Goal: Task Accomplishment & Management: Manage account settings

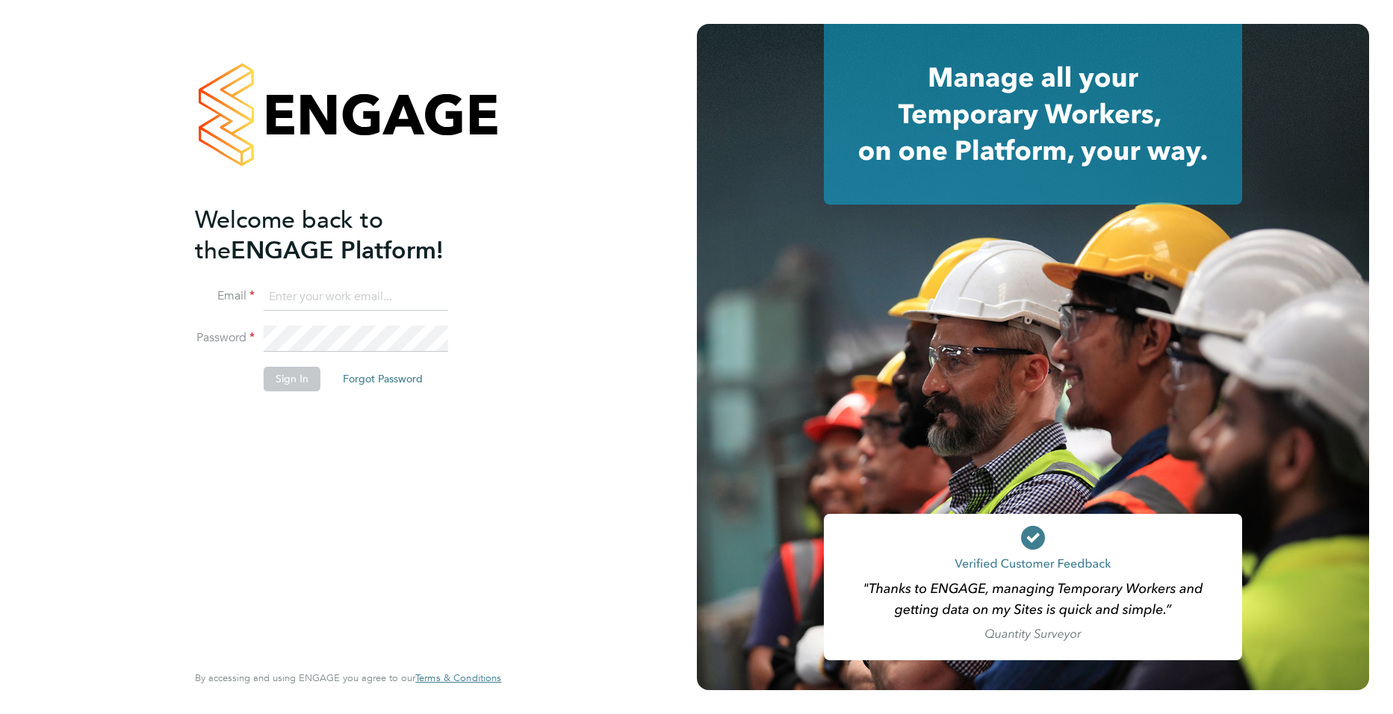
click at [325, 297] on input at bounding box center [356, 297] width 185 height 27
type input "joe.turner@huntereducation.co.uk"
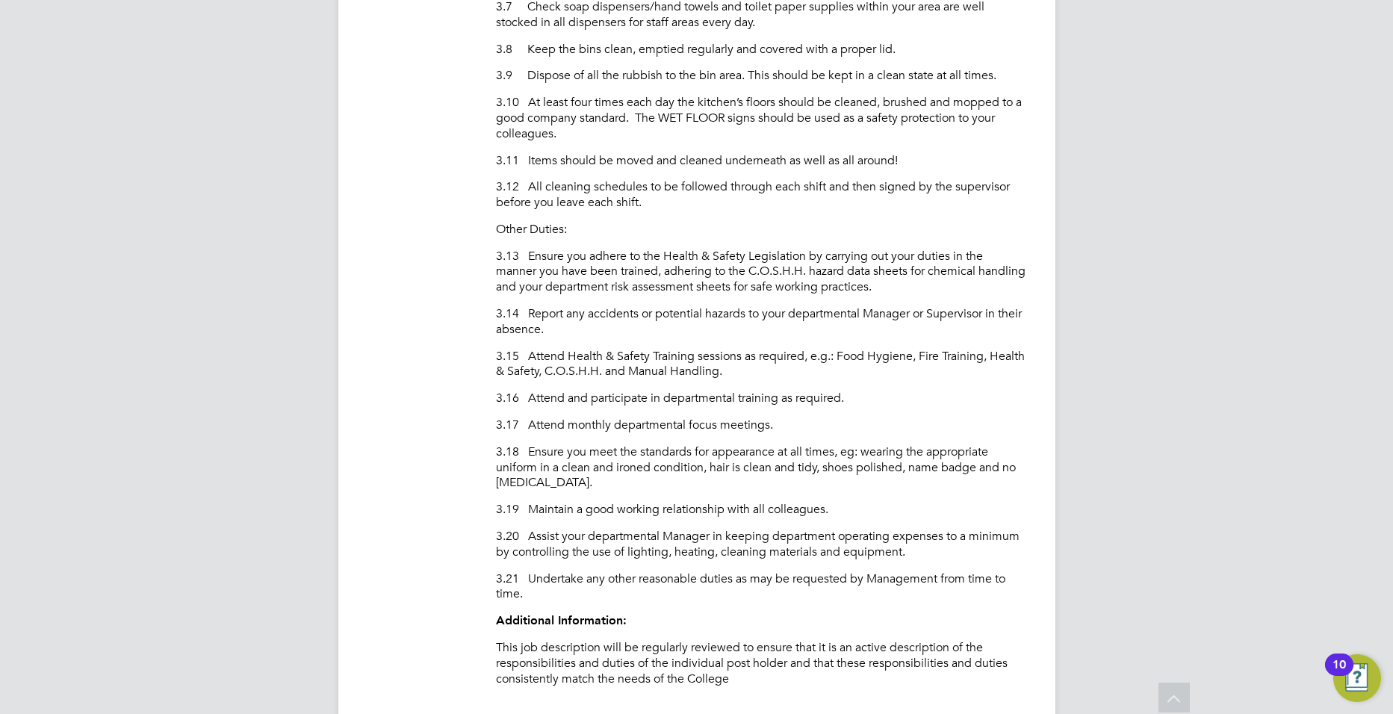
scroll to position [900, 0]
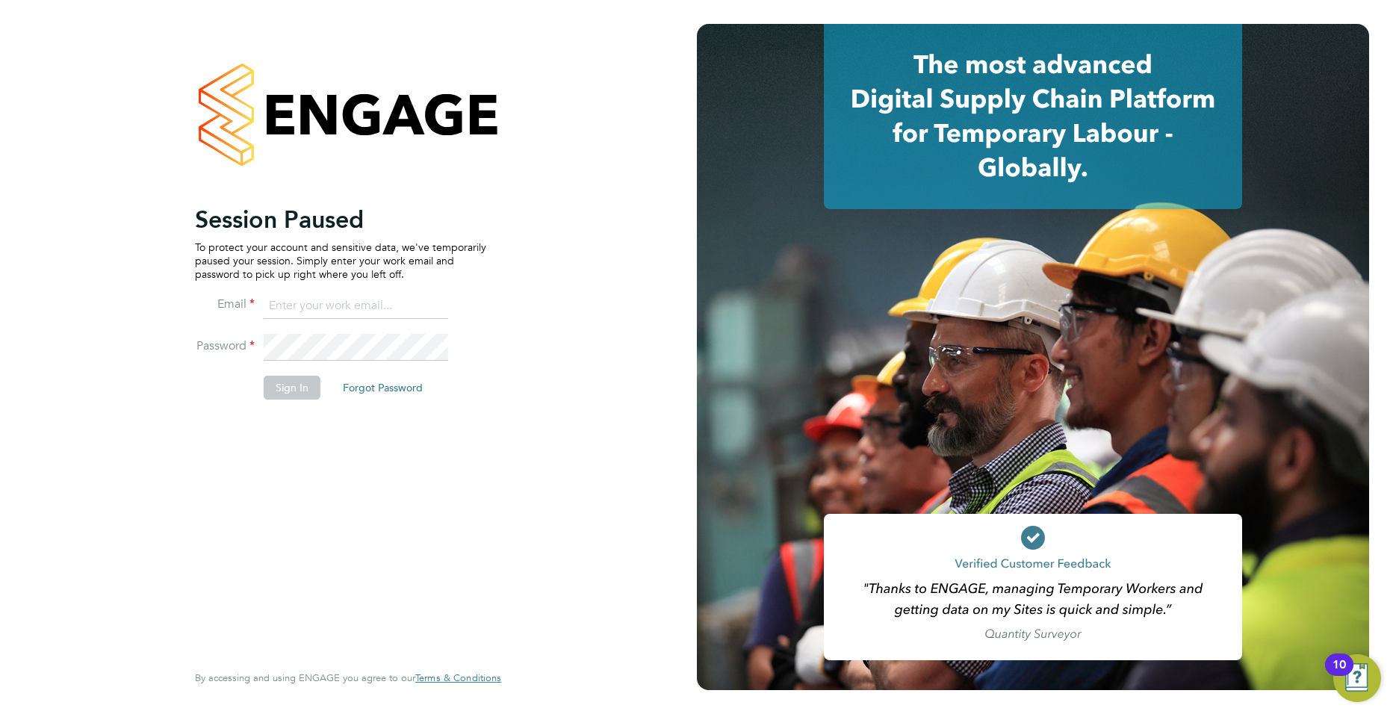
click at [311, 297] on input at bounding box center [356, 306] width 185 height 27
type input "joe.turner@huntereducation.co.uk"
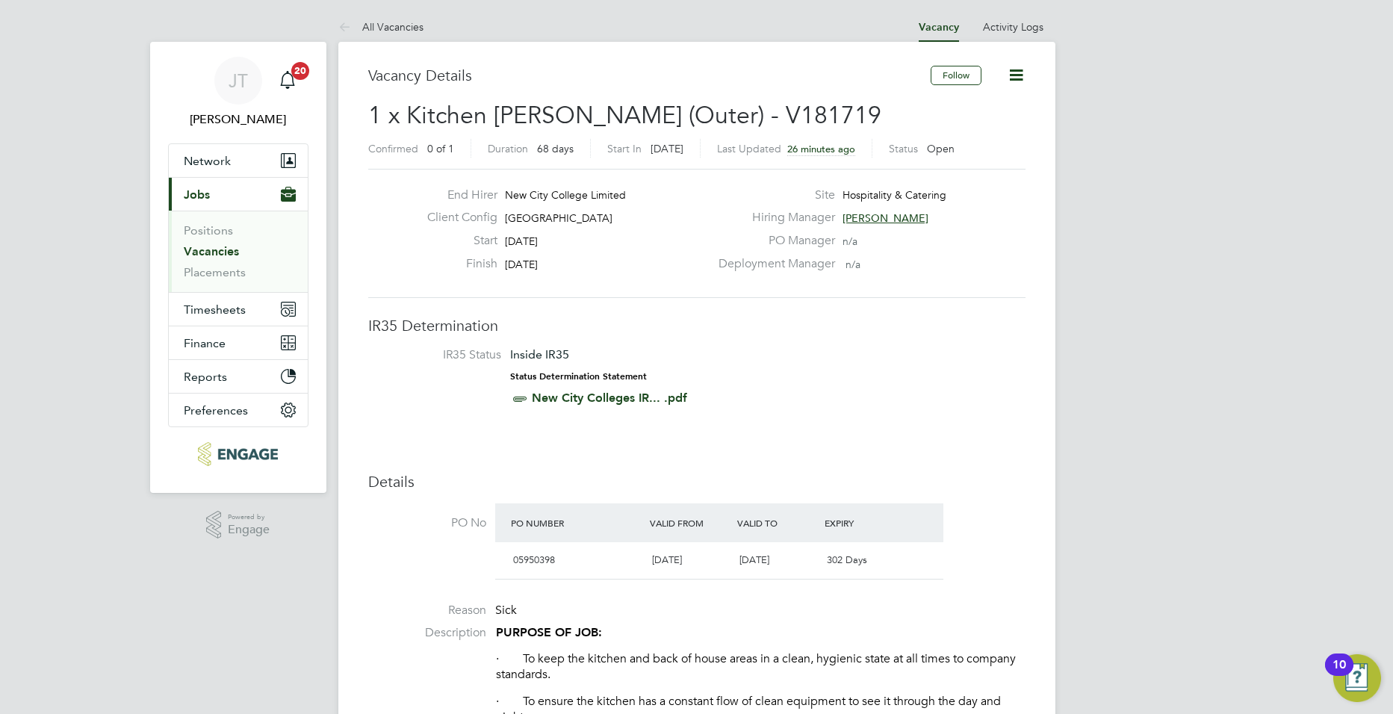
click at [202, 250] on link "Vacancies" at bounding box center [211, 251] width 55 height 14
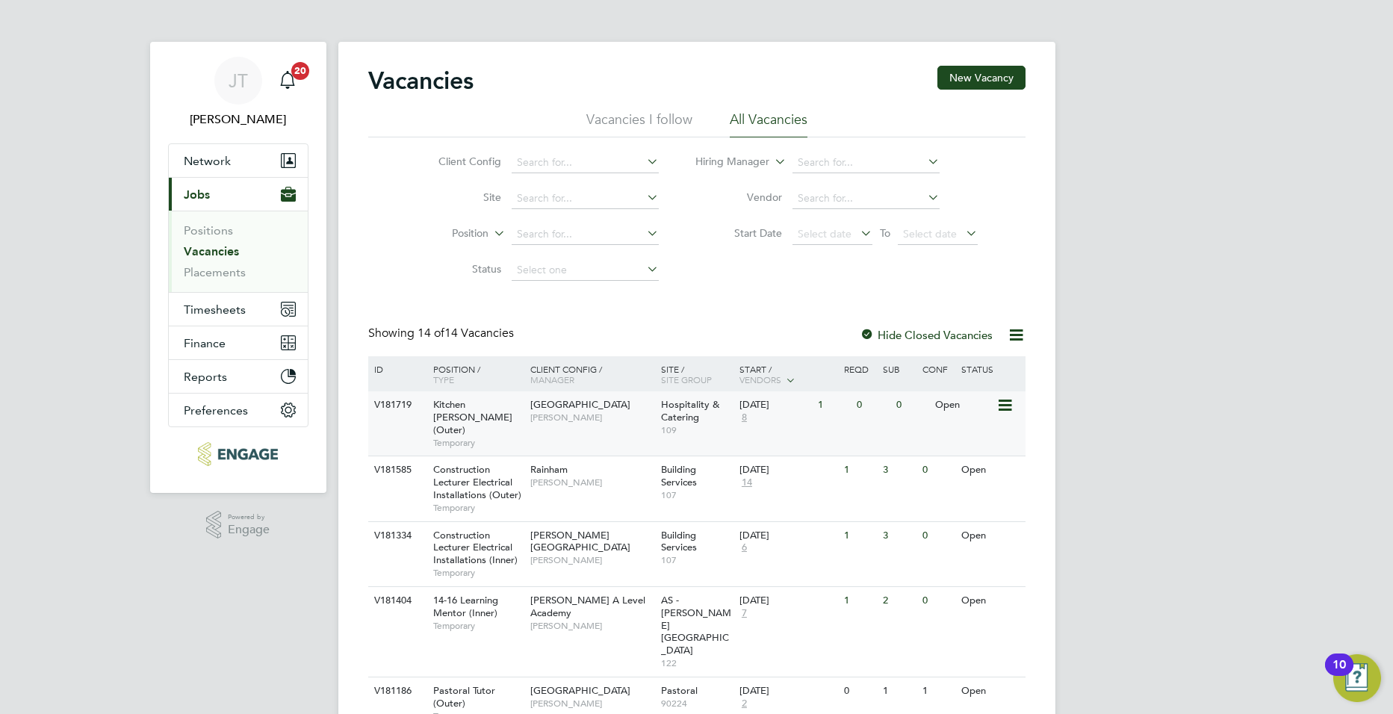
click at [745, 412] on span "8" at bounding box center [745, 418] width 10 height 13
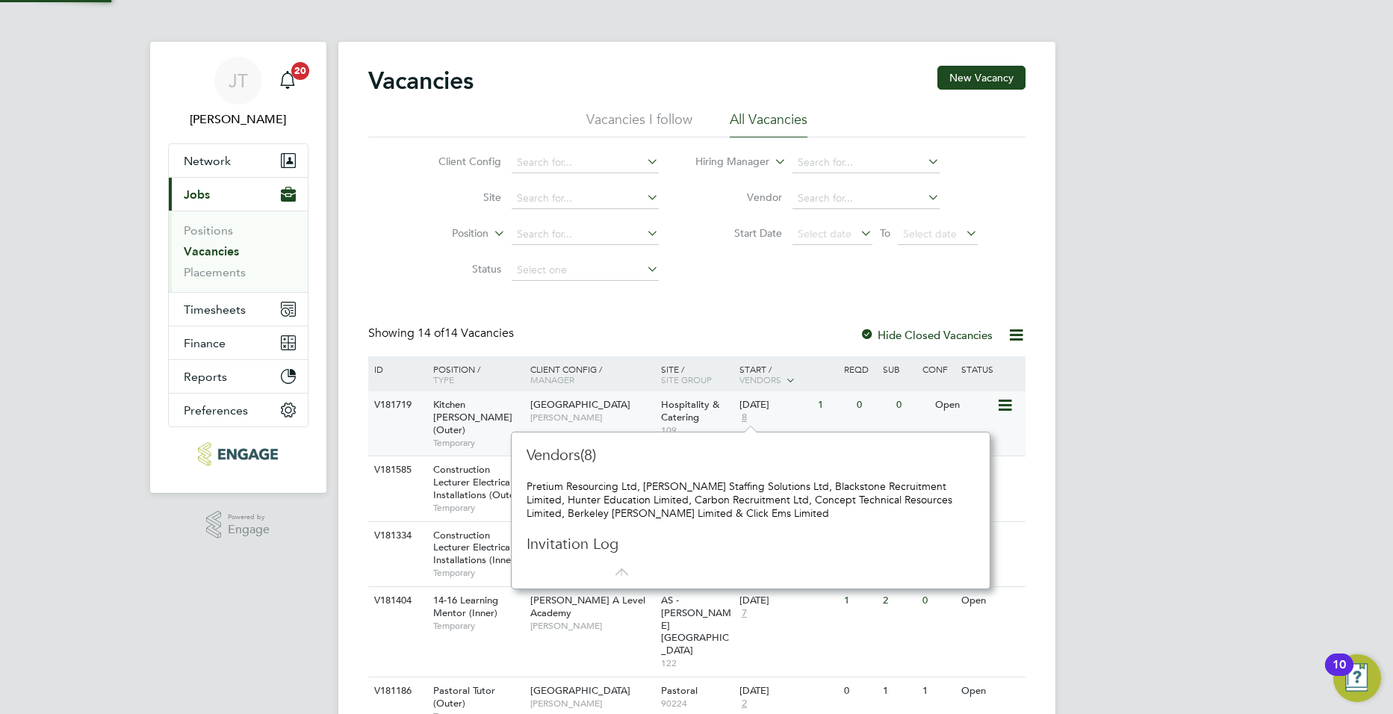
scroll to position [13, 10]
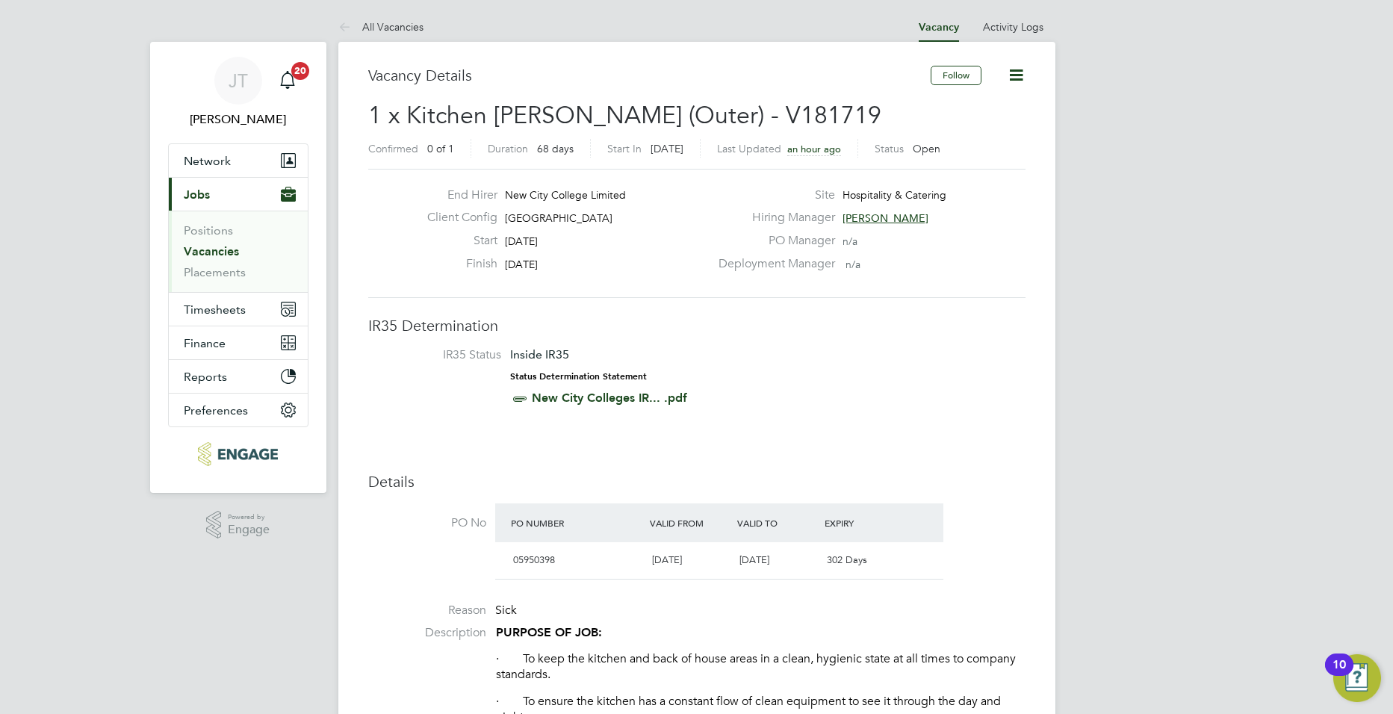
click at [211, 250] on link "Vacancies" at bounding box center [211, 251] width 55 height 14
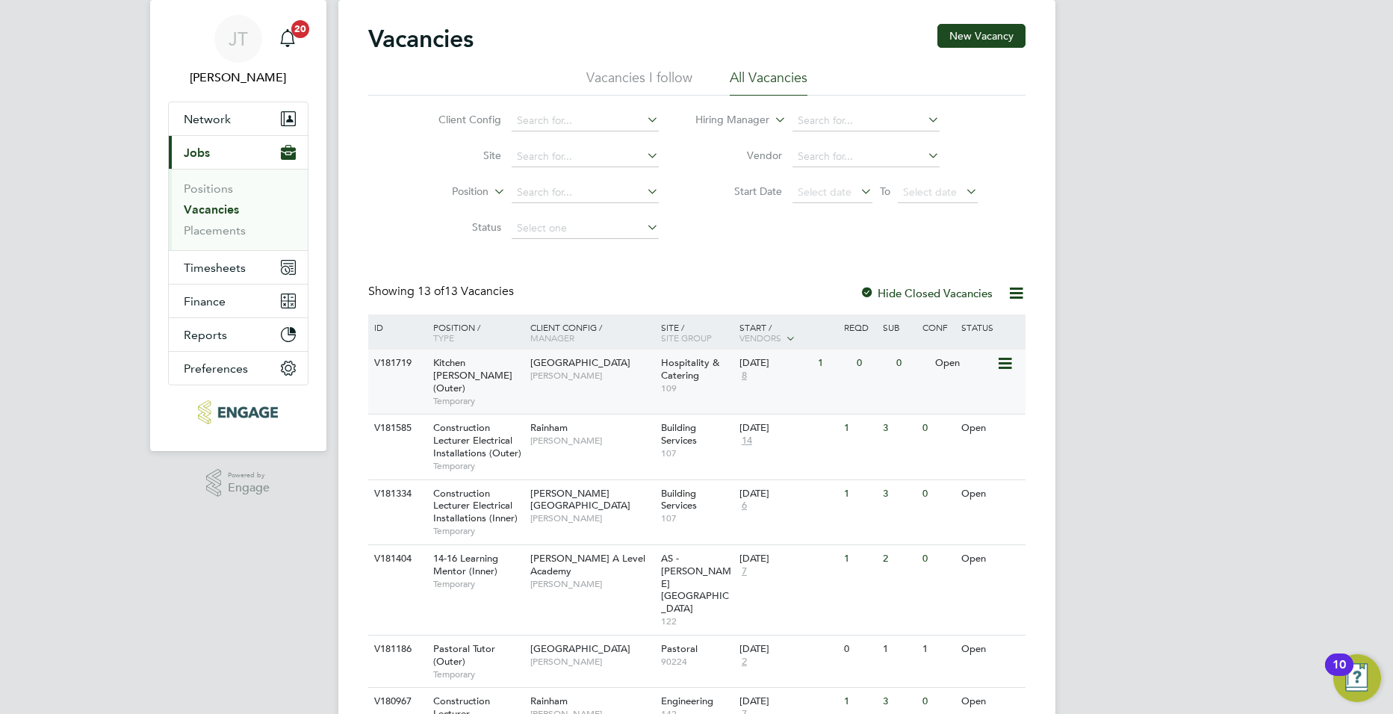
scroll to position [49, 0]
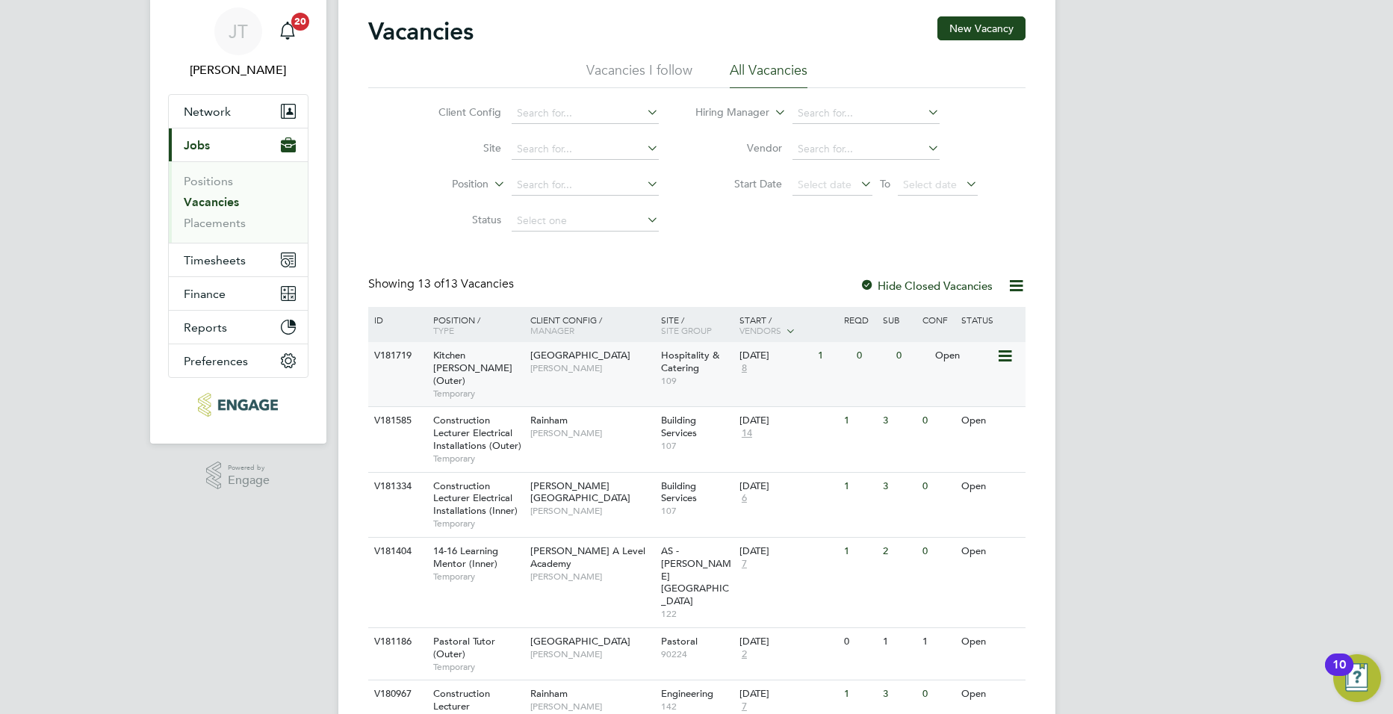
click at [601, 351] on span "Redbridge Campus" at bounding box center [580, 355] width 100 height 13
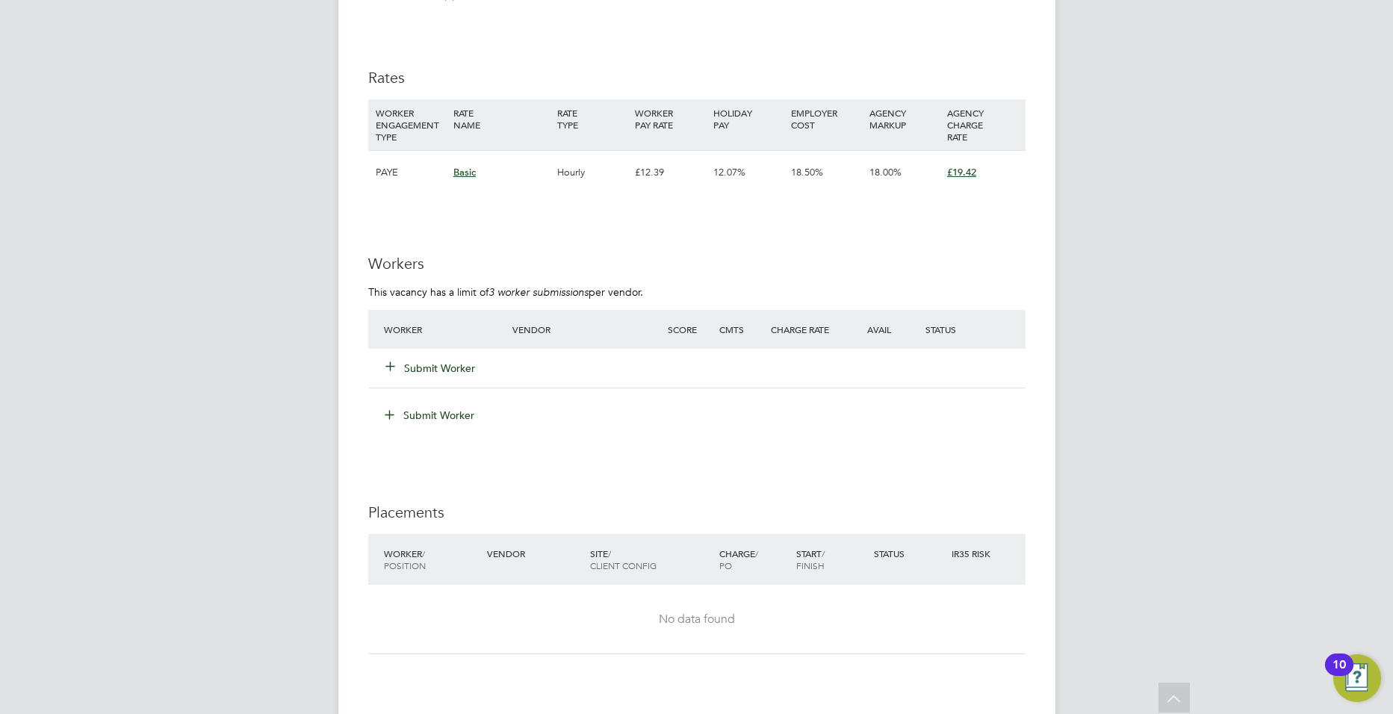
scroll to position [2579, 0]
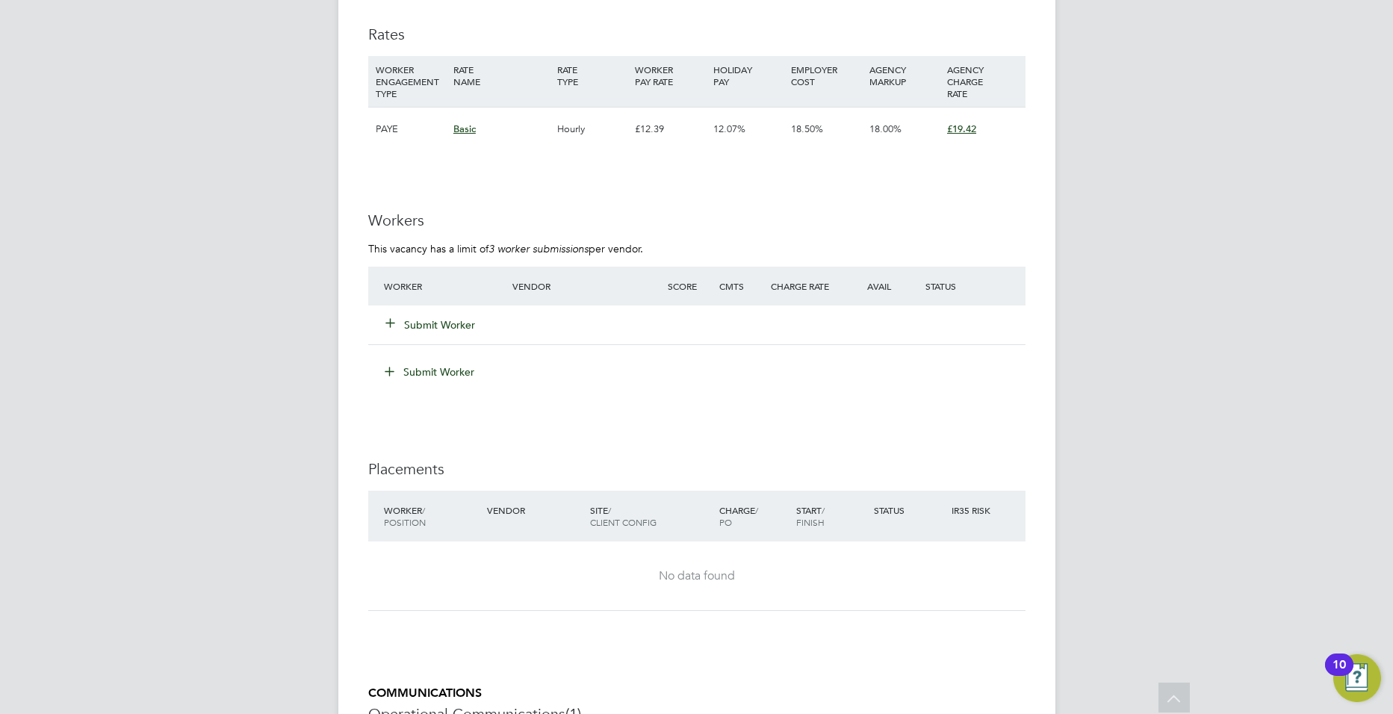
drag, startPoint x: 449, startPoint y: 310, endPoint x: 742, endPoint y: 157, distance: 330.4
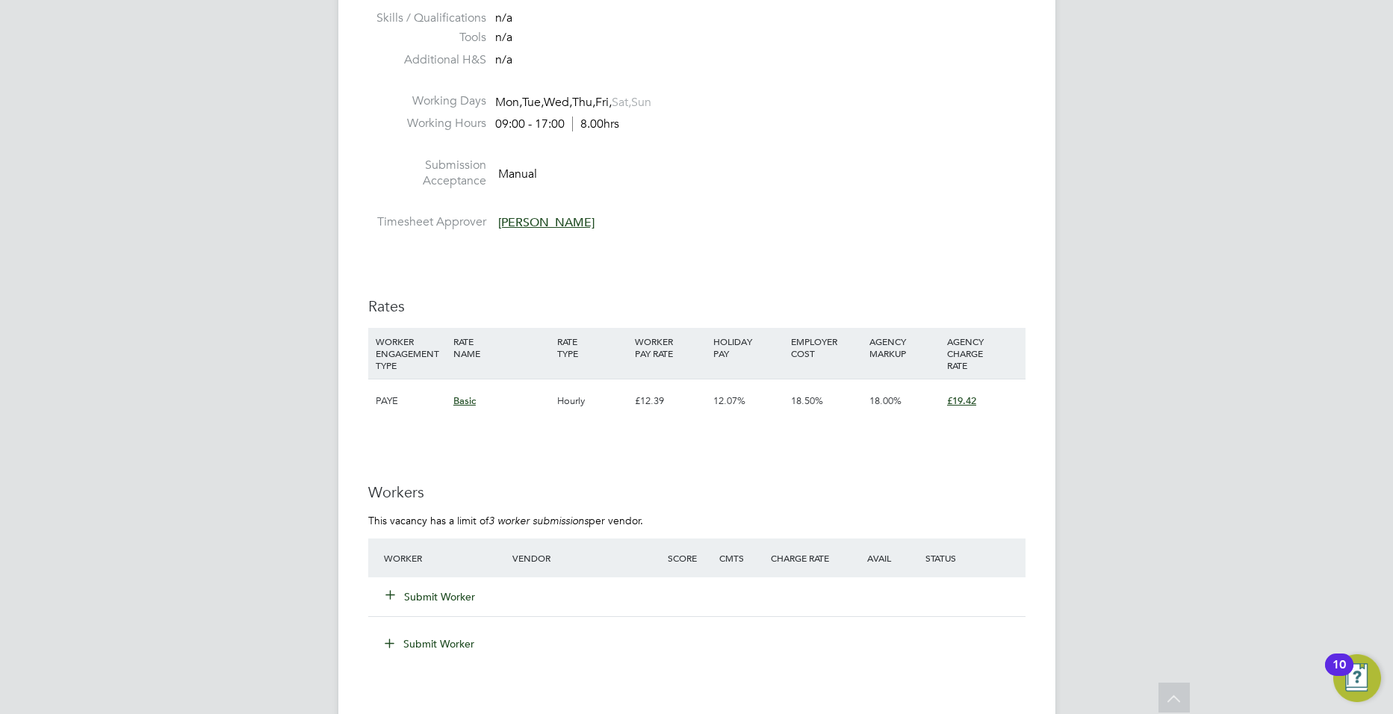
scroll to position [2271, 0]
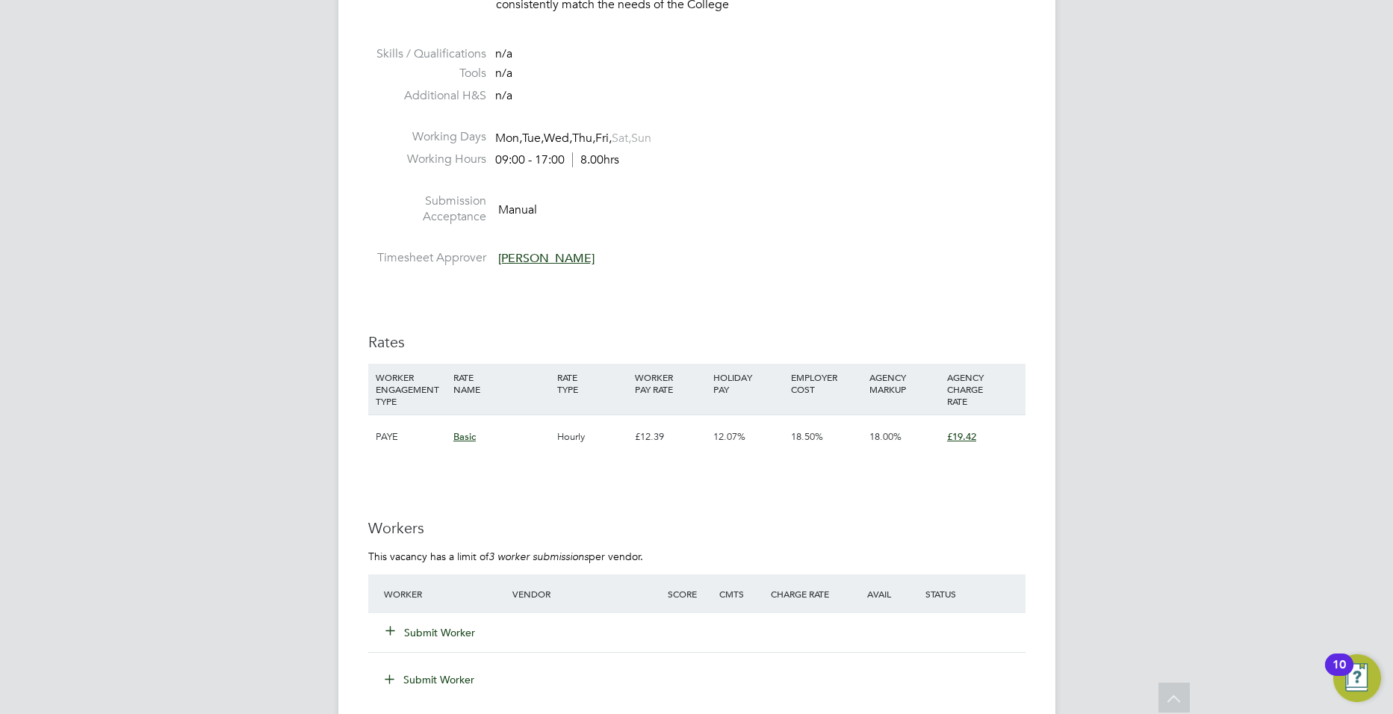
click at [434, 625] on button "Submit Worker" at bounding box center [431, 632] width 90 height 15
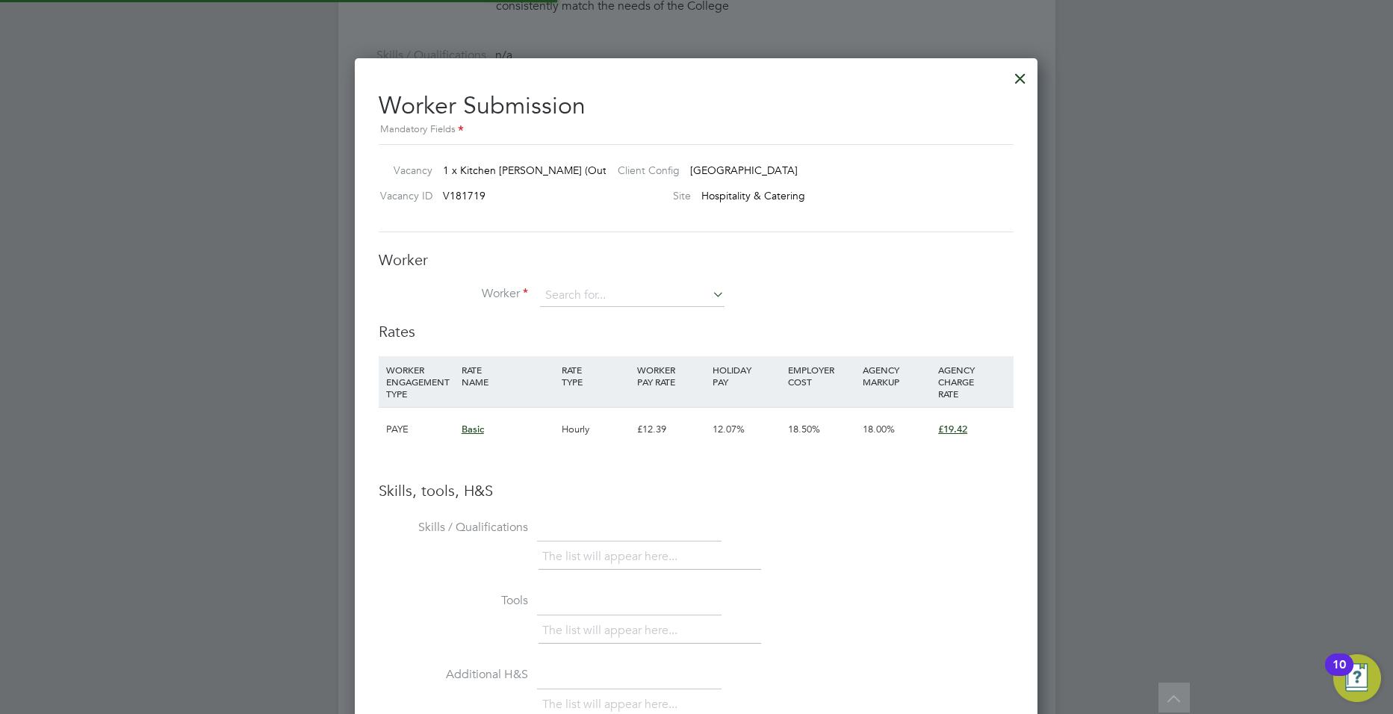
scroll to position [2268, 0]
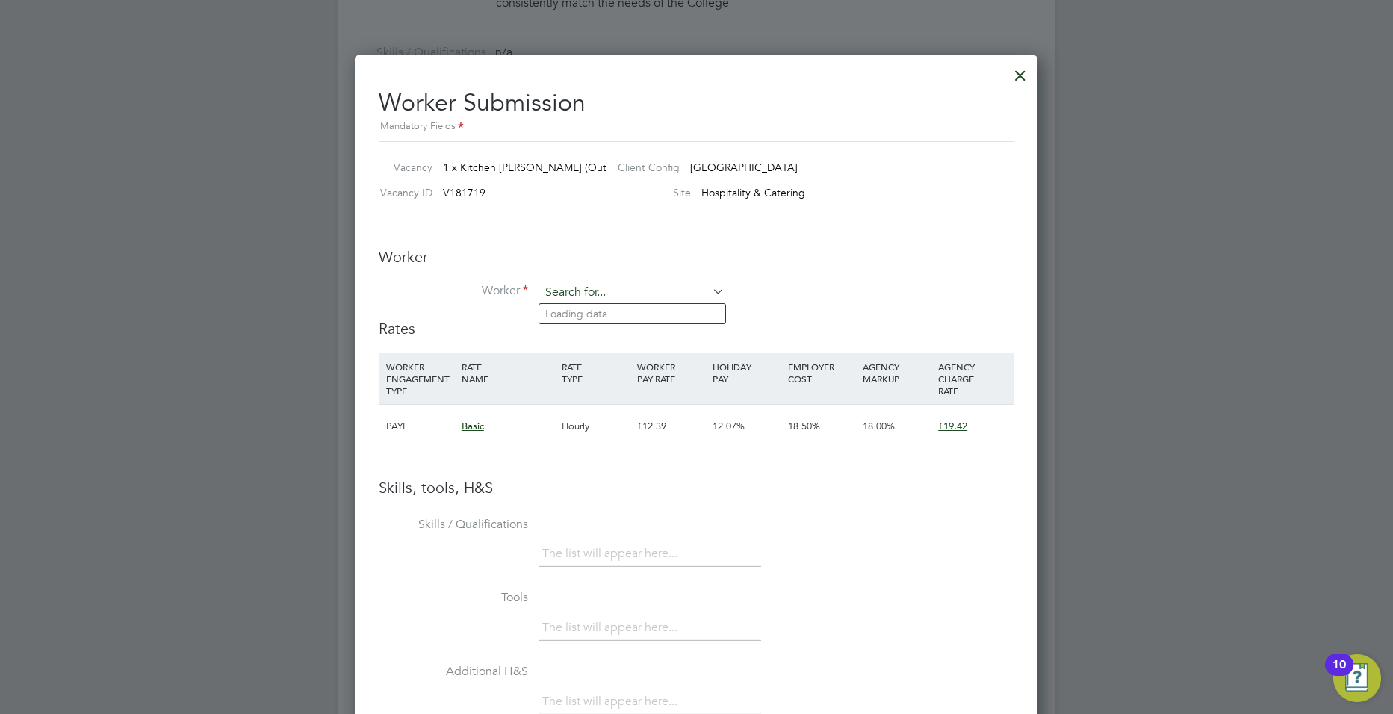
click at [600, 288] on input at bounding box center [632, 293] width 185 height 22
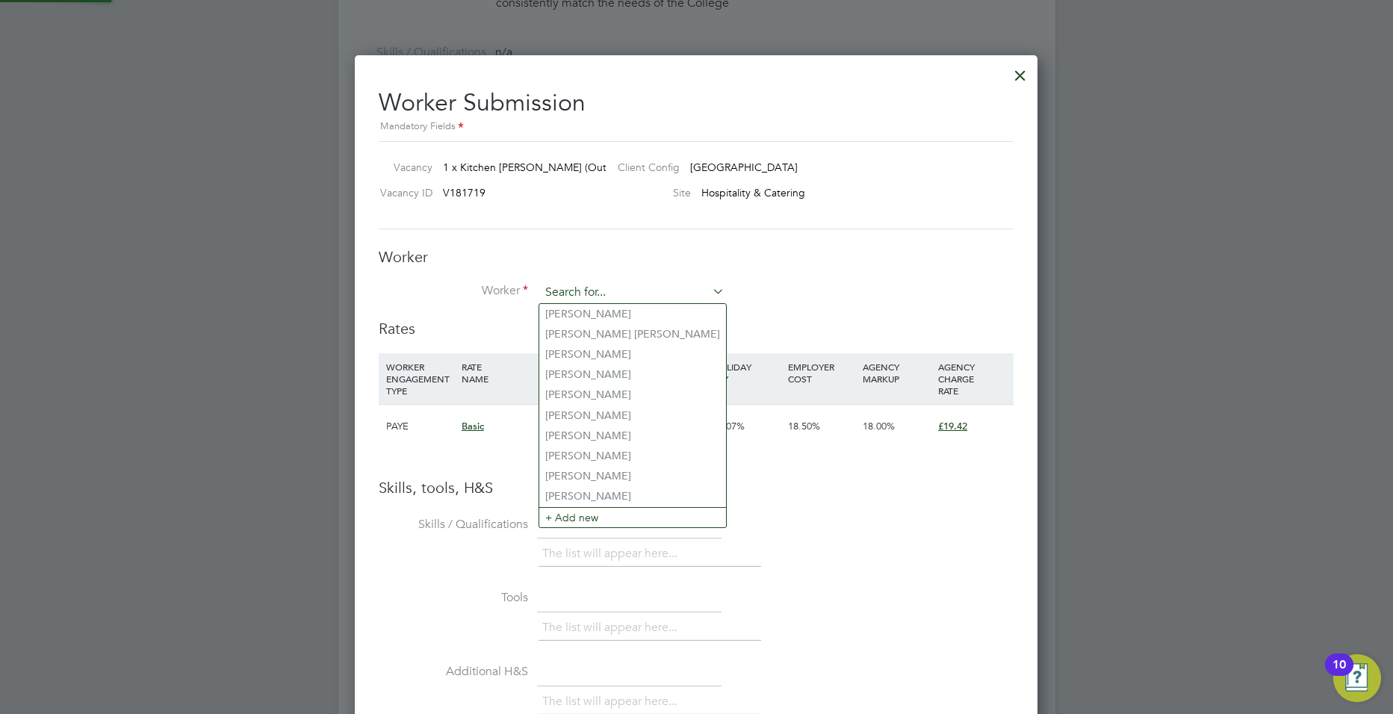
scroll to position [2270, 0]
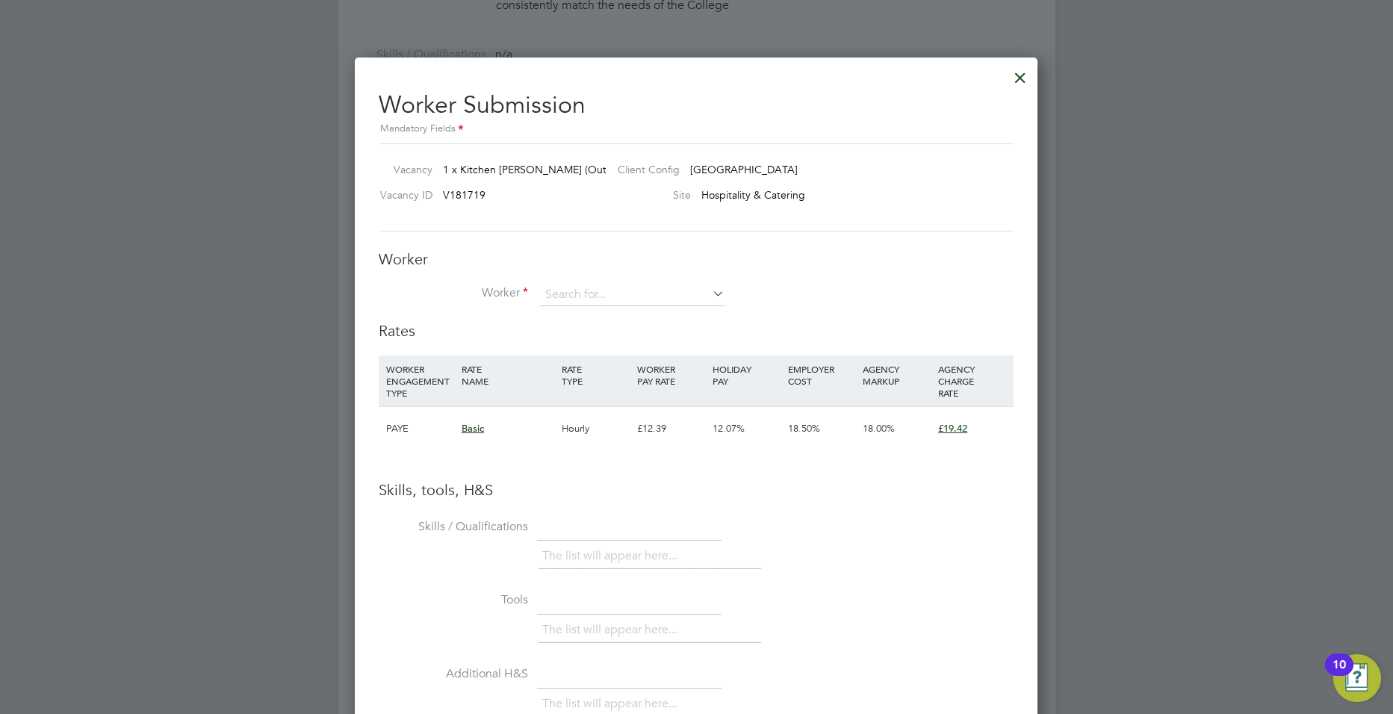
click at [710, 297] on icon at bounding box center [710, 293] width 0 height 21
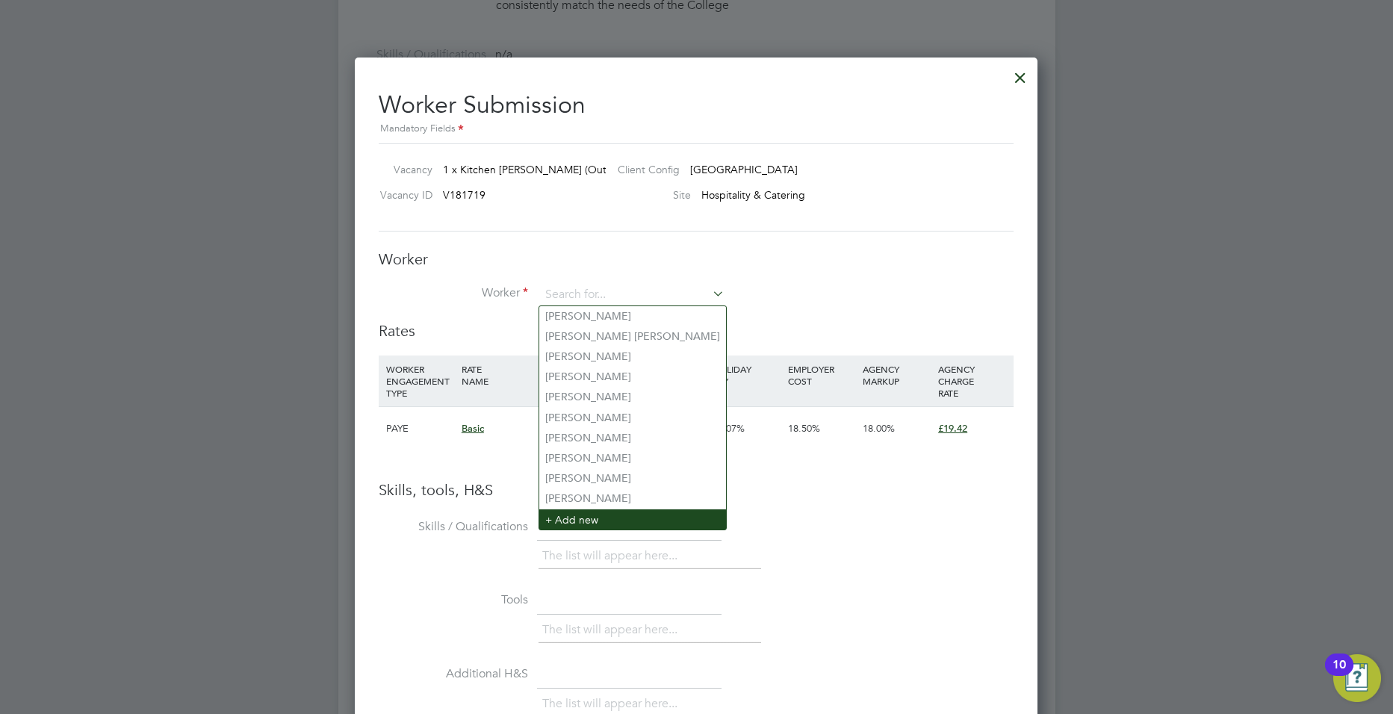
click at [611, 512] on li "+ Add new" at bounding box center [632, 519] width 187 height 20
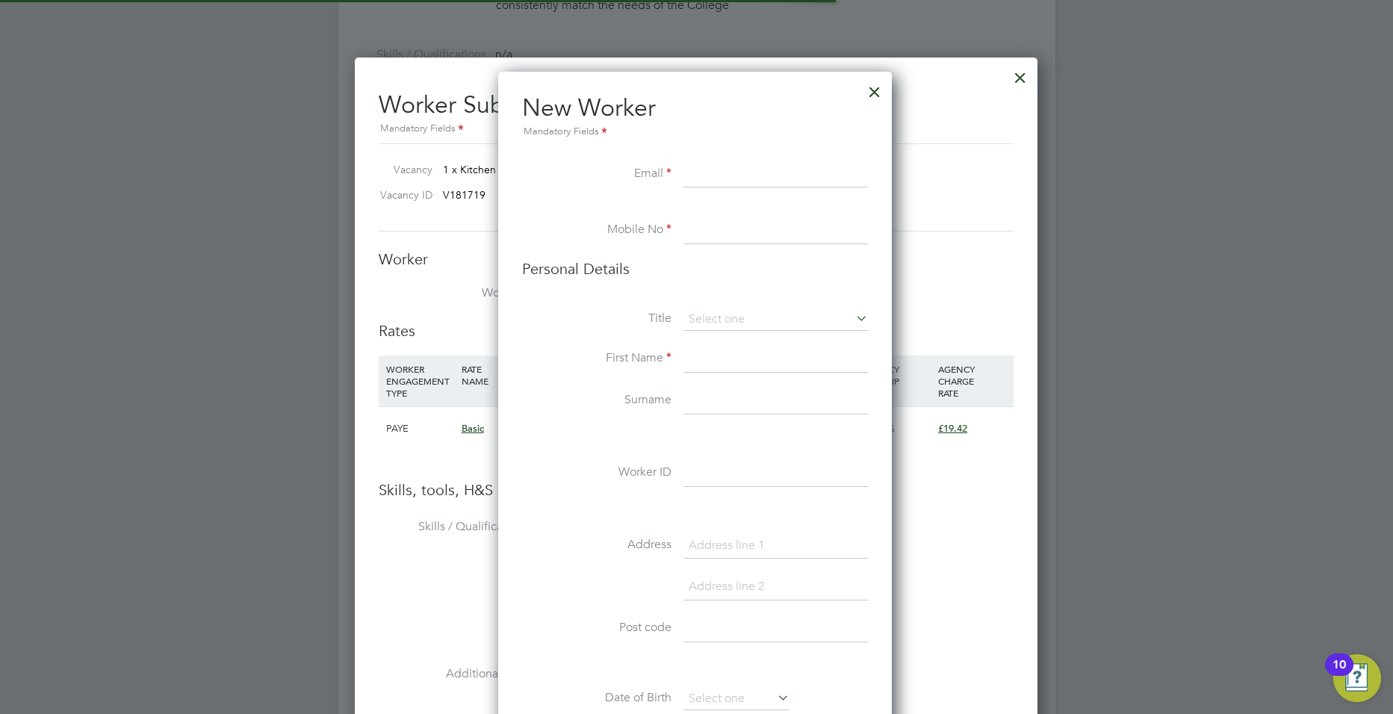
scroll to position [1264, 396]
click at [700, 227] on input at bounding box center [775, 230] width 185 height 27
paste input "+57 7944071880"
type input "+57 7944071880"
click at [692, 181] on input at bounding box center [775, 174] width 185 height 27
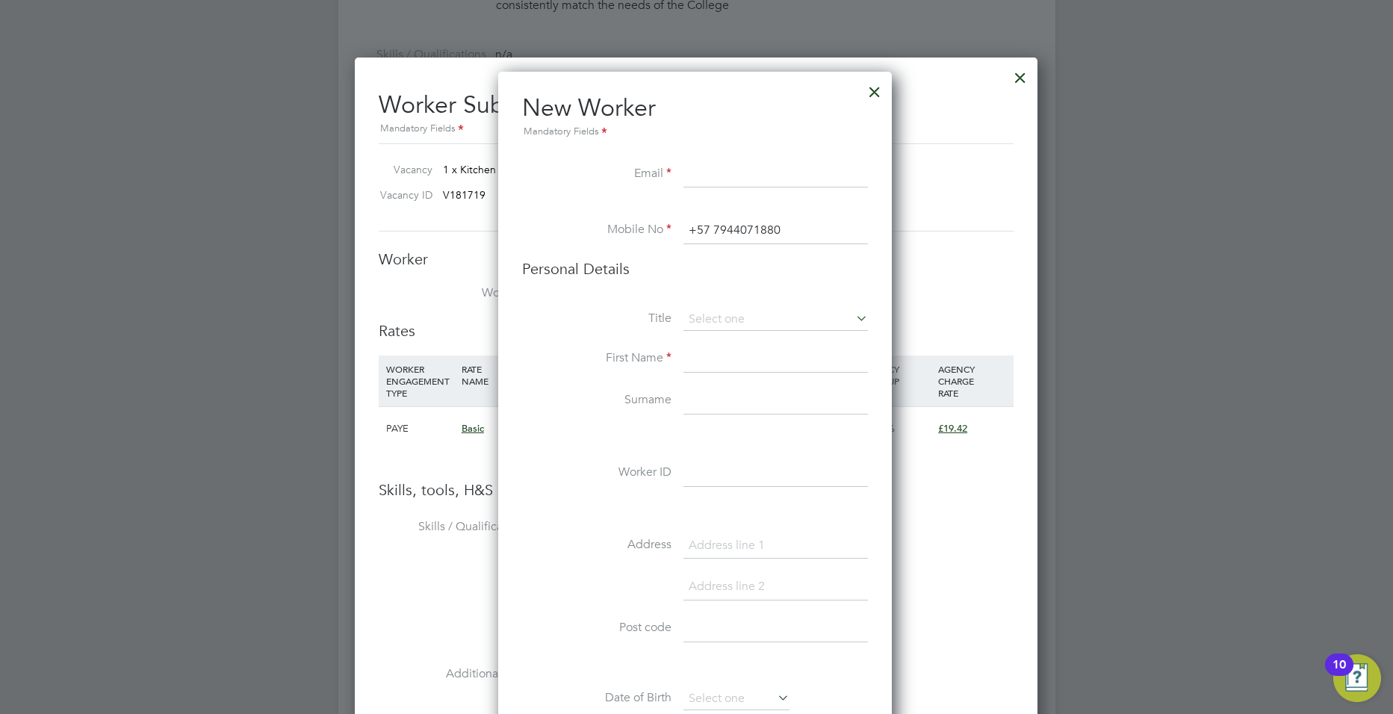
paste input "+57 7944071880"
type input "+57 7944071880"
drag, startPoint x: 789, startPoint y: 182, endPoint x: 667, endPoint y: 179, distance: 121.8
click at [667, 179] on li "Email +57 7944071880" at bounding box center [695, 182] width 346 height 42
paste input "+57 7944071880"
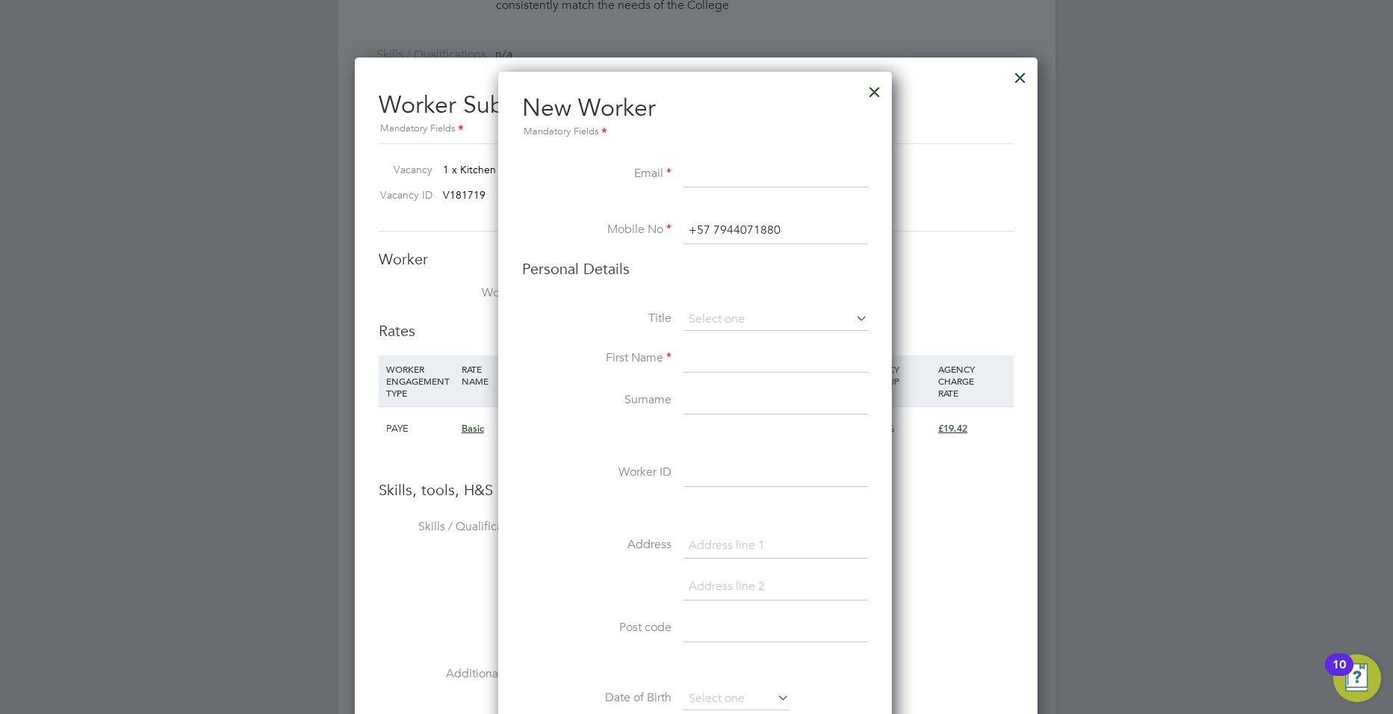
type input "+57 7944071880"
drag, startPoint x: 808, startPoint y: 177, endPoint x: 599, endPoint y: 162, distance: 209.7
click at [599, 162] on li "Email +57 7944071880" at bounding box center [695, 182] width 346 height 42
drag, startPoint x: 723, startPoint y: 156, endPoint x: 711, endPoint y: 176, distance: 23.4
paste input "ruthwomanofgod@msn.com"
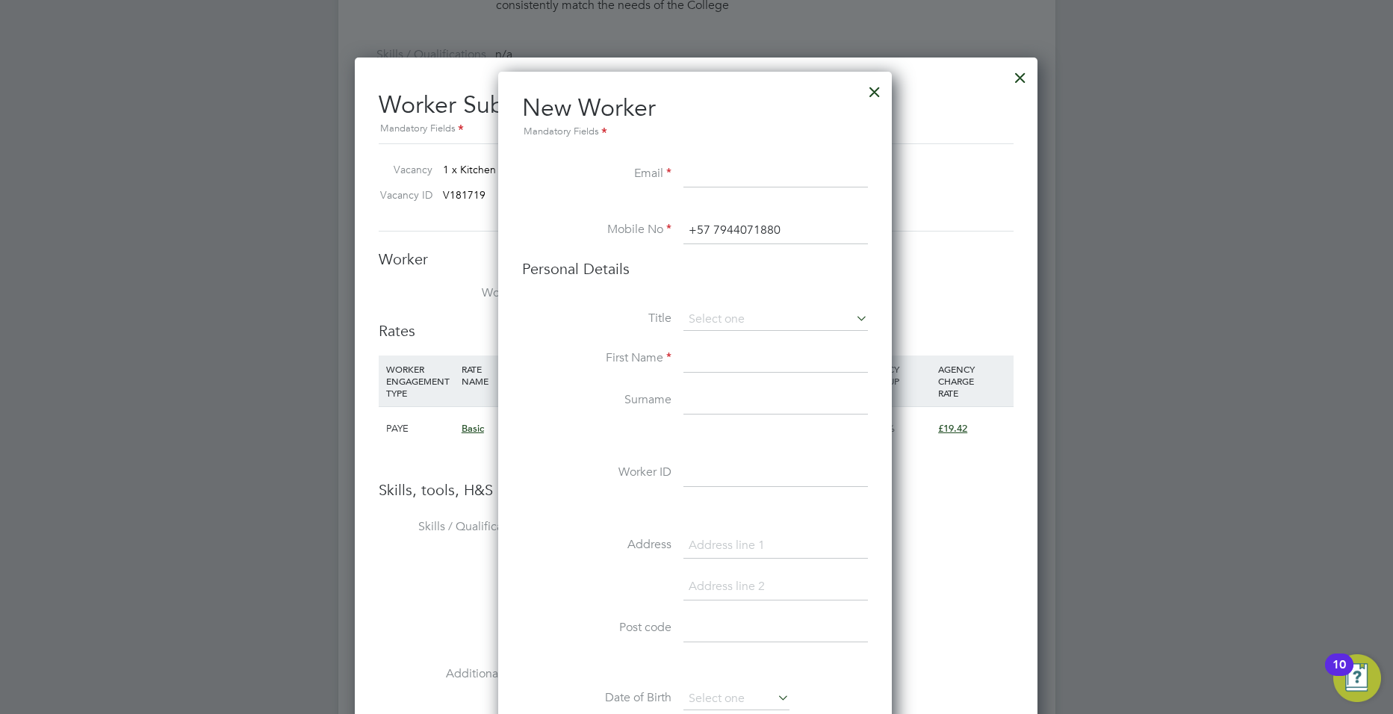
type input "ruthwomanofgod@msn.com"
type input "Karla"
type input "Thomas"
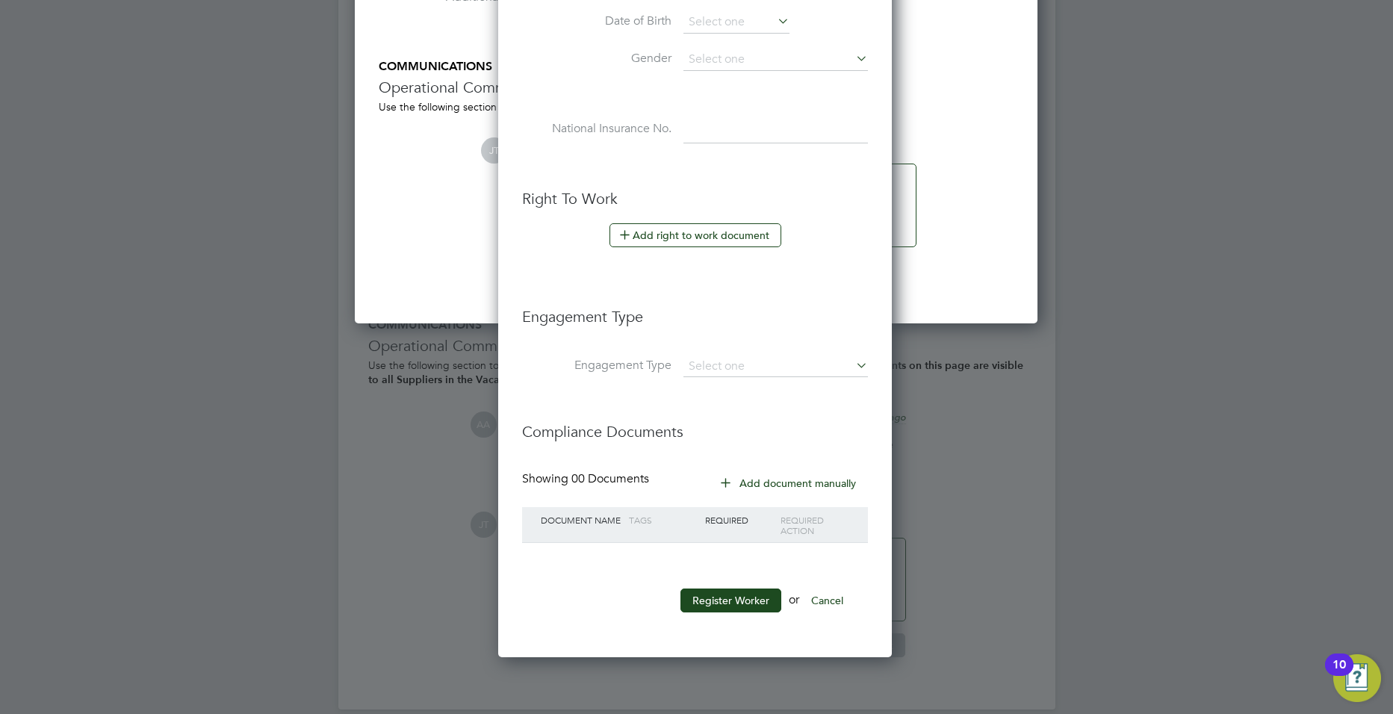
scroll to position [2948, 0]
type input "ruthwomanofgod@msn.com"
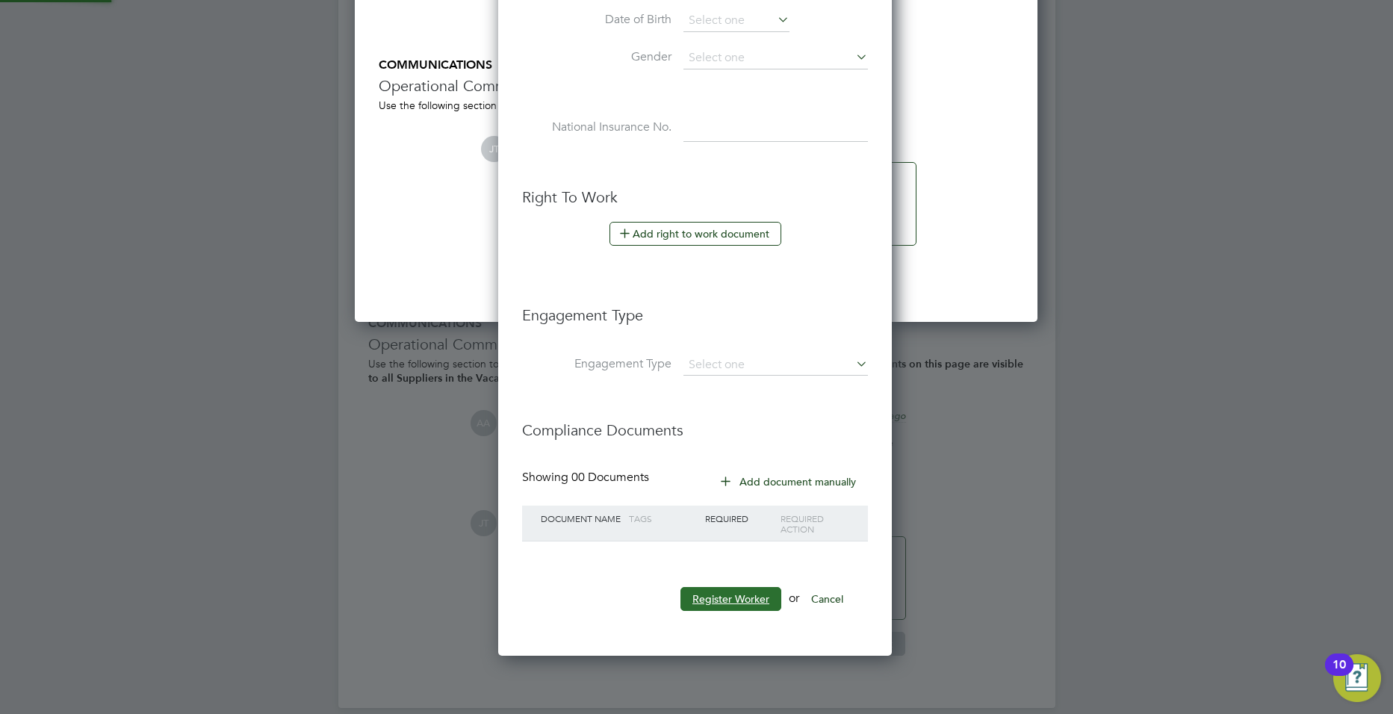
click at [728, 592] on button "Register Worker" at bounding box center [730, 599] width 101 height 24
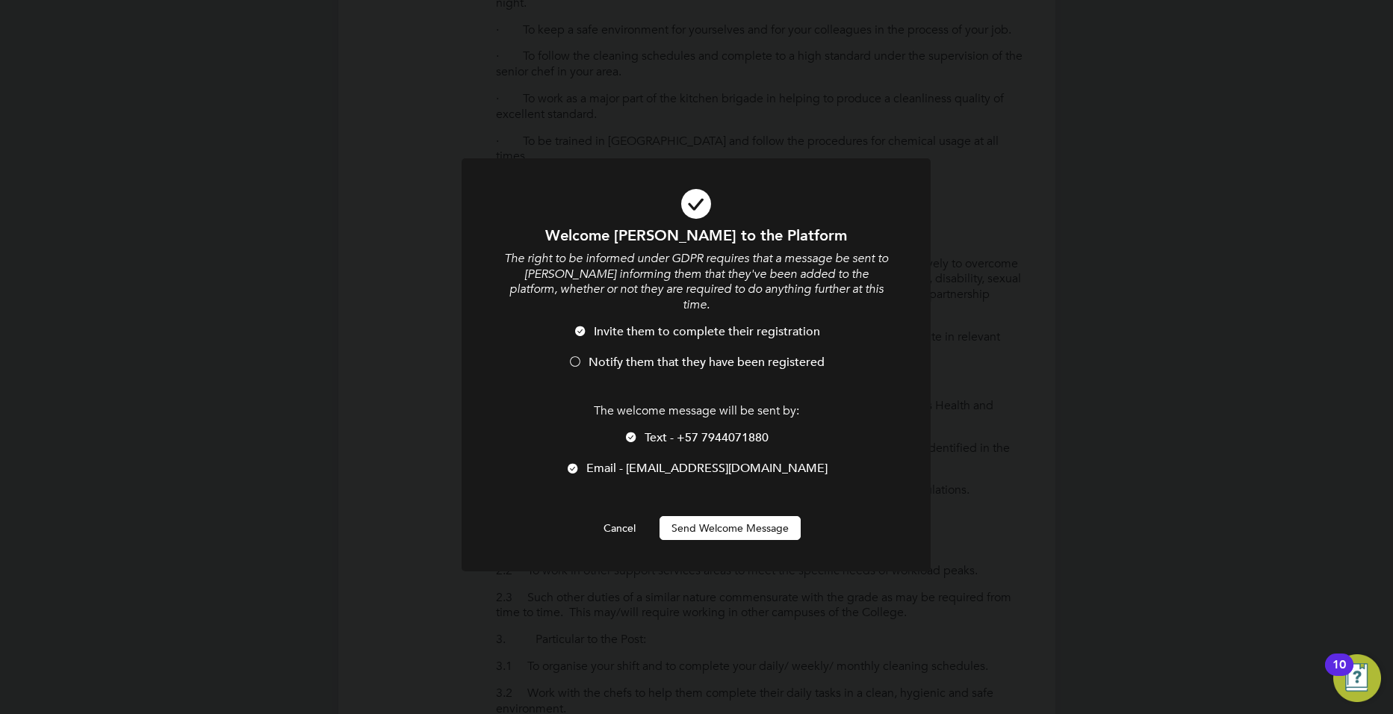
click at [721, 516] on button "Send Welcome Message" at bounding box center [730, 528] width 141 height 24
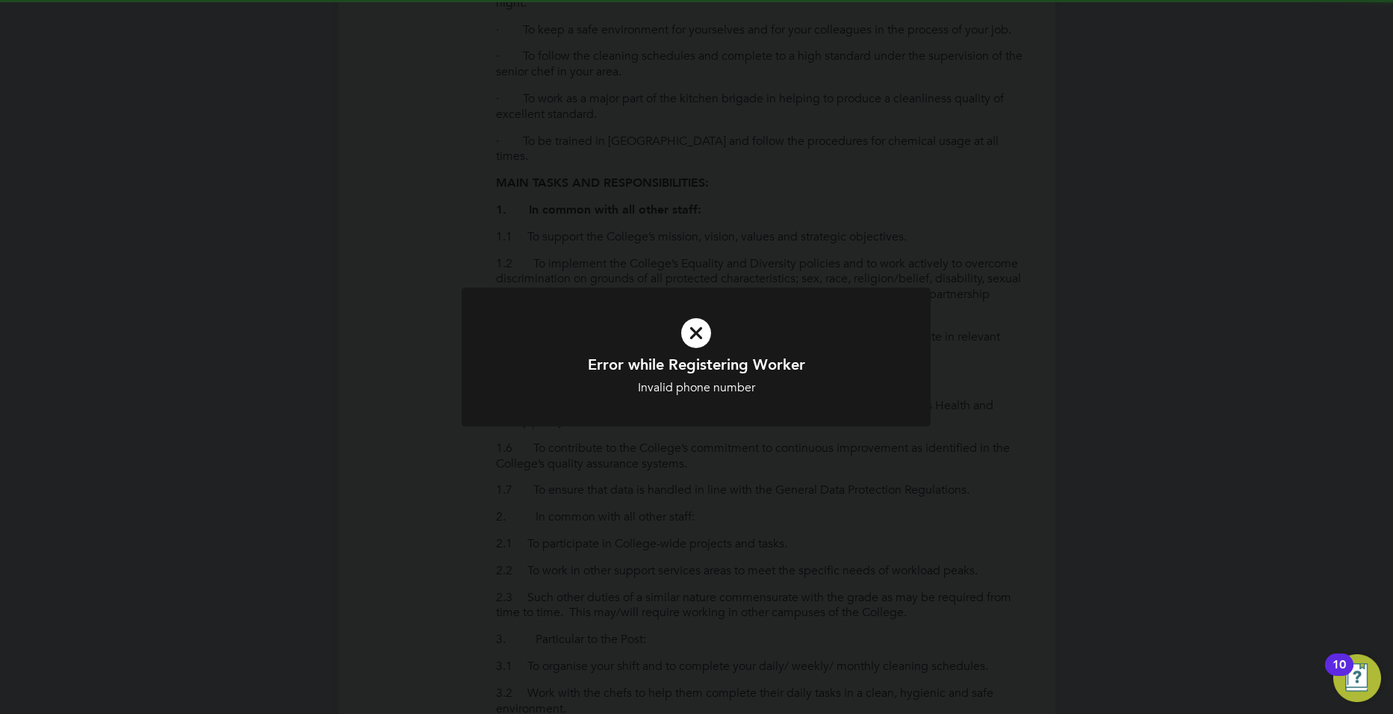
scroll to position [1264, 396]
click at [701, 332] on icon at bounding box center [696, 333] width 388 height 58
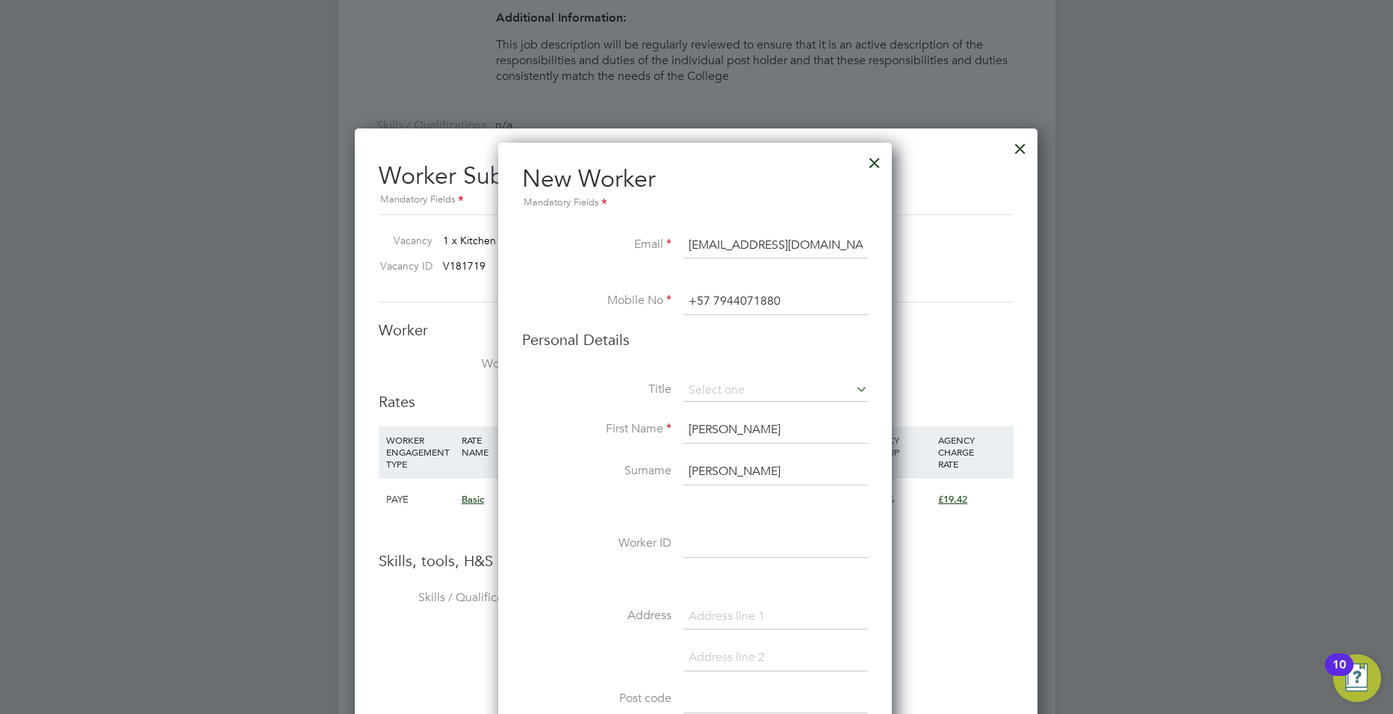
scroll to position [2212, 0]
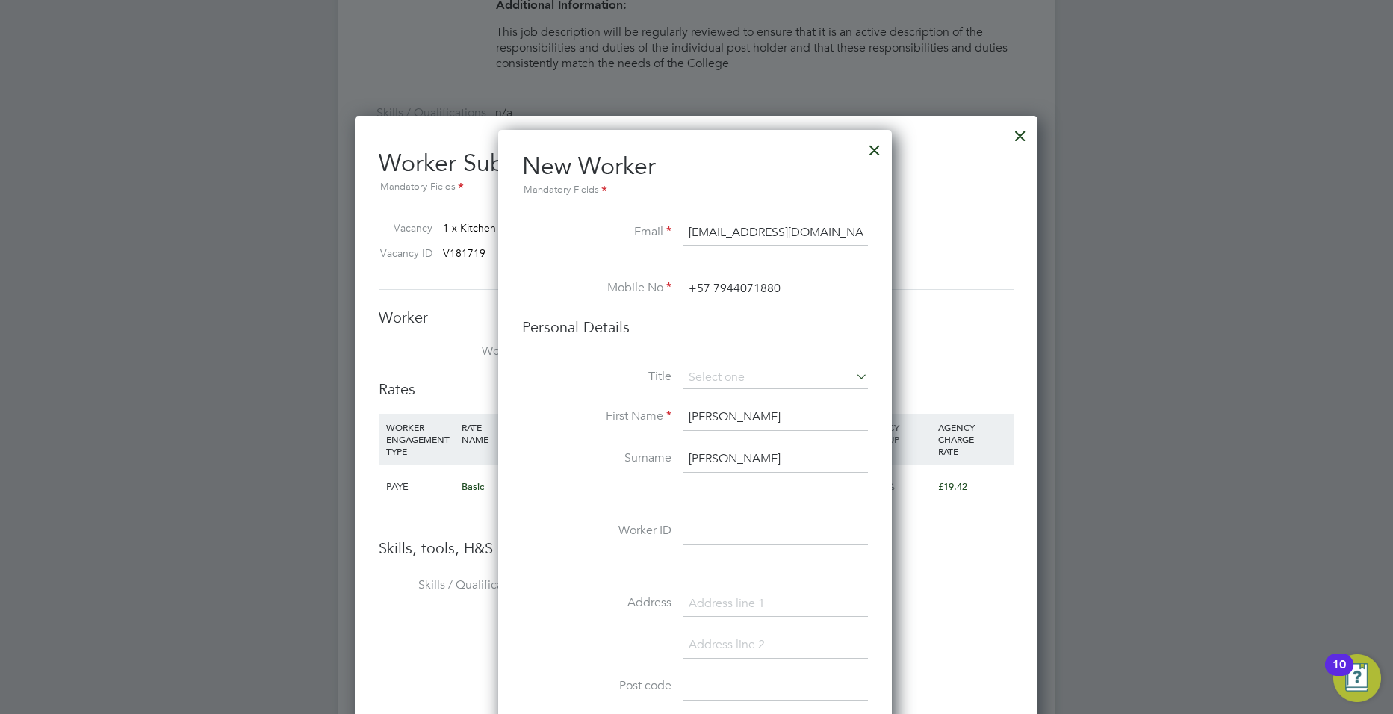
click at [799, 291] on input "+57 7944071880" at bounding box center [775, 289] width 185 height 27
drag, startPoint x: 708, startPoint y: 288, endPoint x: 694, endPoint y: 289, distance: 14.2
click at [694, 289] on input "+57 7944071880" at bounding box center [775, 289] width 185 height 27
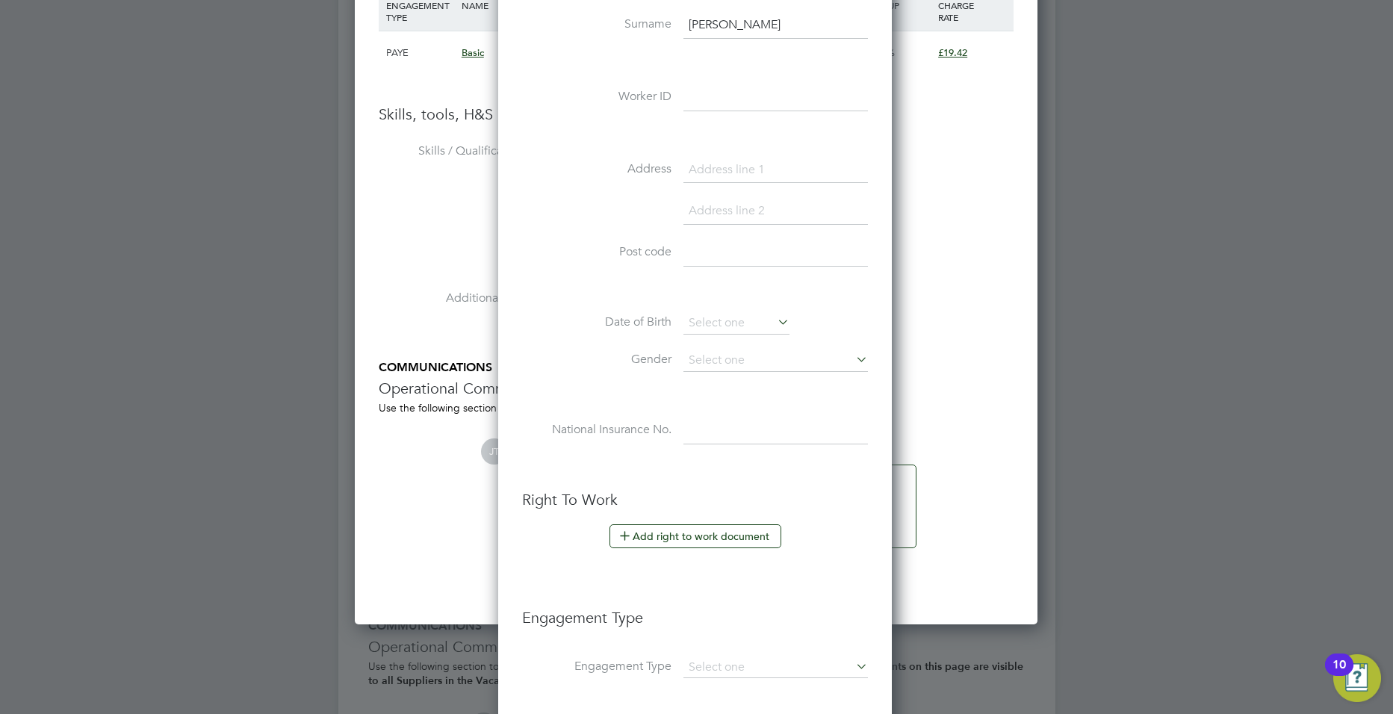
scroll to position [2647, 0]
type input "07944071880"
click at [782, 668] on input at bounding box center [775, 667] width 185 height 21
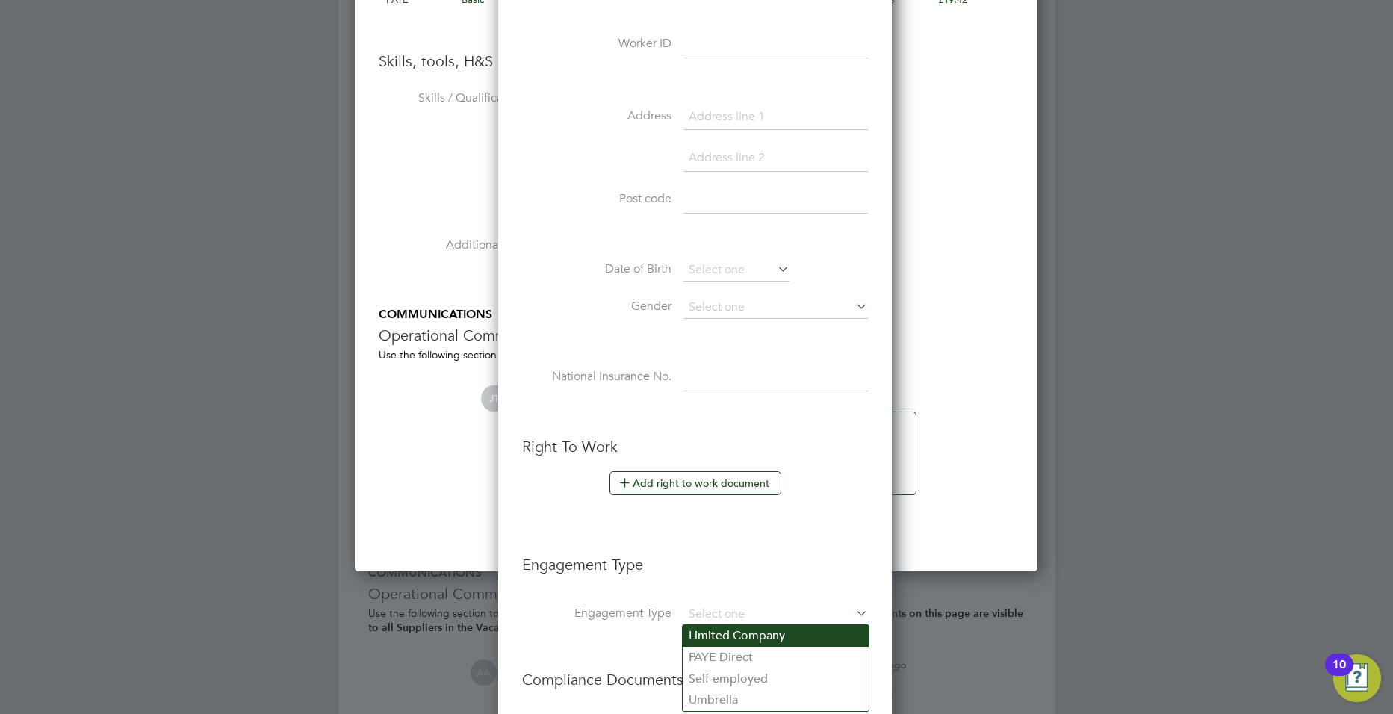
scroll to position [2703, 0]
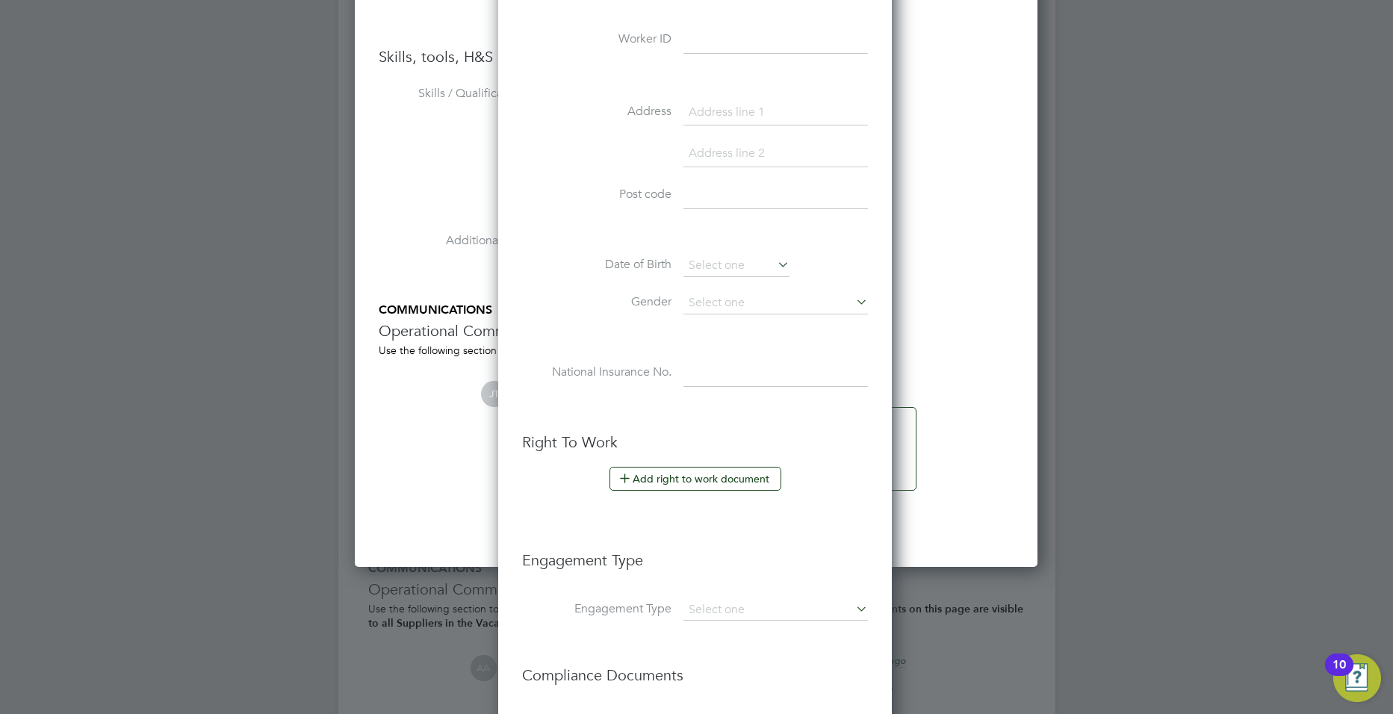
click at [938, 507] on ng-form "Worker Worker Worker Engagement Type Rates WORKER ENGAGEMENT TYPE RATE NAME RAT…" at bounding box center [696, 177] width 635 height 722
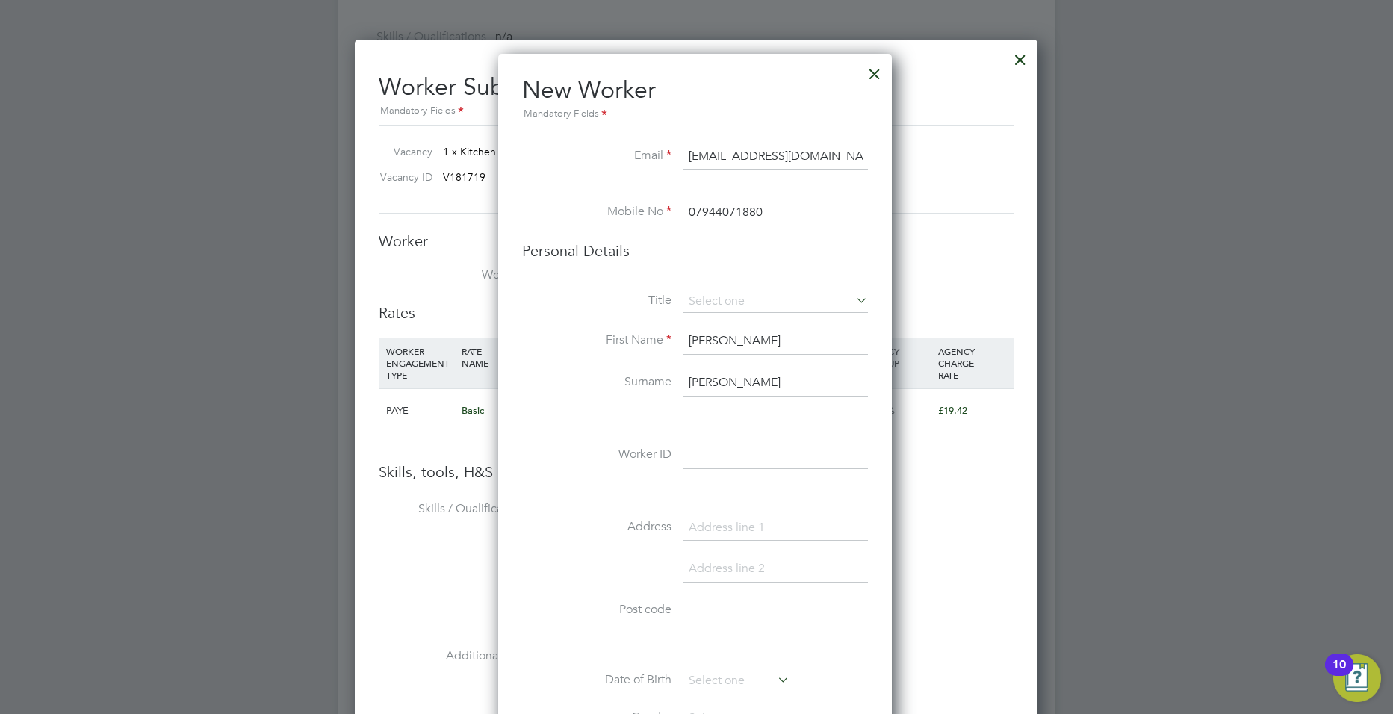
scroll to position [2278, 0]
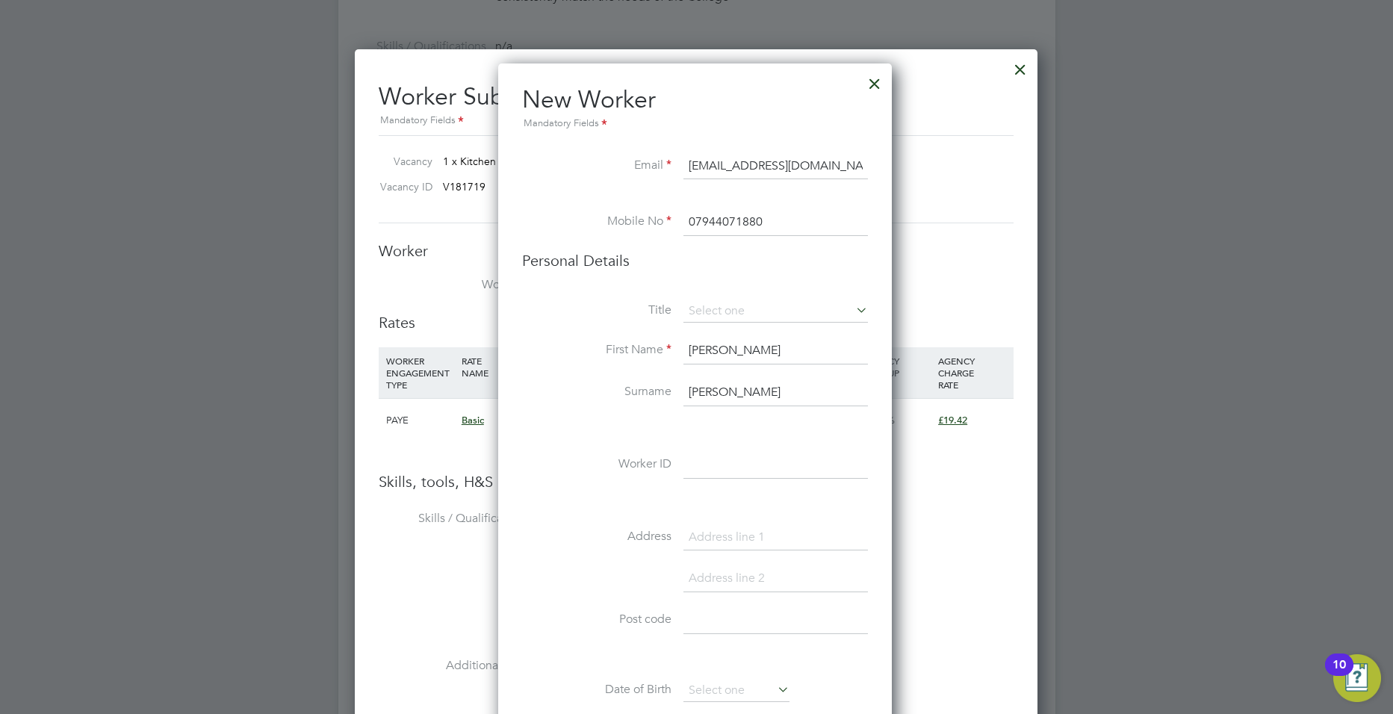
click at [754, 399] on input "Thomas" at bounding box center [775, 392] width 185 height 27
click at [933, 370] on div "AGENCY MARKUP" at bounding box center [896, 366] width 75 height 39
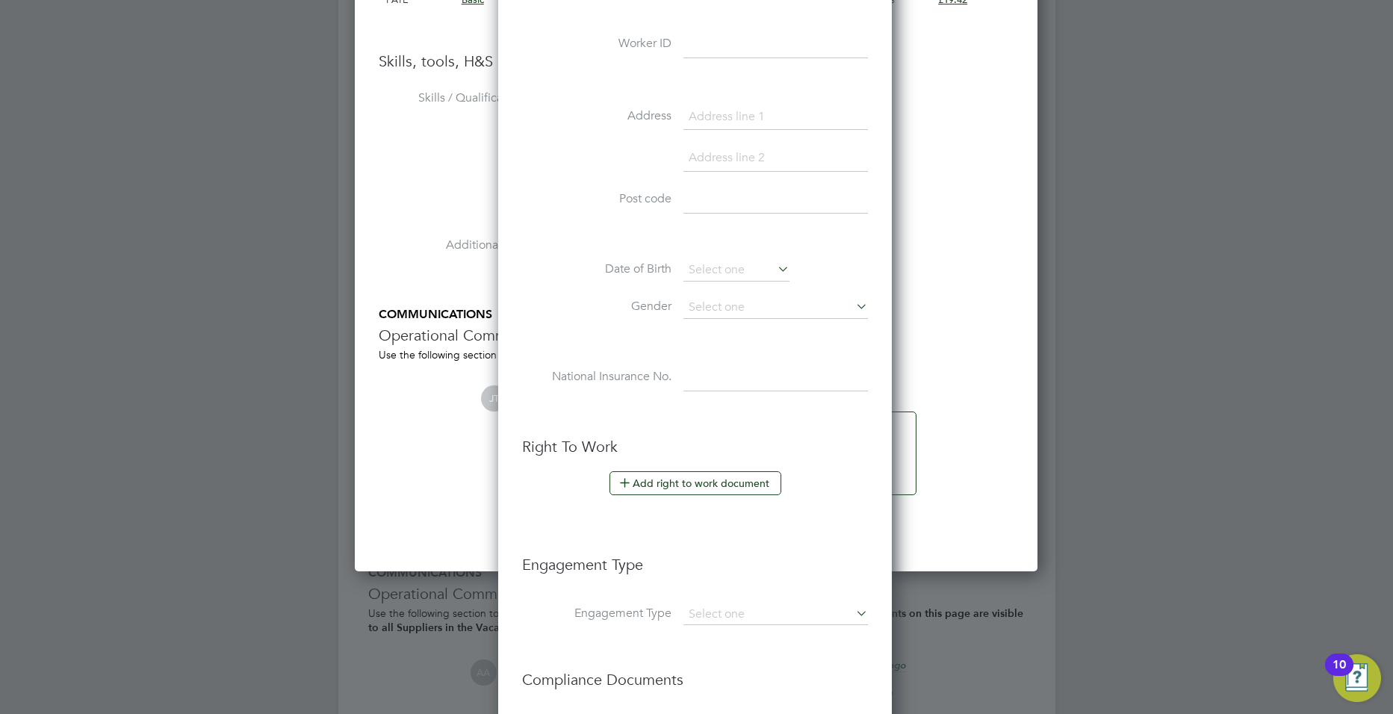
scroll to position [2948, 0]
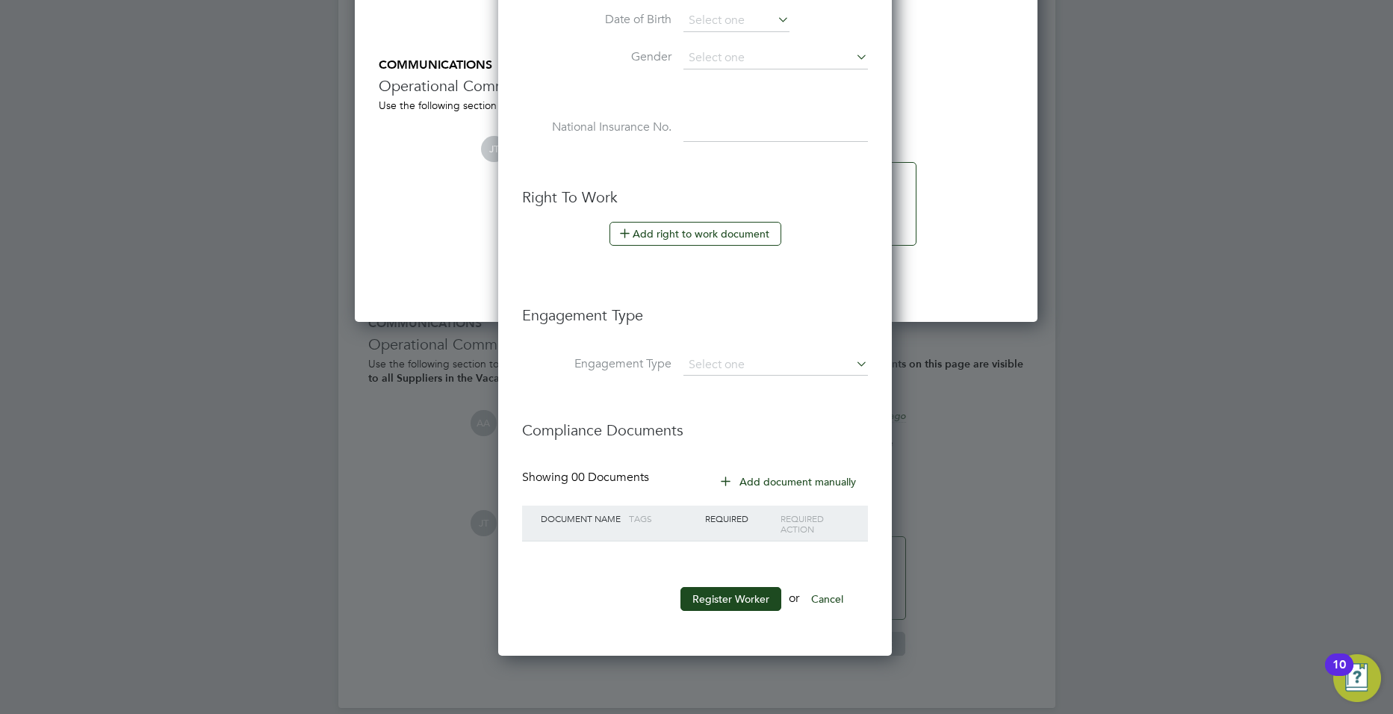
click at [742, 603] on button "Register Worker" at bounding box center [730, 599] width 101 height 24
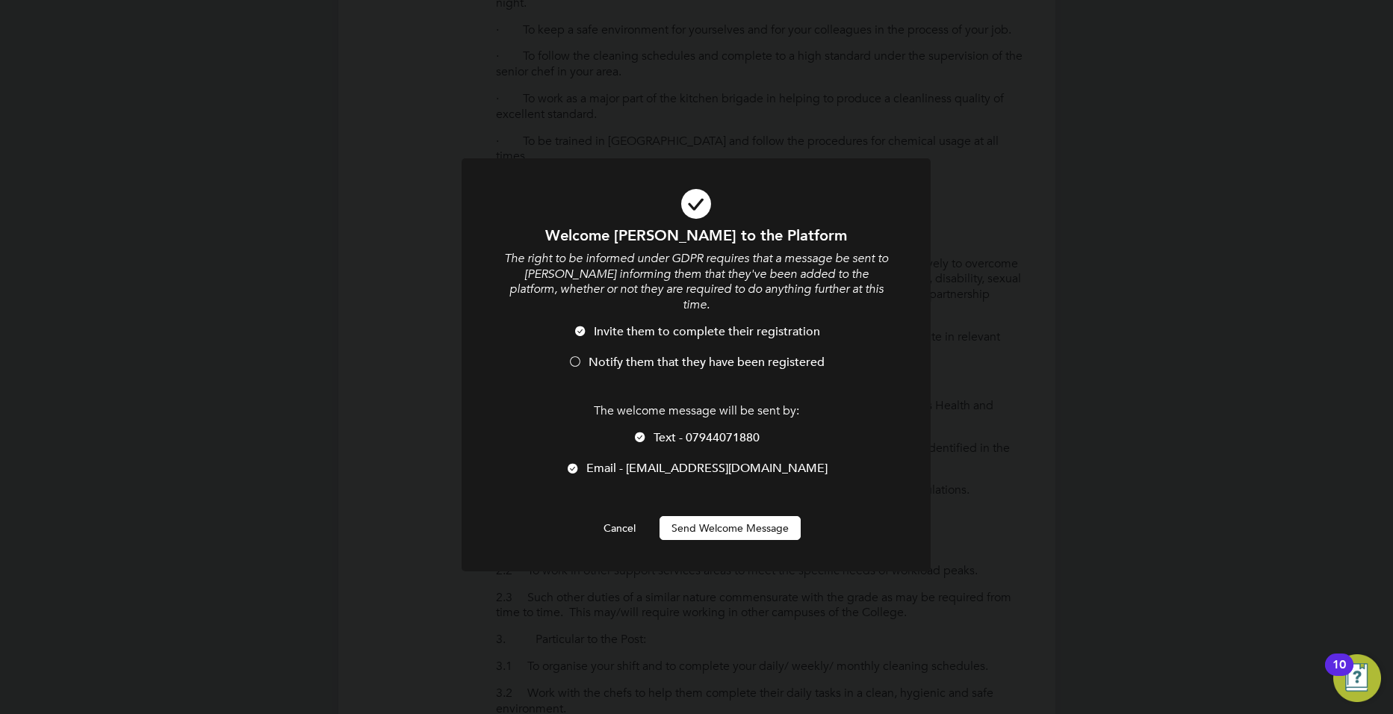
scroll to position [1264, 418]
drag, startPoint x: 694, startPoint y: 511, endPoint x: 706, endPoint y: 510, distance: 12.0
click at [695, 516] on button "Send Welcome Message" at bounding box center [730, 528] width 141 height 24
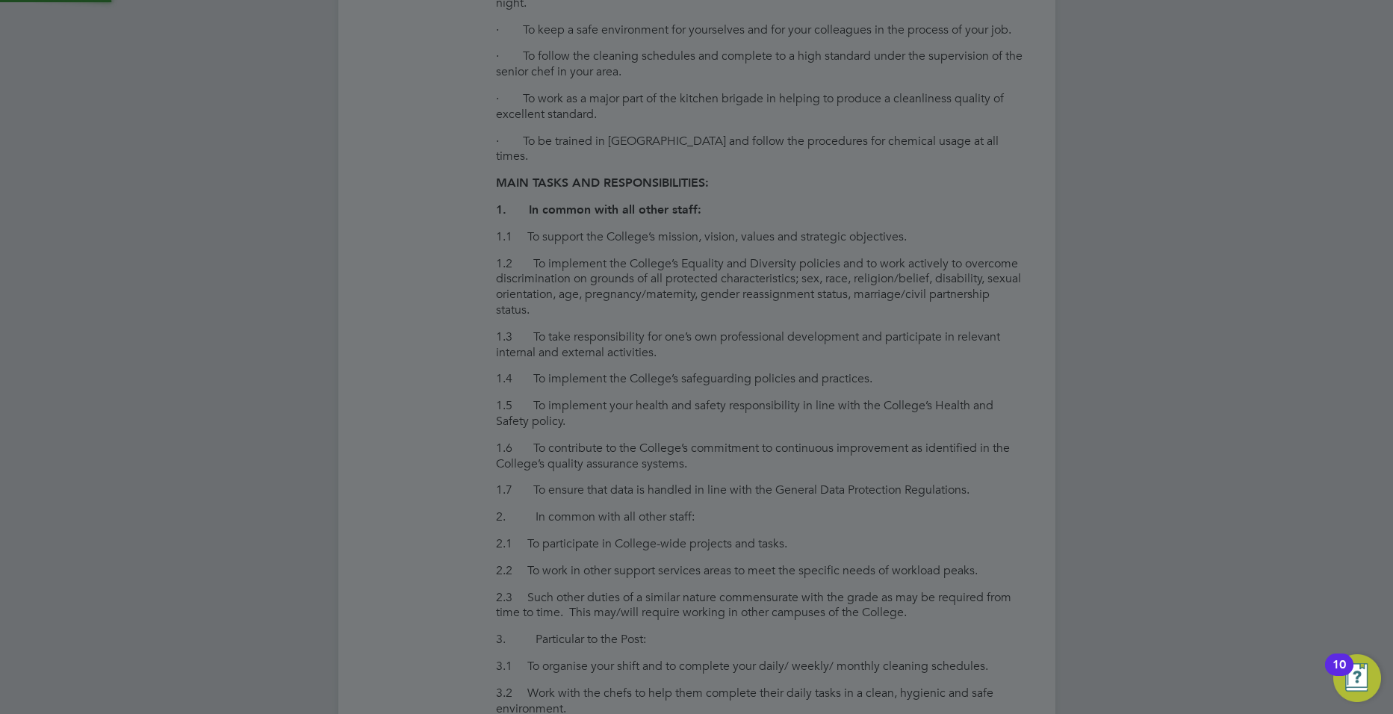
type input "Karla Thomas"
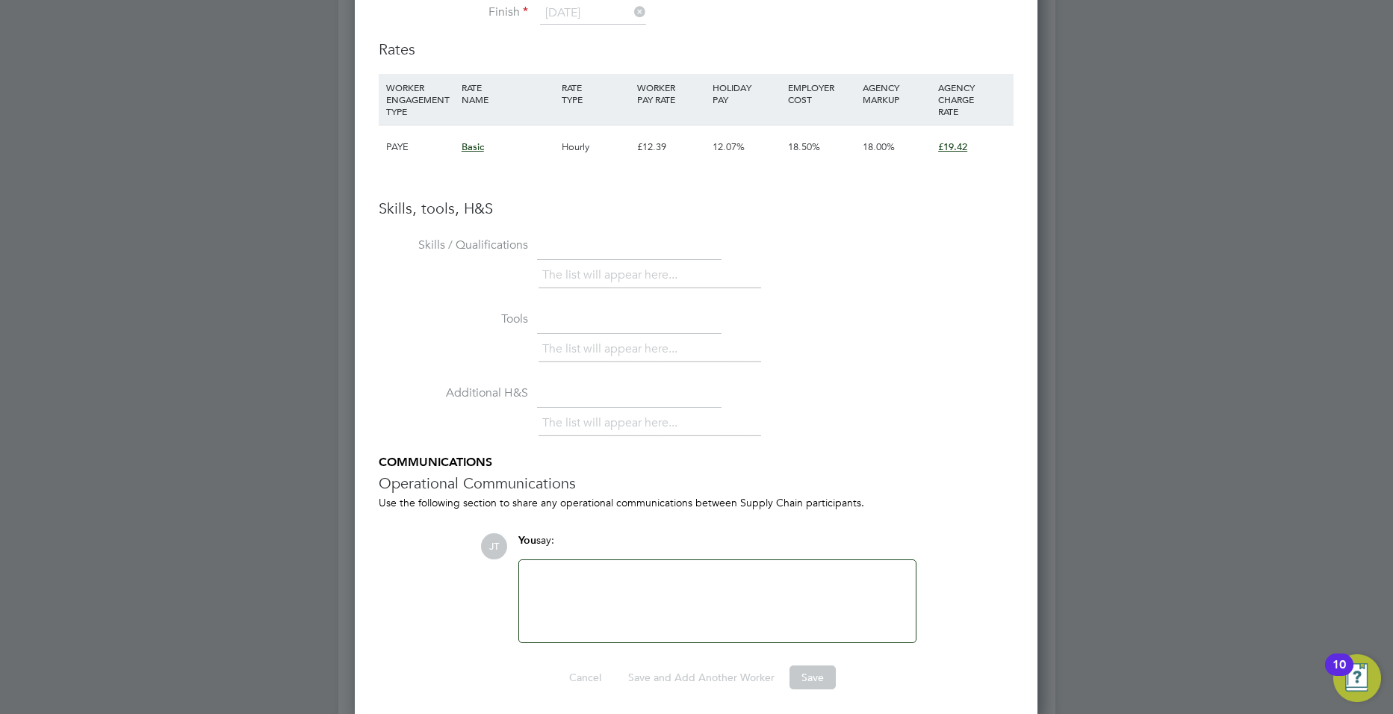
scroll to position [2735, 0]
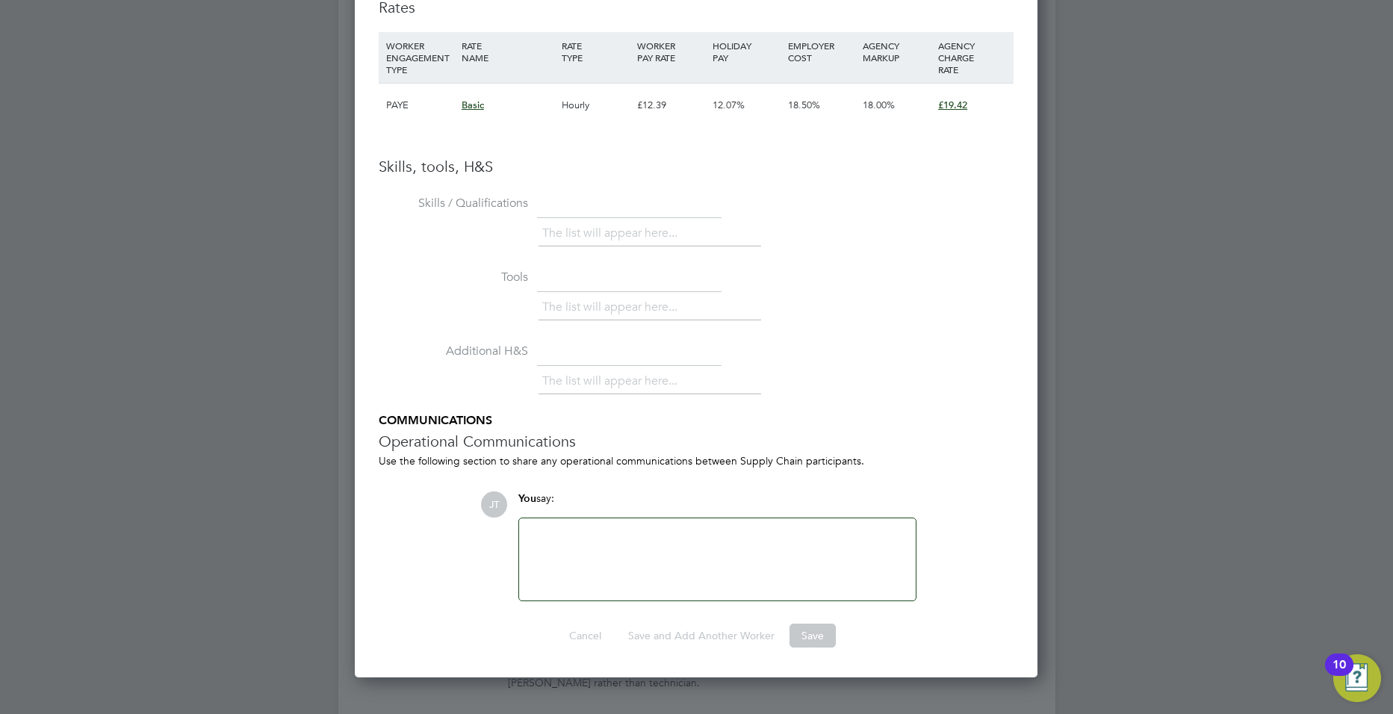
click at [653, 521] on div at bounding box center [717, 559] width 397 height 82
click at [636, 548] on div at bounding box center [717, 559] width 379 height 64
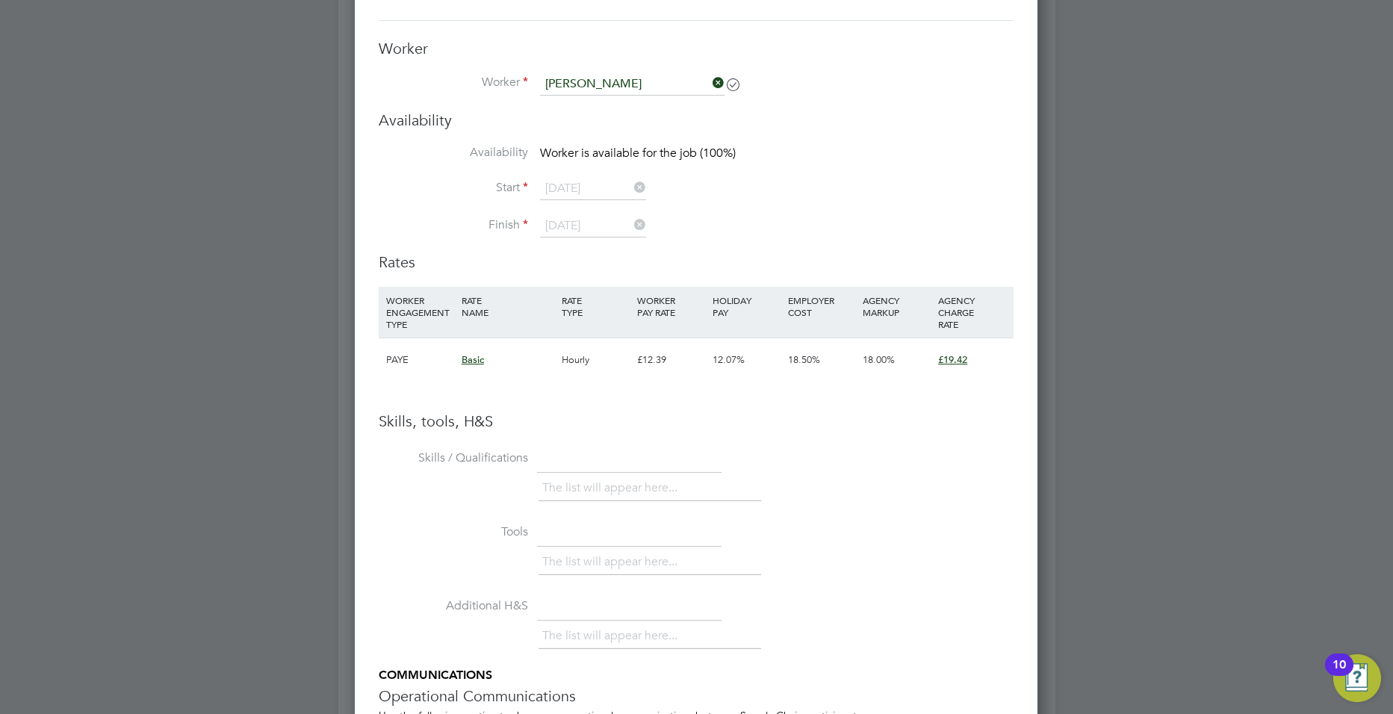
scroll to position [2481, 0]
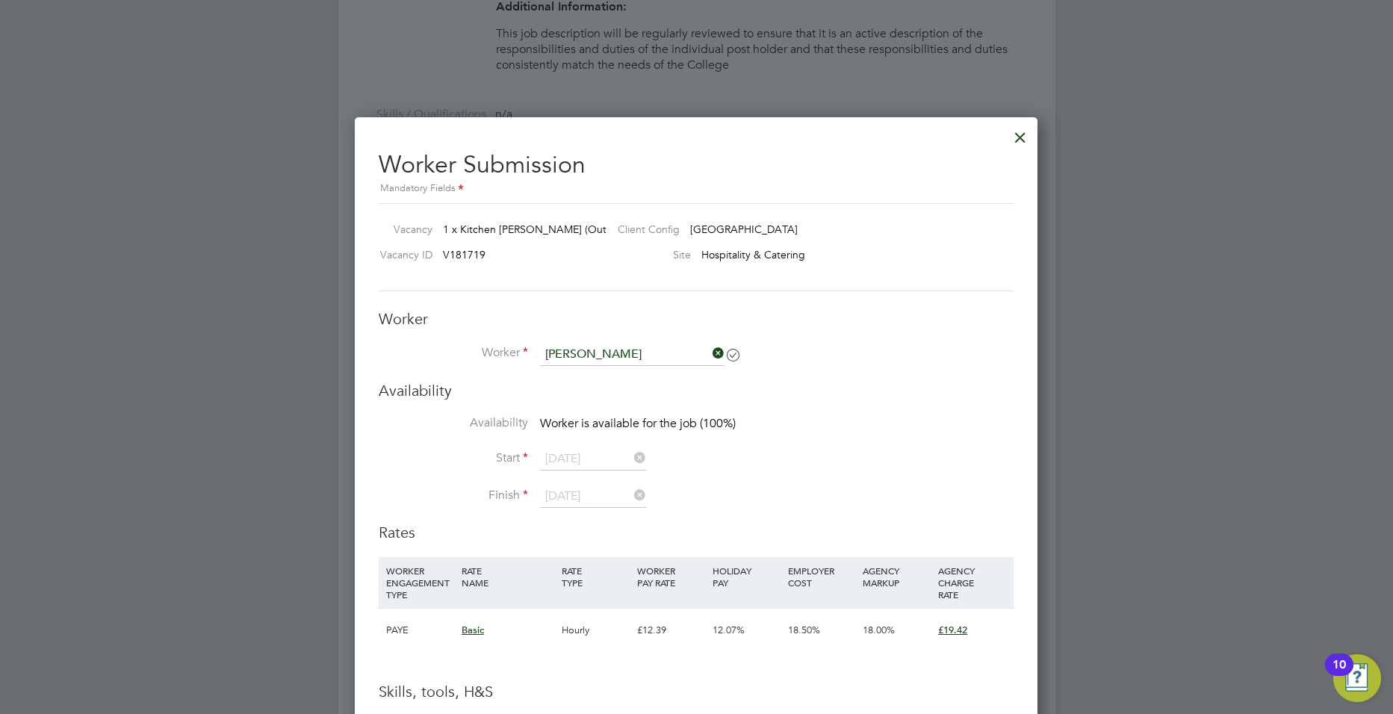
click at [1030, 136] on div at bounding box center [1020, 133] width 27 height 27
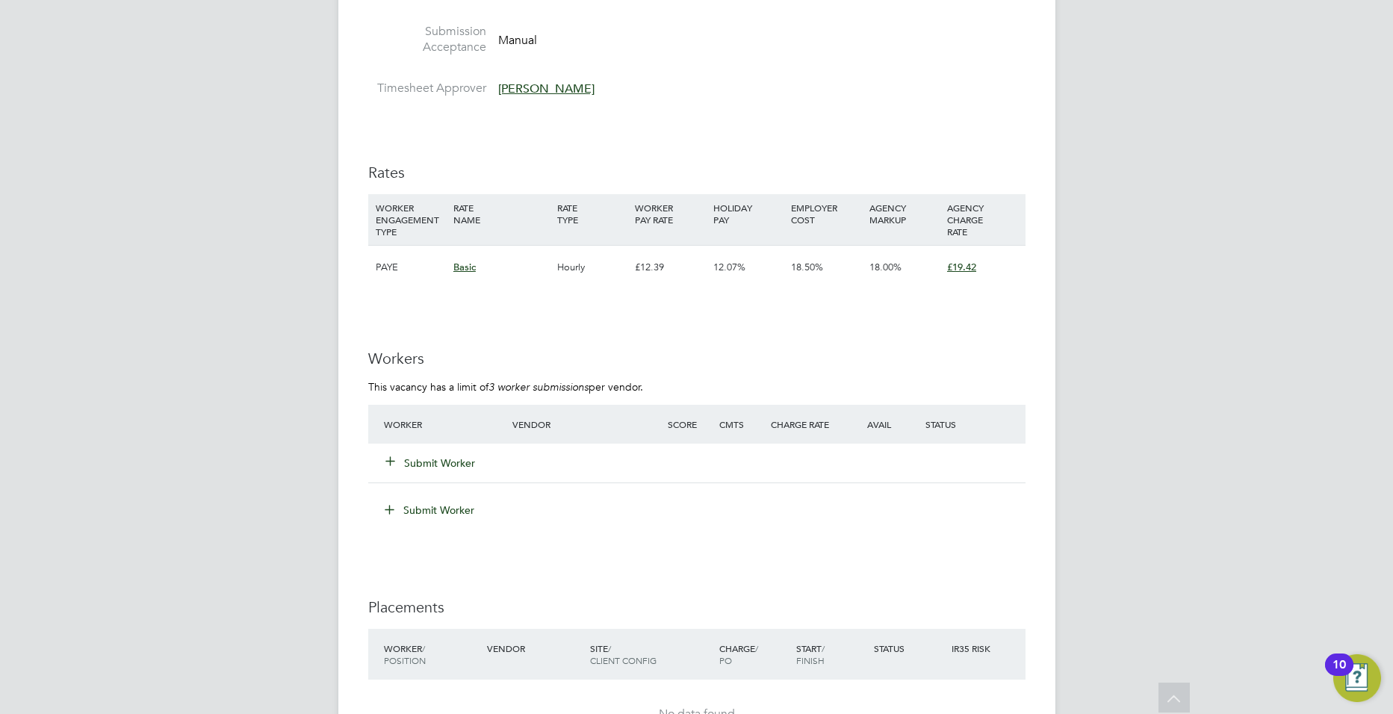
scroll to position [2528, 0]
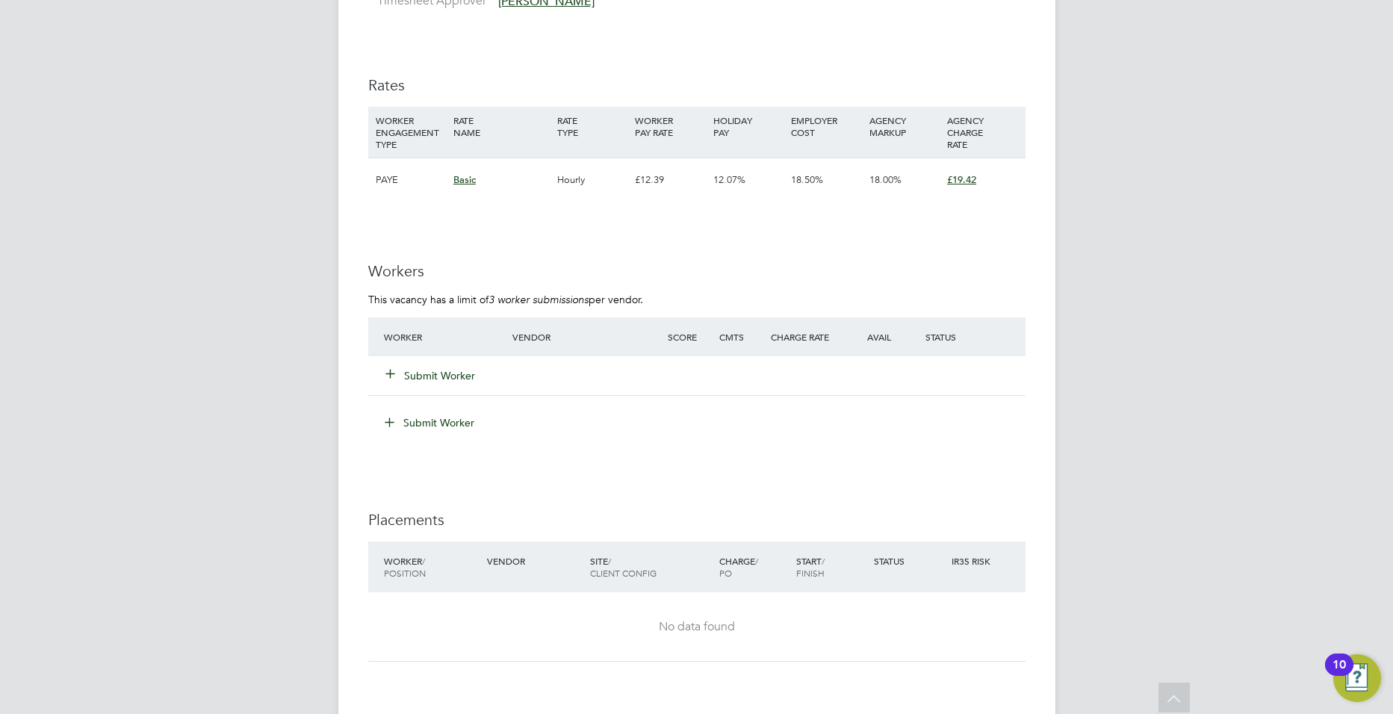
click at [455, 368] on button "Submit Worker" at bounding box center [431, 375] width 90 height 15
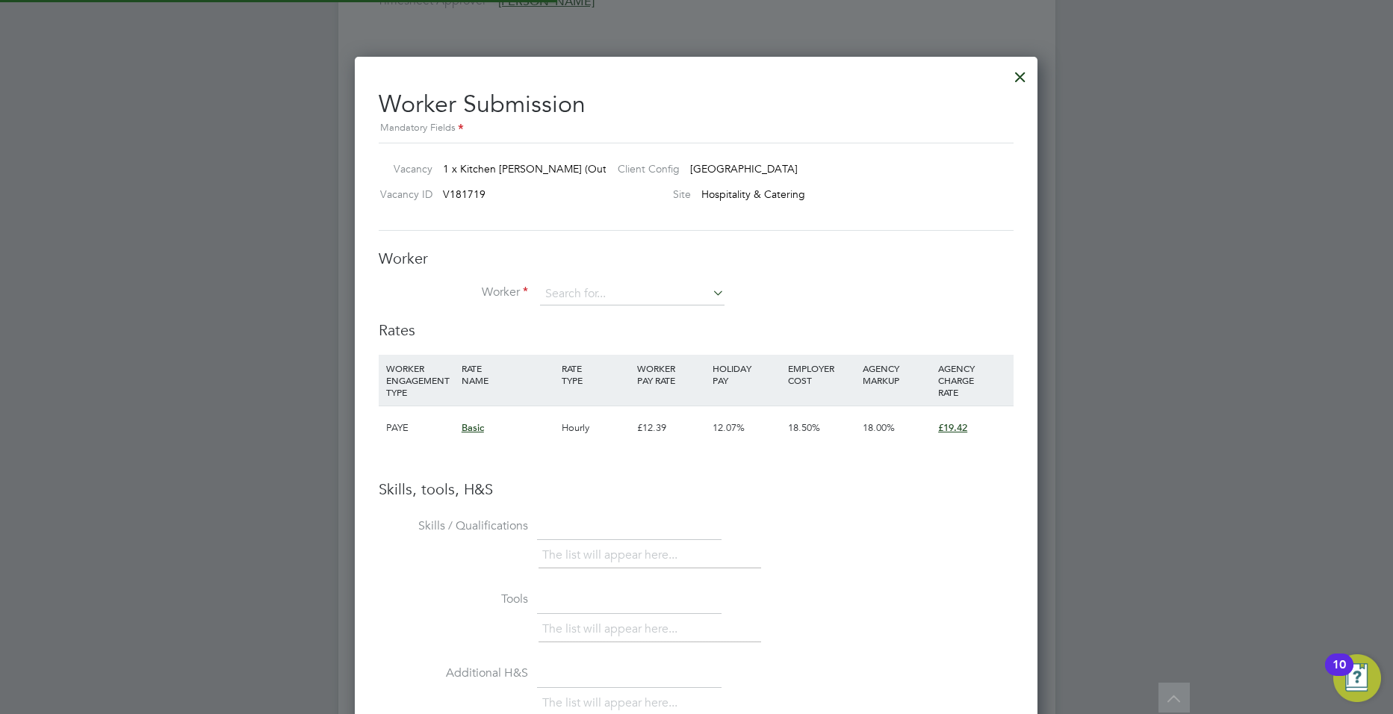
scroll to position [944, 683]
click at [582, 291] on input at bounding box center [632, 294] width 185 height 22
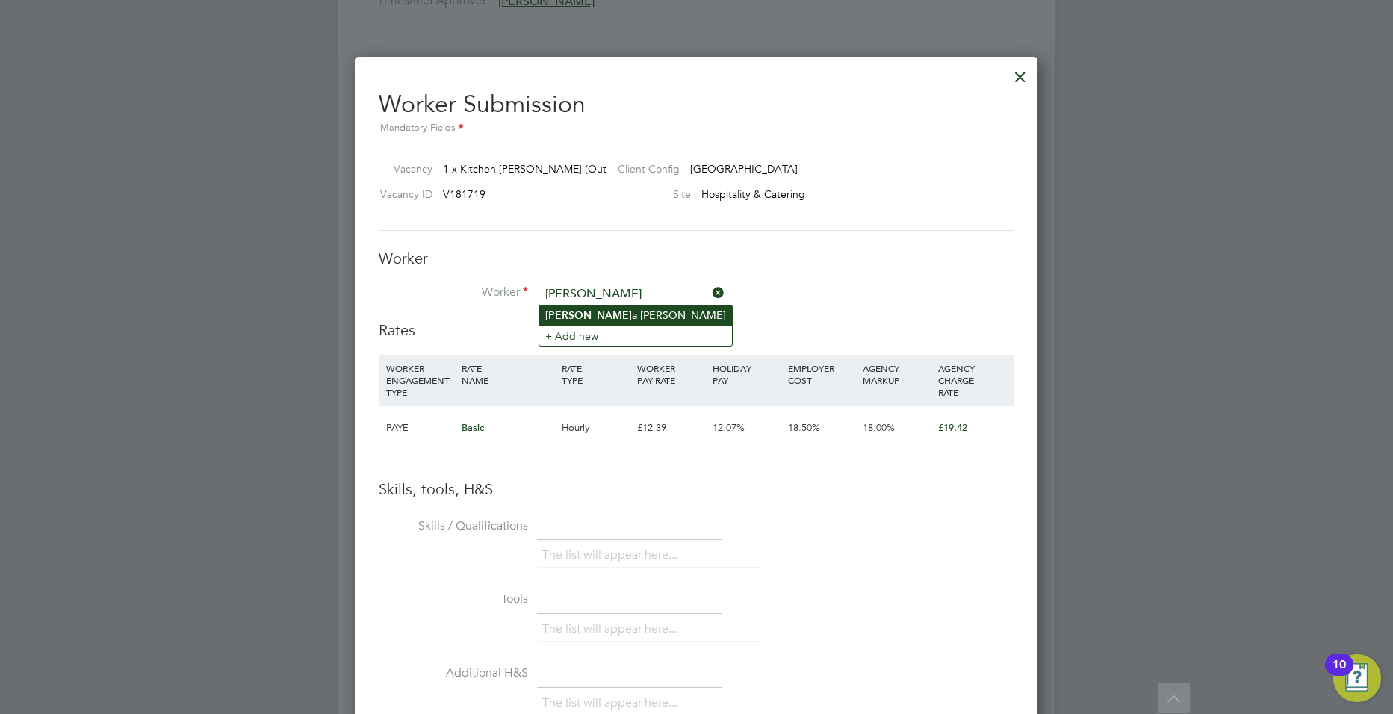
click at [614, 317] on li "Karl a Thomas" at bounding box center [635, 316] width 193 height 20
type input "Karla Thomas"
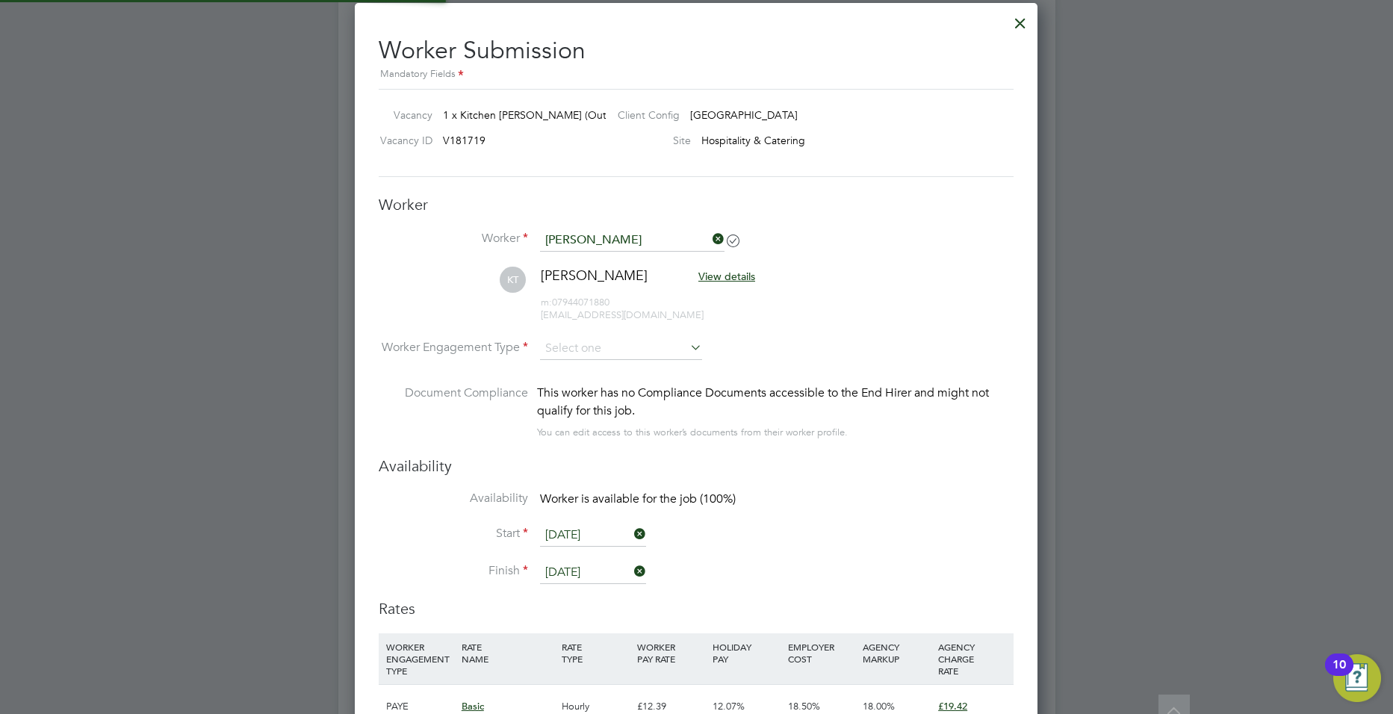
scroll to position [2668, 0]
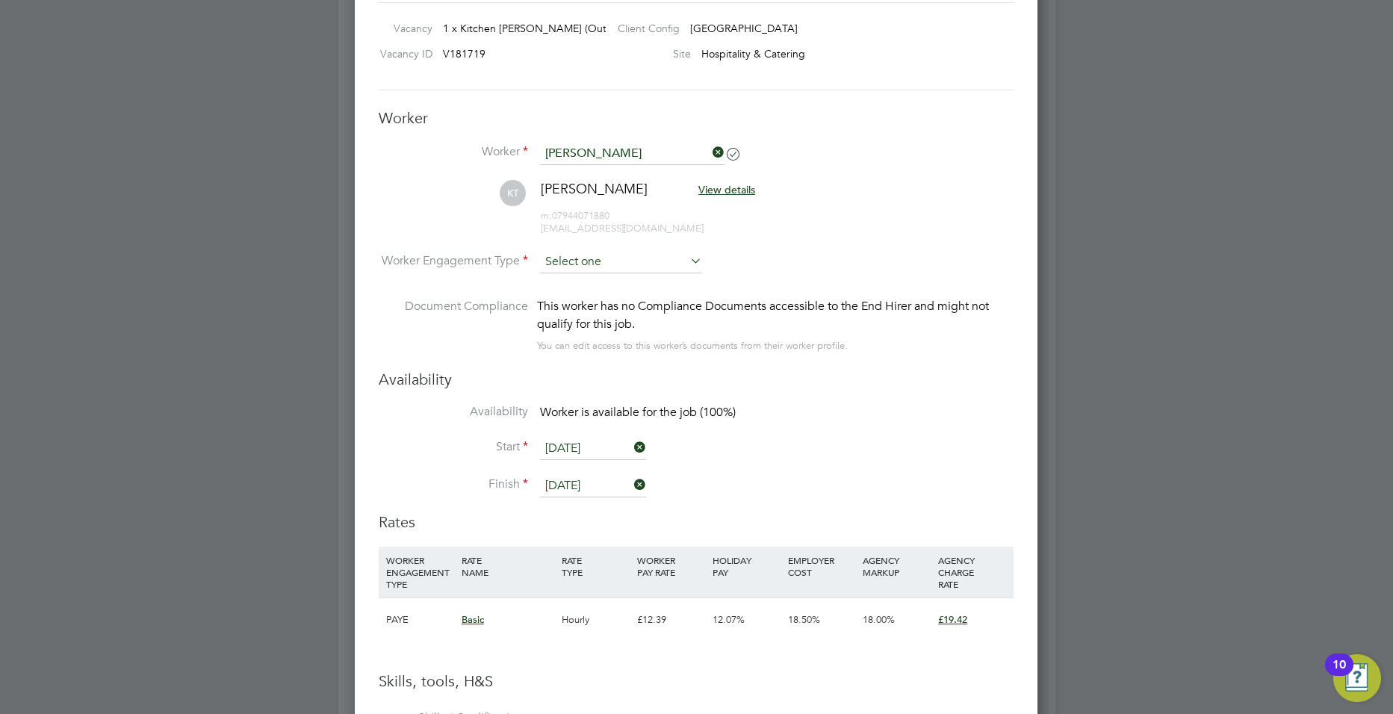
click at [644, 265] on input at bounding box center [621, 262] width 162 height 22
click at [604, 286] on li "Contract" at bounding box center [621, 282] width 164 height 19
type input "Contract"
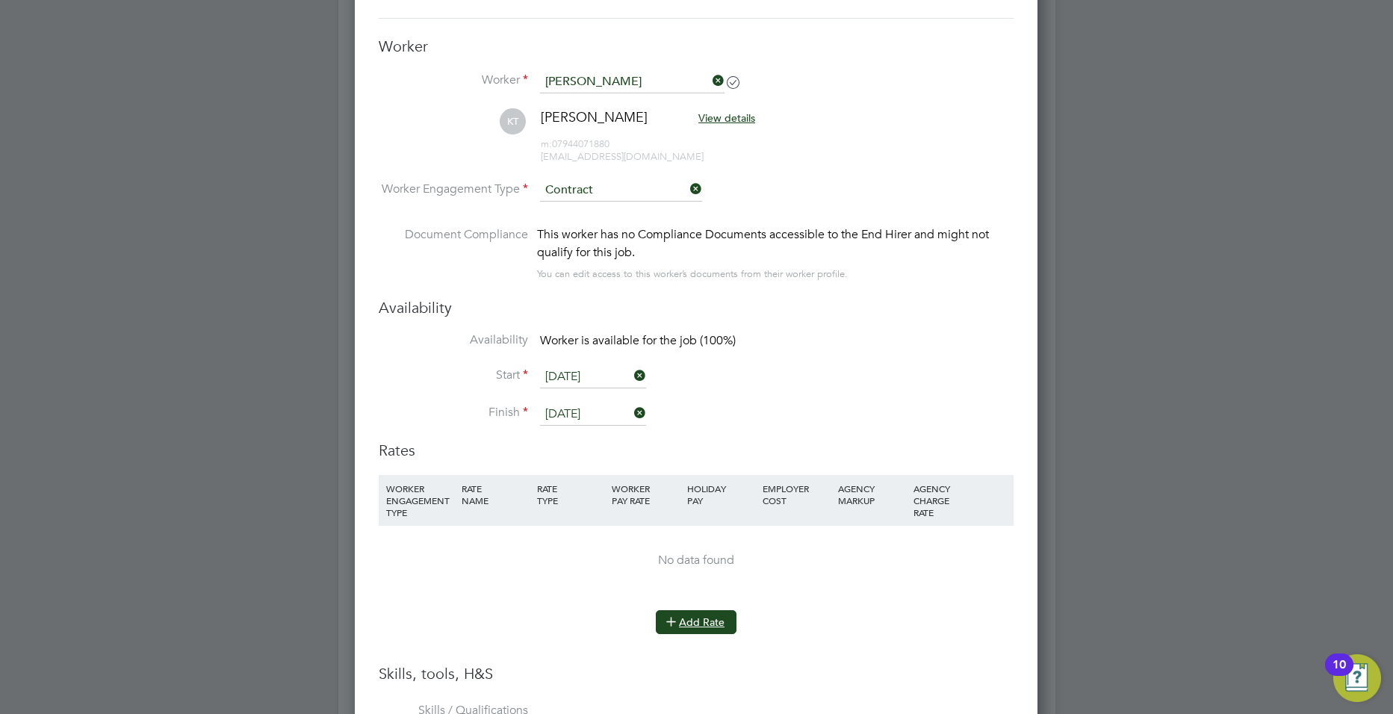
click at [701, 621] on button "Add Rate" at bounding box center [696, 622] width 81 height 24
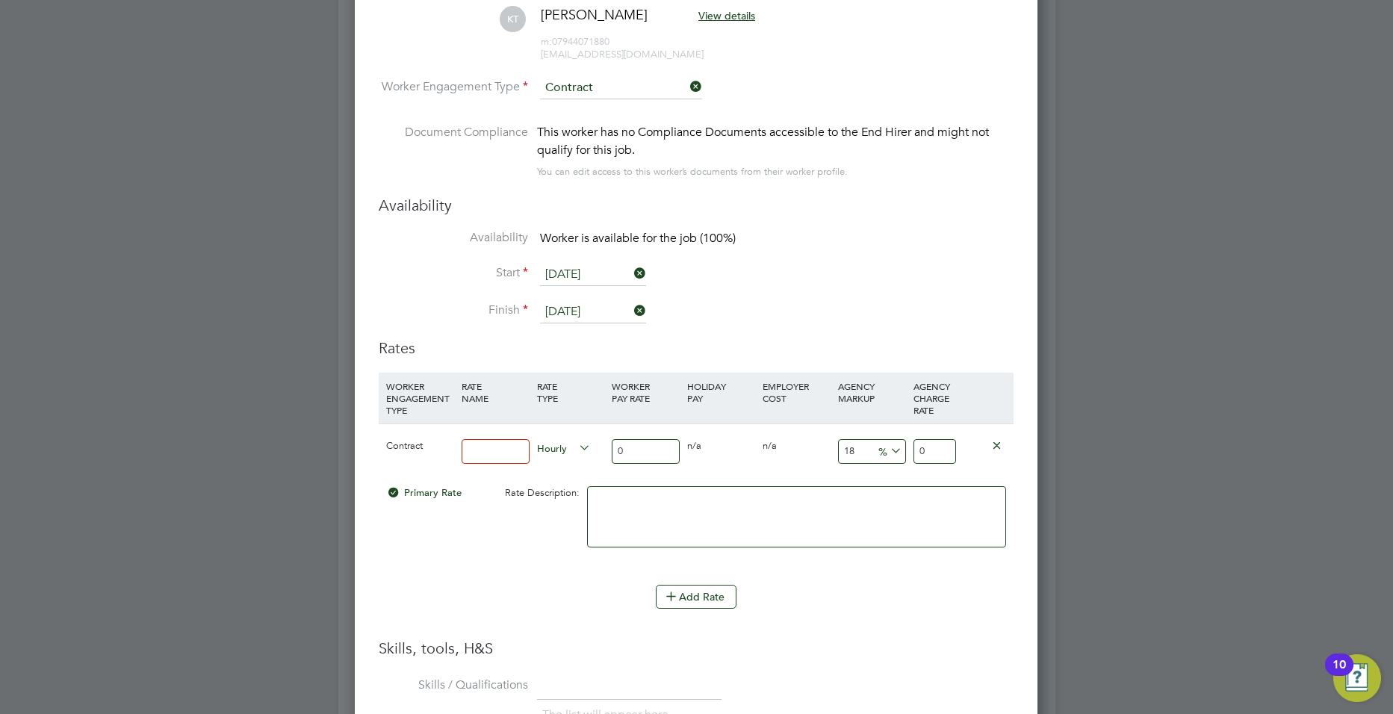
click at [474, 448] on input at bounding box center [496, 451] width 68 height 25
type input "BASIC1"
click at [642, 453] on input "0" at bounding box center [646, 451] width 68 height 25
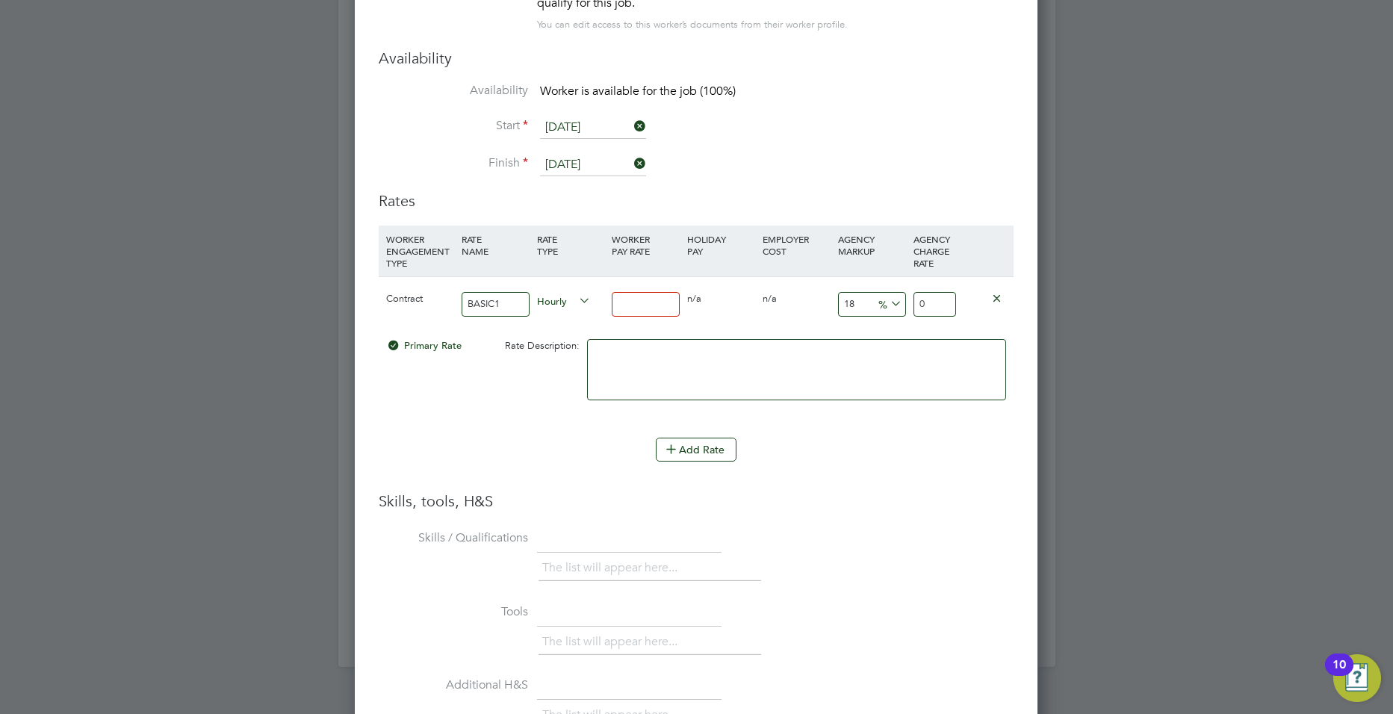
type input "2"
type input "2.36"
type input "28"
type input "33.04"
type input "2"
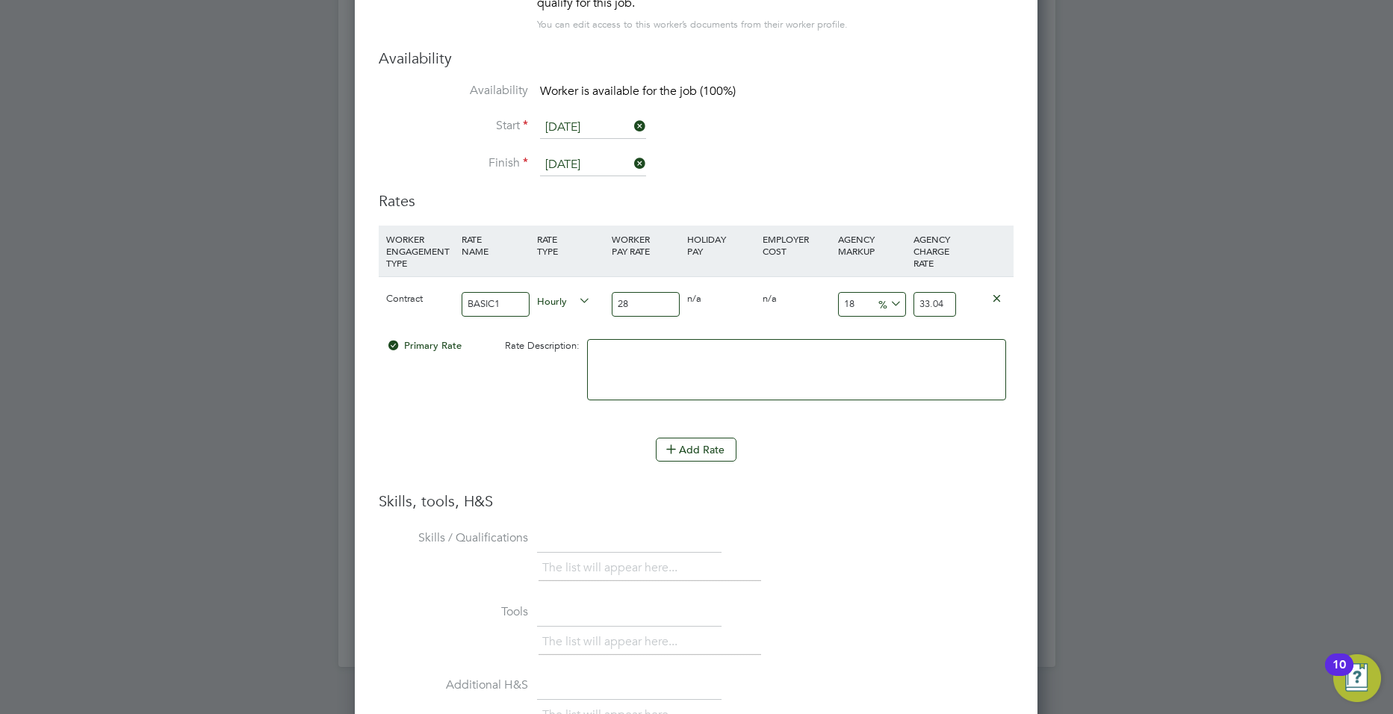
type input "2.36"
type input "28"
type input "33.04"
type input "28"
click at [865, 299] on input "18" at bounding box center [872, 304] width 68 height 25
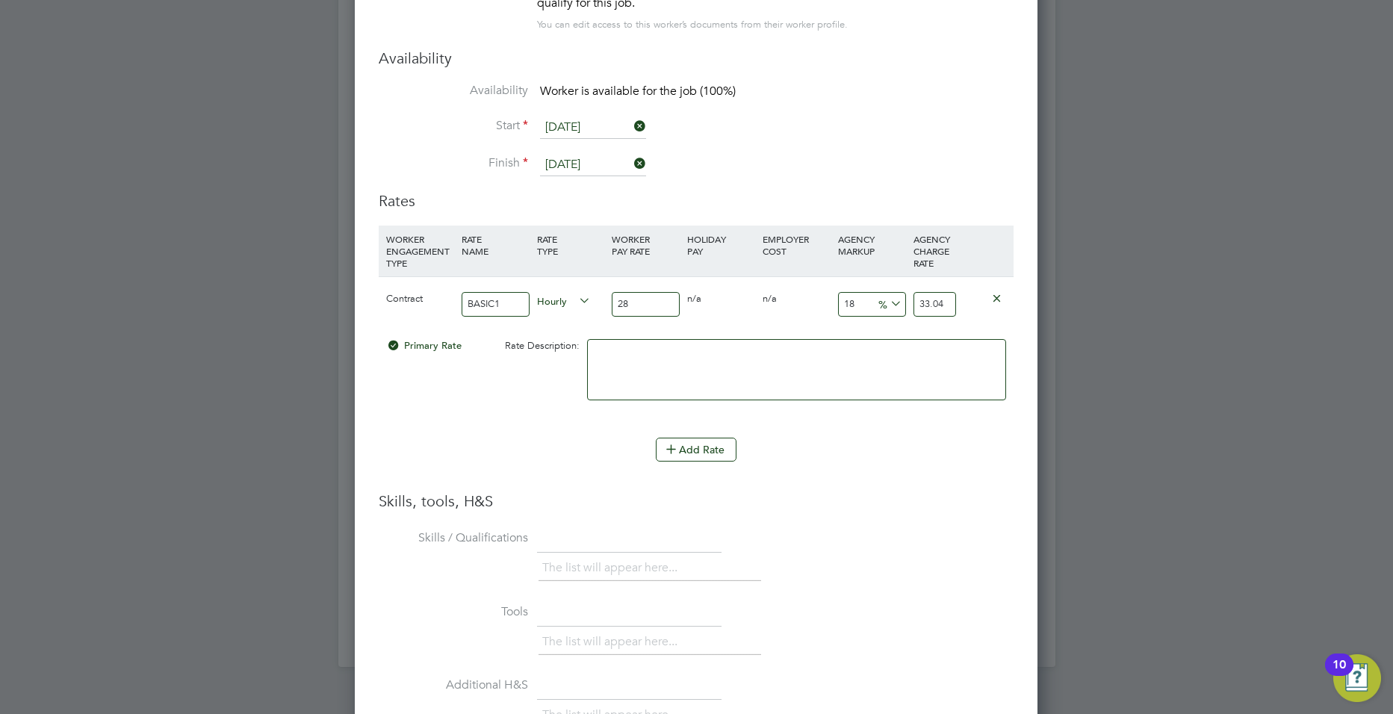
type input "1"
type input "28.28"
type input "2"
type input "28.56"
type input "23"
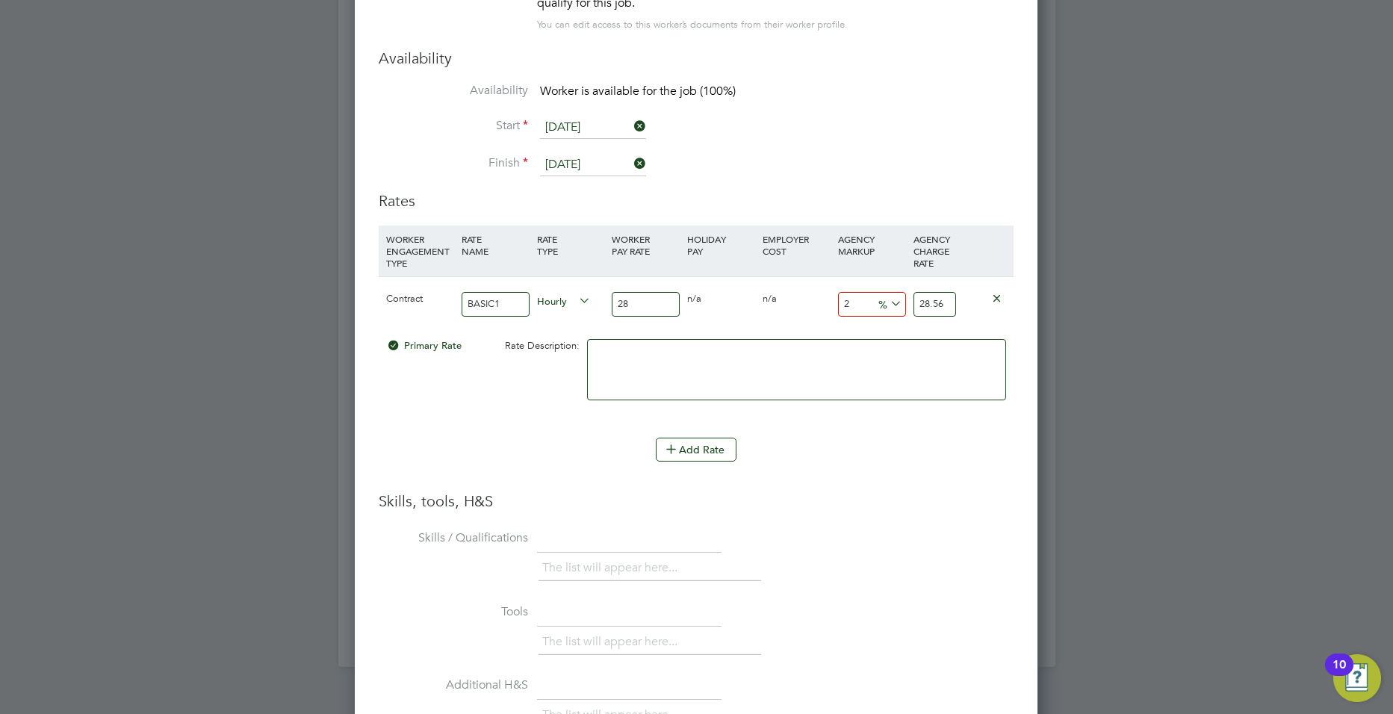
type input "34.44"
drag, startPoint x: 627, startPoint y: 298, endPoint x: 639, endPoint y: 299, distance: 12.0
click at [627, 298] on input "28" at bounding box center [646, 304] width 68 height 25
click at [933, 489] on li "WORKER ENGAGEMENT TYPE RATE NAME RATE TYPE WORKER PAY RATE HOLIDAY PAY EMPLOYER…" at bounding box center [696, 359] width 635 height 266
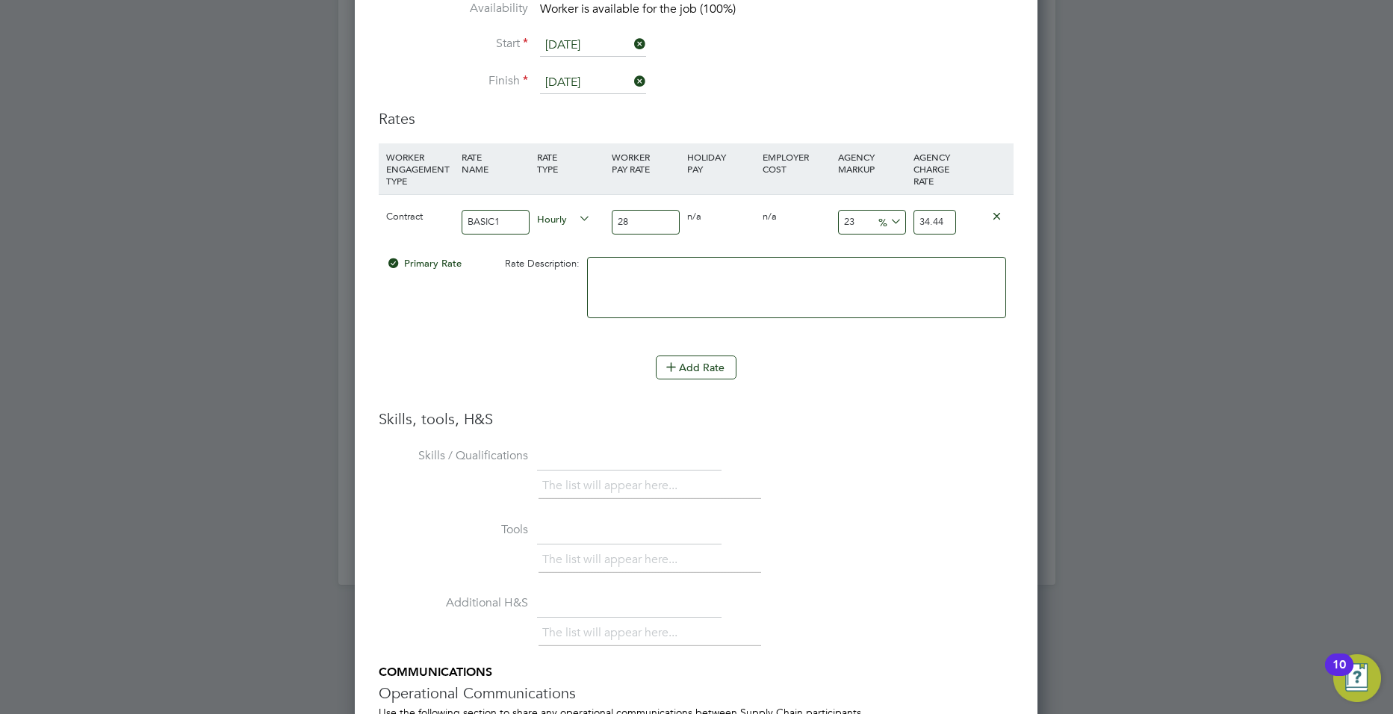
scroll to position [3077, 0]
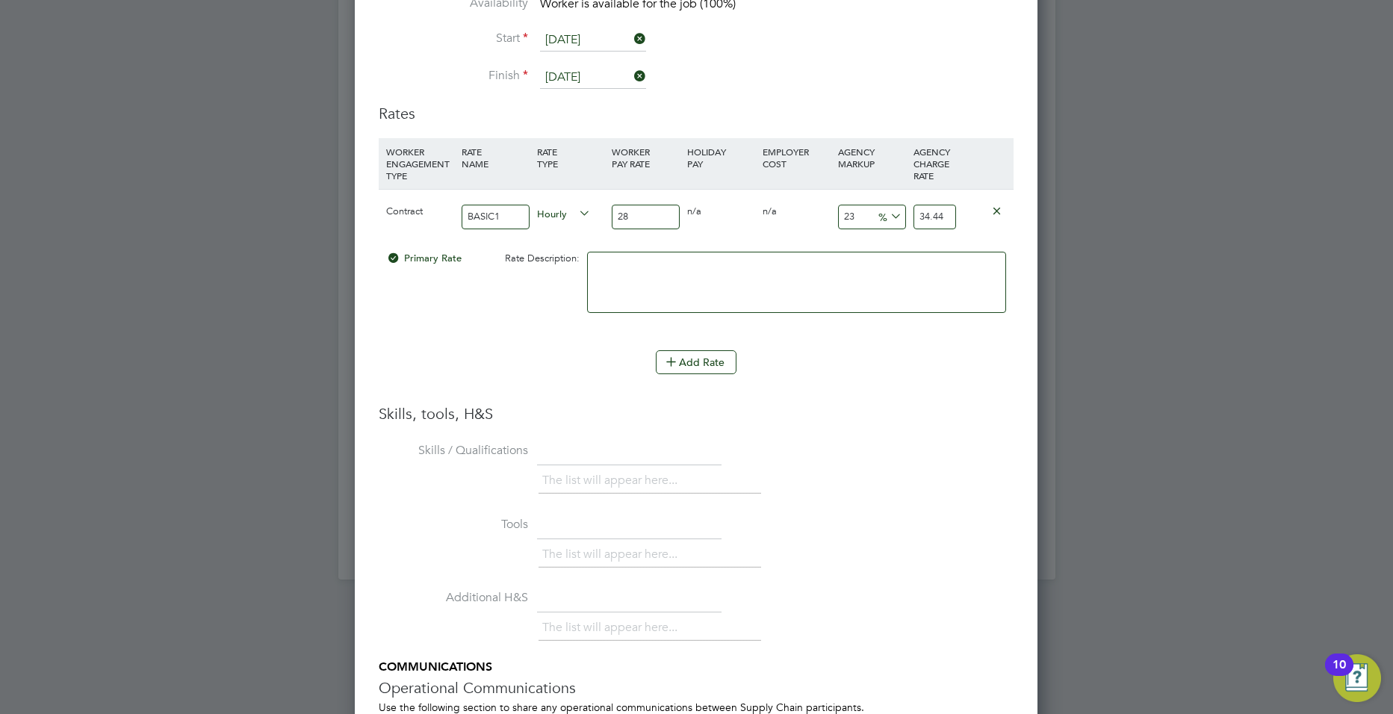
click at [852, 217] on input "23" at bounding box center [872, 217] width 68 height 25
type input "2"
type input "28.56"
type input "1"
type input "28.28"
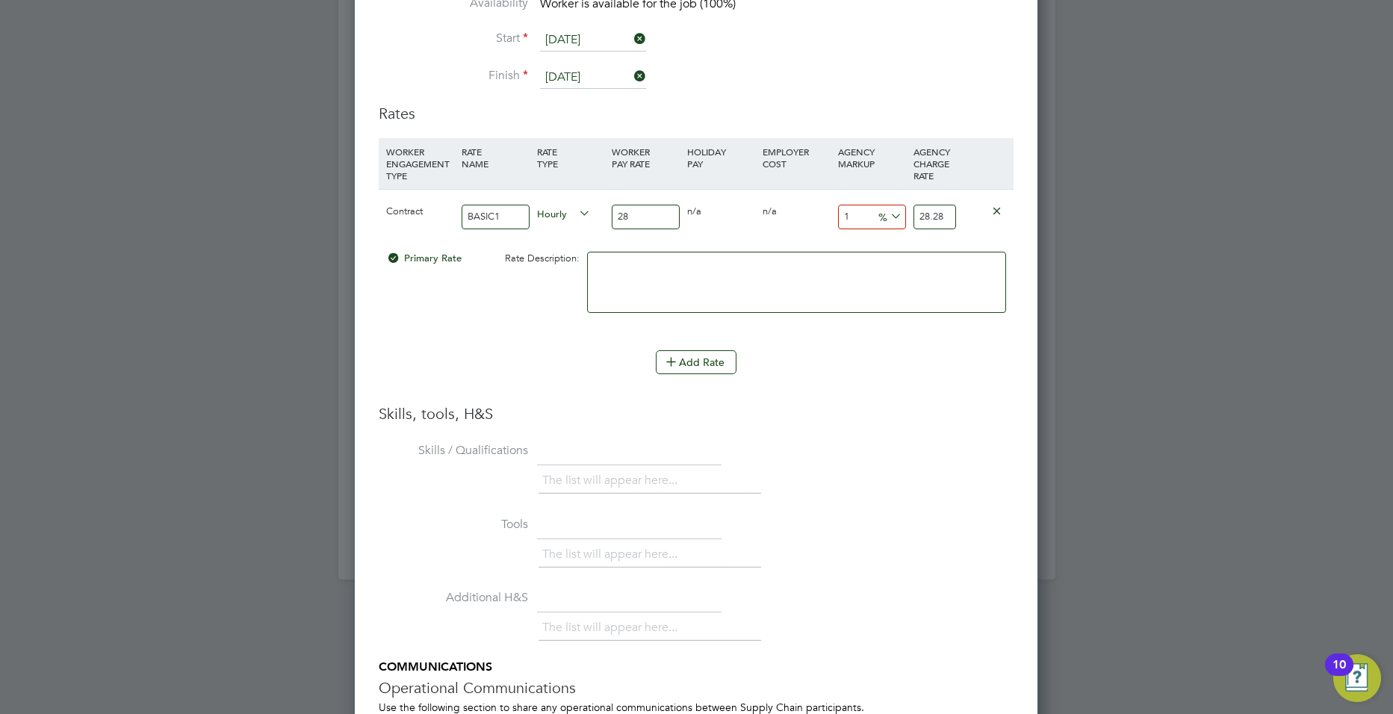
type input "18"
type input "33.04"
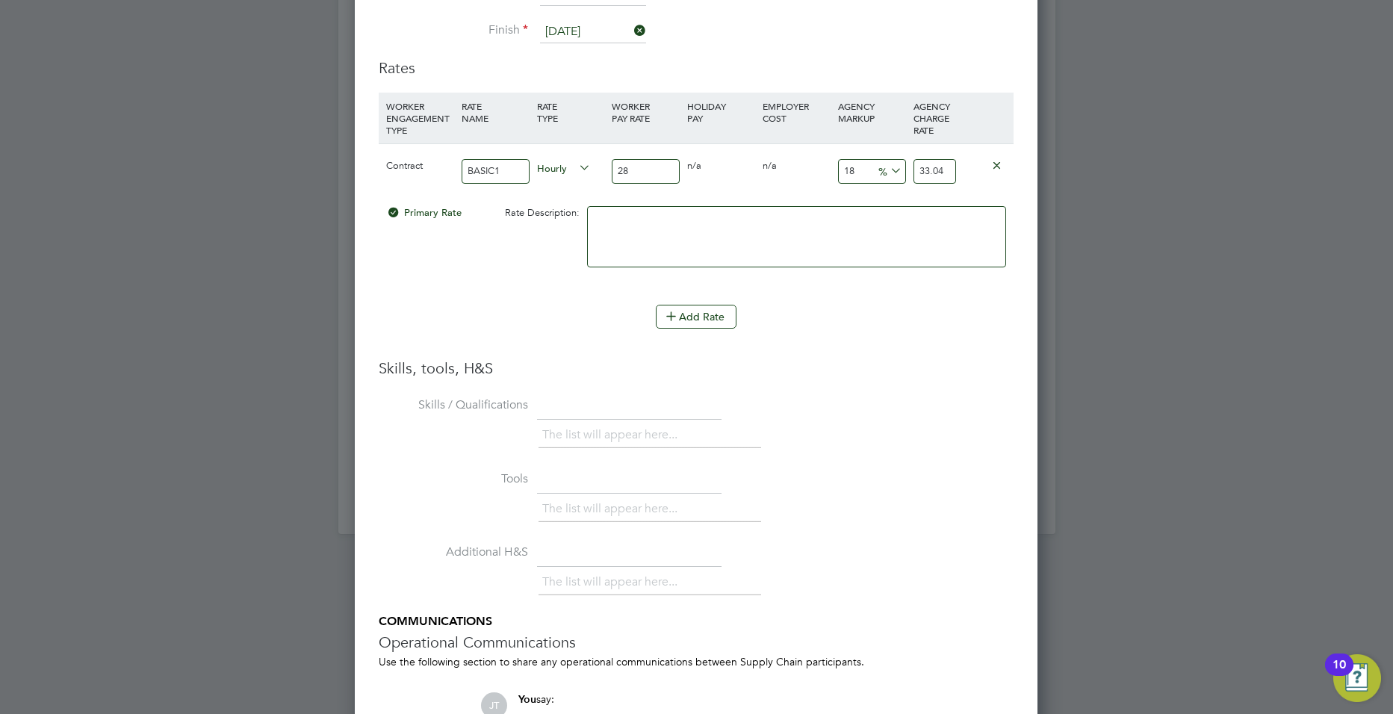
scroll to position [3117, 0]
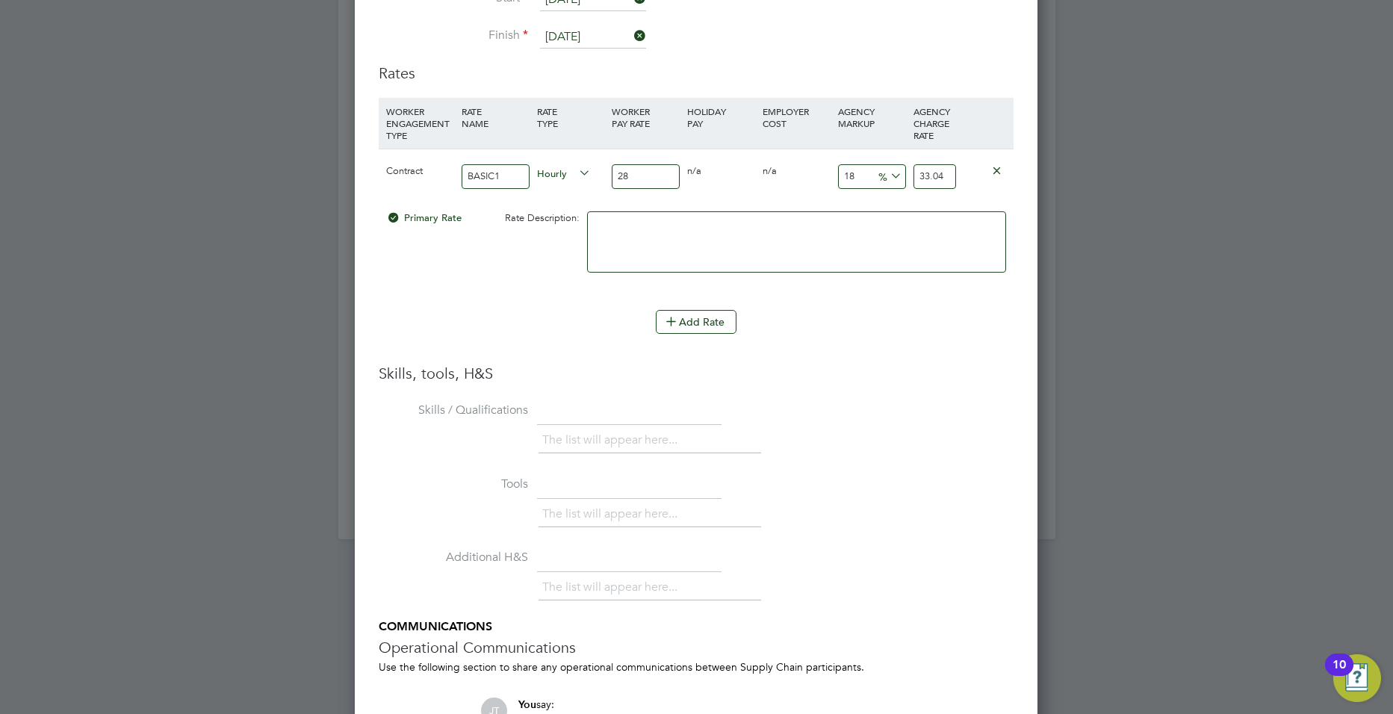
click at [633, 174] on input "28" at bounding box center [646, 176] width 68 height 25
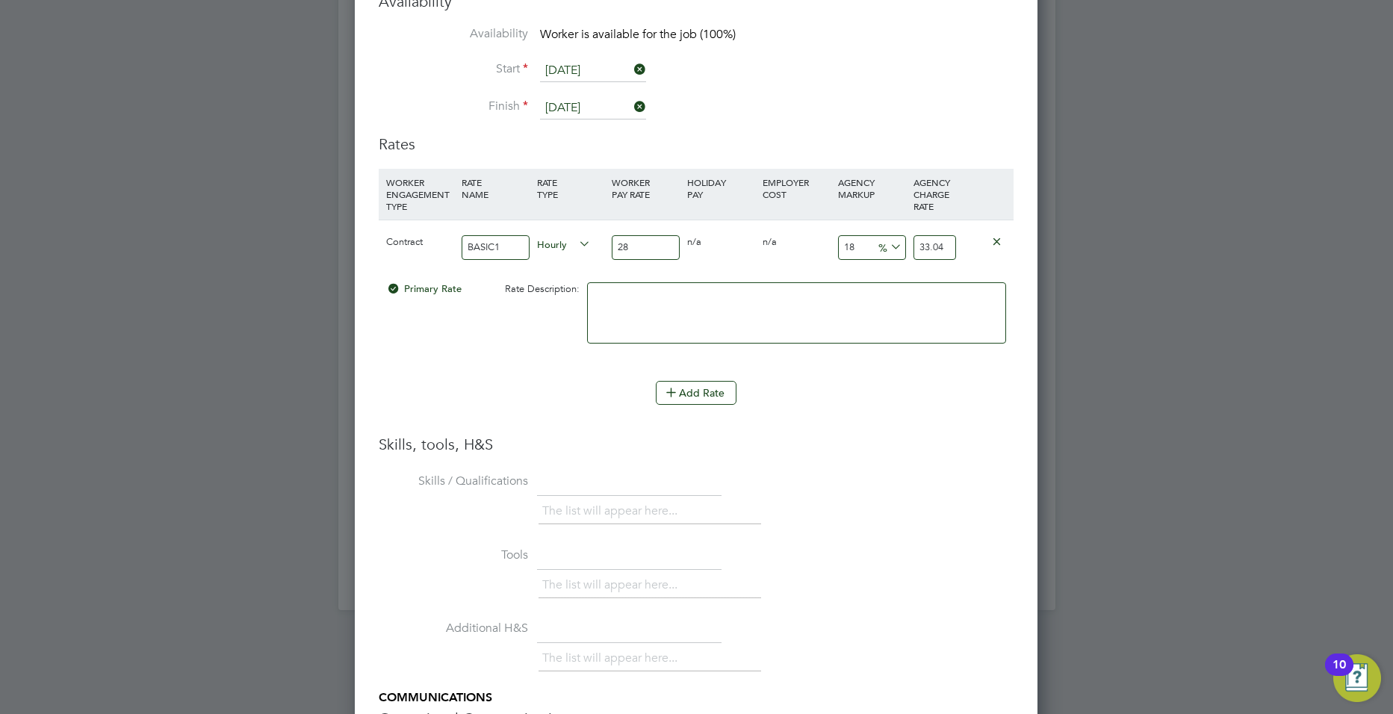
scroll to position [3025, 0]
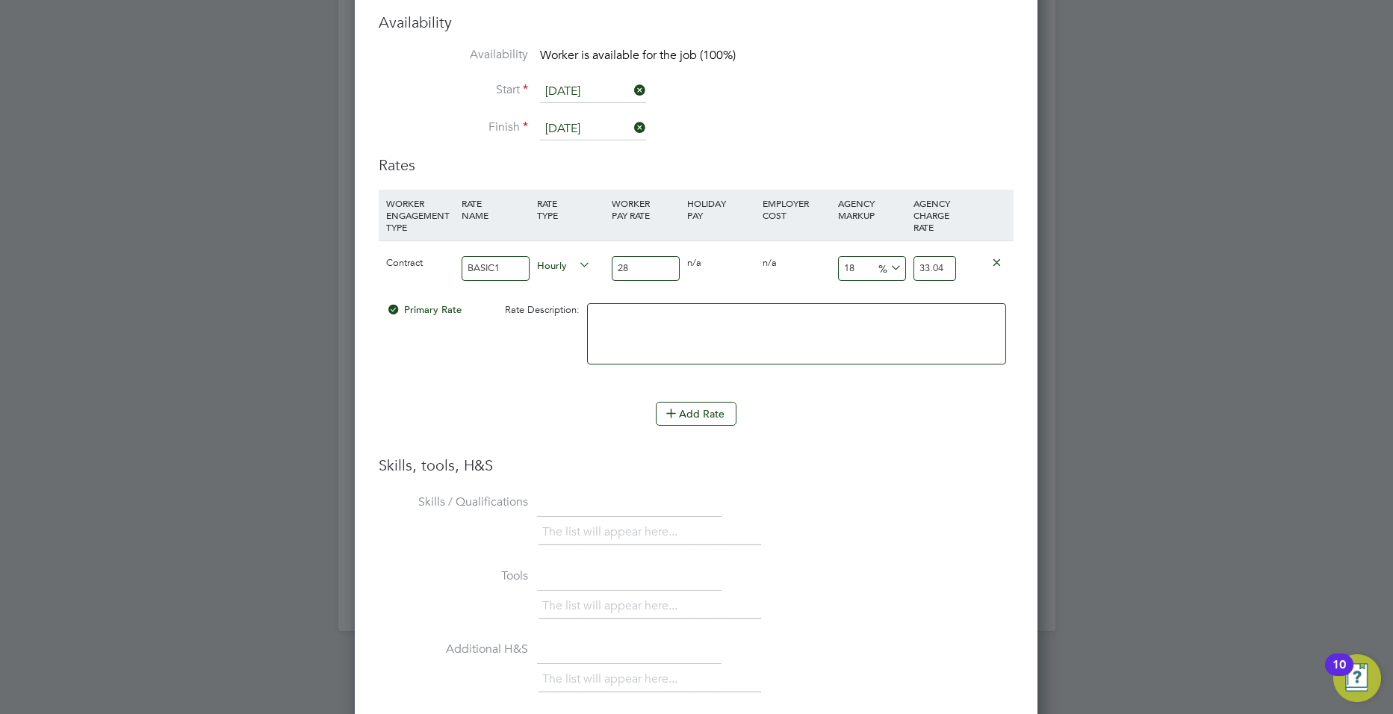
click at [866, 279] on input "18" at bounding box center [872, 268] width 68 height 25
type input "1"
type input "28.28"
type input "2"
type input "28.56"
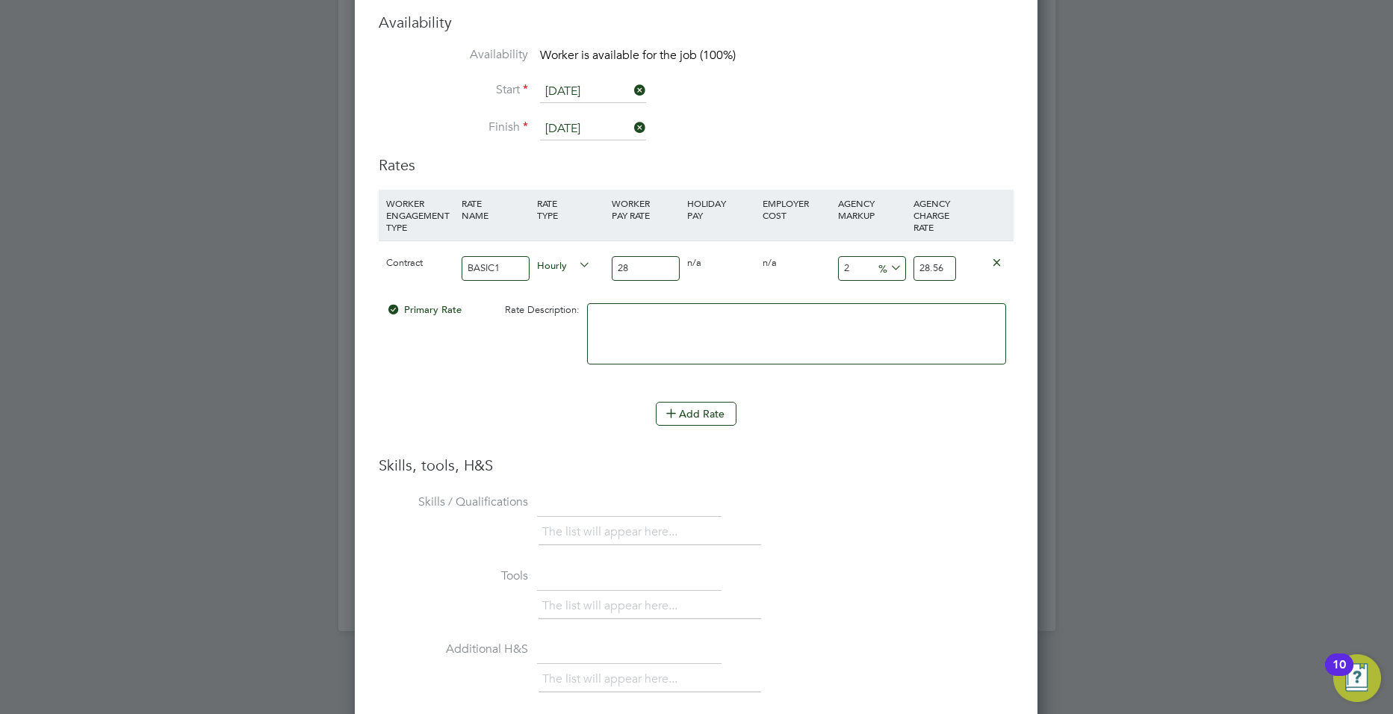
type input "23"
type input "34.44"
type input "2"
type input "28.56"
type input "23"
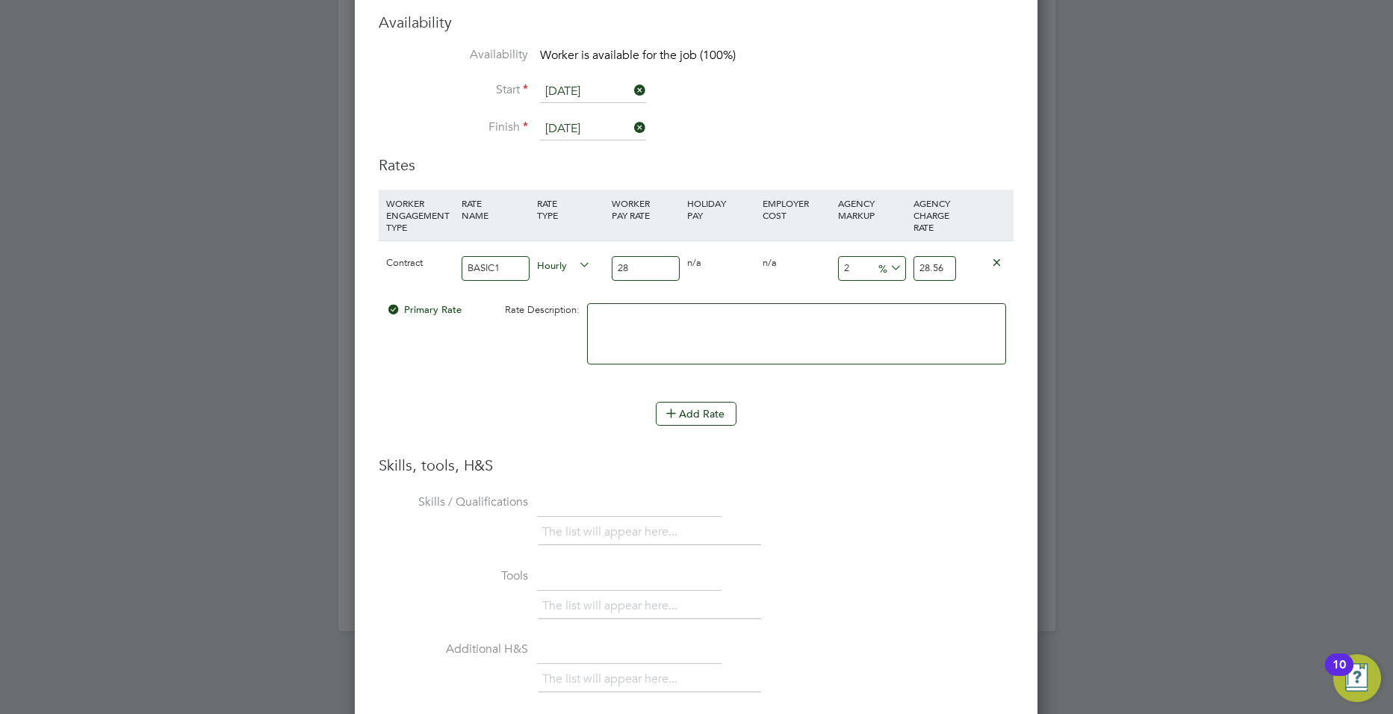
type input "34.44"
type input "23"
click at [924, 438] on li "Add Rate" at bounding box center [696, 421] width 635 height 39
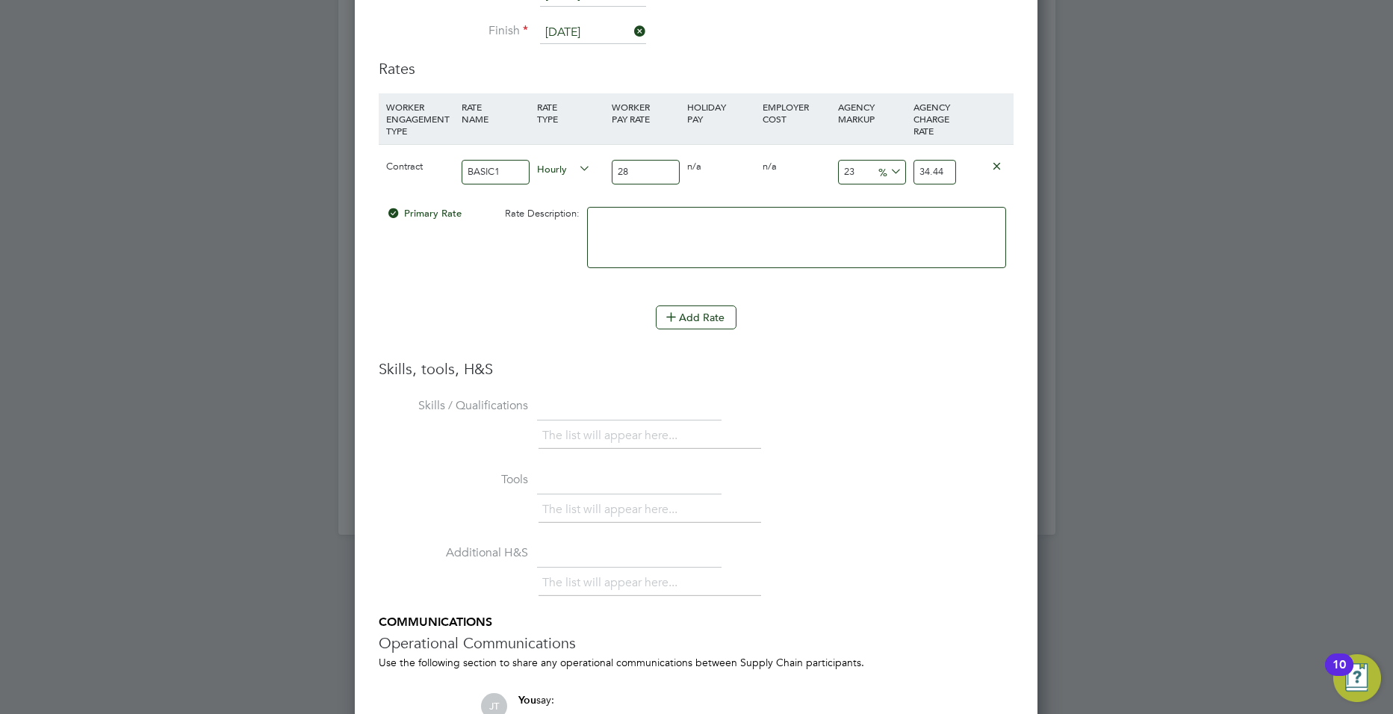
scroll to position [3150, 0]
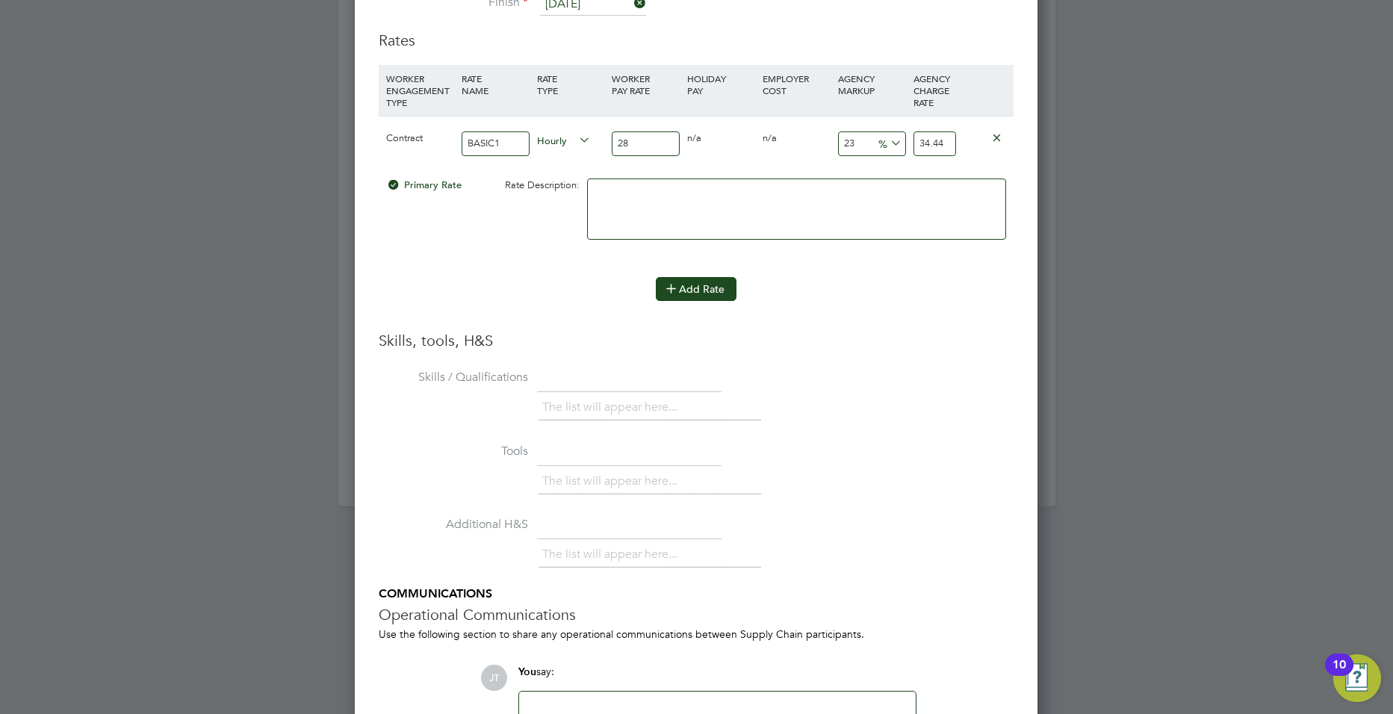
click at [716, 295] on button "Add Rate" at bounding box center [696, 289] width 81 height 24
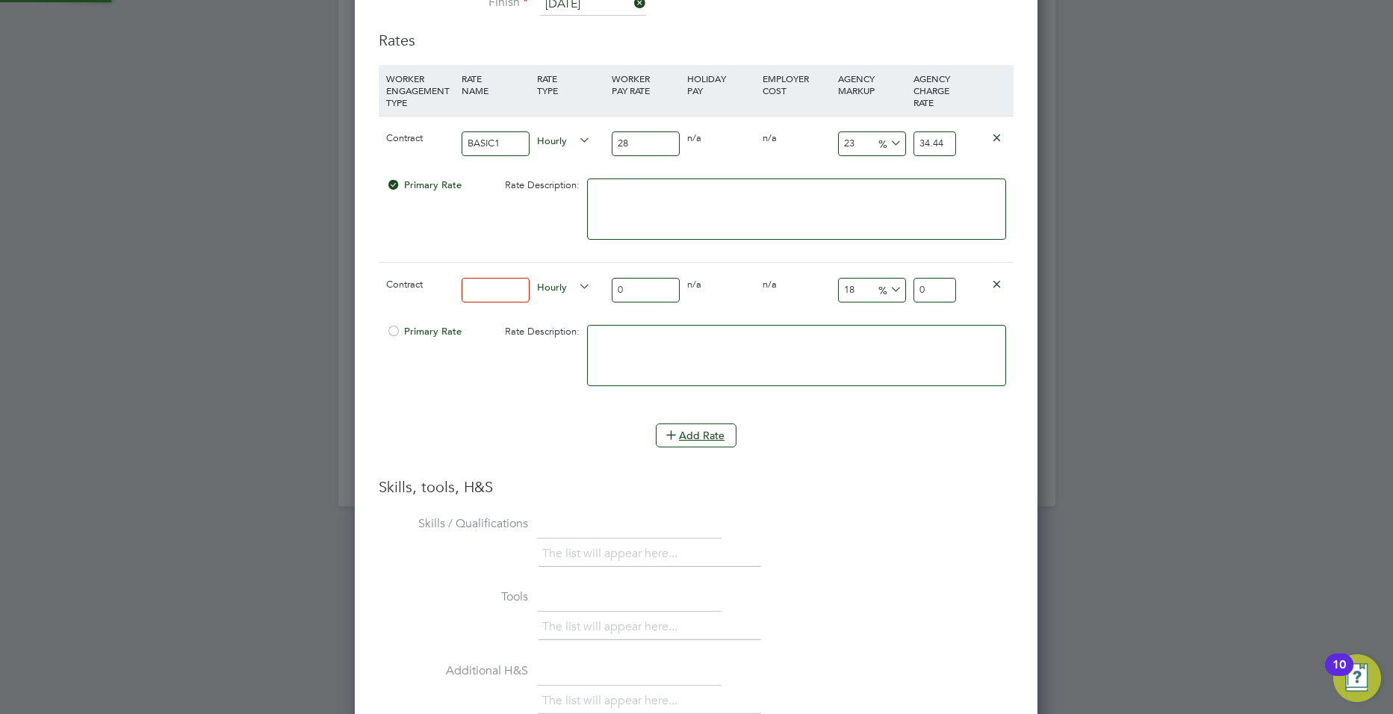
scroll to position [1563, 683]
click at [993, 280] on icon at bounding box center [996, 283] width 11 height 11
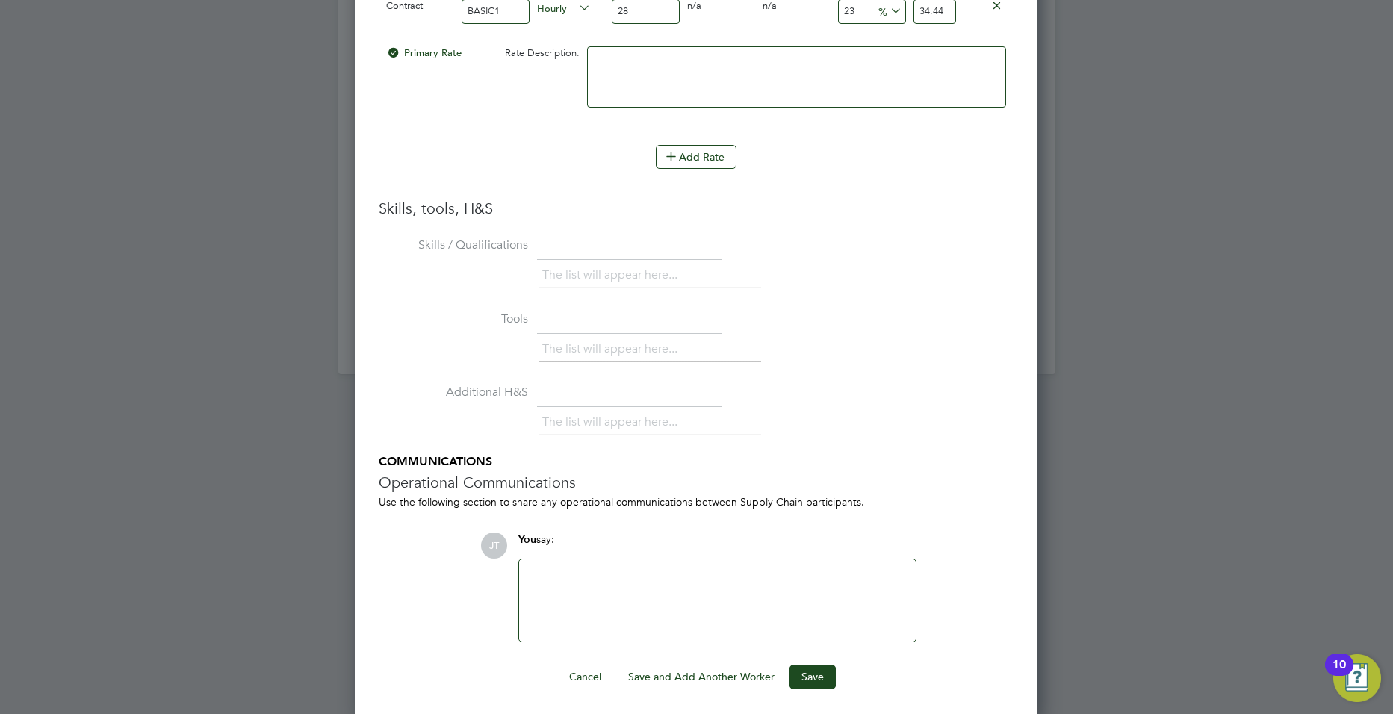
scroll to position [3287, 0]
click at [819, 668] on button "Save" at bounding box center [813, 672] width 46 height 24
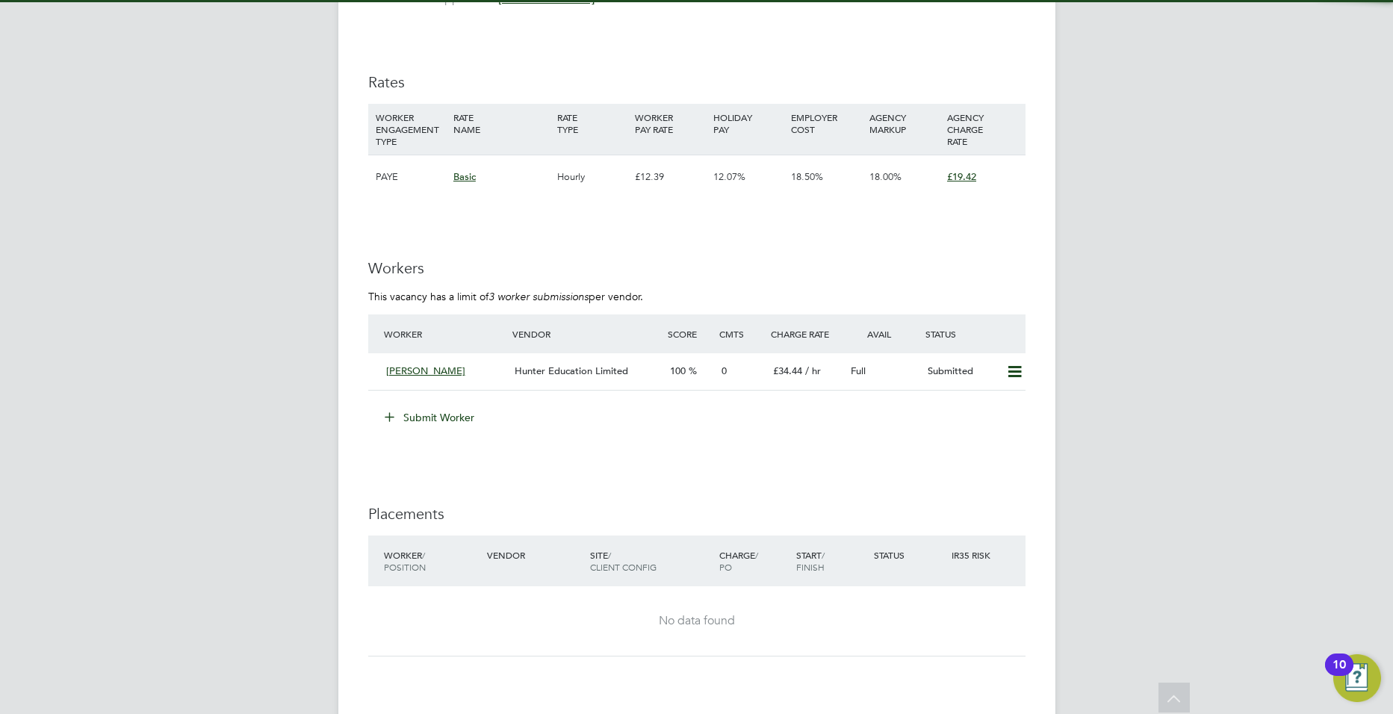
scroll to position [2531, 0]
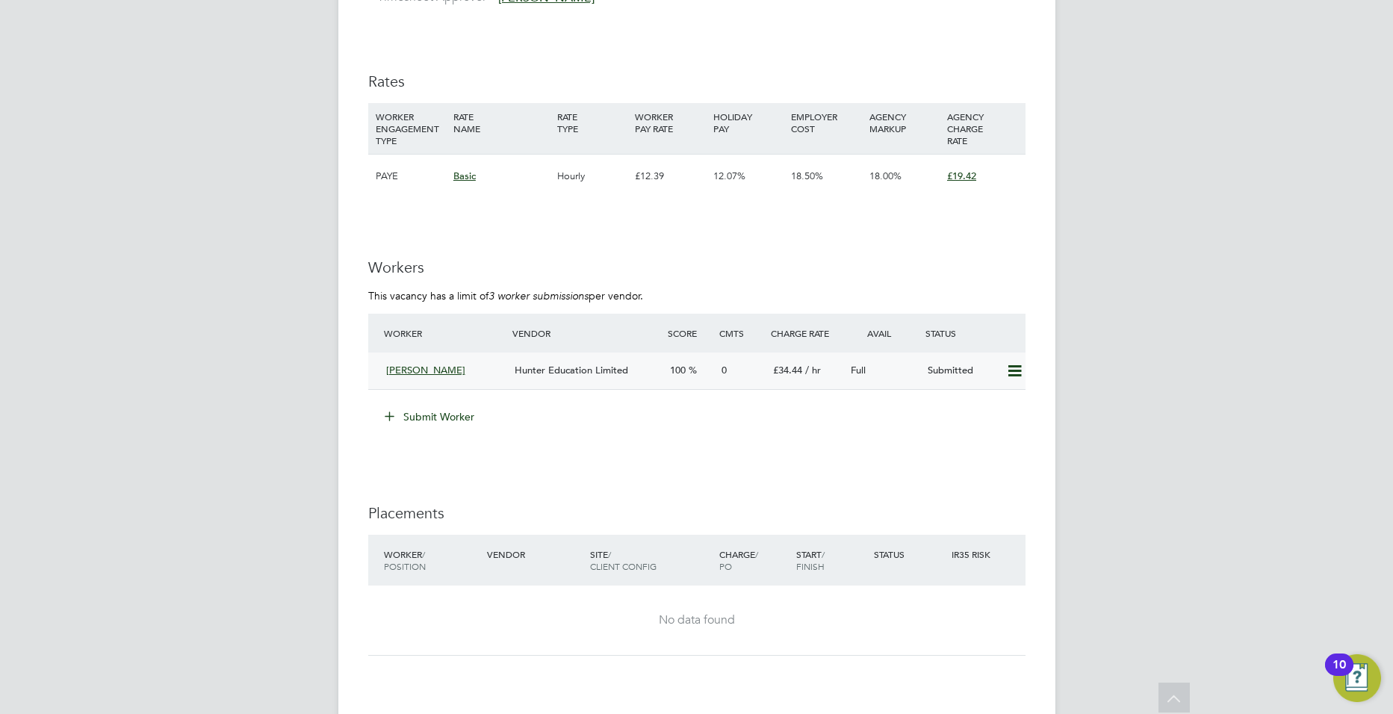
click at [412, 364] on span "Karla Thomas" at bounding box center [425, 370] width 79 height 13
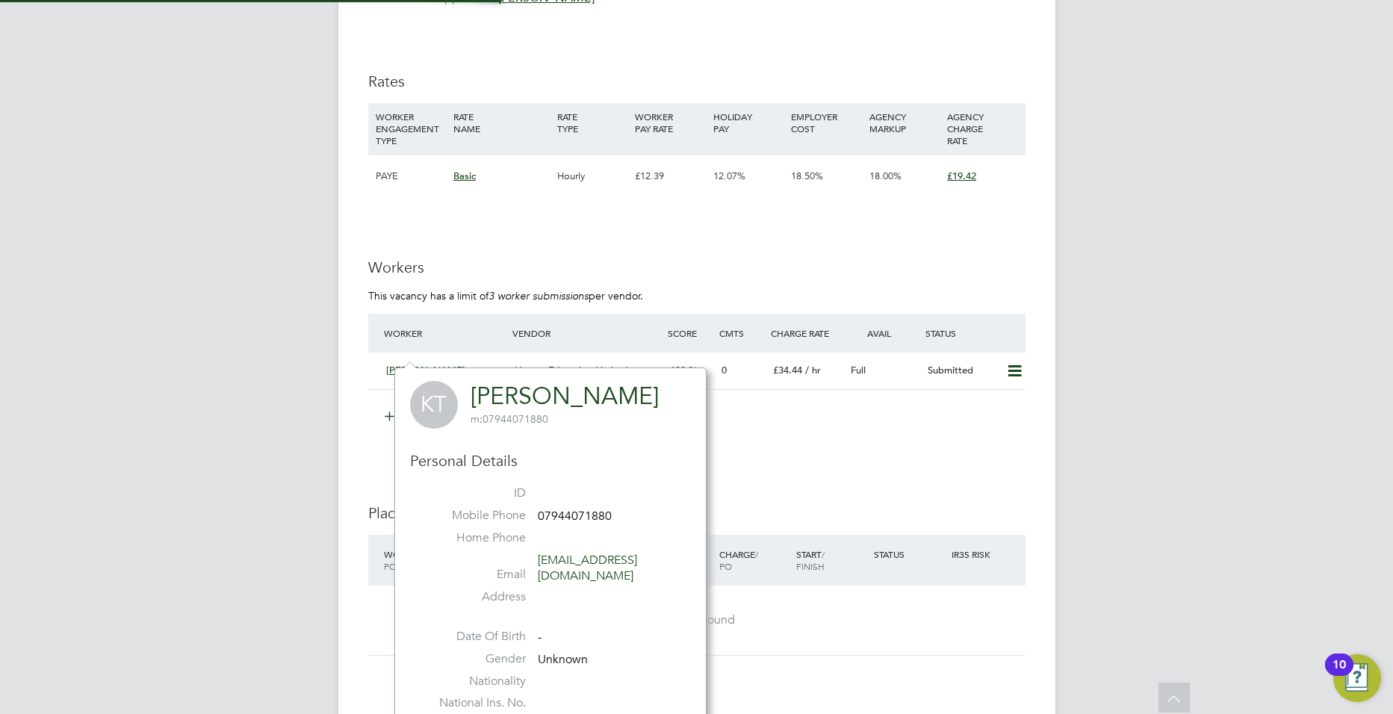
scroll to position [348, 312]
drag, startPoint x: 1029, startPoint y: 348, endPoint x: 1016, endPoint y: 353, distance: 14.2
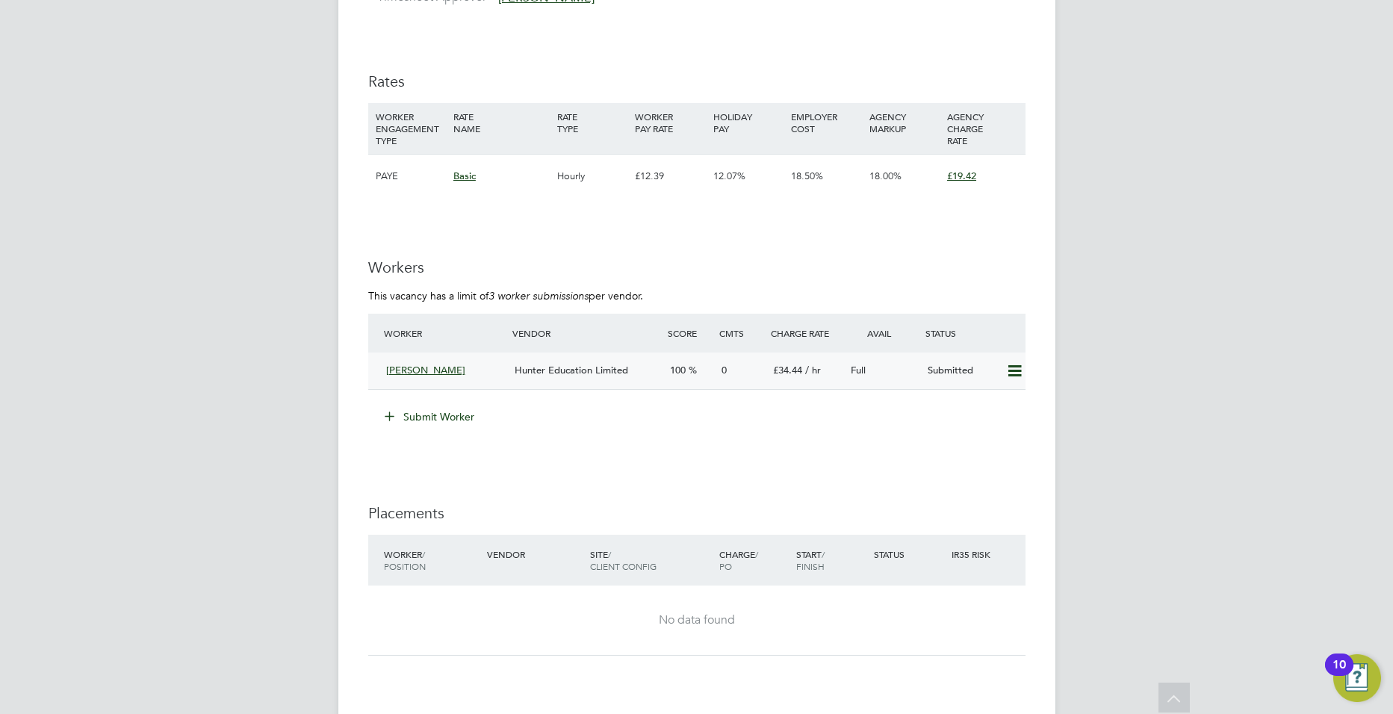
click at [1016, 365] on icon at bounding box center [1014, 371] width 19 height 12
click at [991, 383] on li "Remove" at bounding box center [993, 386] width 58 height 21
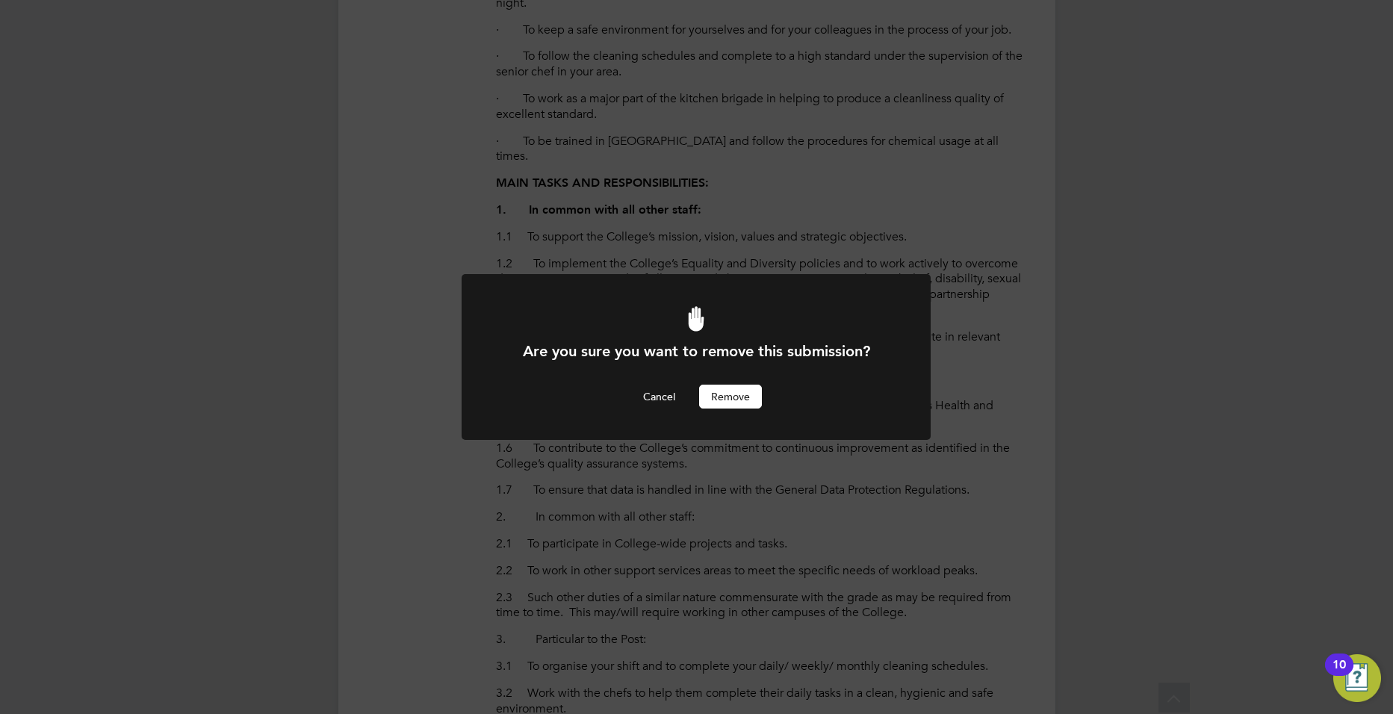
click at [722, 391] on button "Remove" at bounding box center [730, 397] width 63 height 24
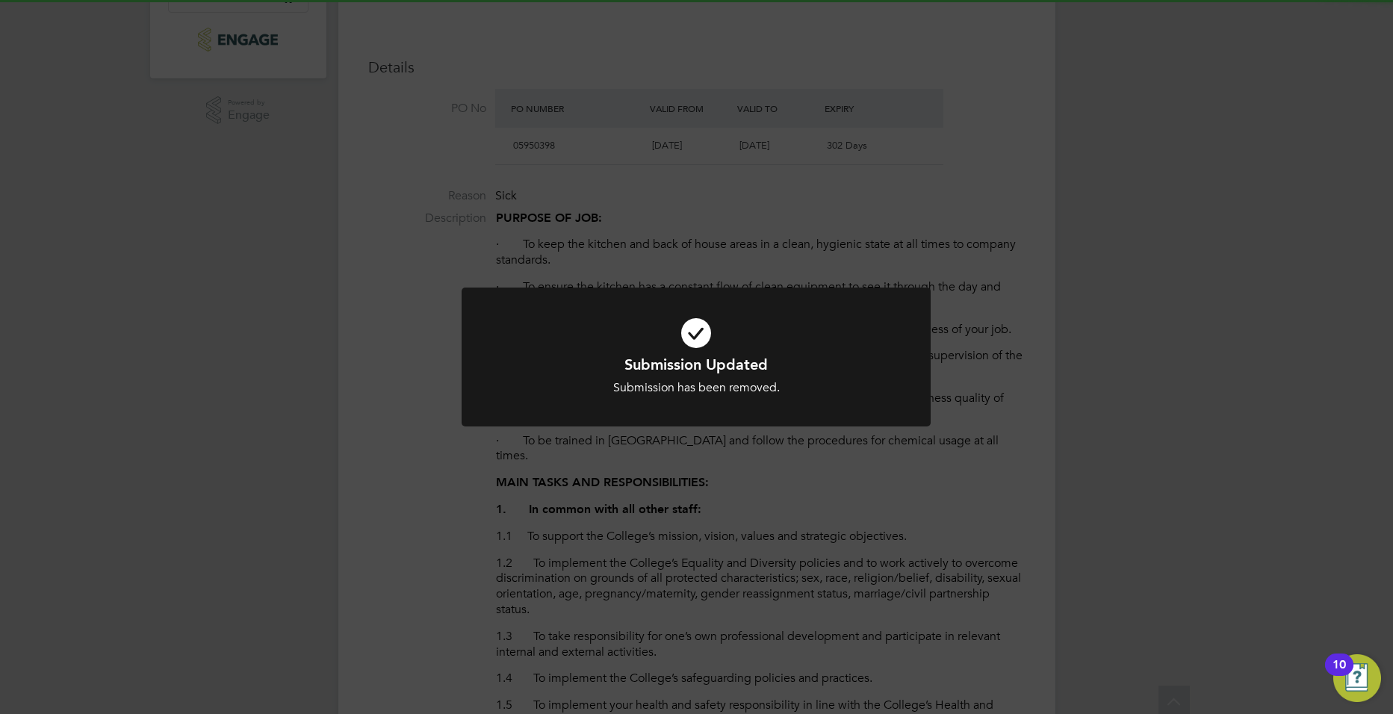
scroll to position [587, 0]
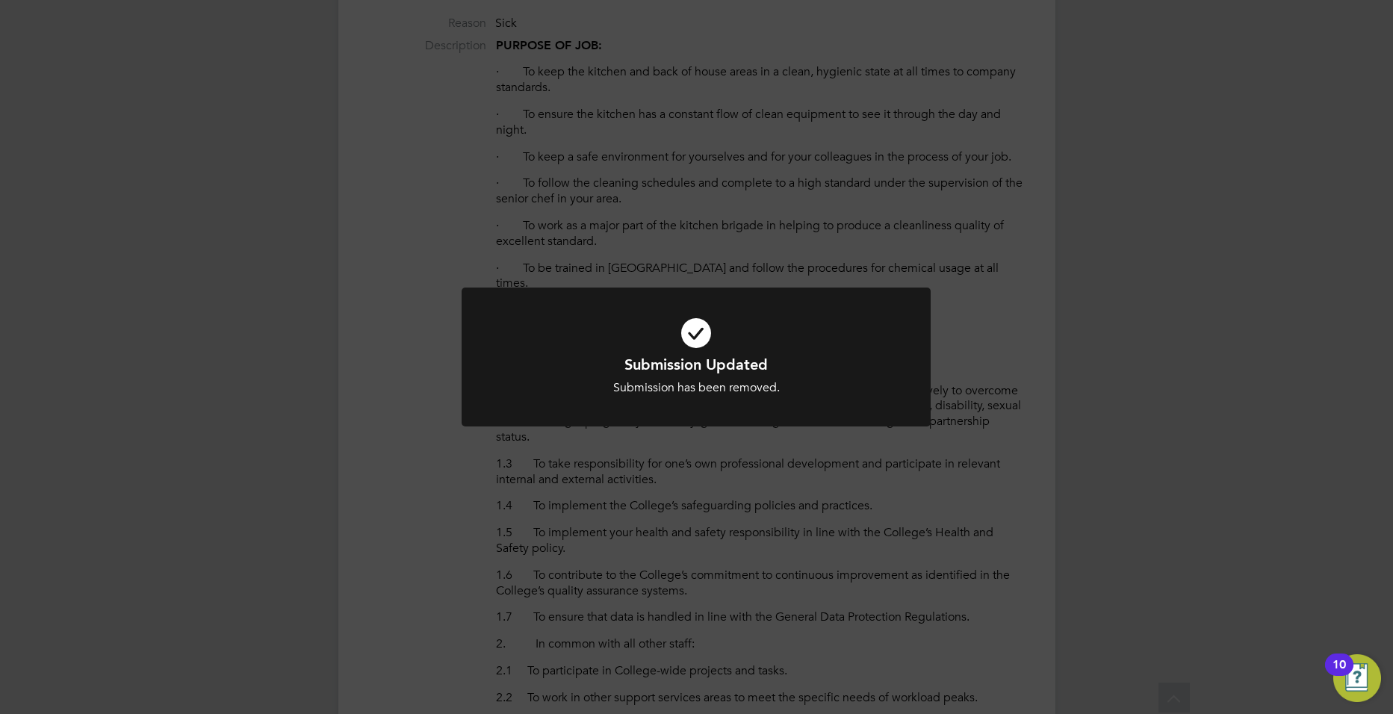
click at [725, 454] on div "Submission Updated Submission has been removed. Cancel Okay" at bounding box center [696, 357] width 1393 height 714
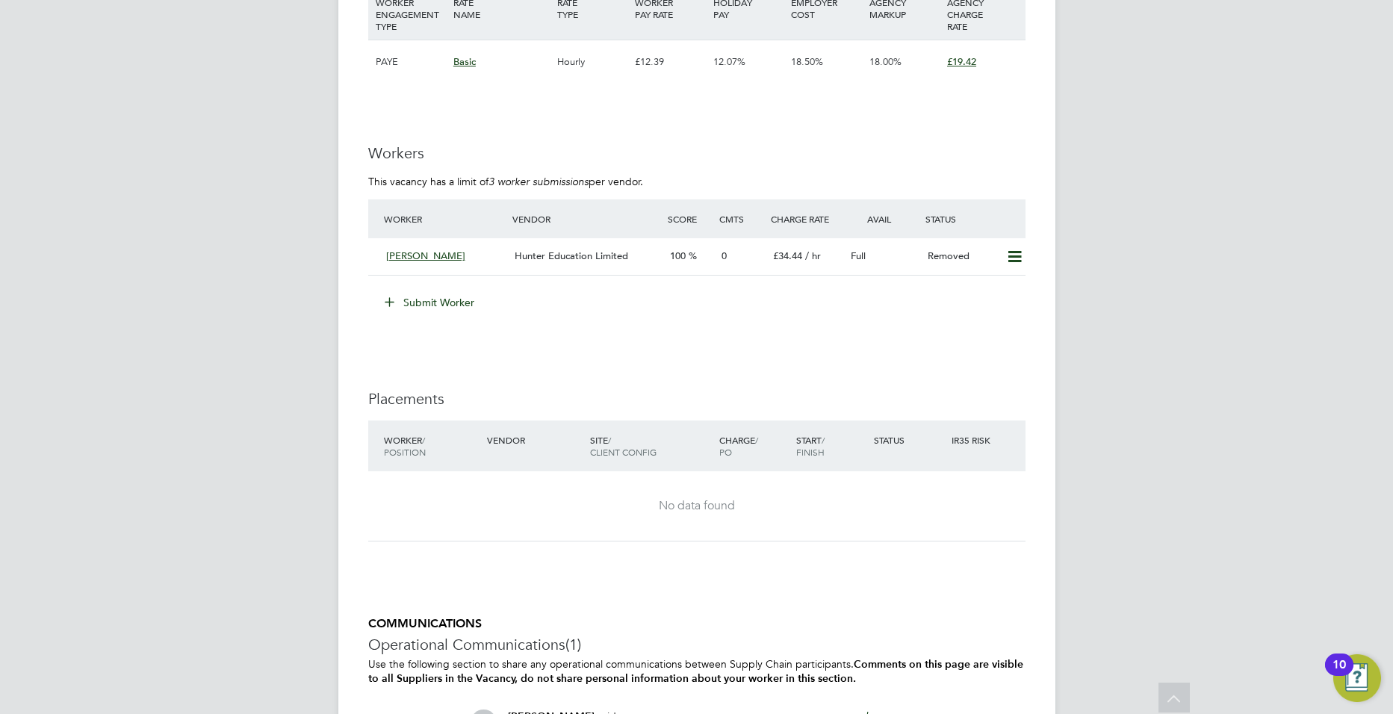
scroll to position [2636, 0]
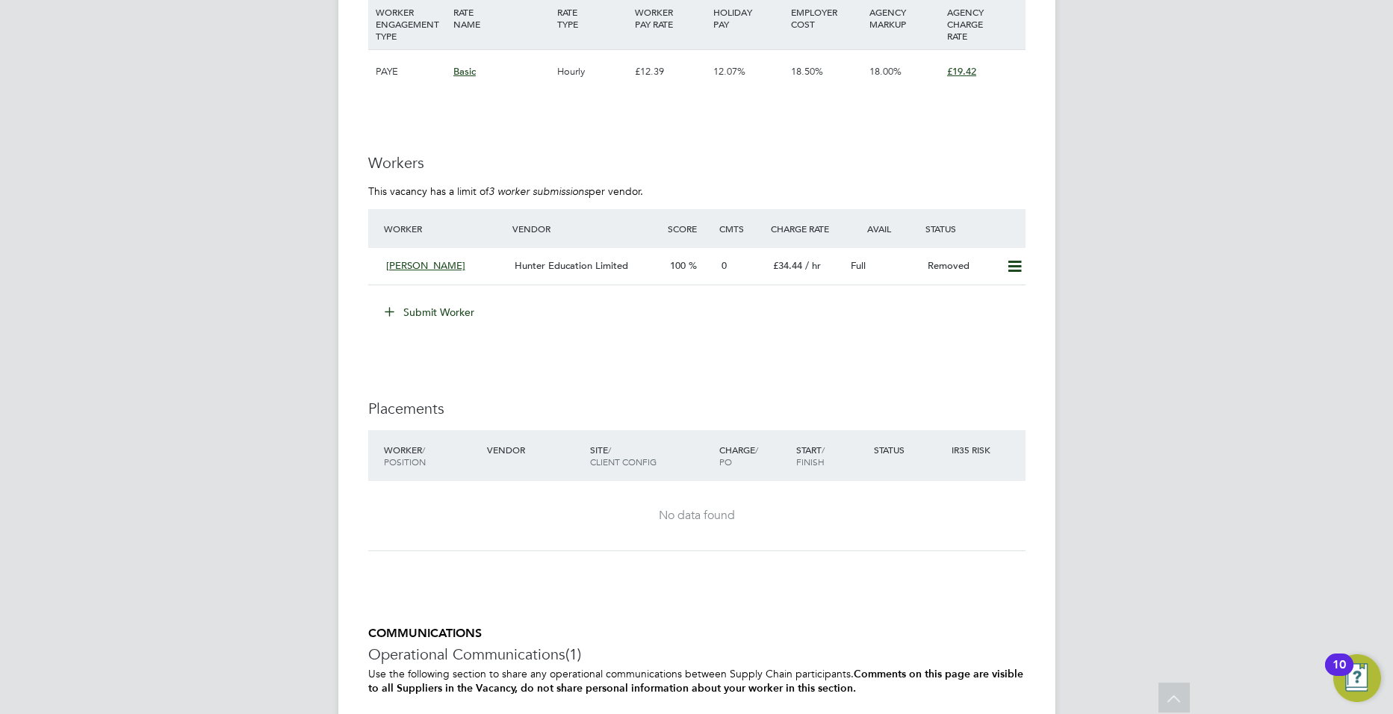
click at [445, 300] on button "Submit Worker" at bounding box center [430, 312] width 112 height 24
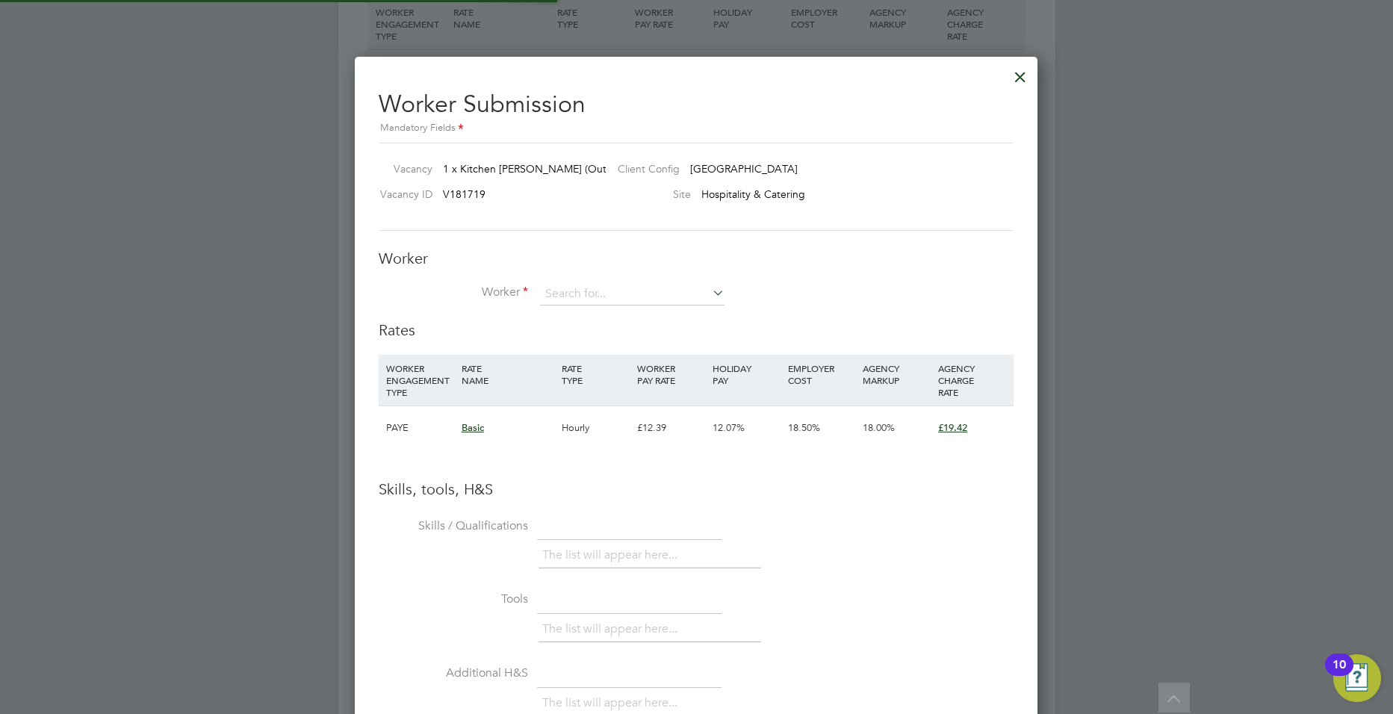
scroll to position [22, 388]
click at [565, 294] on input at bounding box center [632, 294] width 185 height 22
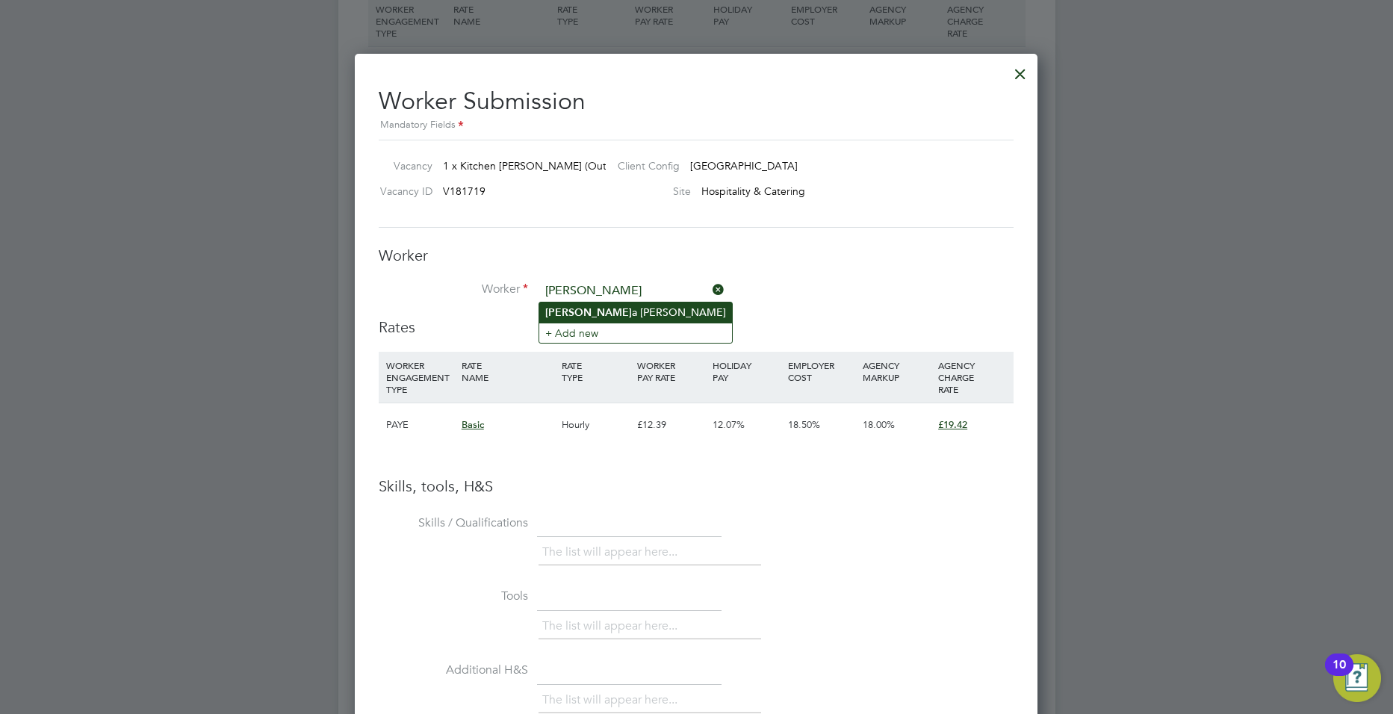
click at [580, 310] on li "Karl a Thomas" at bounding box center [635, 313] width 193 height 20
type input "Karla Thomas"
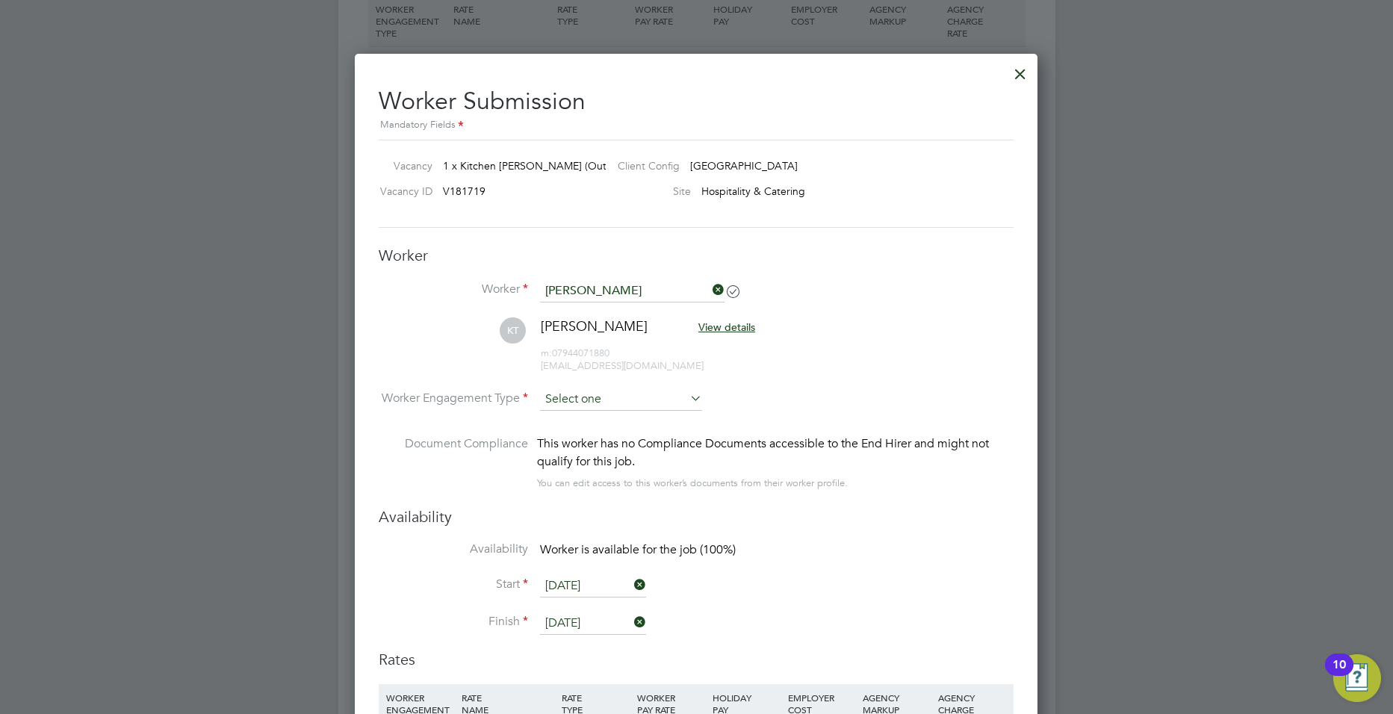
click at [636, 403] on input at bounding box center [621, 399] width 162 height 22
click at [611, 413] on li "Contract" at bounding box center [621, 420] width 164 height 19
type input "Contract"
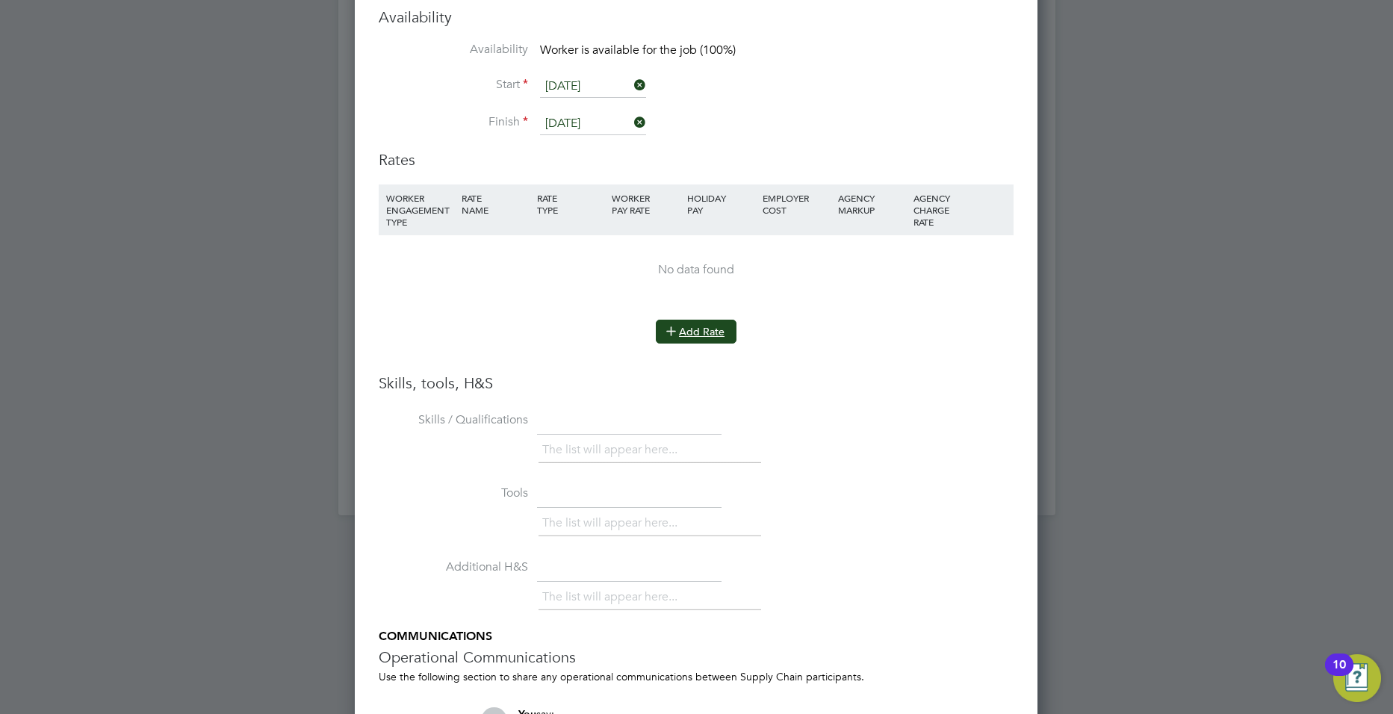
click at [702, 338] on button "Add Rate" at bounding box center [696, 332] width 81 height 24
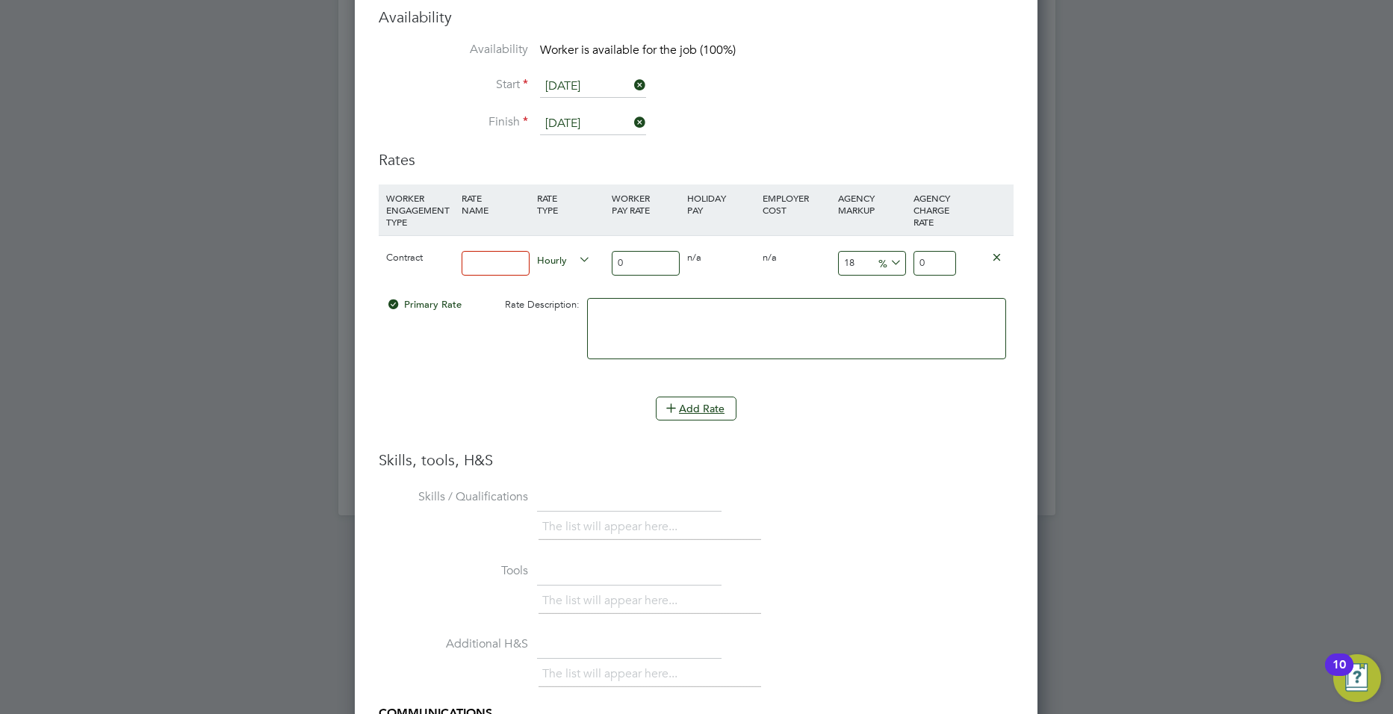
click at [472, 260] on input at bounding box center [496, 263] width 68 height 25
type input "BASIC1"
click at [672, 249] on div "0" at bounding box center [645, 263] width 75 height 55
click at [662, 254] on input "0" at bounding box center [646, 263] width 68 height 25
type input "2"
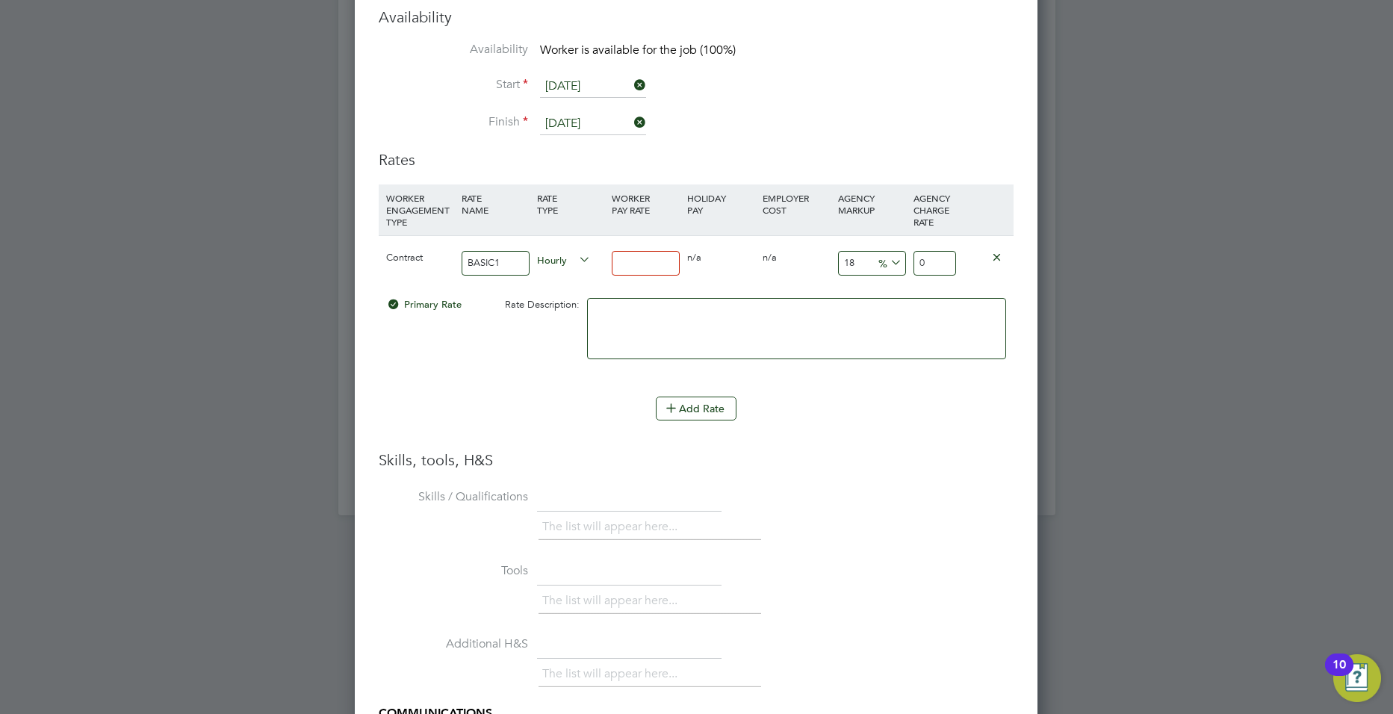
type input "2.36"
type input "28"
type input "33.04"
type input "28"
click at [870, 265] on div "18 5.04 %" at bounding box center [871, 263] width 75 height 55
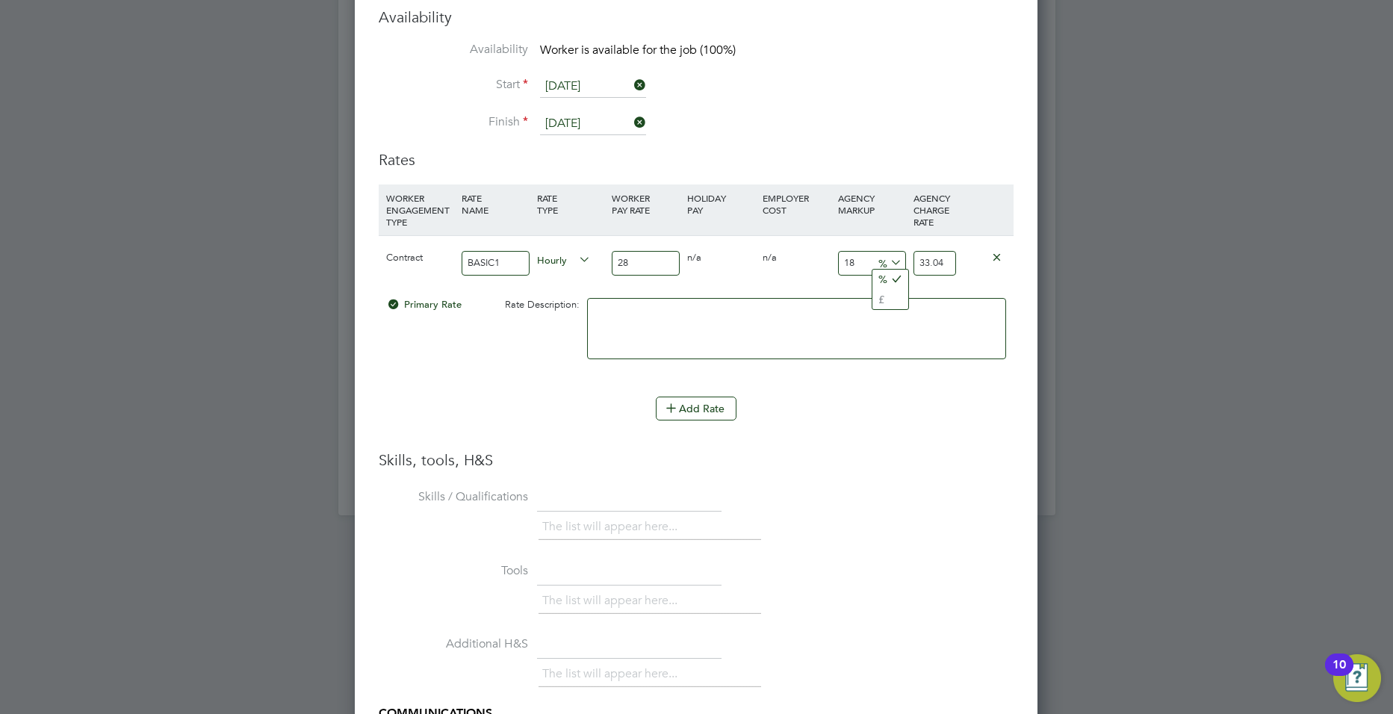
click at [866, 263] on input "18" at bounding box center [872, 263] width 68 height 25
type input "1"
type input "28.28"
type input "2"
type input "28.56"
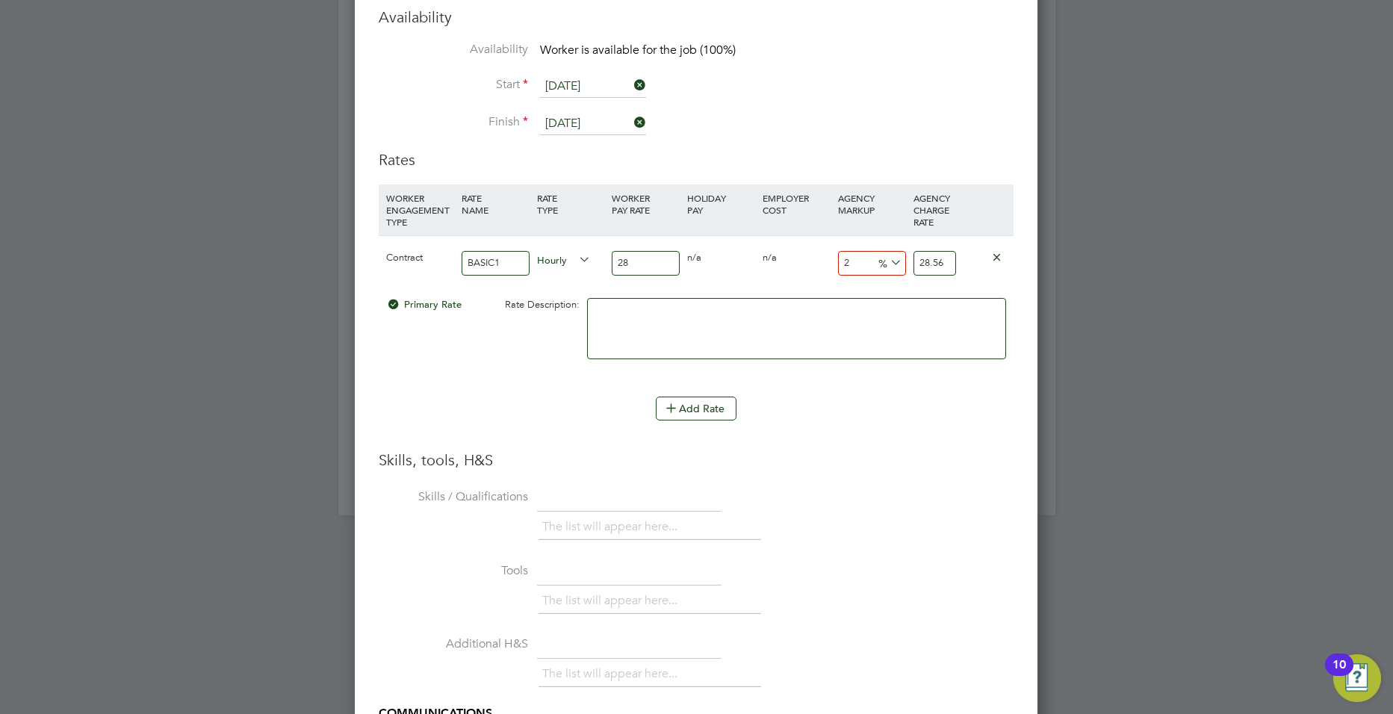
type input "23"
type input "34.44"
type input "23"
click at [927, 467] on h3 "Skills, tools, H&S" at bounding box center [696, 459] width 635 height 19
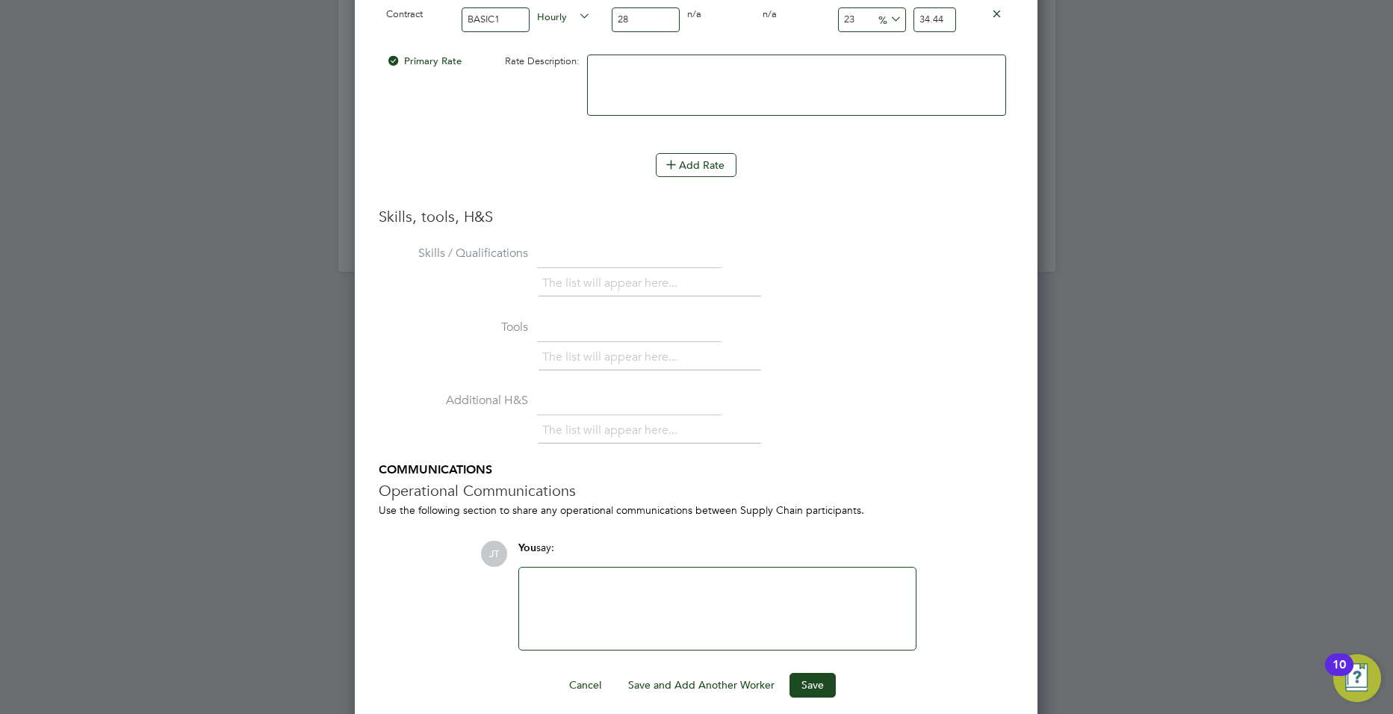
scroll to position [3395, 0]
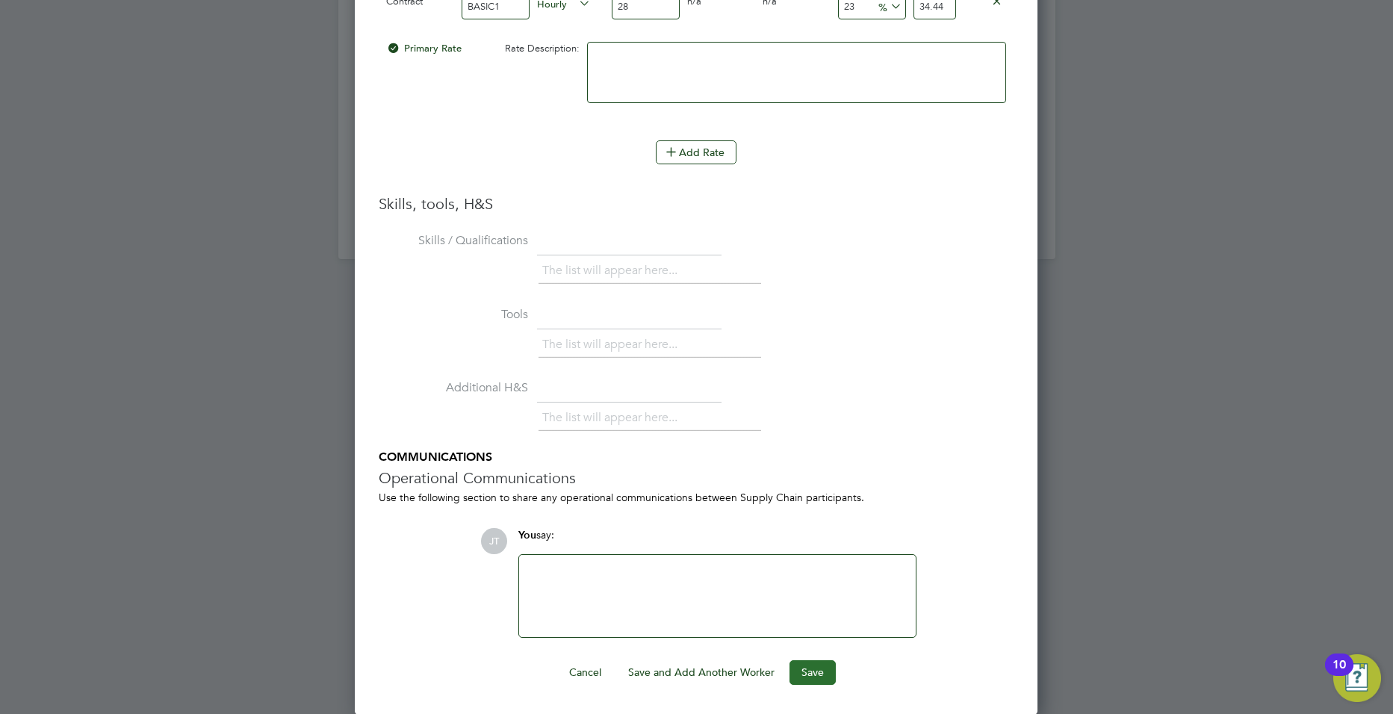
click at [822, 674] on button "Save" at bounding box center [813, 672] width 46 height 24
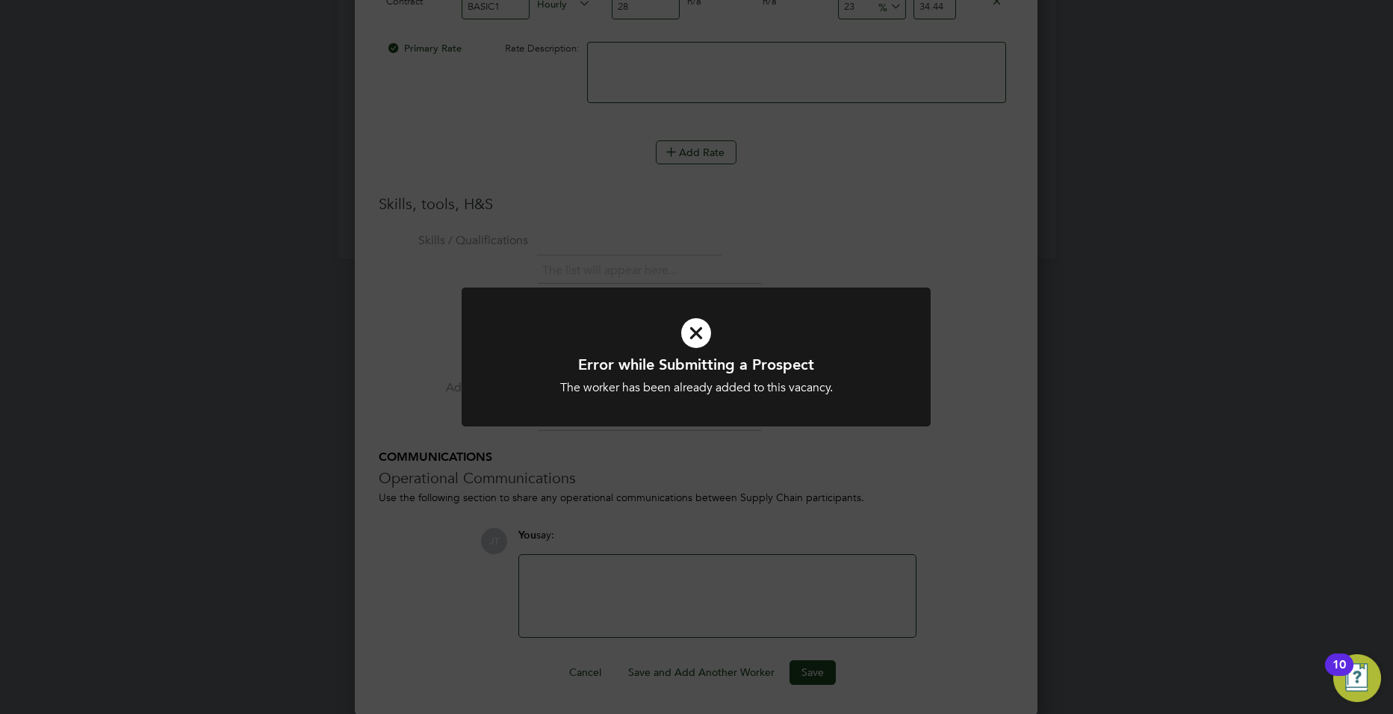
click at [708, 334] on icon at bounding box center [696, 333] width 388 height 58
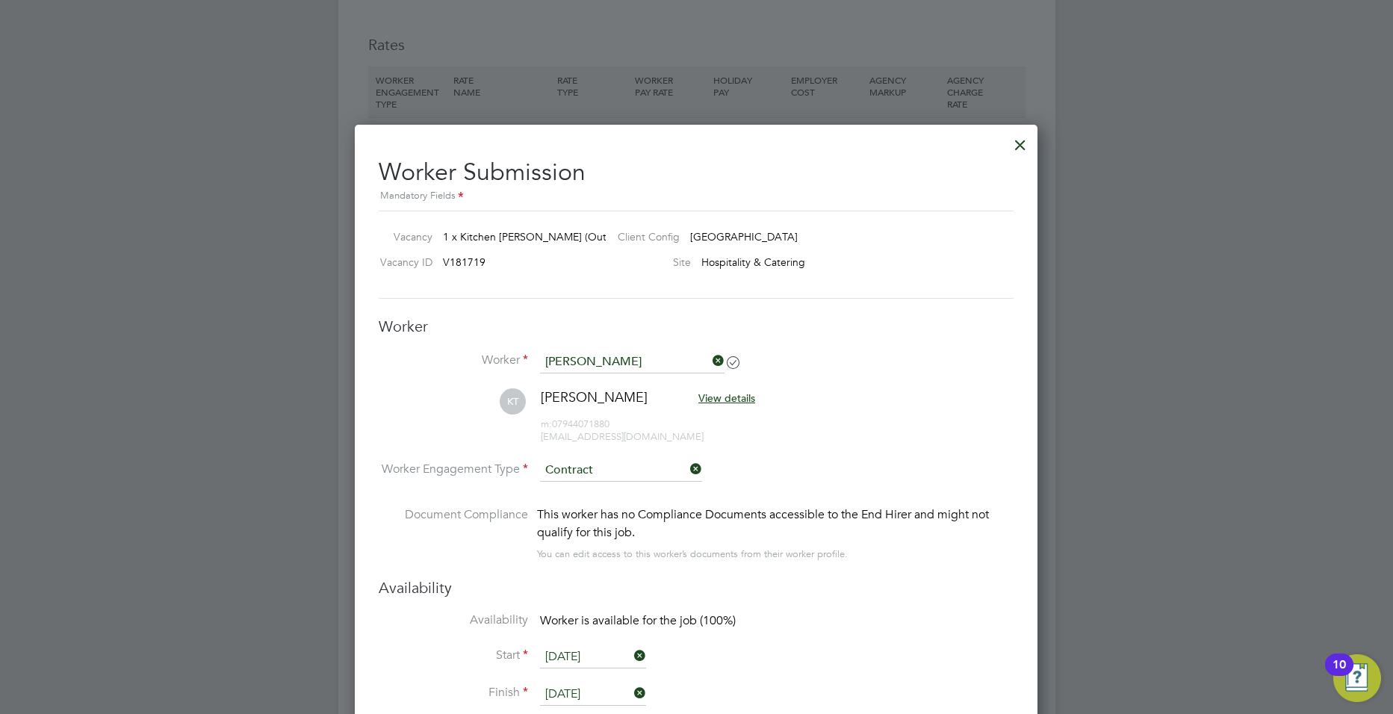
click at [1023, 141] on div at bounding box center [1020, 141] width 27 height 27
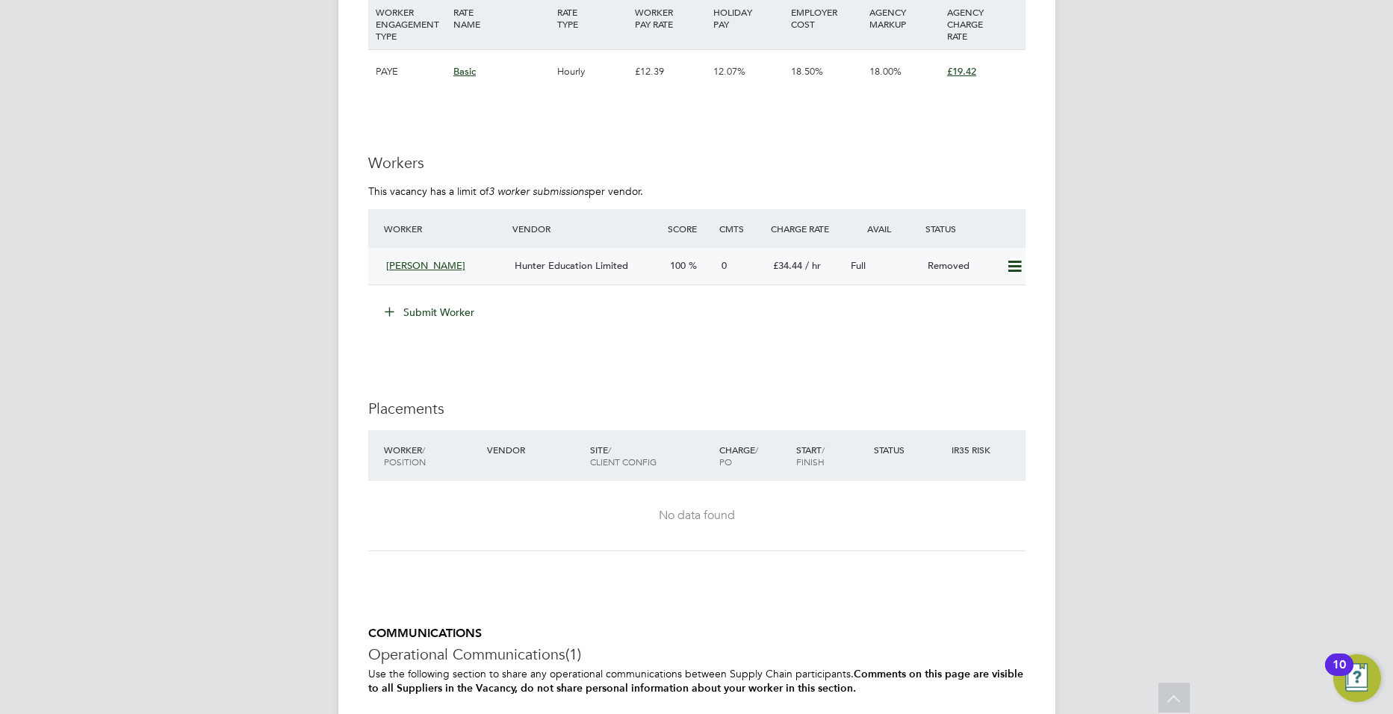
click at [1012, 261] on icon at bounding box center [1014, 267] width 19 height 12
click at [987, 282] on li "Resubmit" at bounding box center [989, 282] width 63 height 21
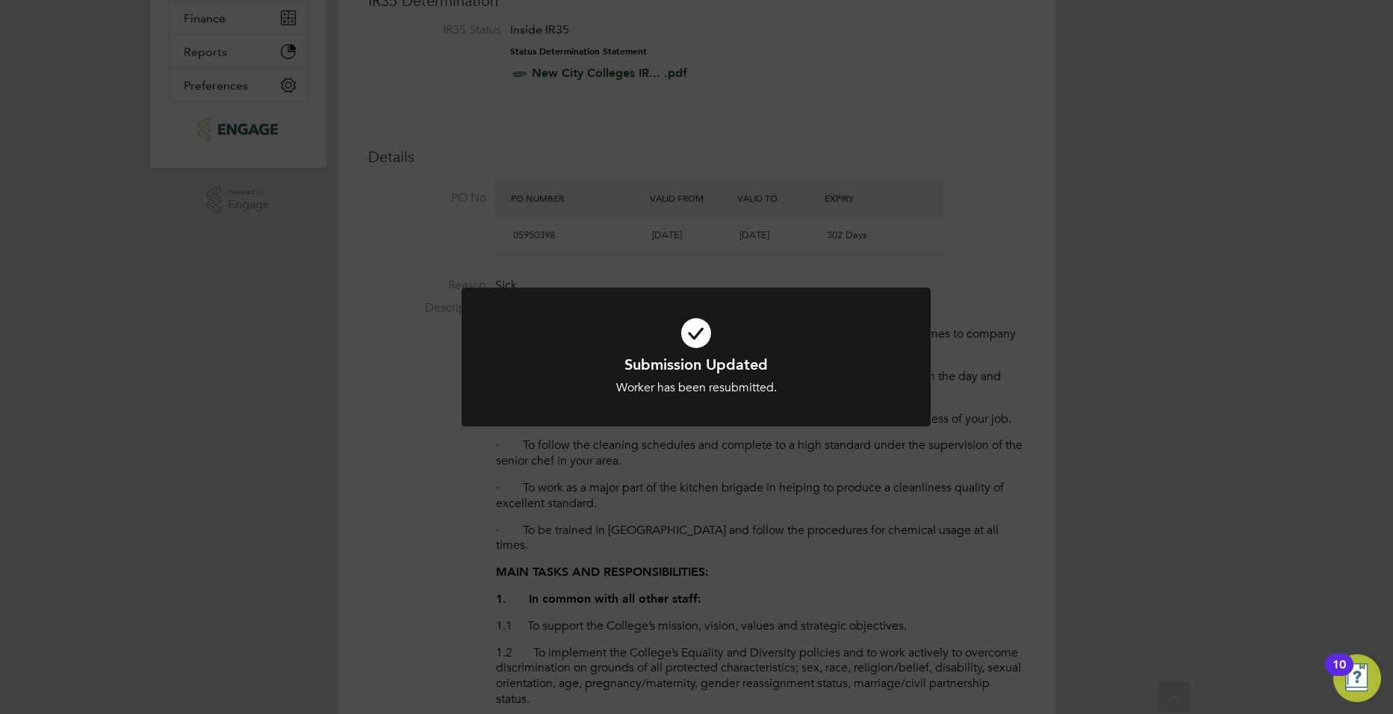
click at [908, 494] on div "Submission Updated Worker has been resubmitted. Cancel Okay" at bounding box center [696, 357] width 1393 height 714
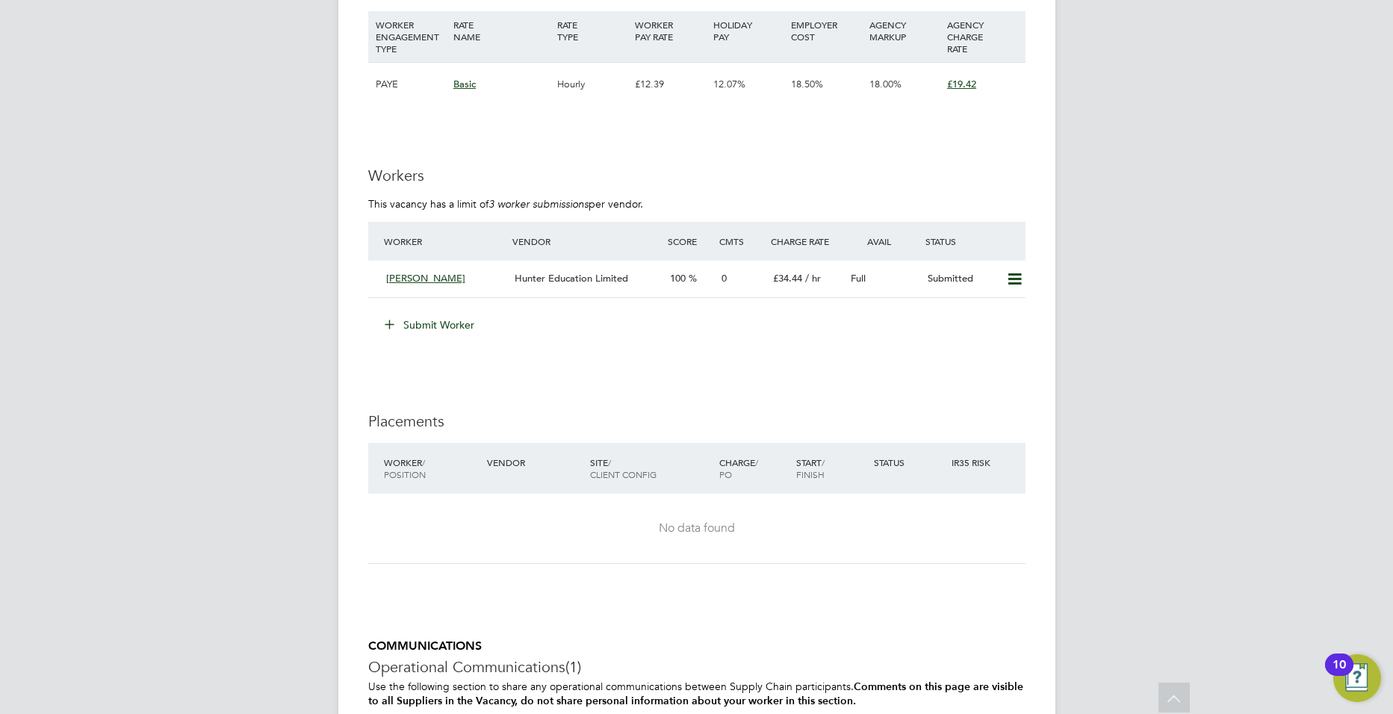
scroll to position [2614, 0]
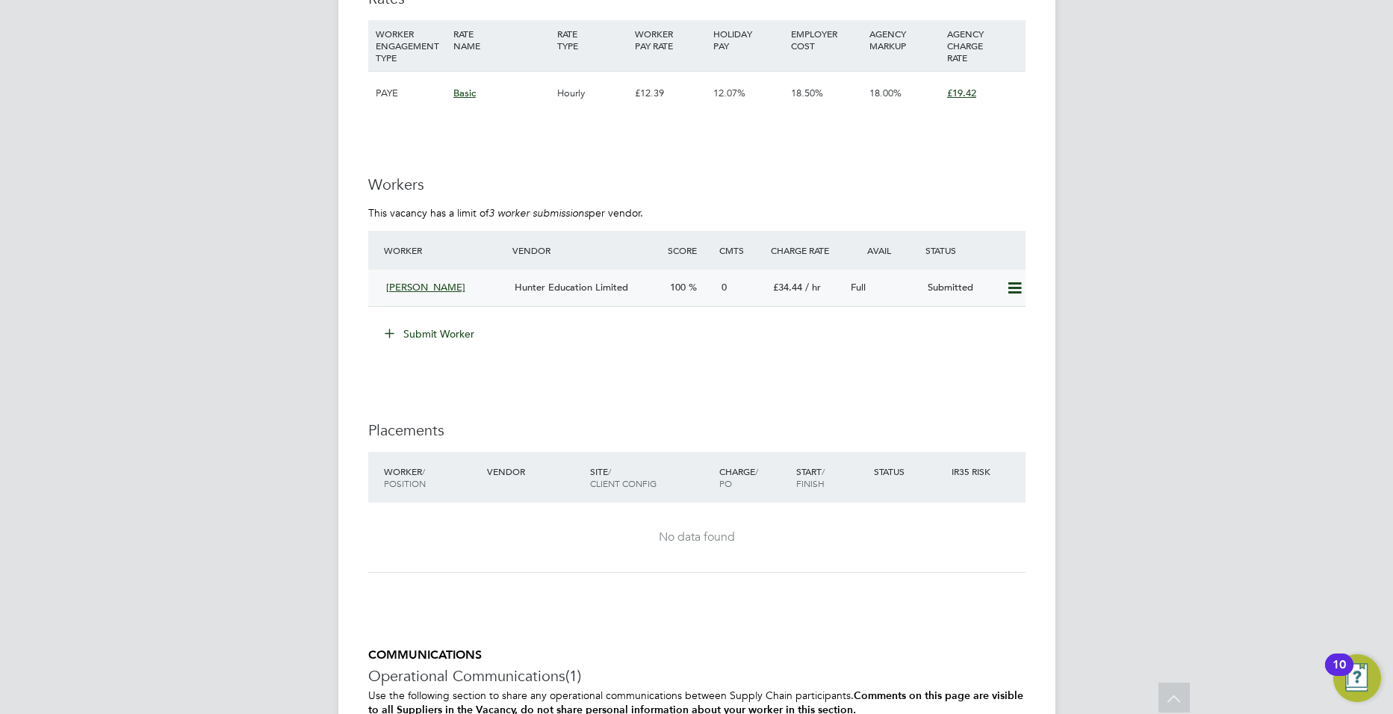
drag, startPoint x: 442, startPoint y: 272, endPoint x: 785, endPoint y: 320, distance: 346.3
click at [443, 281] on span "Karla Thomas" at bounding box center [425, 287] width 79 height 13
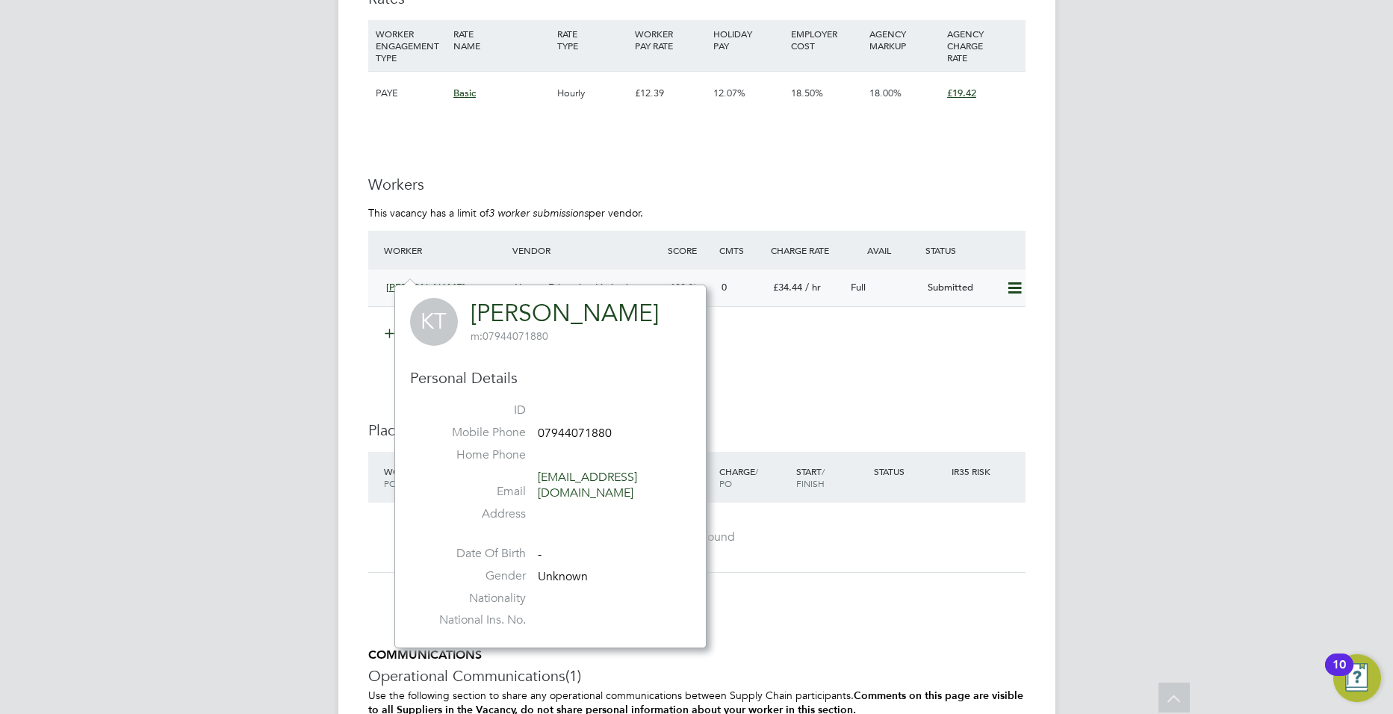
click at [578, 281] on span "Hunter Education Limited" at bounding box center [572, 287] width 114 height 13
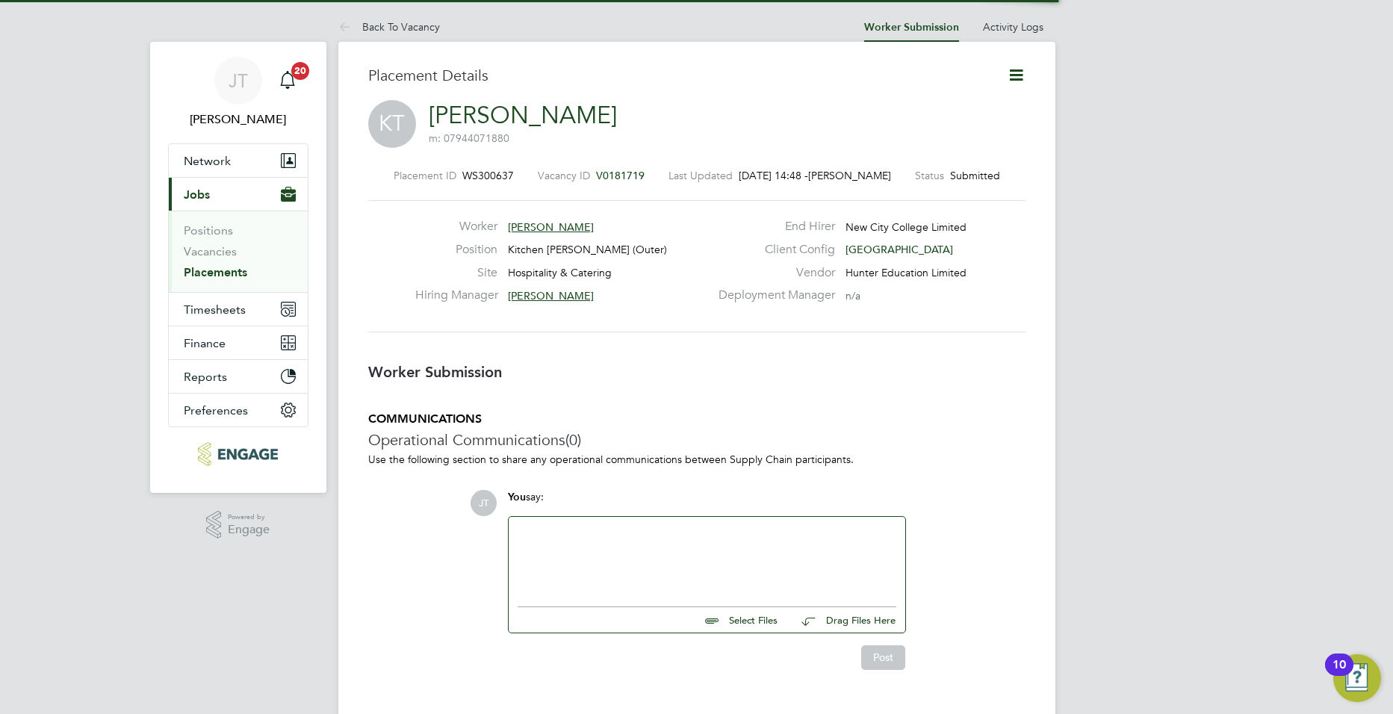
scroll to position [7, 7]
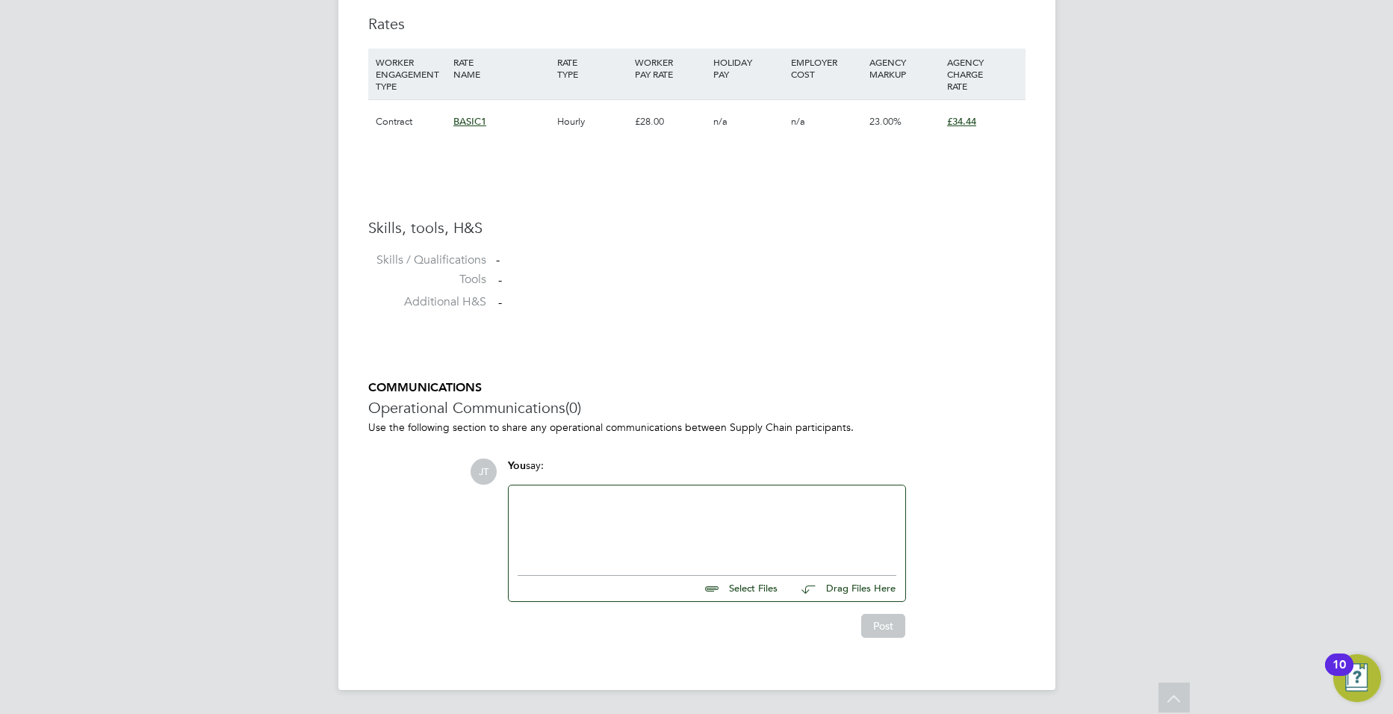
click at [768, 588] on input "file" at bounding box center [784, 586] width 224 height 21
type input "C:\fakepath\KT119021.docx"
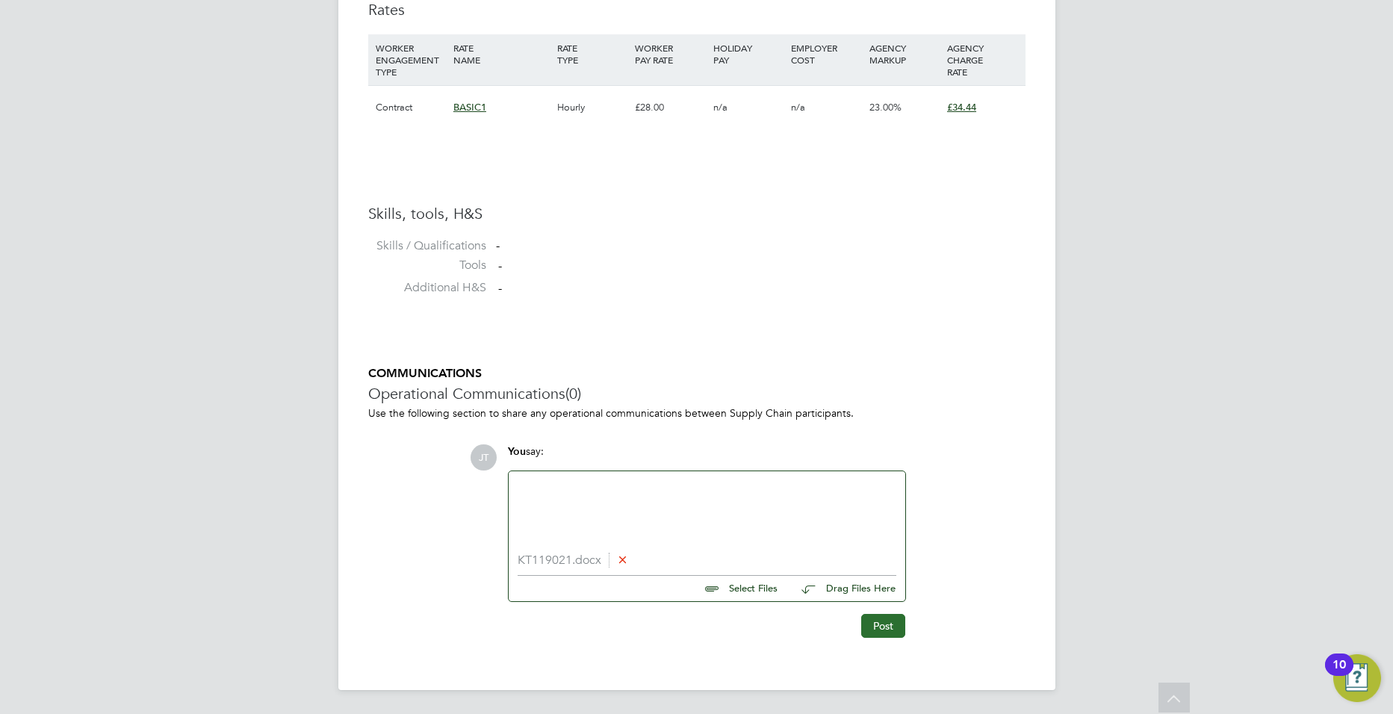
click at [886, 632] on button "Post" at bounding box center [883, 626] width 44 height 24
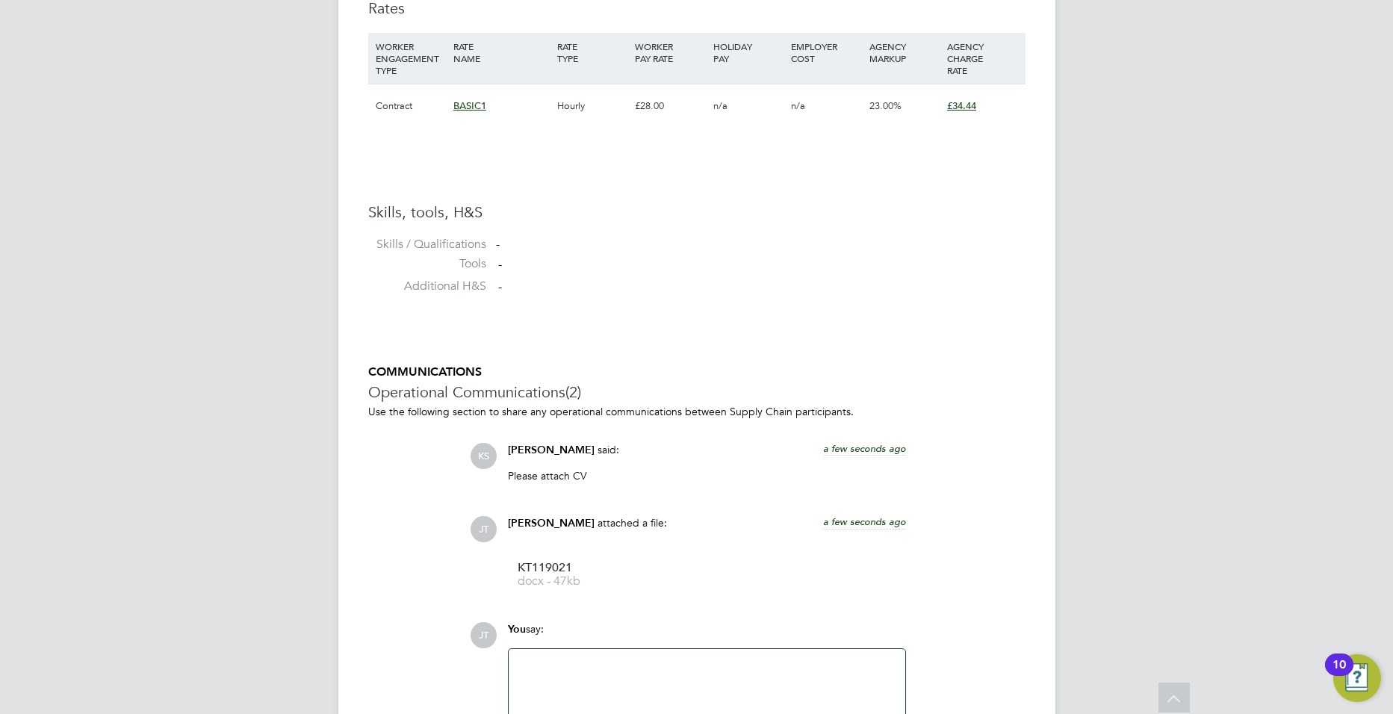
drag, startPoint x: 566, startPoint y: 697, endPoint x: 565, endPoint y: 688, distance: 9.0
click at [566, 696] on div at bounding box center [707, 690] width 379 height 64
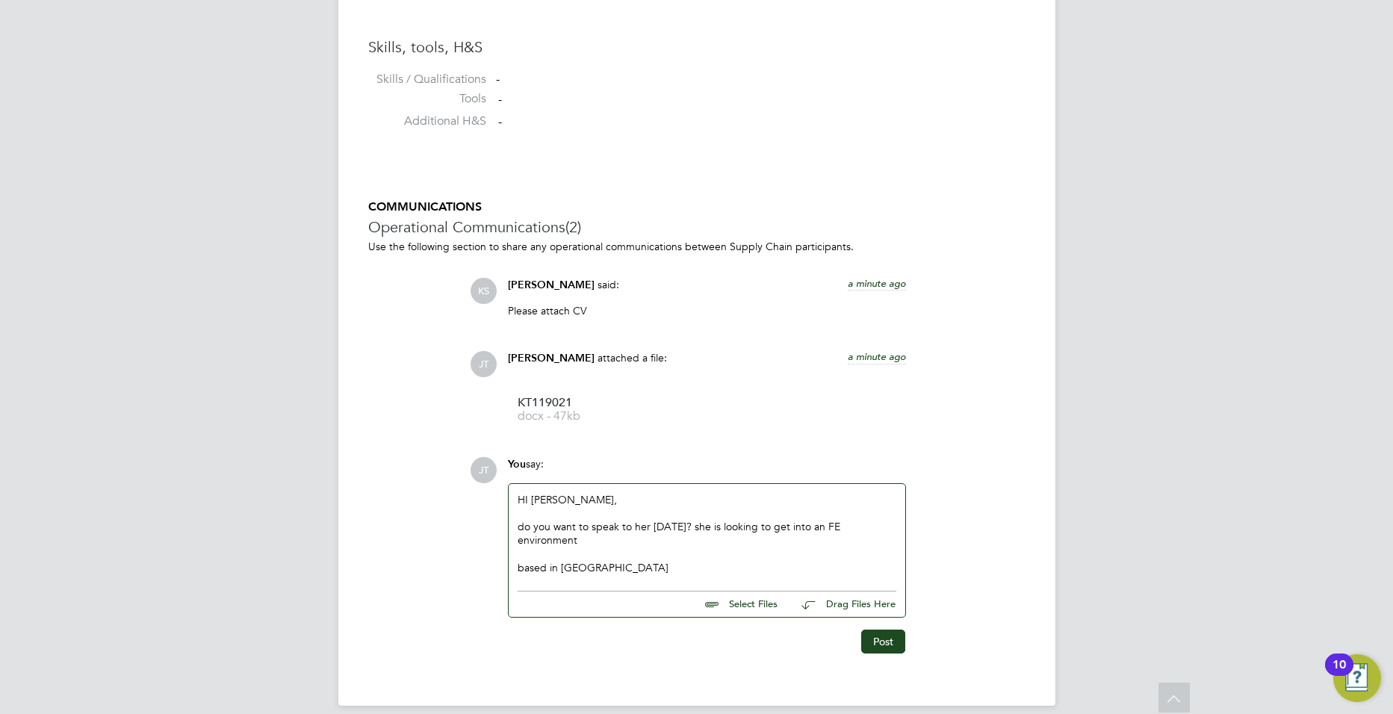
click at [525, 521] on div "do you want to speak to her today? she is looking to get into an FE environment" at bounding box center [707, 533] width 379 height 27
click at [890, 630] on button "Post" at bounding box center [883, 642] width 44 height 24
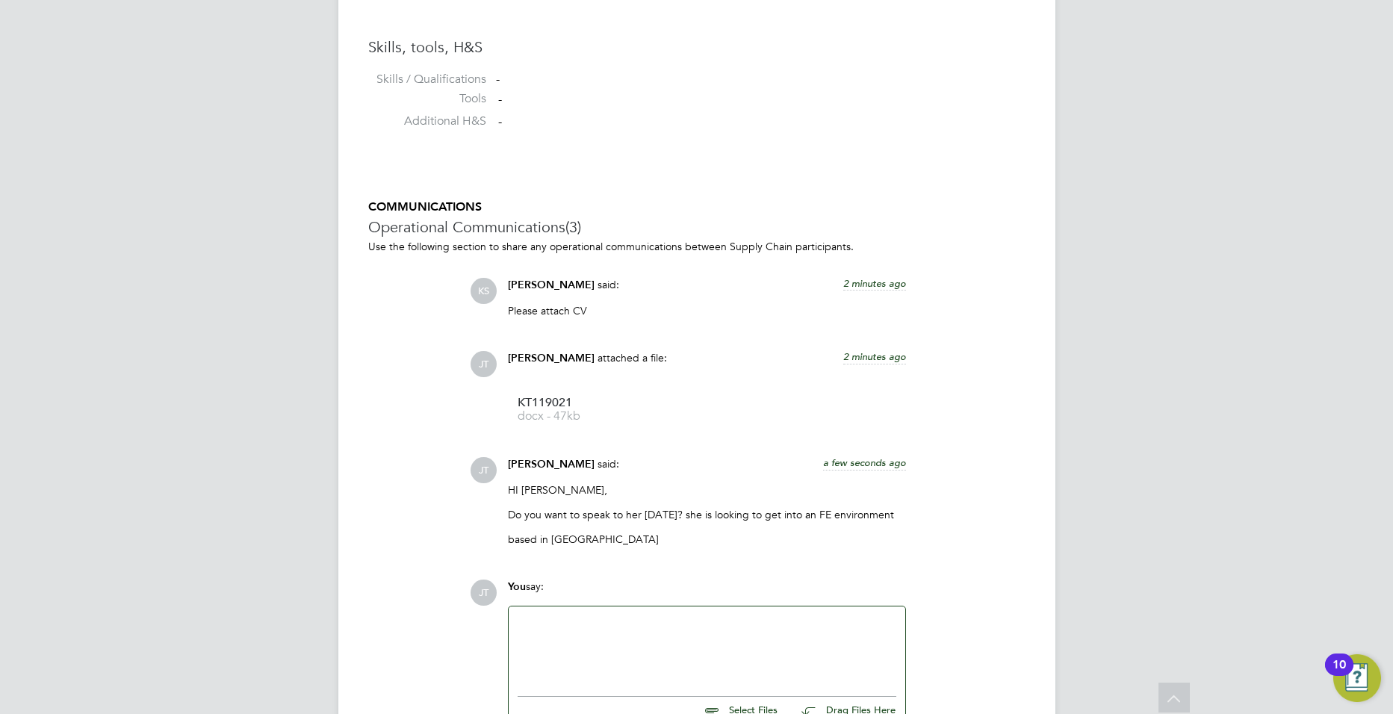
click at [600, 622] on div at bounding box center [707, 648] width 379 height 64
click at [698, 629] on div "Years of Experience , Up to date DBS" at bounding box center [707, 648] width 379 height 64
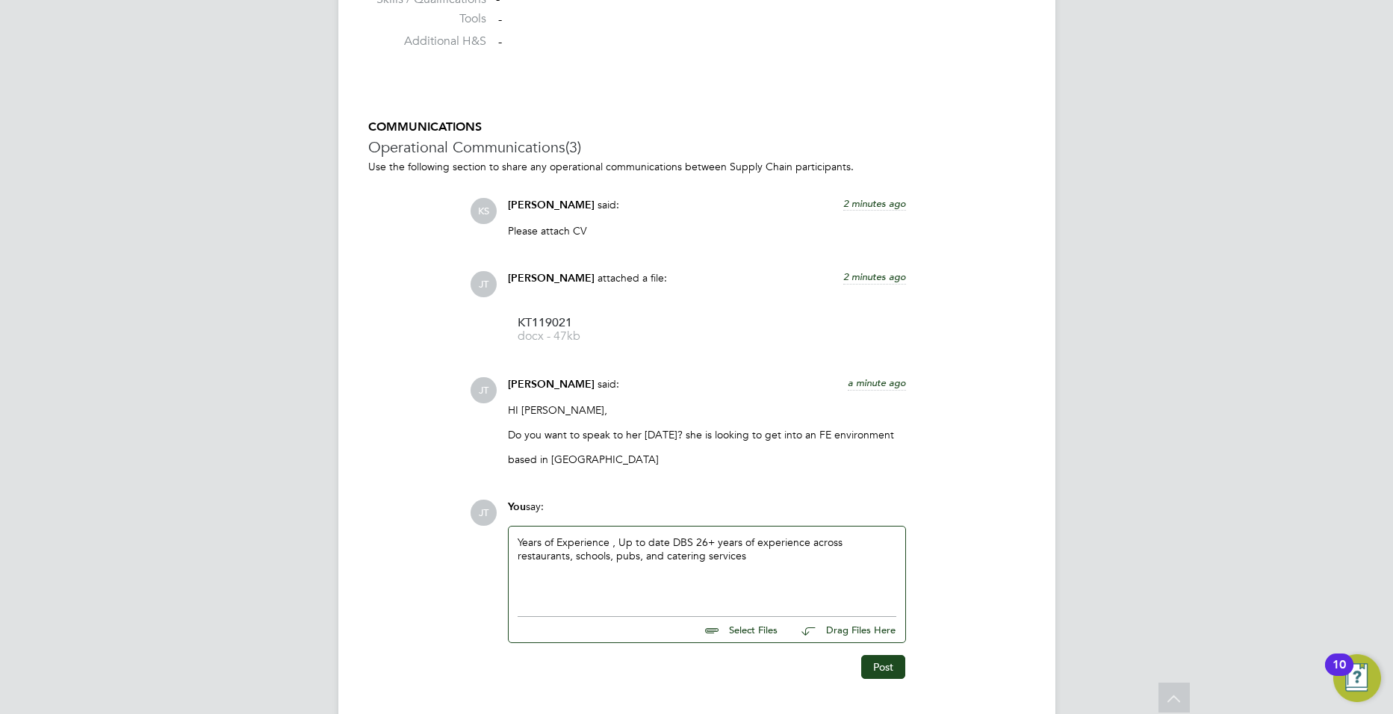
scroll to position [1283, 0]
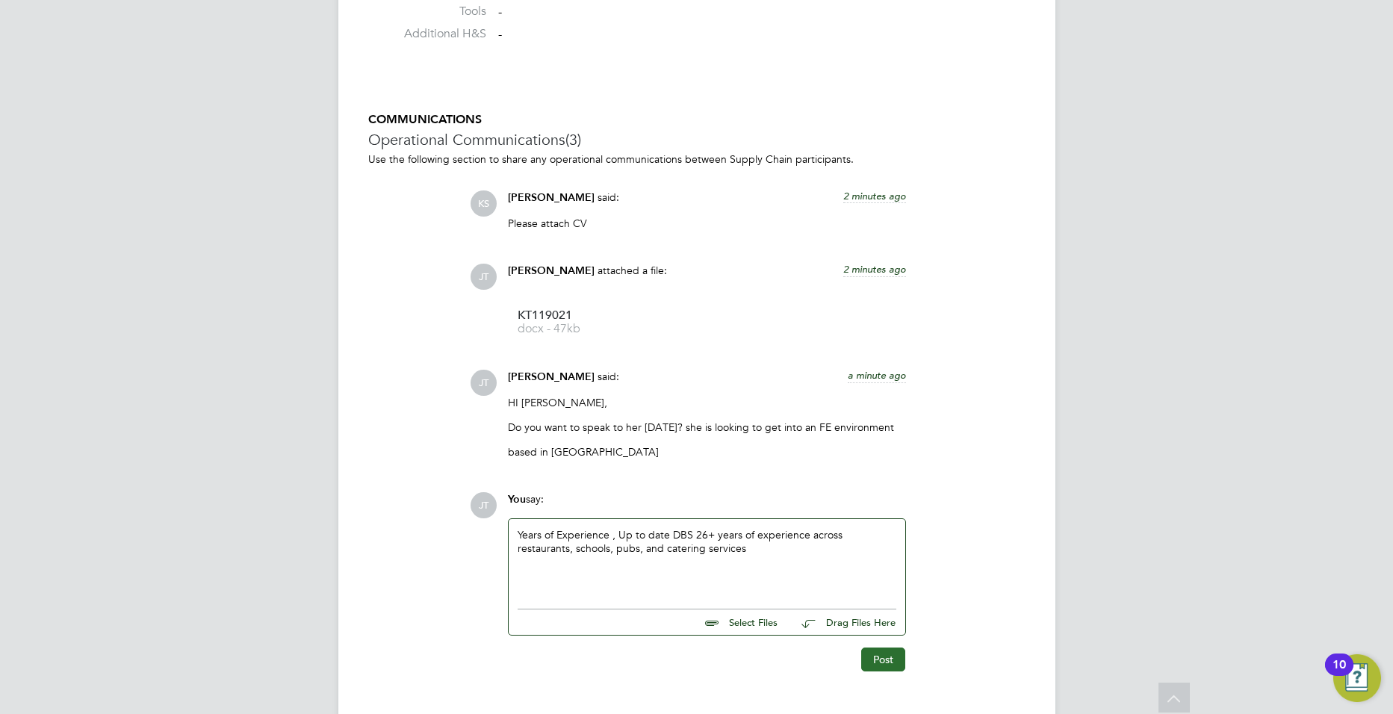
click at [896, 662] on button "Post" at bounding box center [883, 660] width 44 height 24
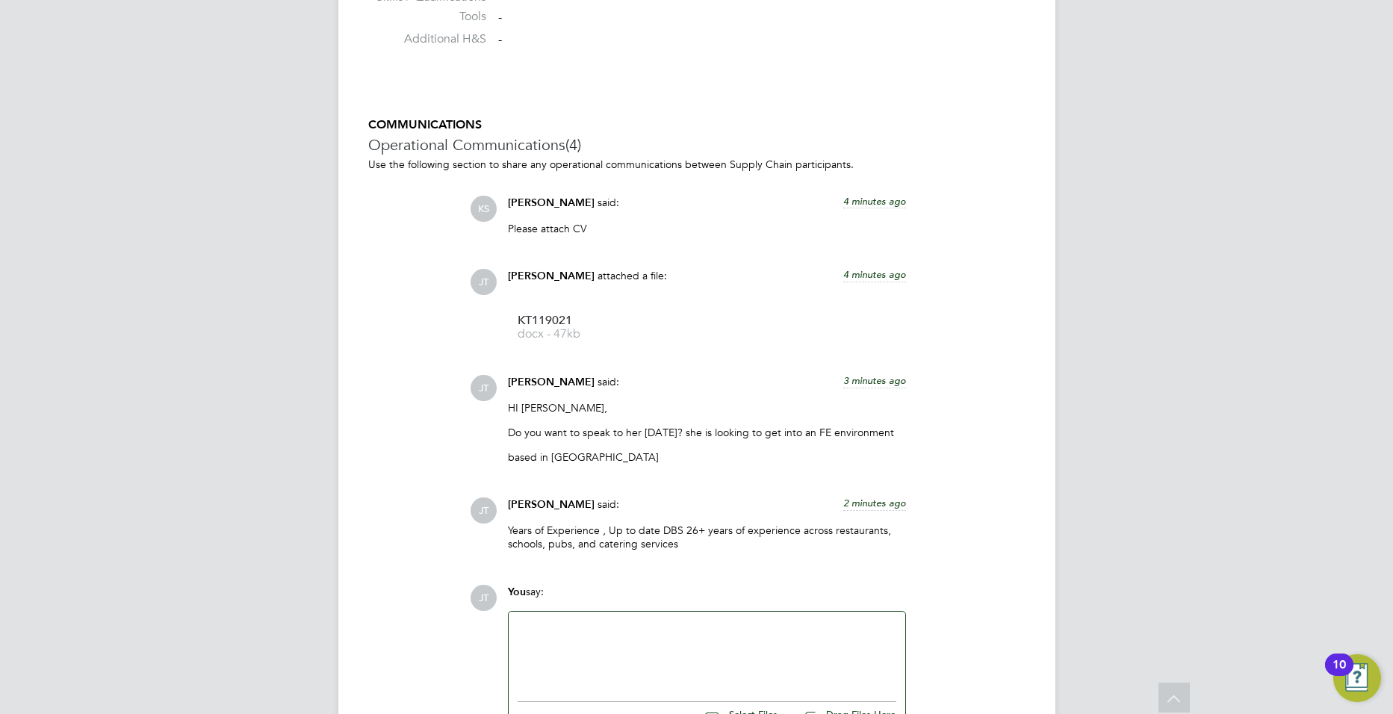
scroll to position [1287, 0]
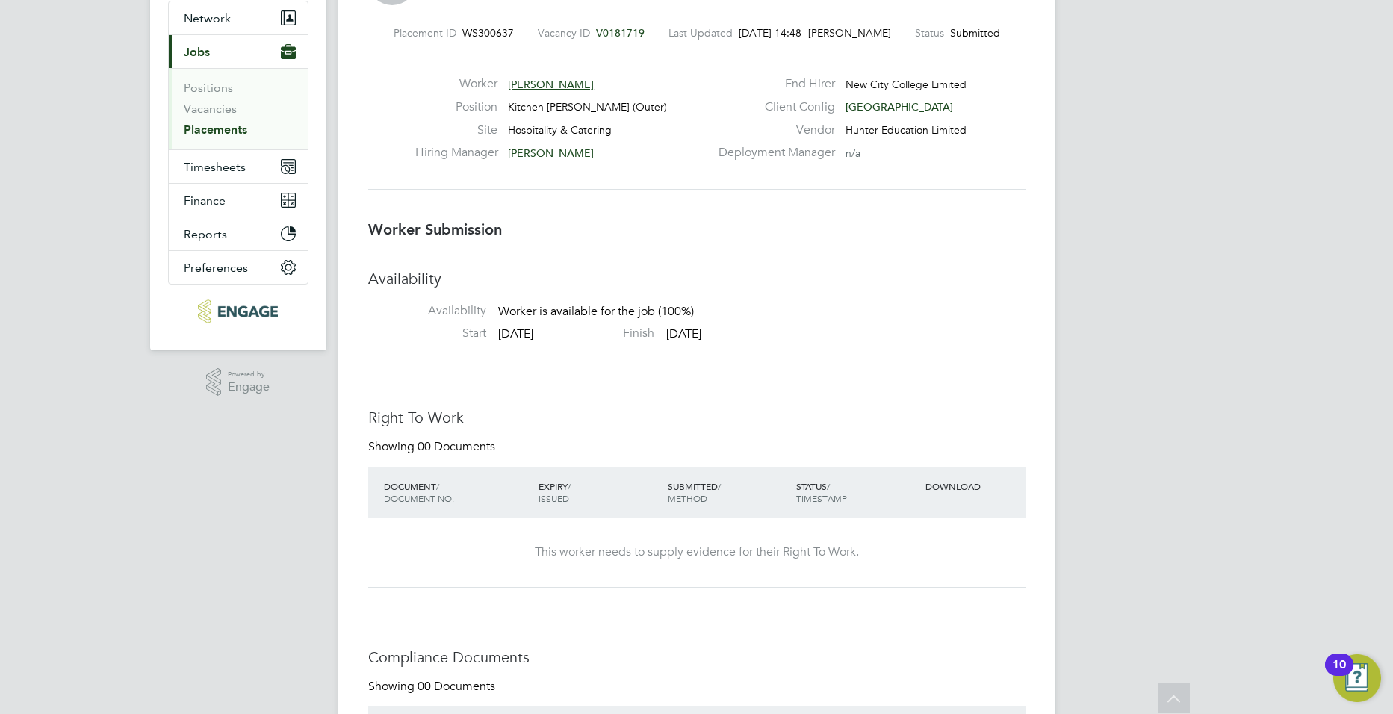
scroll to position [140, 0]
click at [221, 107] on link "Vacancies" at bounding box center [210, 112] width 53 height 14
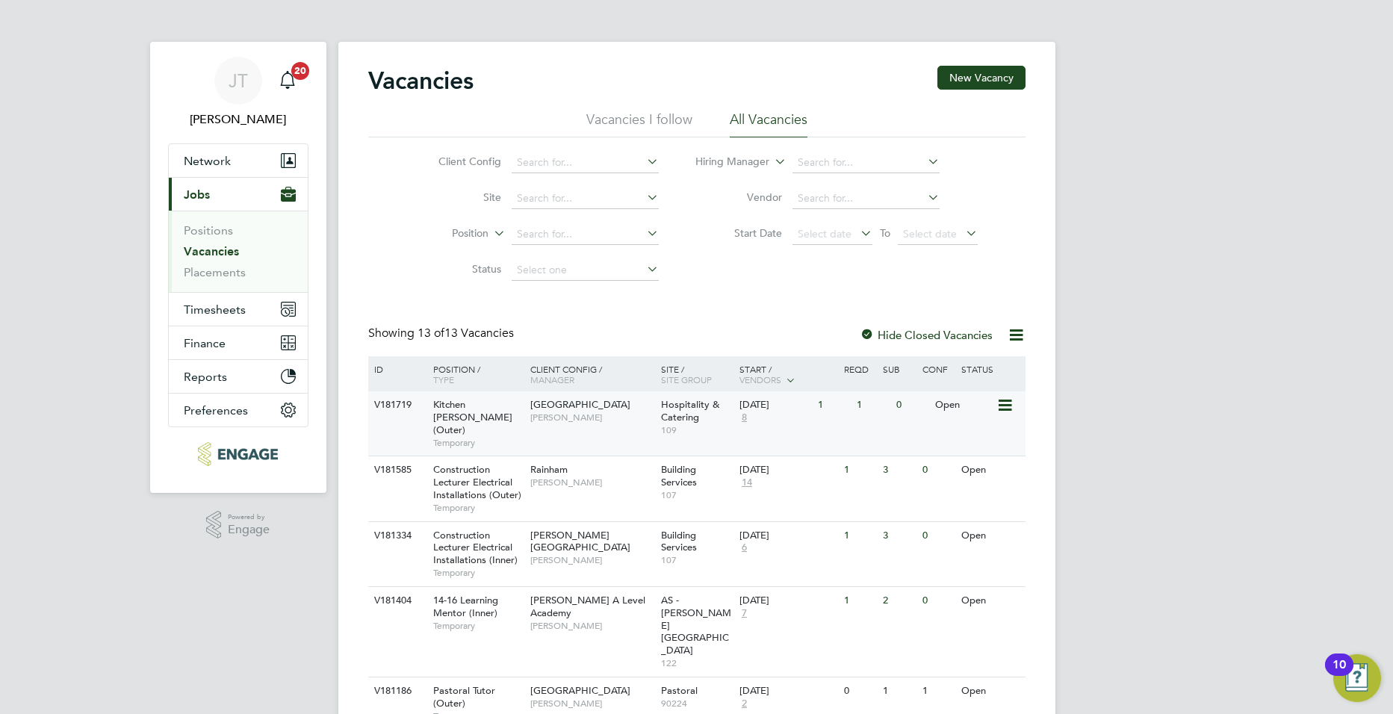
click at [613, 398] on div "Redbridge Campus Katie Stafford" at bounding box center [592, 410] width 131 height 39
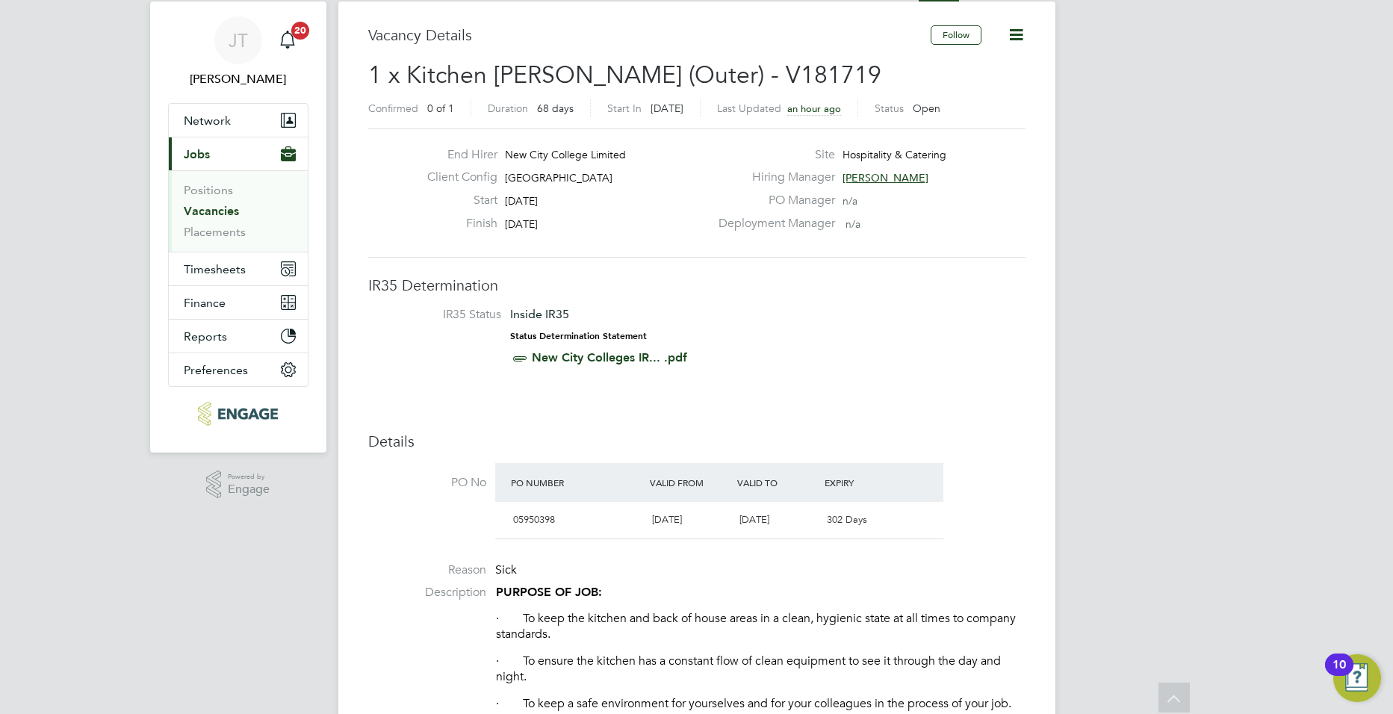
scroll to position [4, 0]
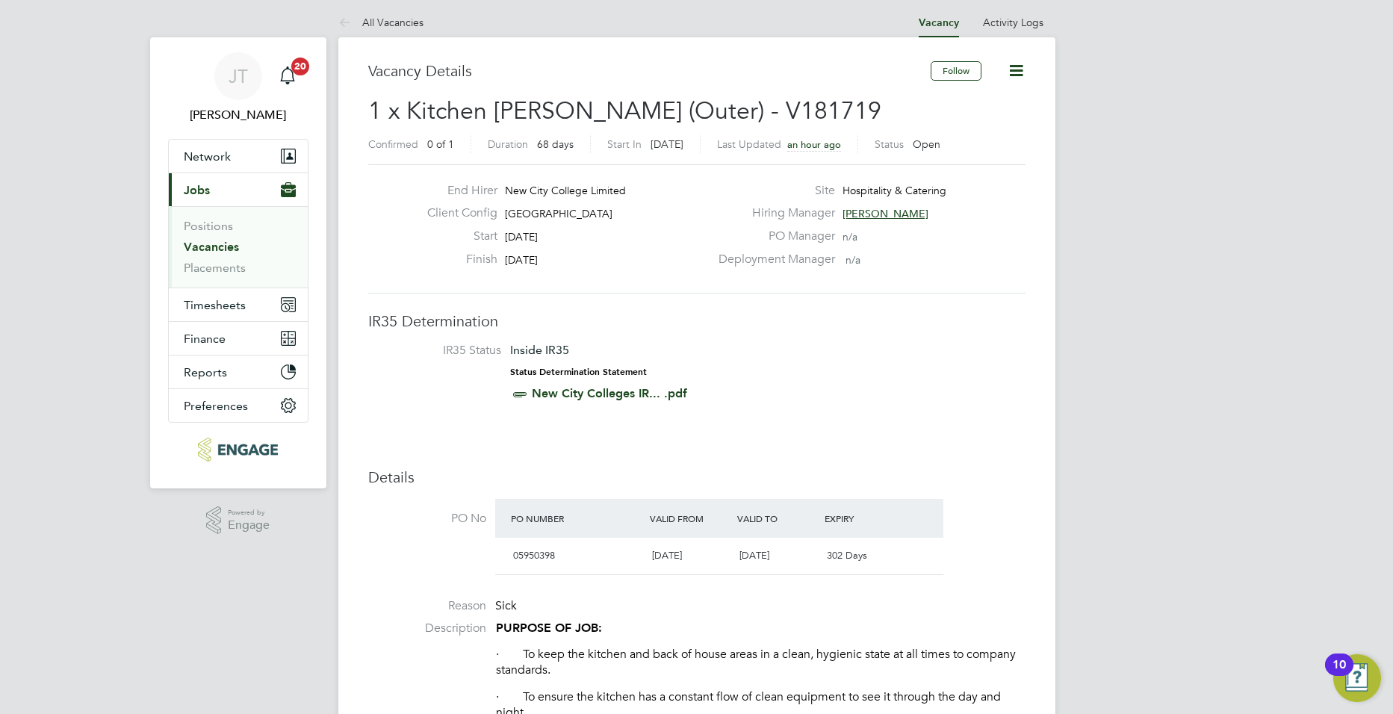
click at [819, 614] on li "Reason Sick" at bounding box center [696, 609] width 657 height 22
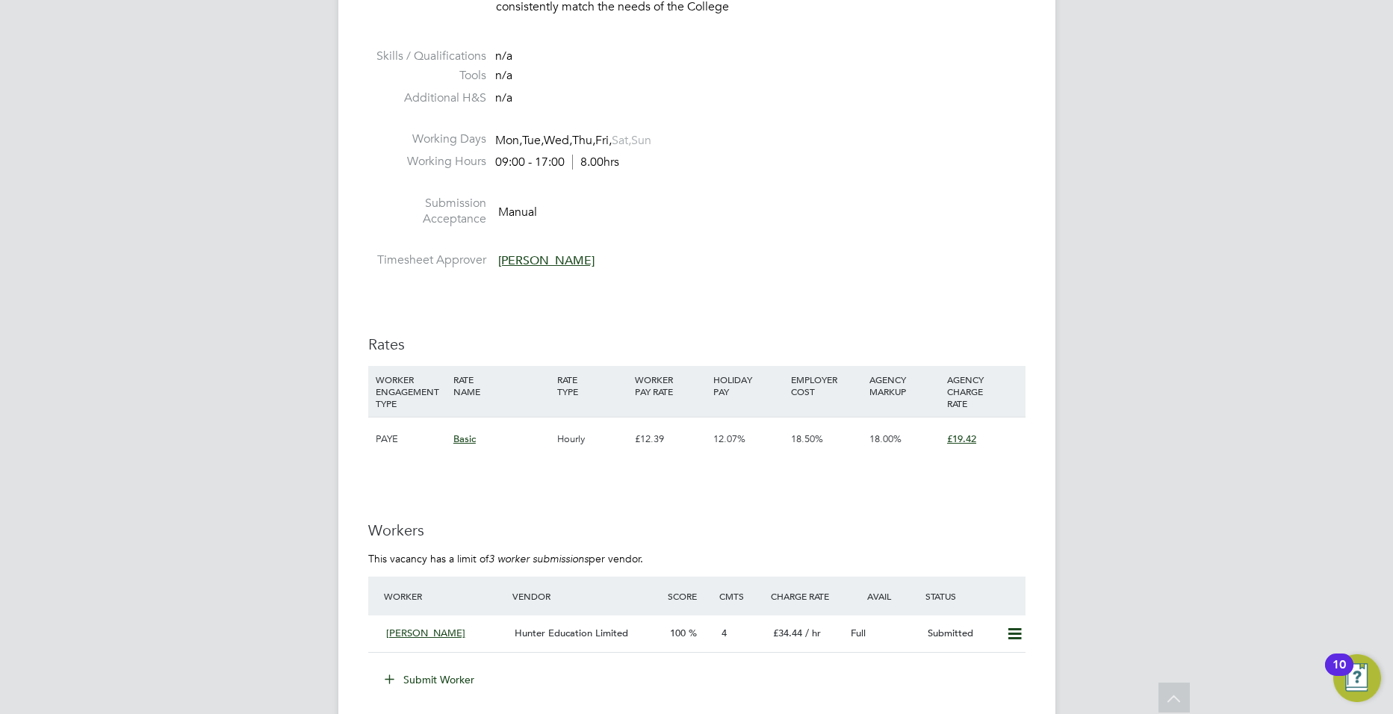
scroll to position [2284, 0]
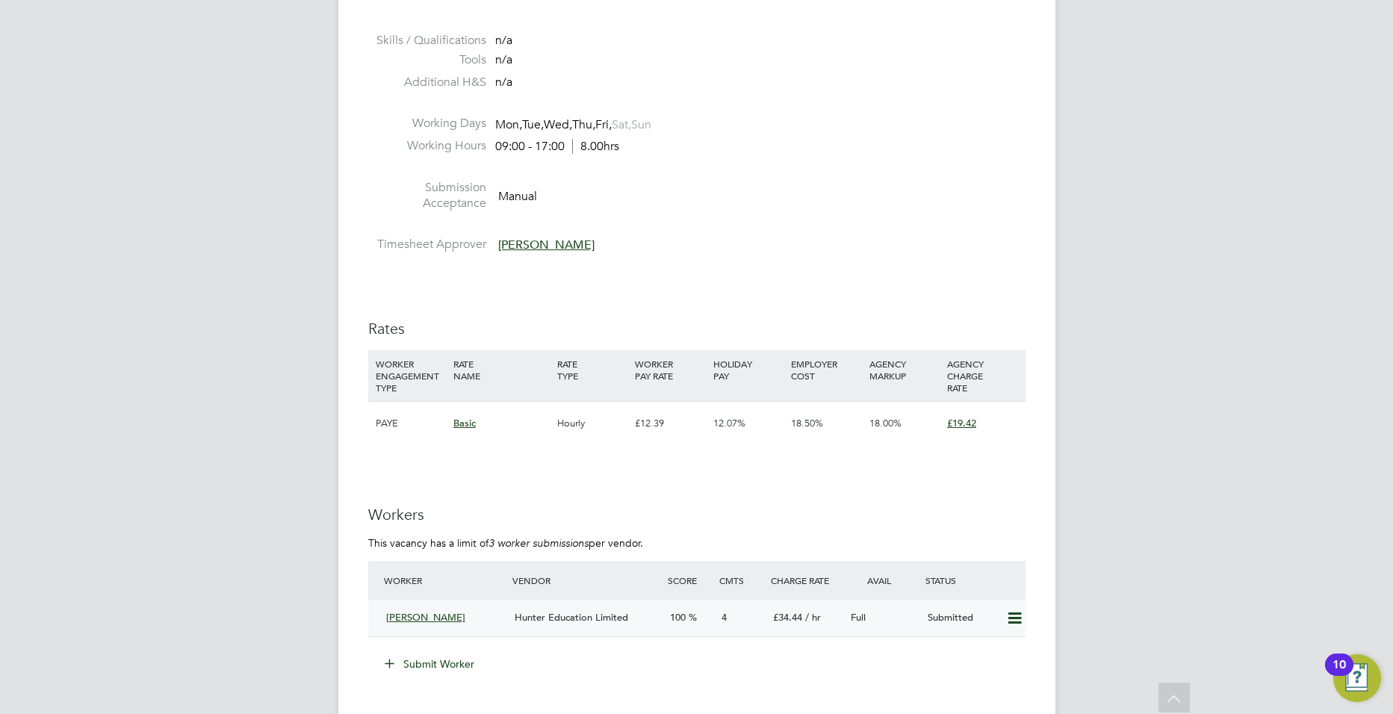
drag, startPoint x: 435, startPoint y: 607, endPoint x: 612, endPoint y: 610, distance: 176.3
click at [436, 607] on div "Karla Thomas" at bounding box center [444, 618] width 129 height 25
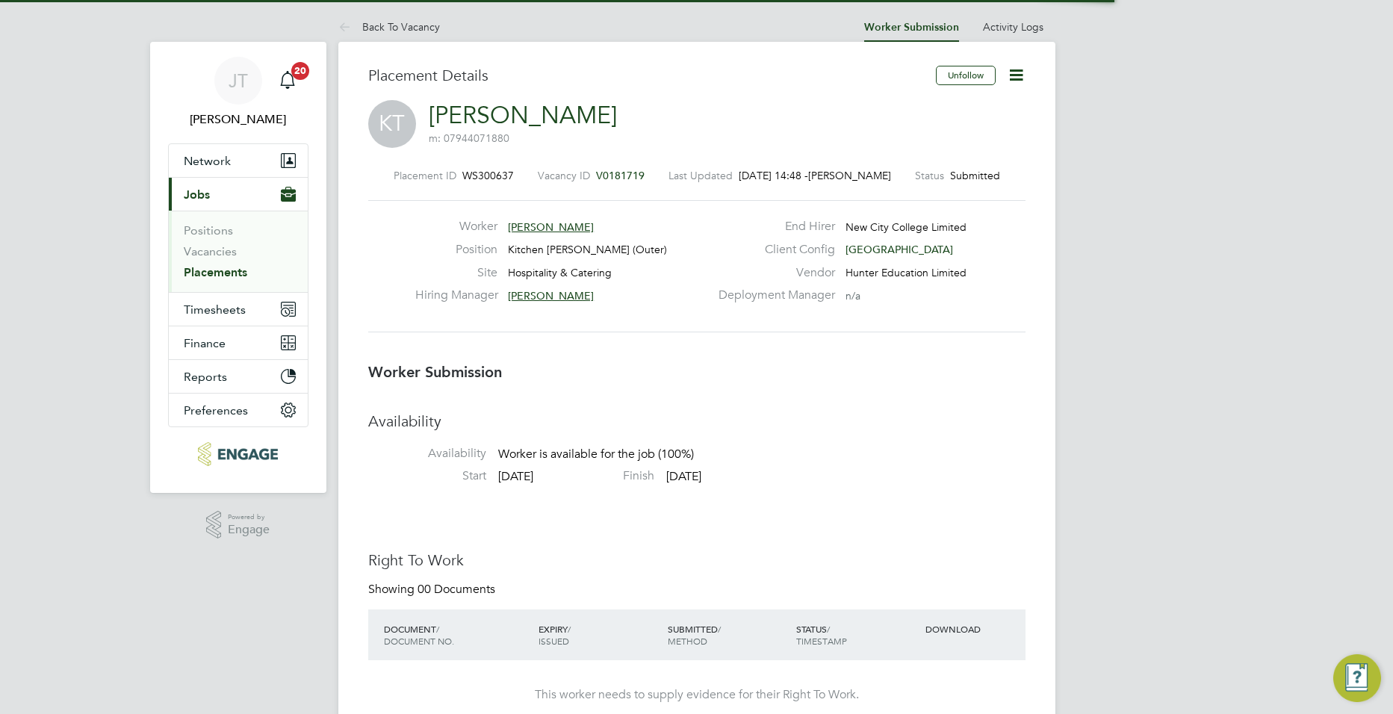
scroll to position [7, 7]
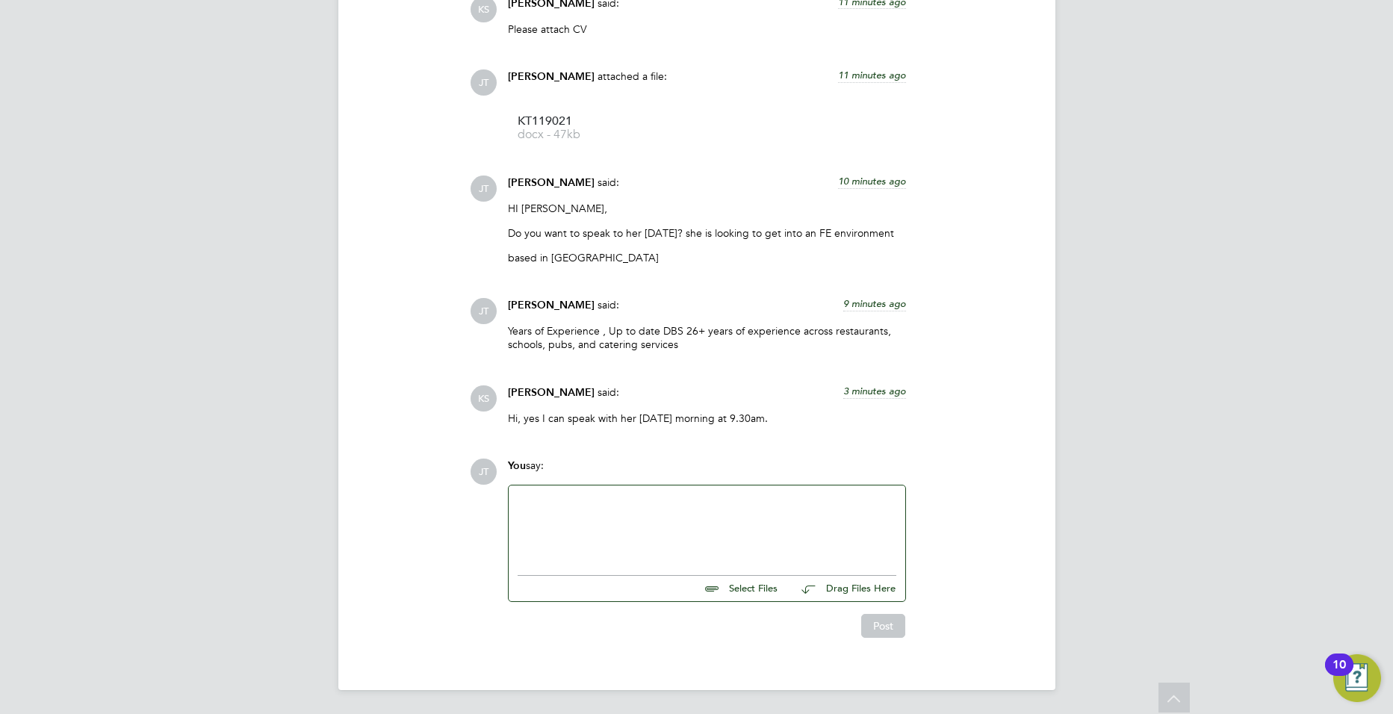
click at [656, 522] on div at bounding box center [707, 526] width 379 height 64
click at [784, 503] on div "would you like a team's call or telephone call" at bounding box center [707, 526] width 379 height 64
click at [877, 621] on button "Post" at bounding box center [883, 626] width 44 height 24
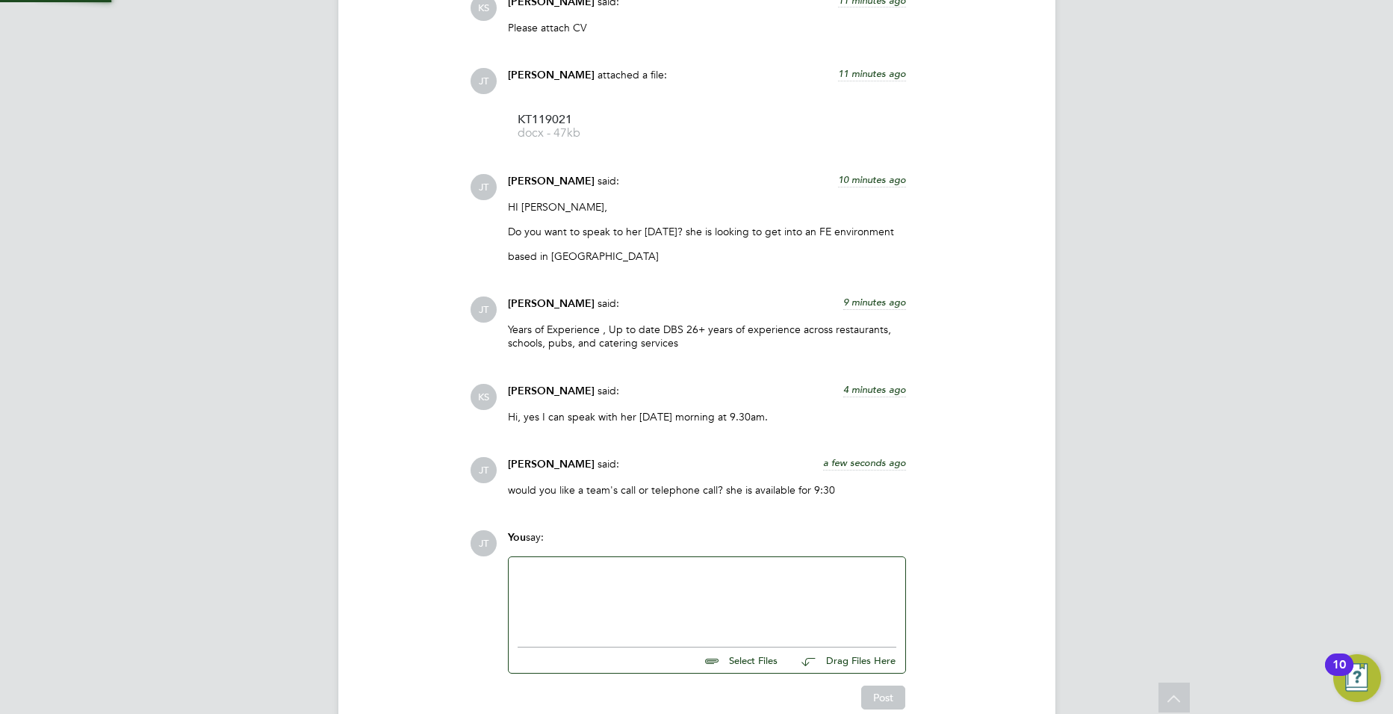
scroll to position [1552, 0]
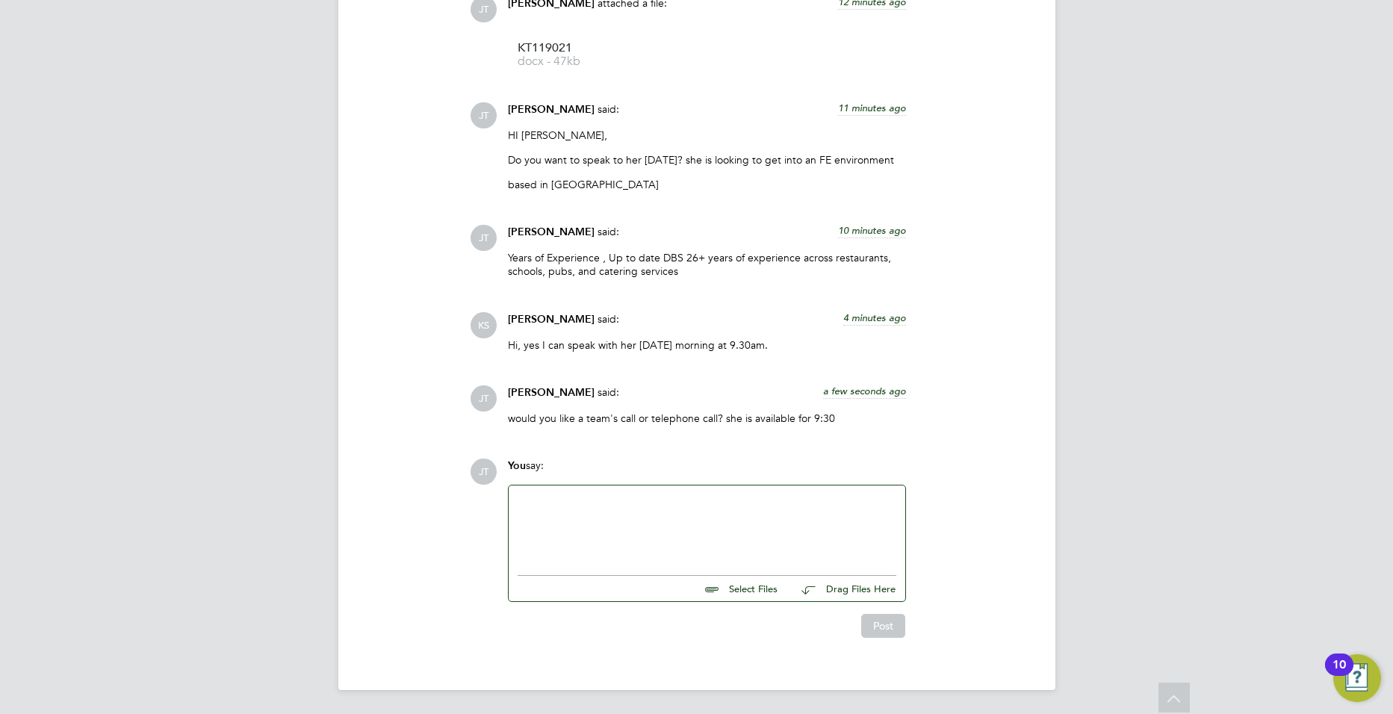
click at [740, 524] on div at bounding box center [707, 526] width 379 height 64
click at [655, 505] on div at bounding box center [707, 526] width 379 height 64
click at [527, 415] on p "would you like a team's call or telephone call? she is available for 9:30" at bounding box center [707, 418] width 398 height 13
click at [514, 420] on p "would you like a team's call or telephone call? she is available for 9:30" at bounding box center [707, 418] width 398 height 13
drag, startPoint x: 515, startPoint y: 416, endPoint x: 504, endPoint y: 419, distance: 10.9
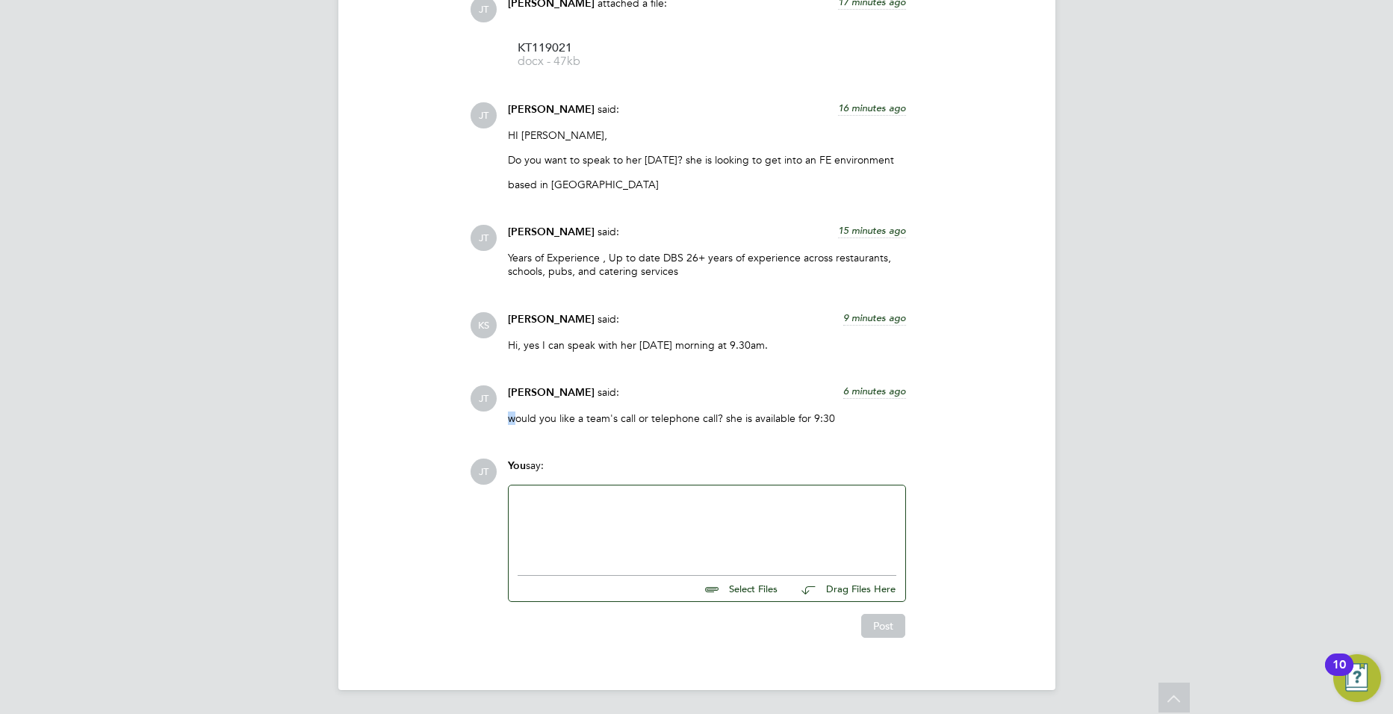
click at [504, 419] on div "Joe Turner said: 6 minutes ago would you like a team's call or telephone call? …" at bounding box center [706, 410] width 413 height 51
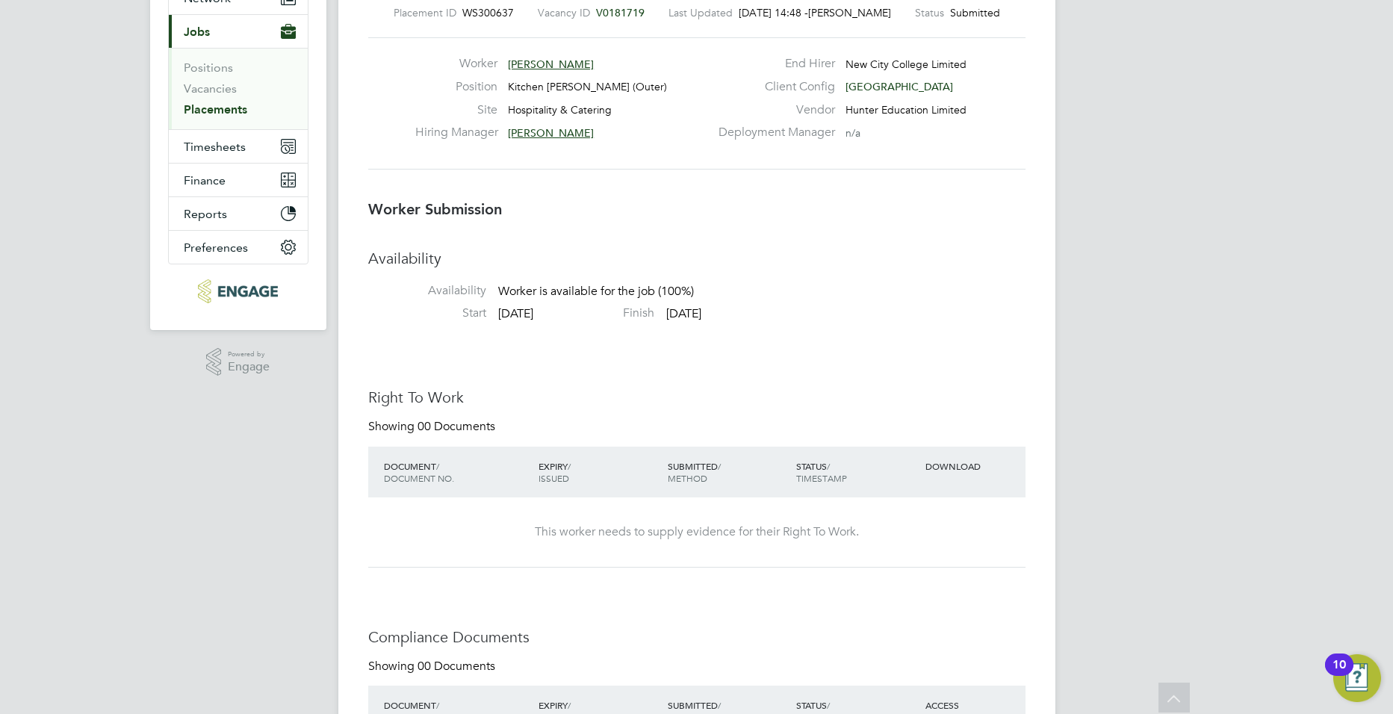
scroll to position [0, 0]
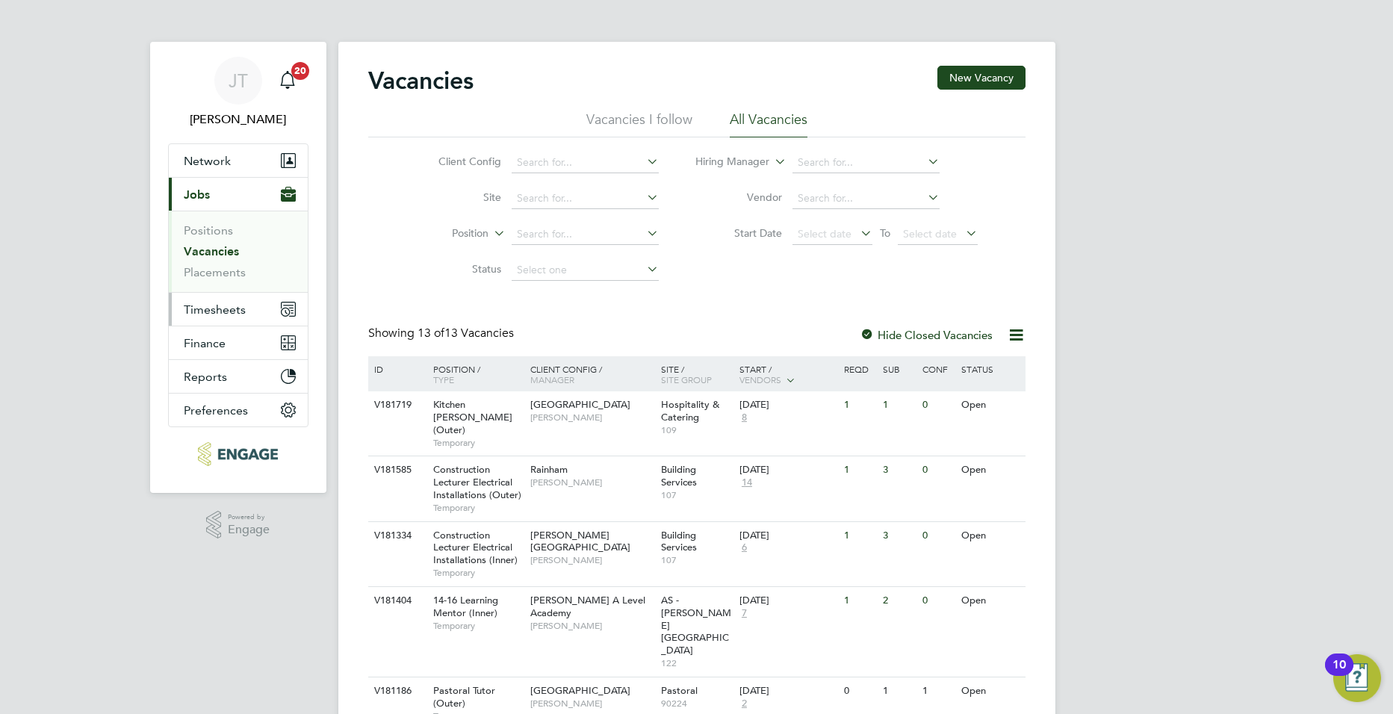
drag, startPoint x: 214, startPoint y: 307, endPoint x: 252, endPoint y: 300, distance: 38.8
click at [216, 306] on span "Timesheets" at bounding box center [215, 310] width 62 height 14
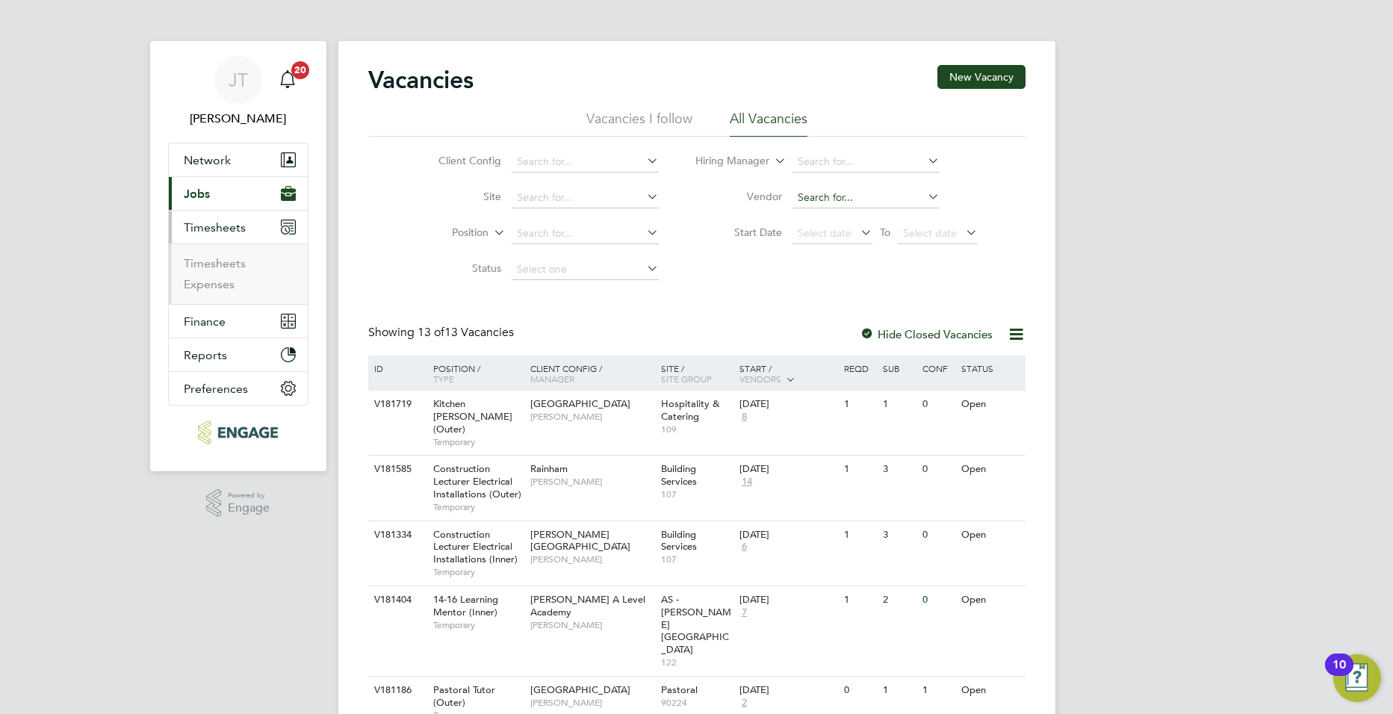
scroll to position [2, 0]
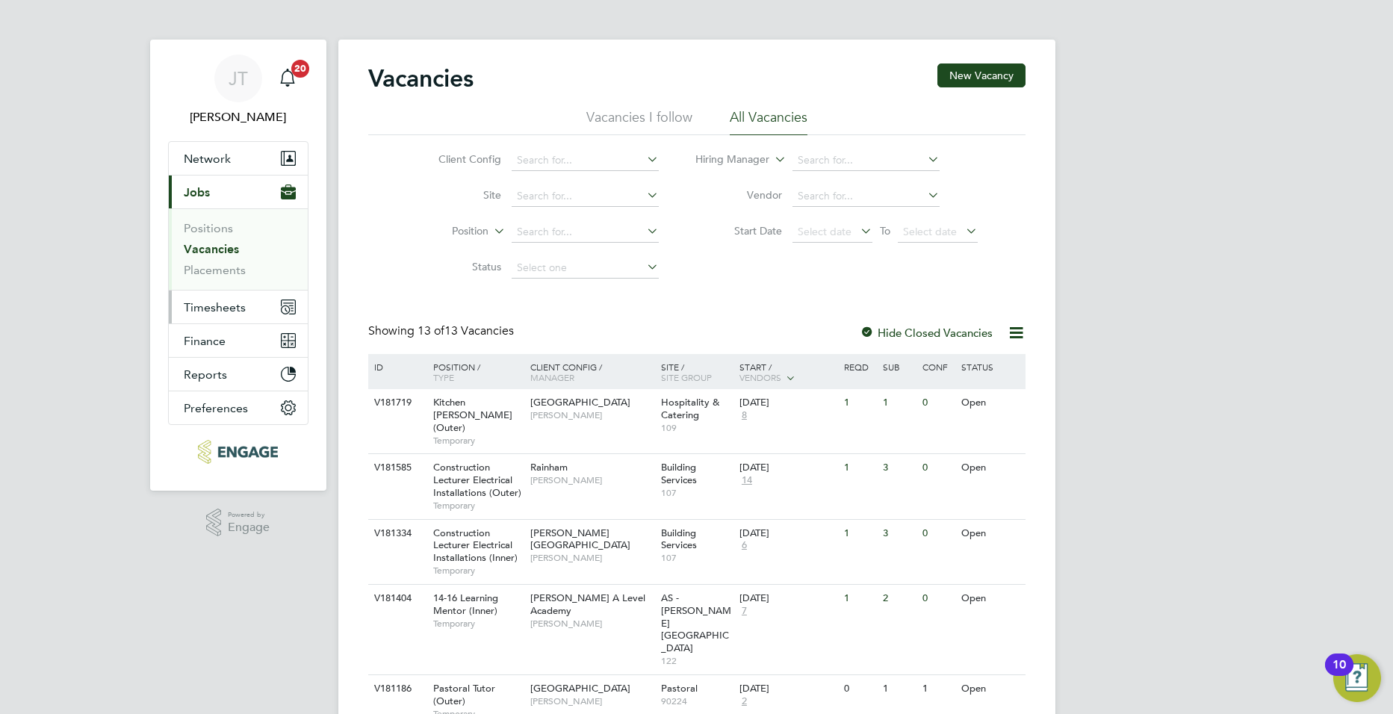
click at [232, 305] on span "Timesheets" at bounding box center [215, 307] width 62 height 14
click at [229, 306] on span "Timesheets" at bounding box center [215, 307] width 62 height 14
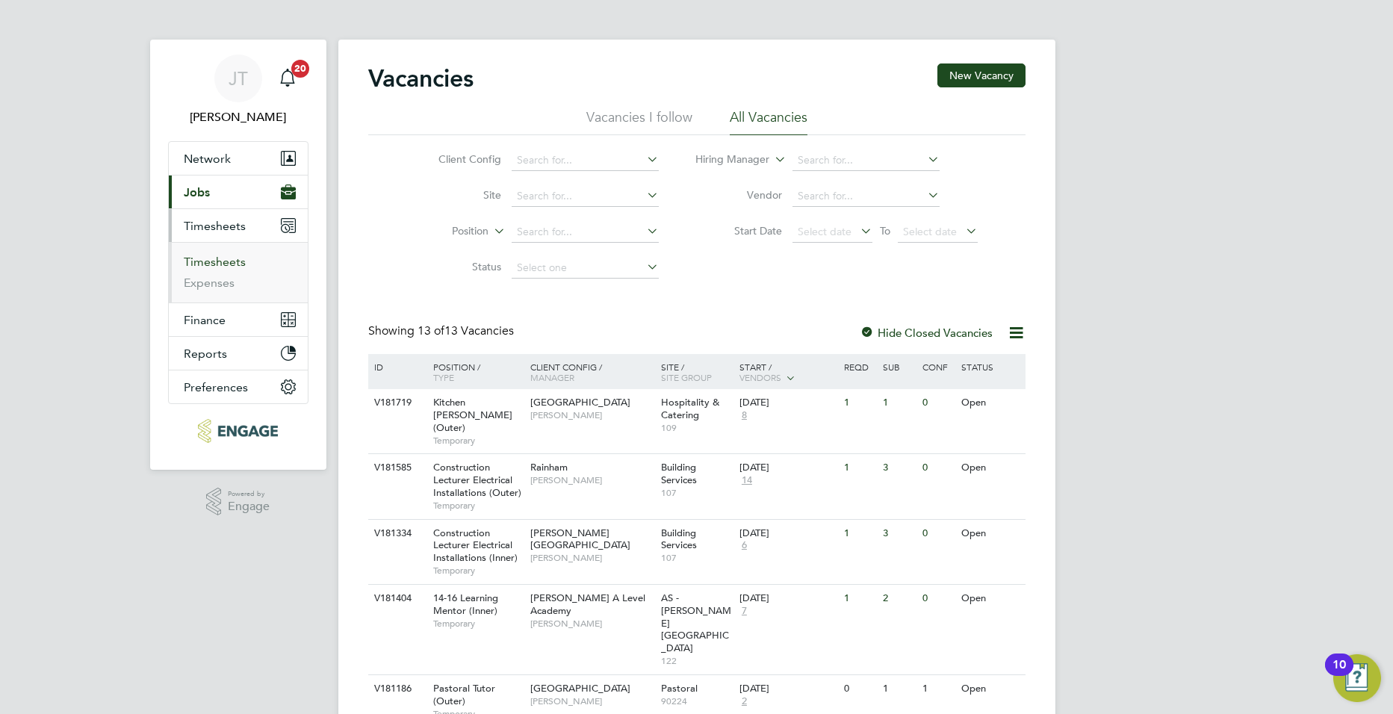
drag, startPoint x: 221, startPoint y: 256, endPoint x: 259, endPoint y: 257, distance: 38.1
click at [221, 255] on link "Timesheets" at bounding box center [215, 262] width 62 height 14
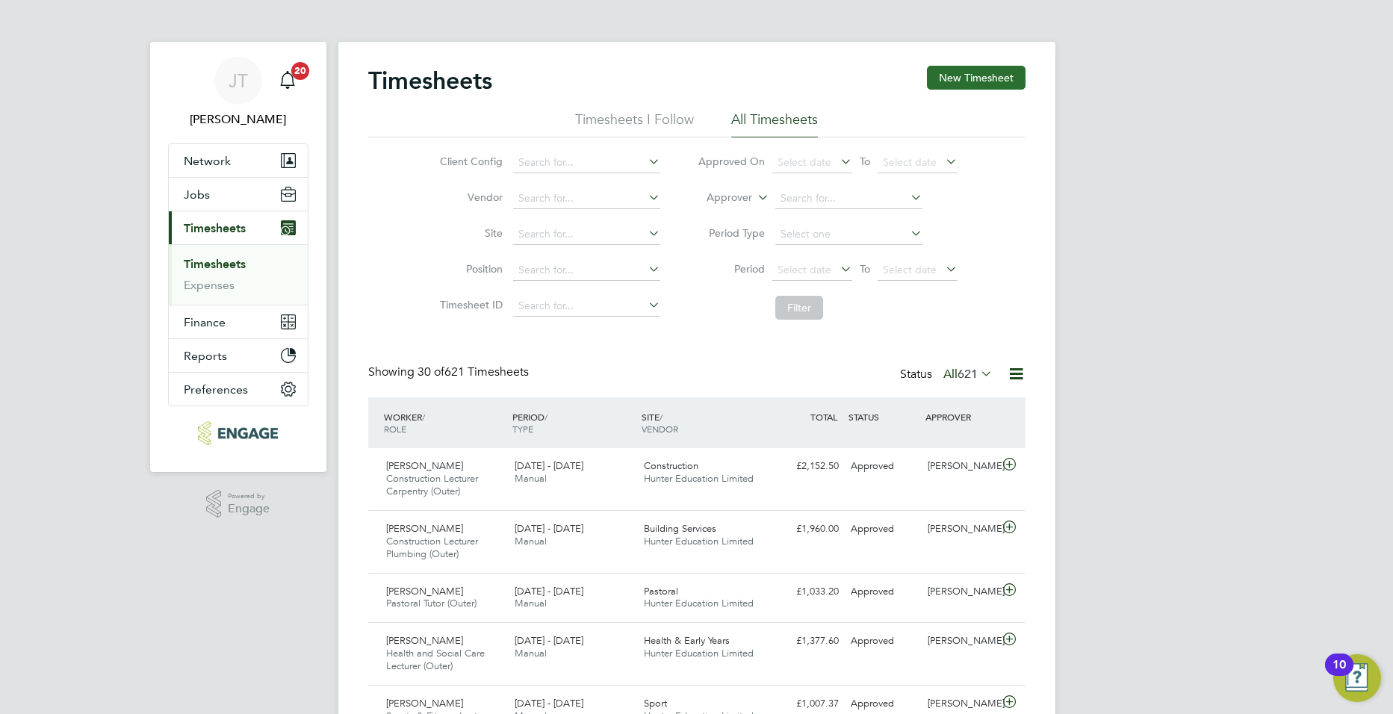
click at [961, 78] on button "New Timesheet" at bounding box center [976, 78] width 99 height 24
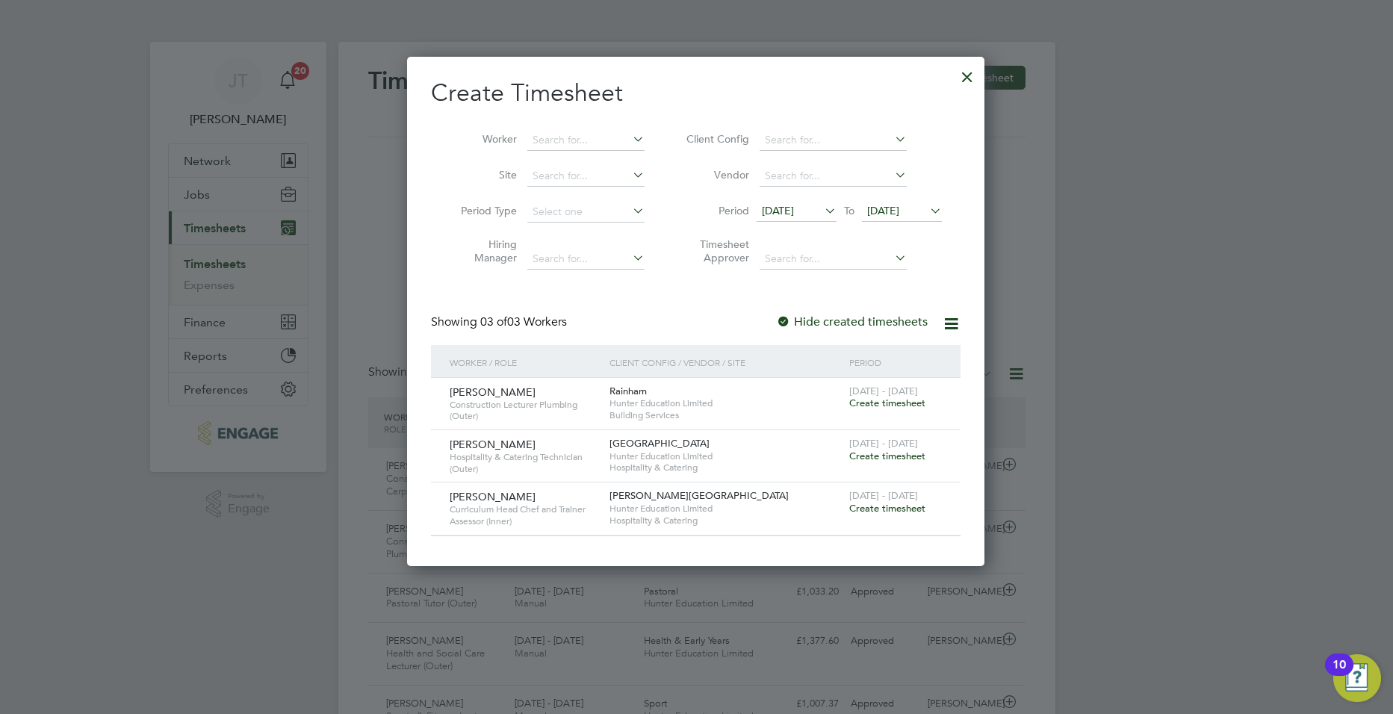
click at [898, 456] on span "Create timesheet" at bounding box center [887, 456] width 76 height 13
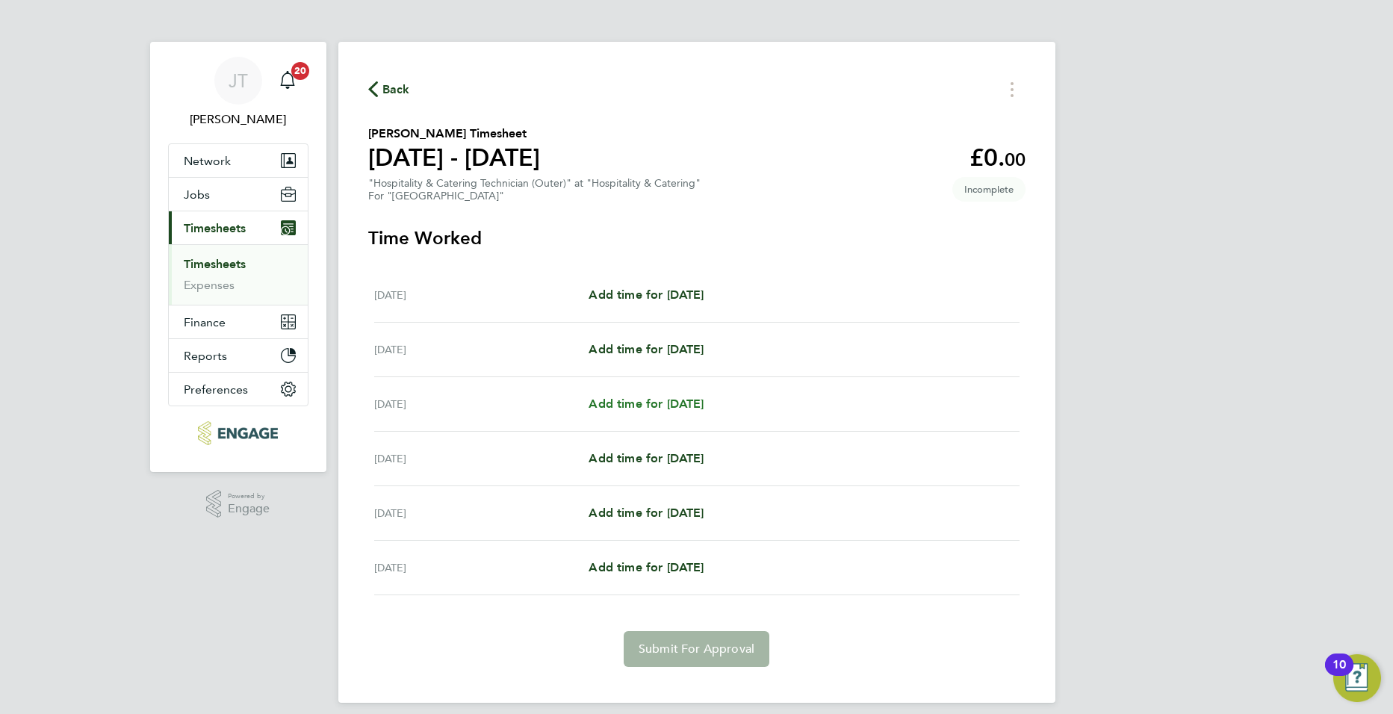
click at [659, 402] on span "Add time for Thu 25 Sep" at bounding box center [646, 404] width 115 height 14
select select "60"
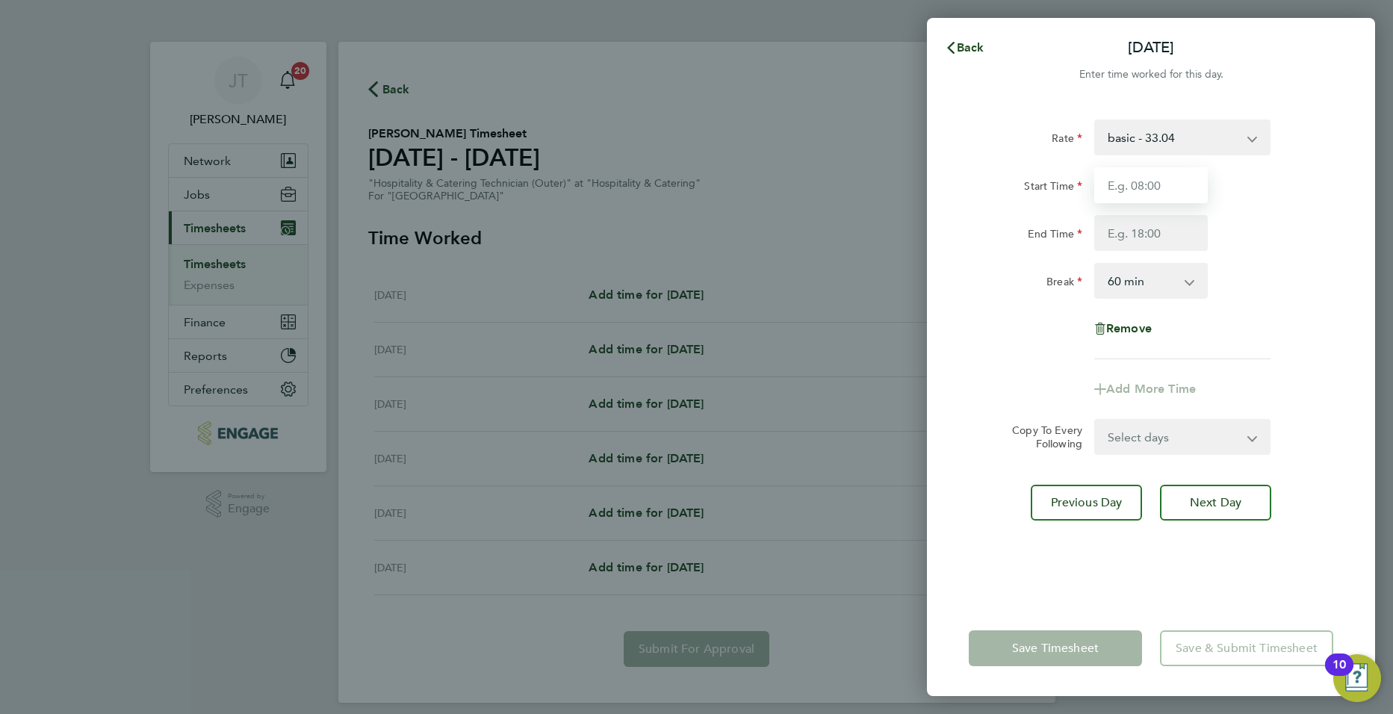
click at [1160, 185] on input "Start Time" at bounding box center [1151, 185] width 114 height 36
type input "08:00"
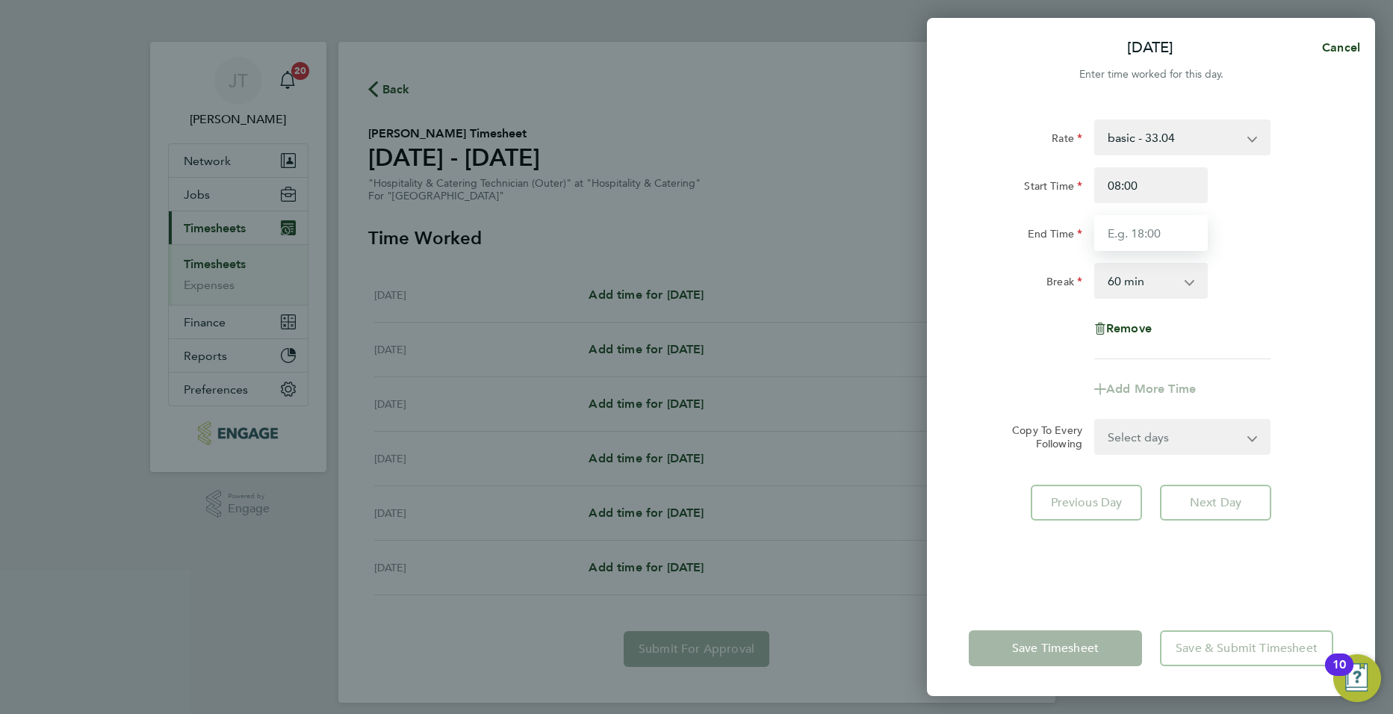
click at [1145, 239] on input "End Time" at bounding box center [1151, 233] width 114 height 36
type input "03:30"
click at [1389, 268] on div "Thu 25 Sep Cancel Enter time worked for this day. Rate basic - 33.04 Start Time…" at bounding box center [696, 357] width 1393 height 714
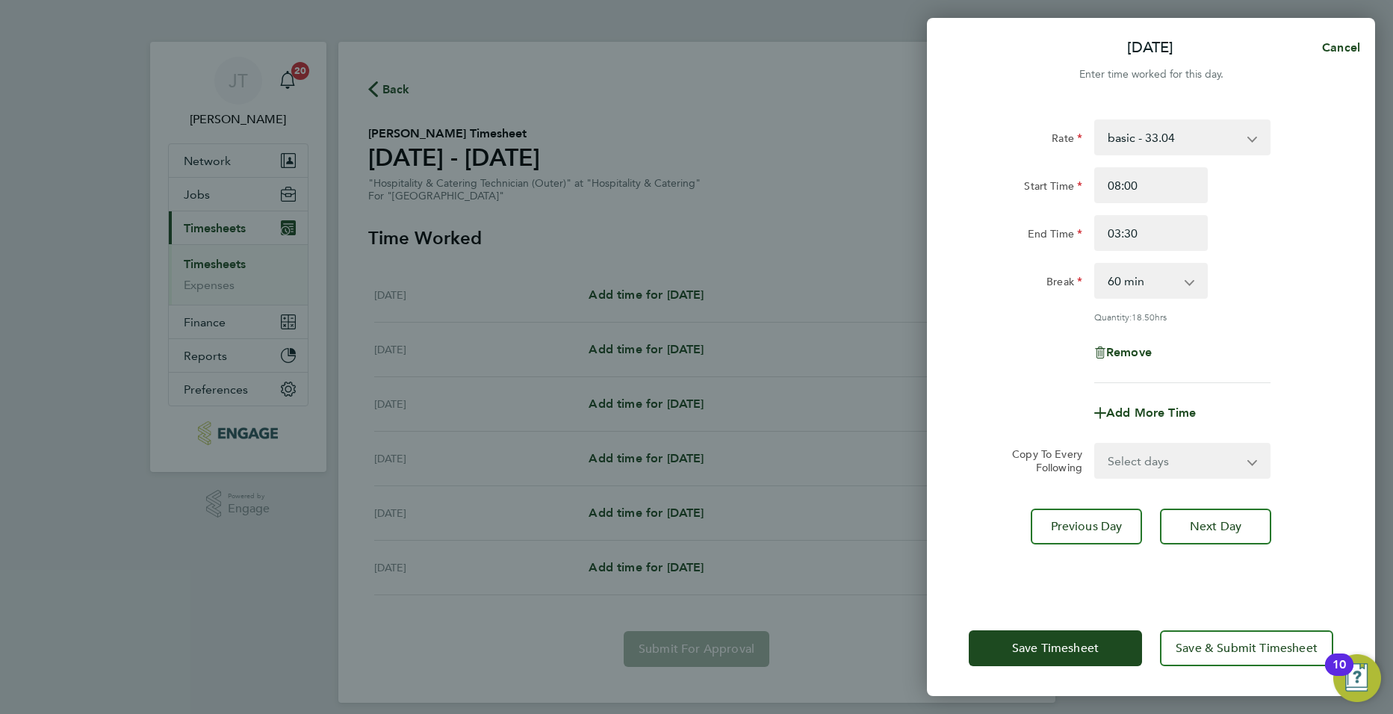
click at [1168, 453] on select "Select days Day Weekend (Sat-Sun) Friday Saturday Sunday" at bounding box center [1174, 460] width 157 height 33
select select "DAY"
click at [1096, 444] on select "Select days Day Weekend (Sat-Sun) Friday Saturday Sunday" at bounding box center [1174, 460] width 157 height 33
select select "2025-09-28"
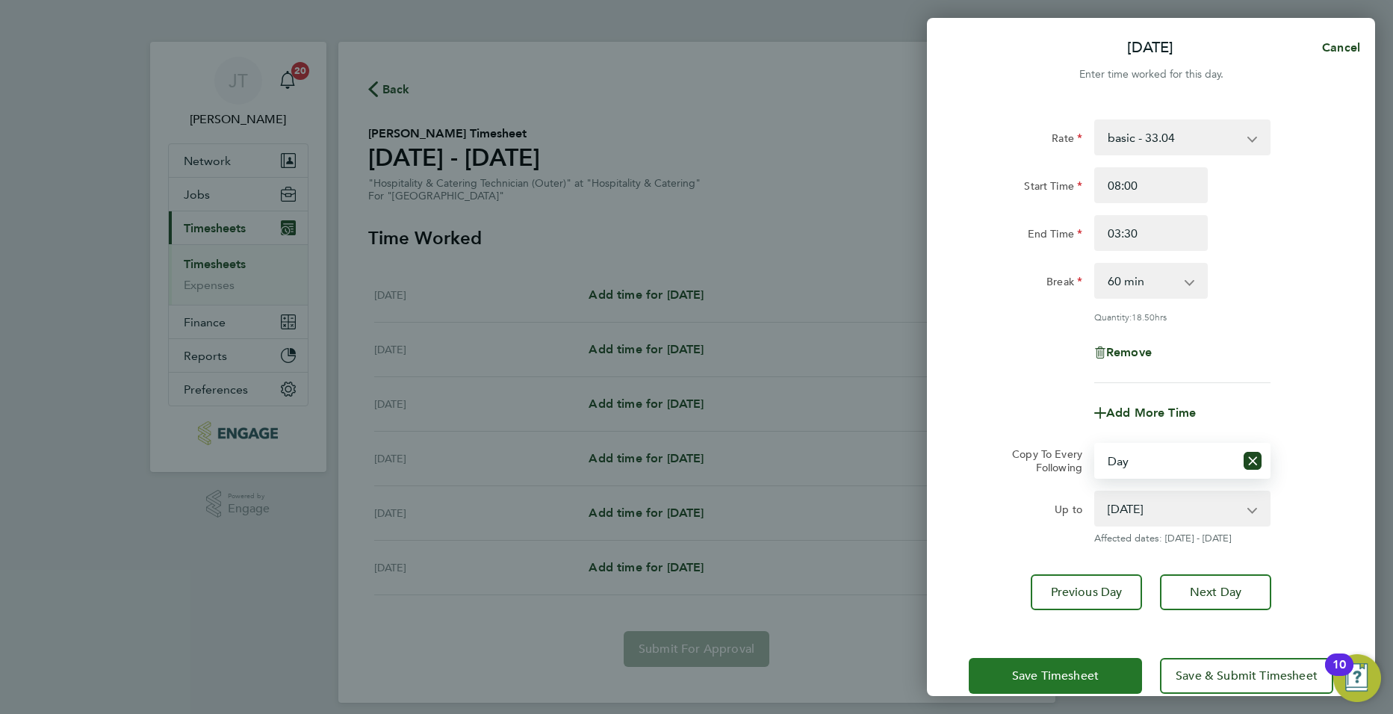
click at [1035, 675] on span "Save Timesheet" at bounding box center [1055, 676] width 87 height 15
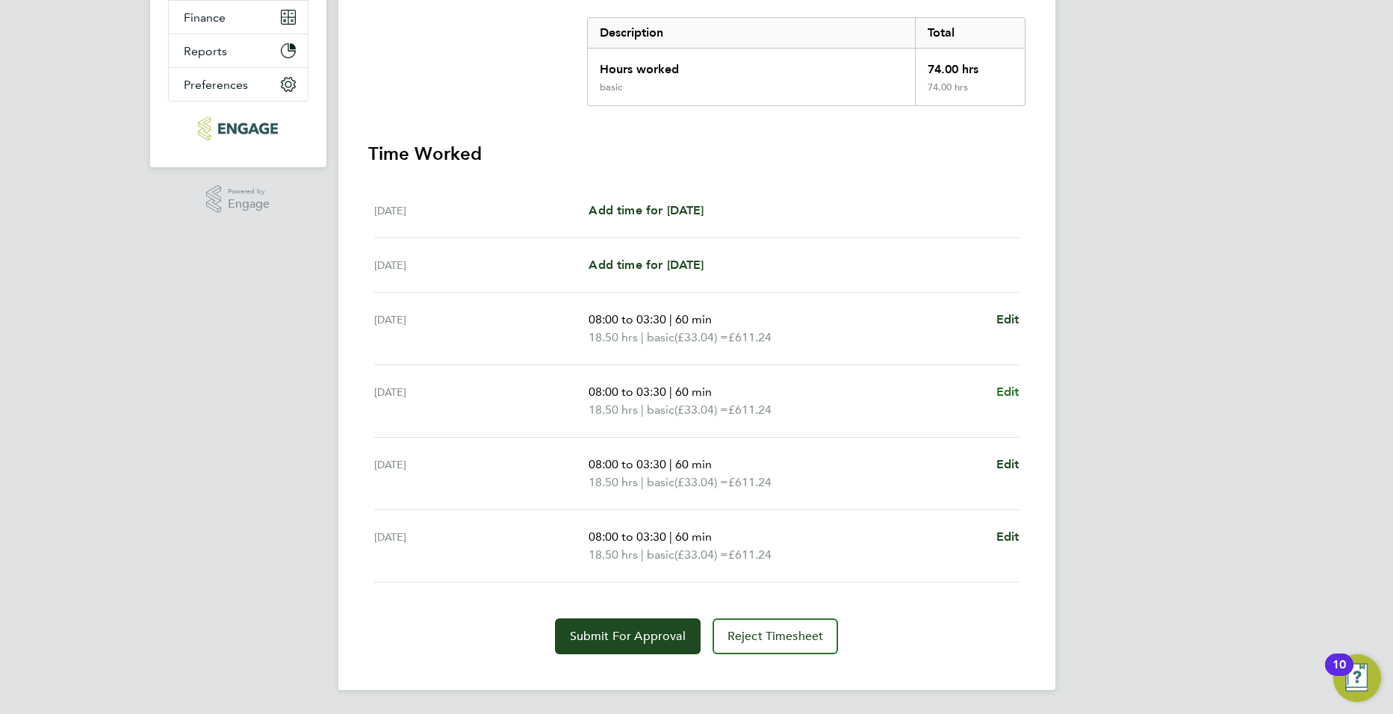
click at [1002, 389] on span "Edit" at bounding box center [1007, 392] width 23 height 14
select select "60"
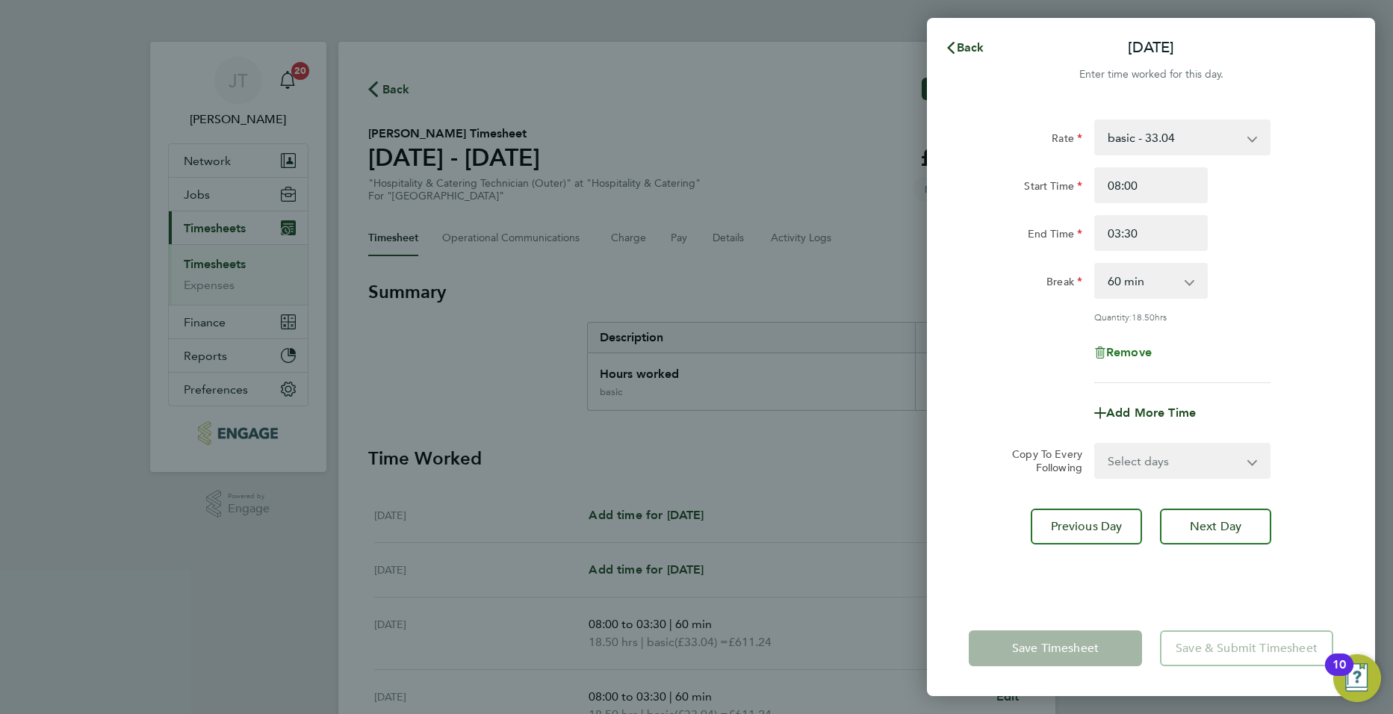
click at [1134, 345] on span "Remove" at bounding box center [1129, 352] width 46 height 14
select select "null"
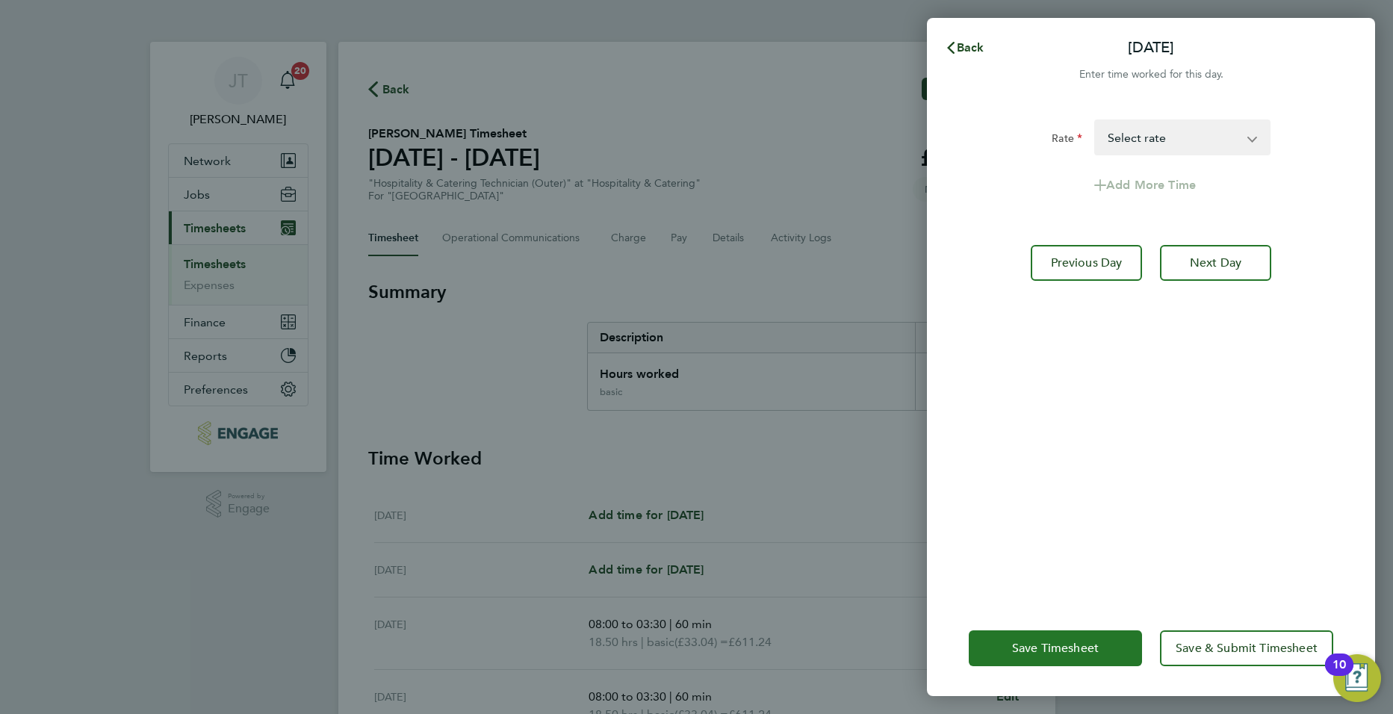
click at [1086, 652] on span "Save Timesheet" at bounding box center [1055, 648] width 87 height 15
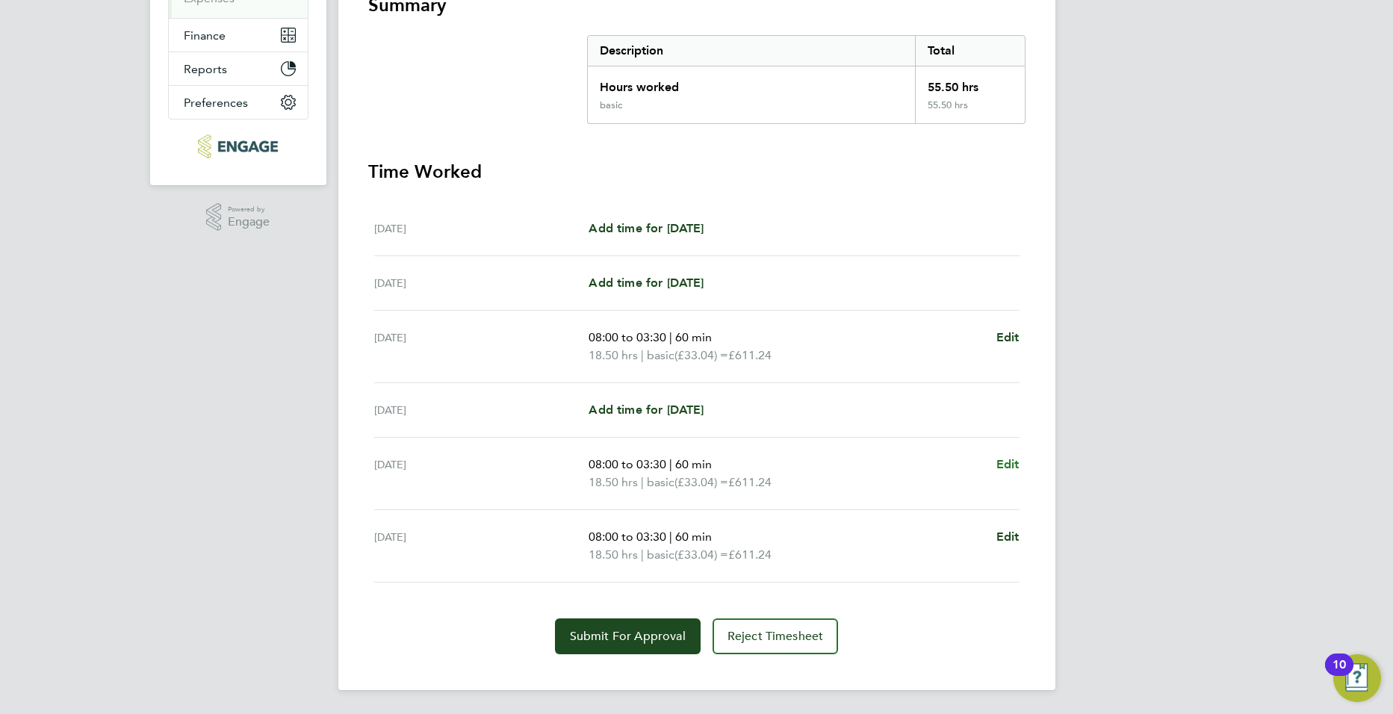
click at [1007, 465] on span "Edit" at bounding box center [1007, 464] width 23 height 14
select select "60"
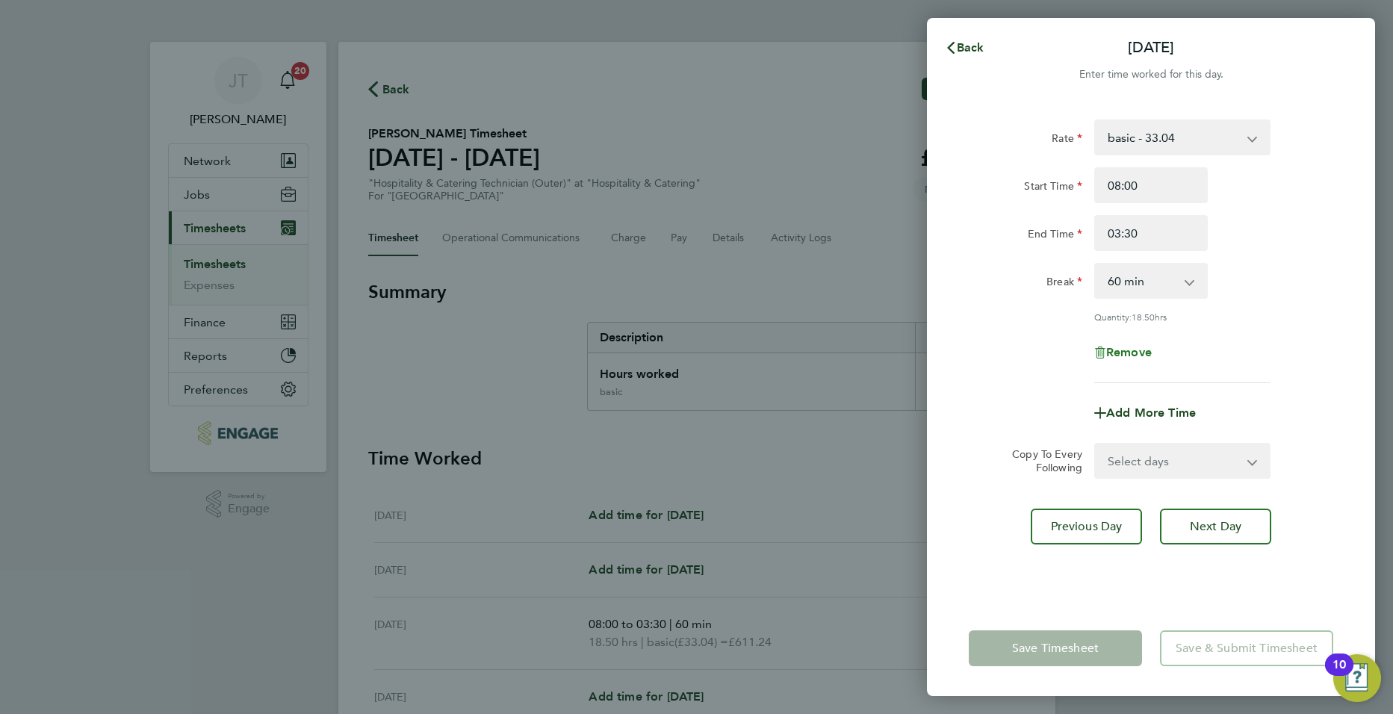
click at [1132, 353] on span "Remove" at bounding box center [1129, 352] width 46 height 14
select select "null"
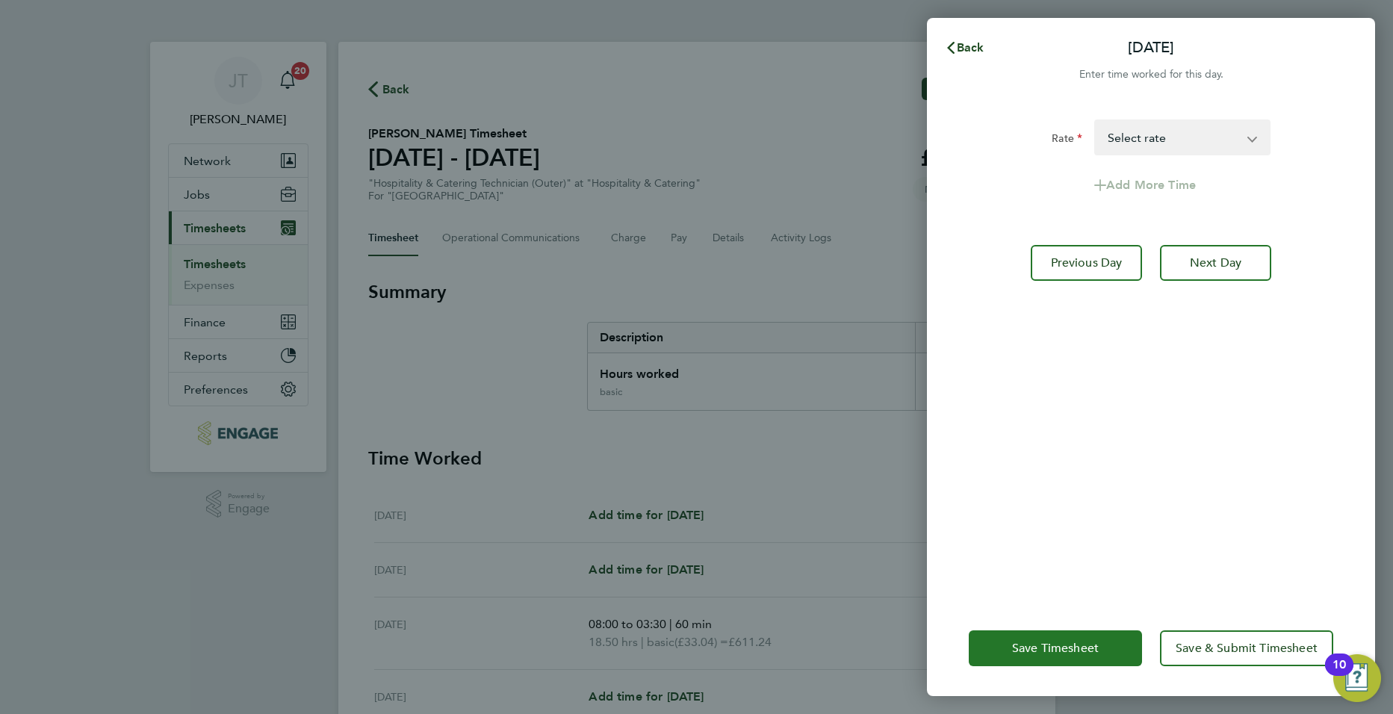
click at [1025, 651] on span "Save Timesheet" at bounding box center [1055, 648] width 87 height 15
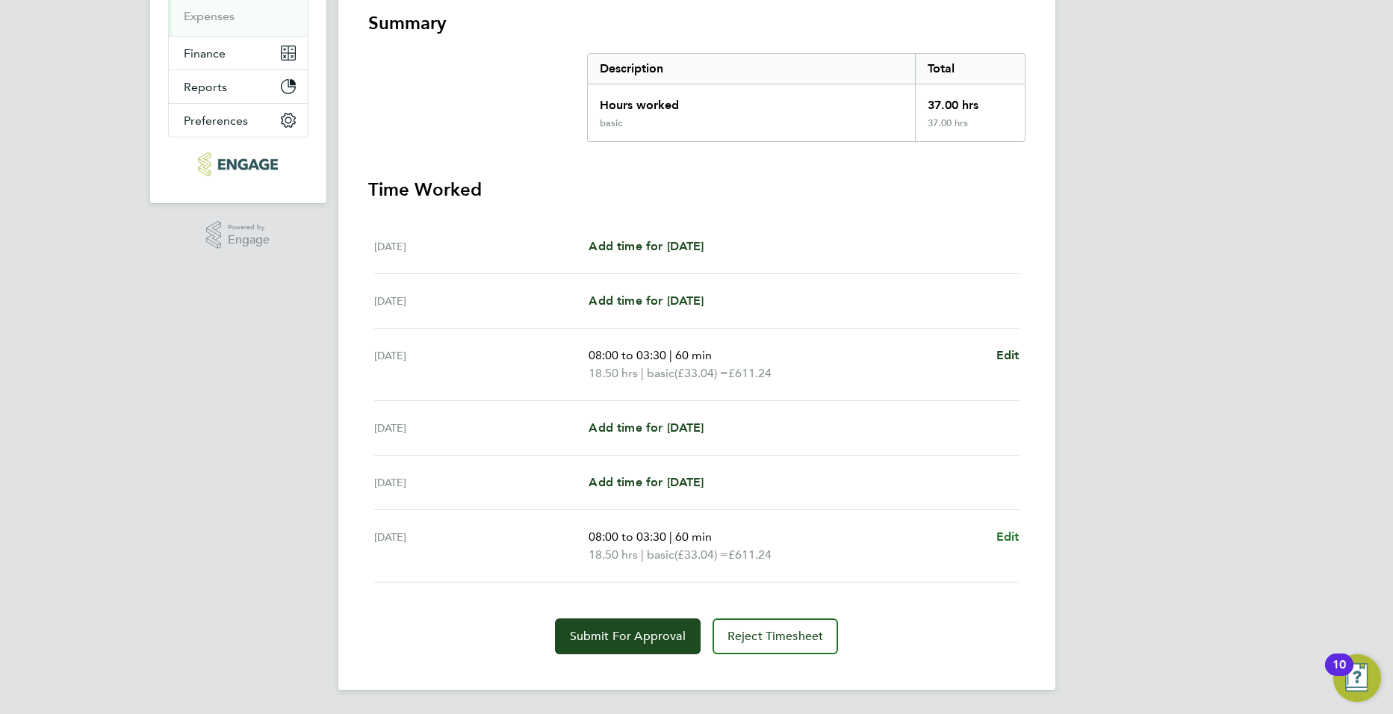
click at [1000, 533] on span "Edit" at bounding box center [1007, 537] width 23 height 14
select select "60"
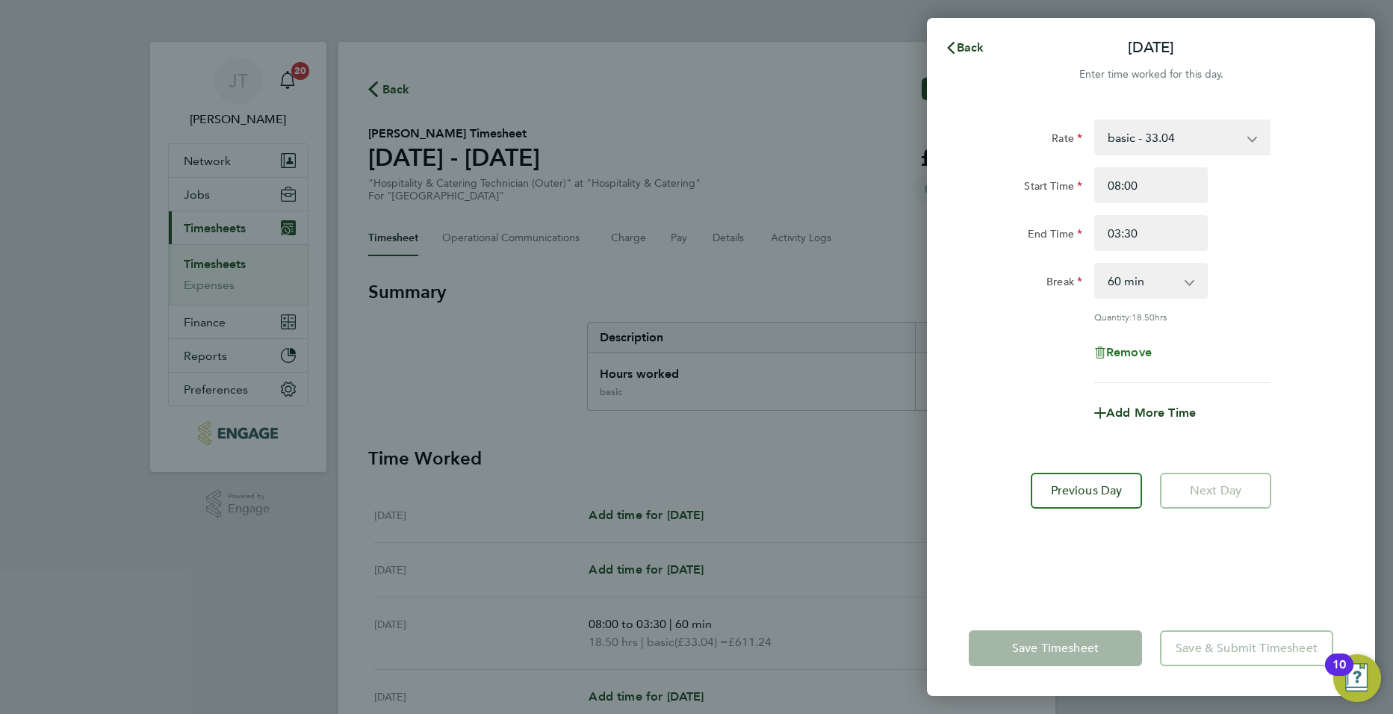
click at [1140, 353] on span "Remove" at bounding box center [1129, 352] width 46 height 14
select select "null"
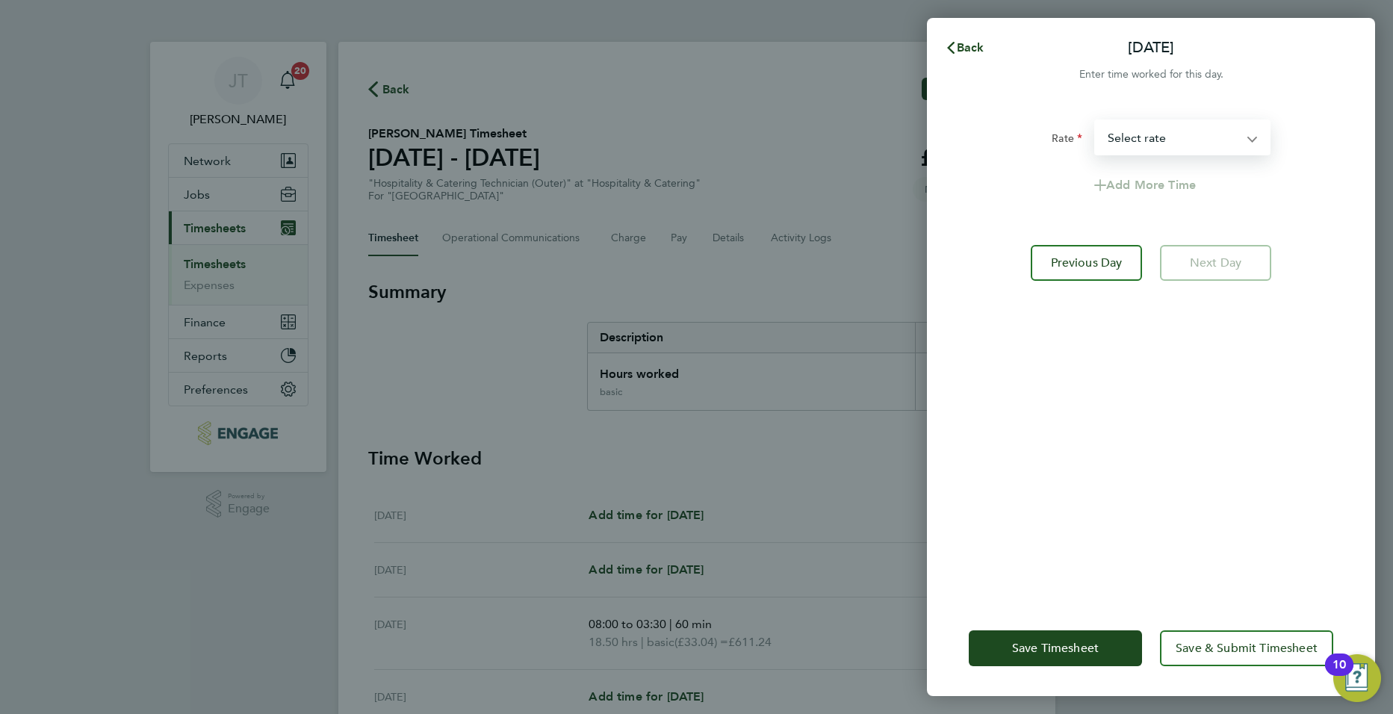
click at [1138, 148] on select "basic - 33.04 Select rate" at bounding box center [1173, 137] width 155 height 33
click at [1109, 363] on div "Rate basic - 33.04 Select rate Add More Time Previous Day Next Day" at bounding box center [1151, 351] width 448 height 499
click at [967, 41] on span "Back" at bounding box center [971, 47] width 28 height 14
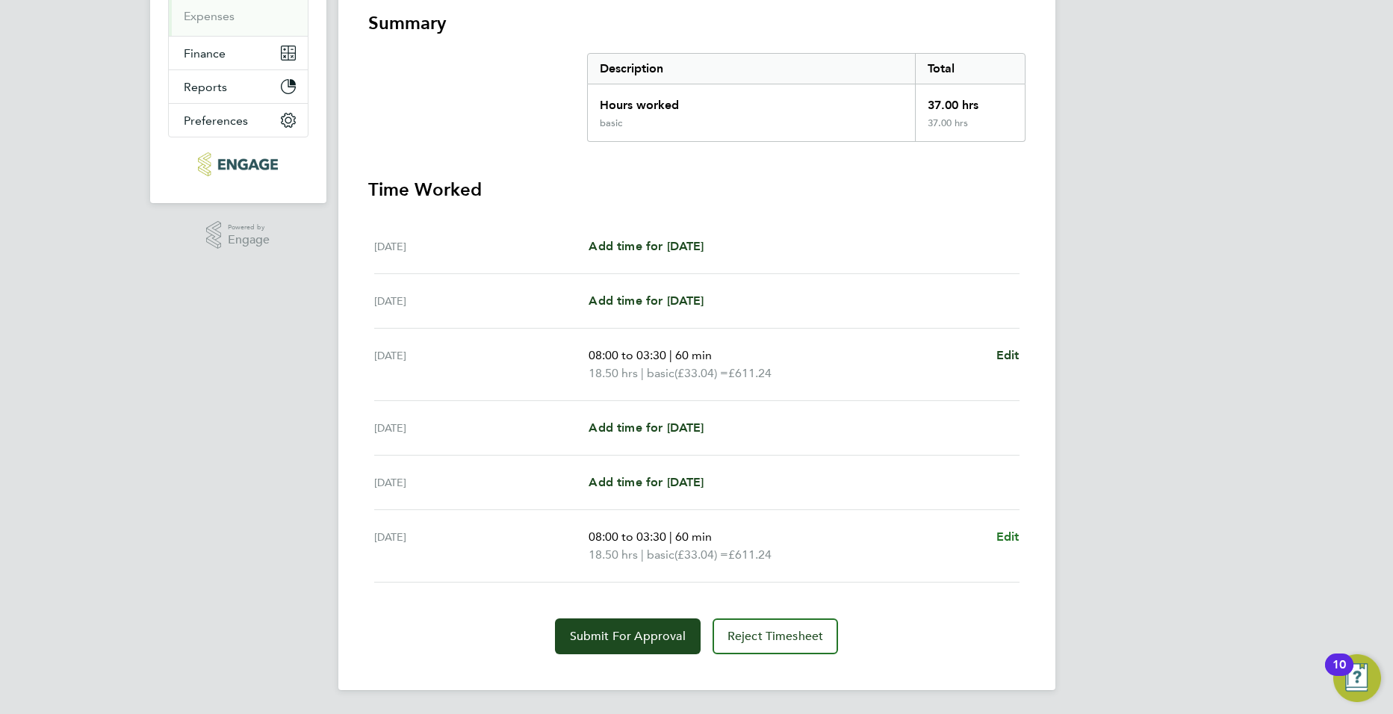
click at [1013, 543] on span "Edit" at bounding box center [1007, 537] width 23 height 14
select select "60"
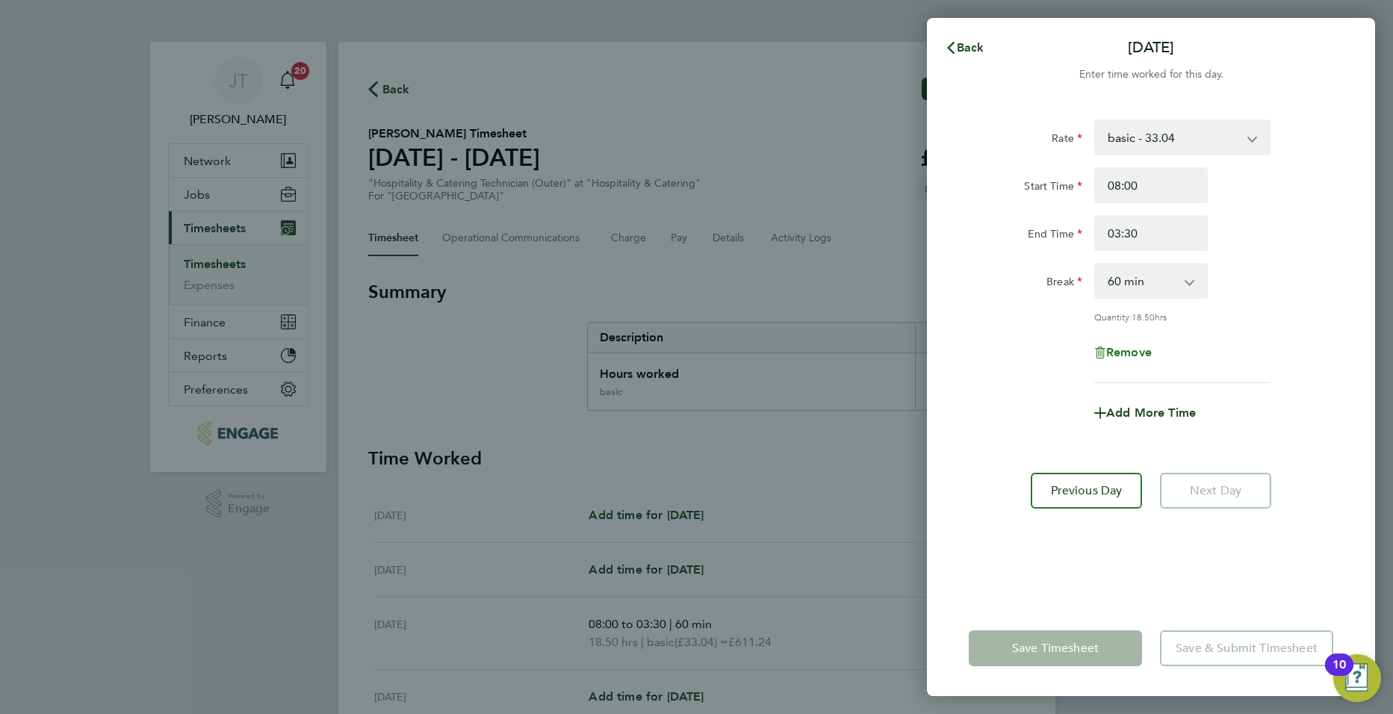
click at [1133, 350] on span "Remove" at bounding box center [1129, 352] width 46 height 14
select select "null"
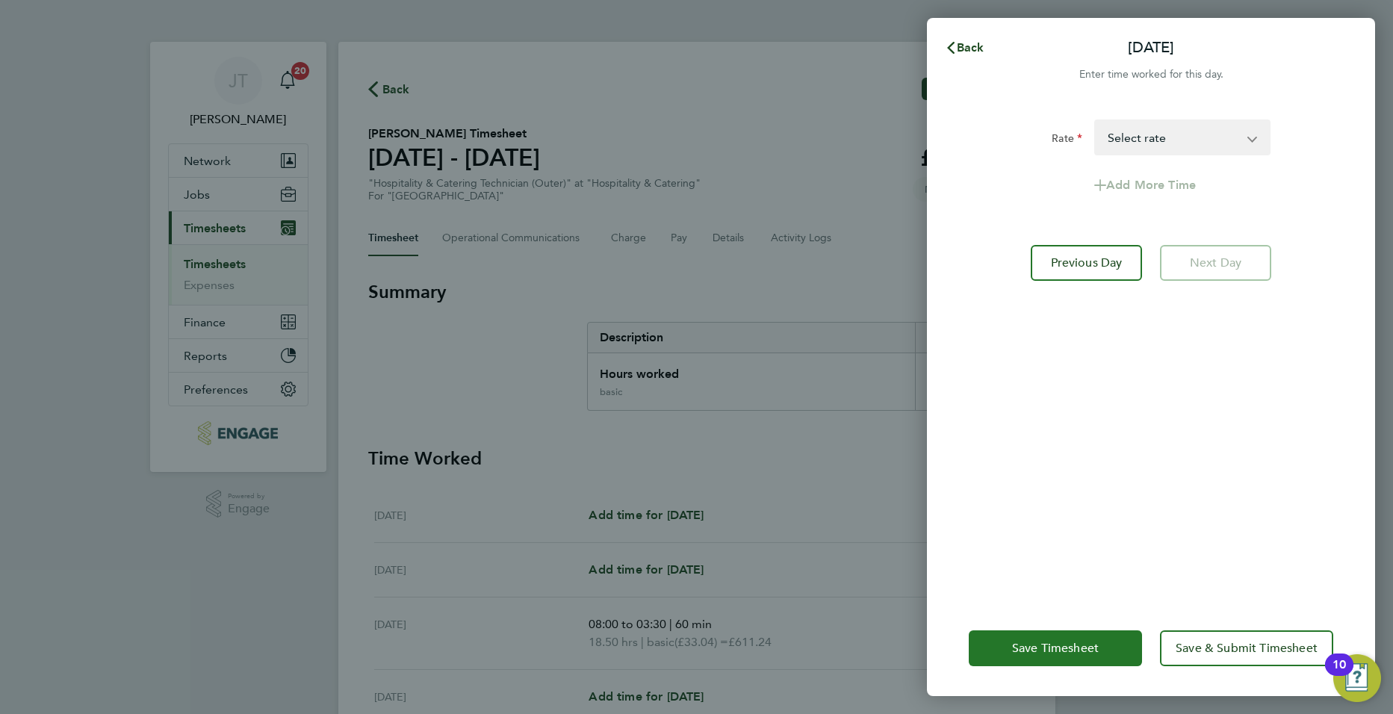
click at [1049, 653] on span "Save Timesheet" at bounding box center [1055, 648] width 87 height 15
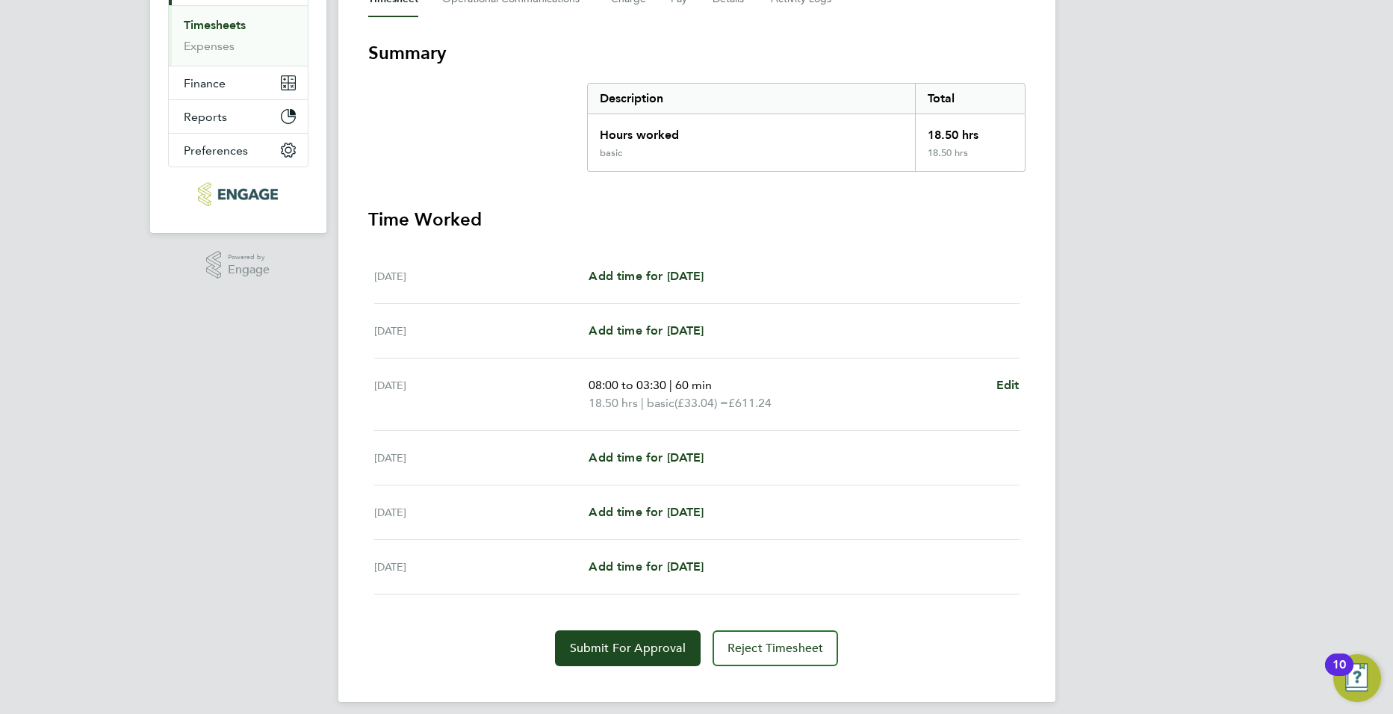
scroll to position [251, 0]
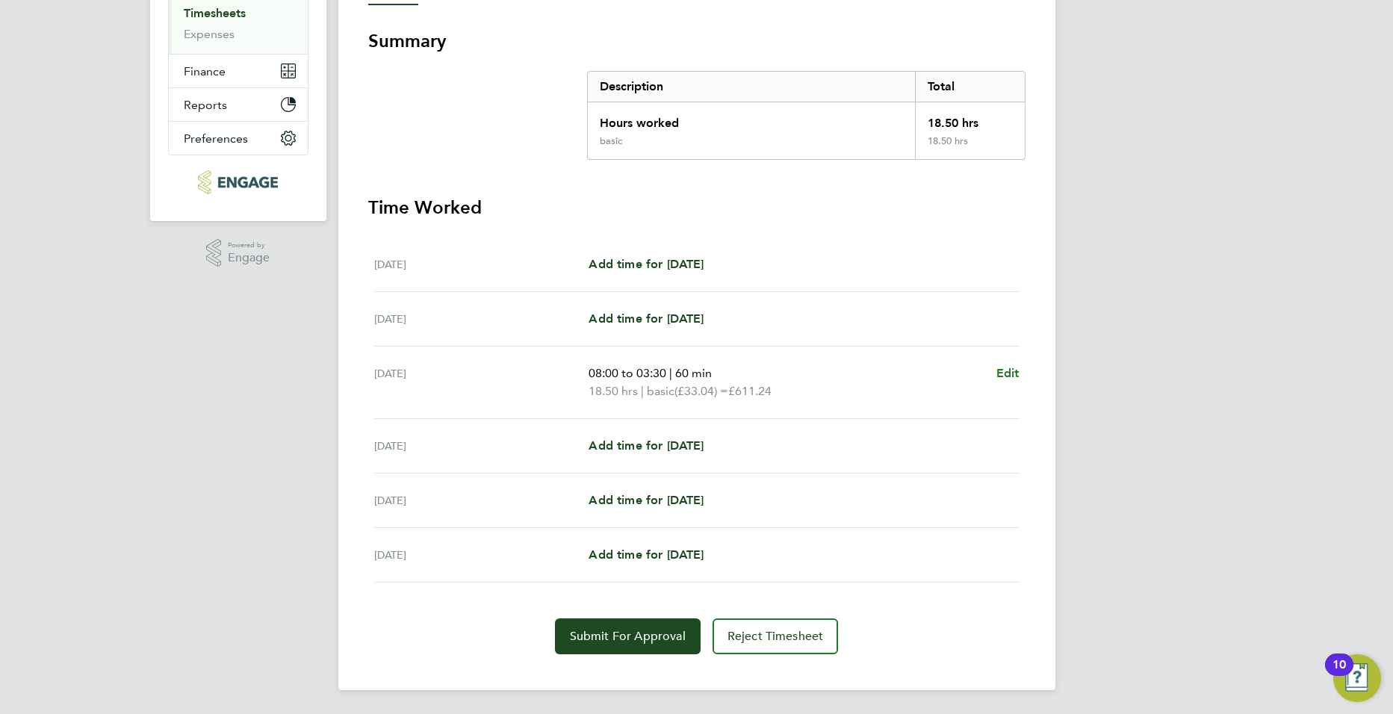
click at [1008, 375] on span "Edit" at bounding box center [1007, 373] width 23 height 14
select select "60"
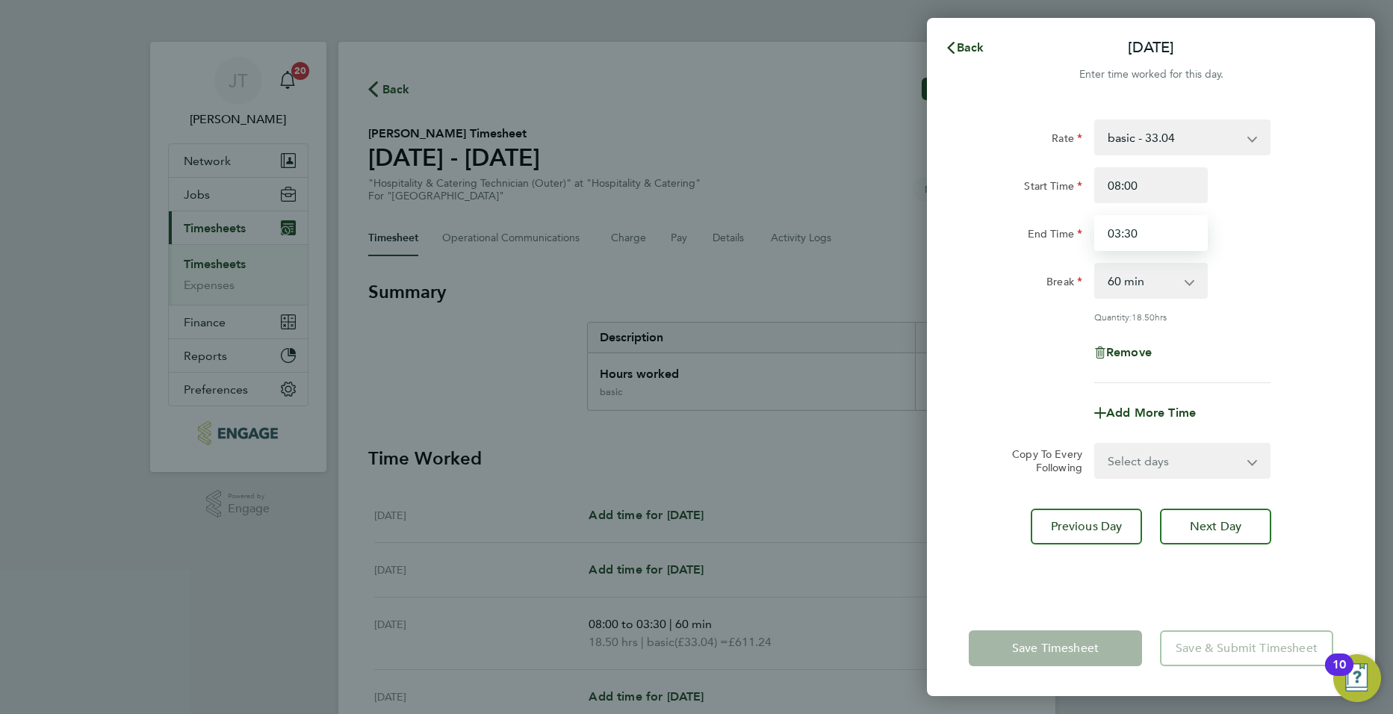
click at [1115, 229] on input "03:30" at bounding box center [1151, 233] width 114 height 36
type input "15:30"
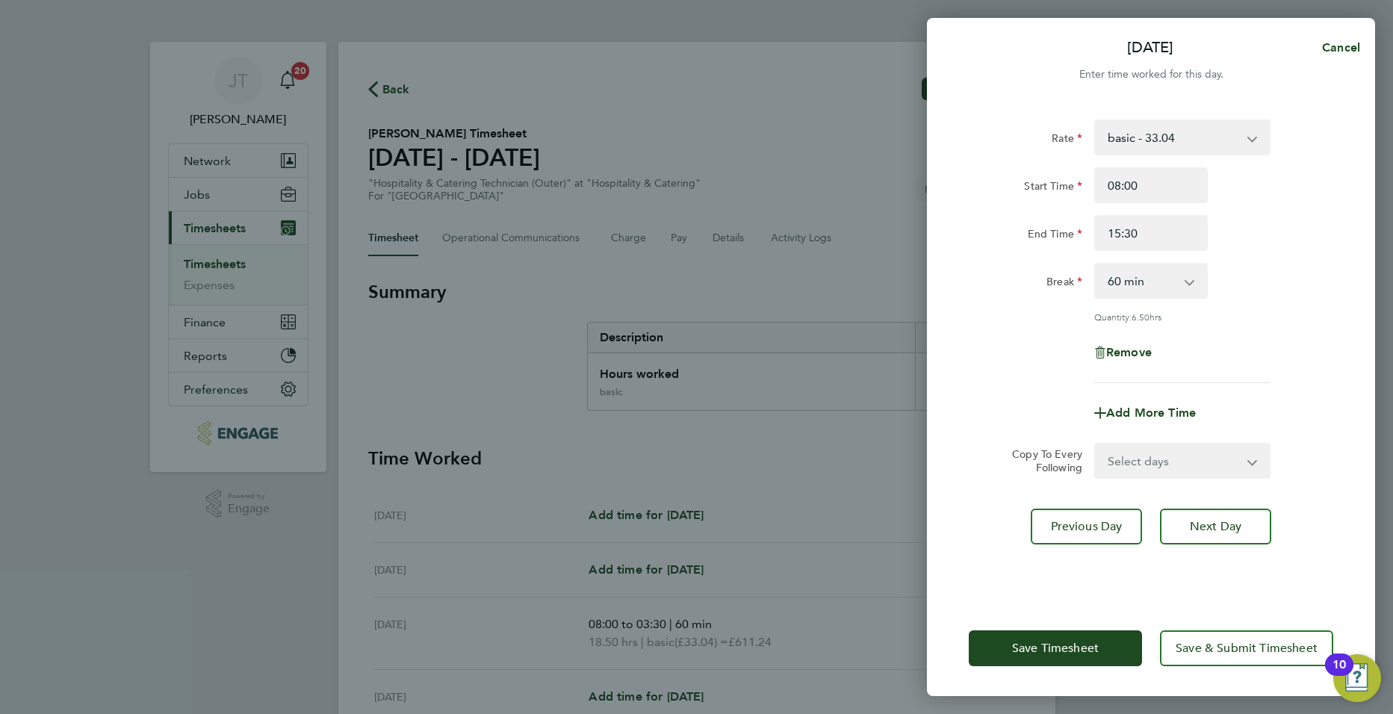
click at [1088, 614] on div "Save Timesheet Save & Submit Timesheet" at bounding box center [1151, 649] width 448 height 96
click at [1057, 649] on span "Save Timesheet" at bounding box center [1055, 648] width 87 height 15
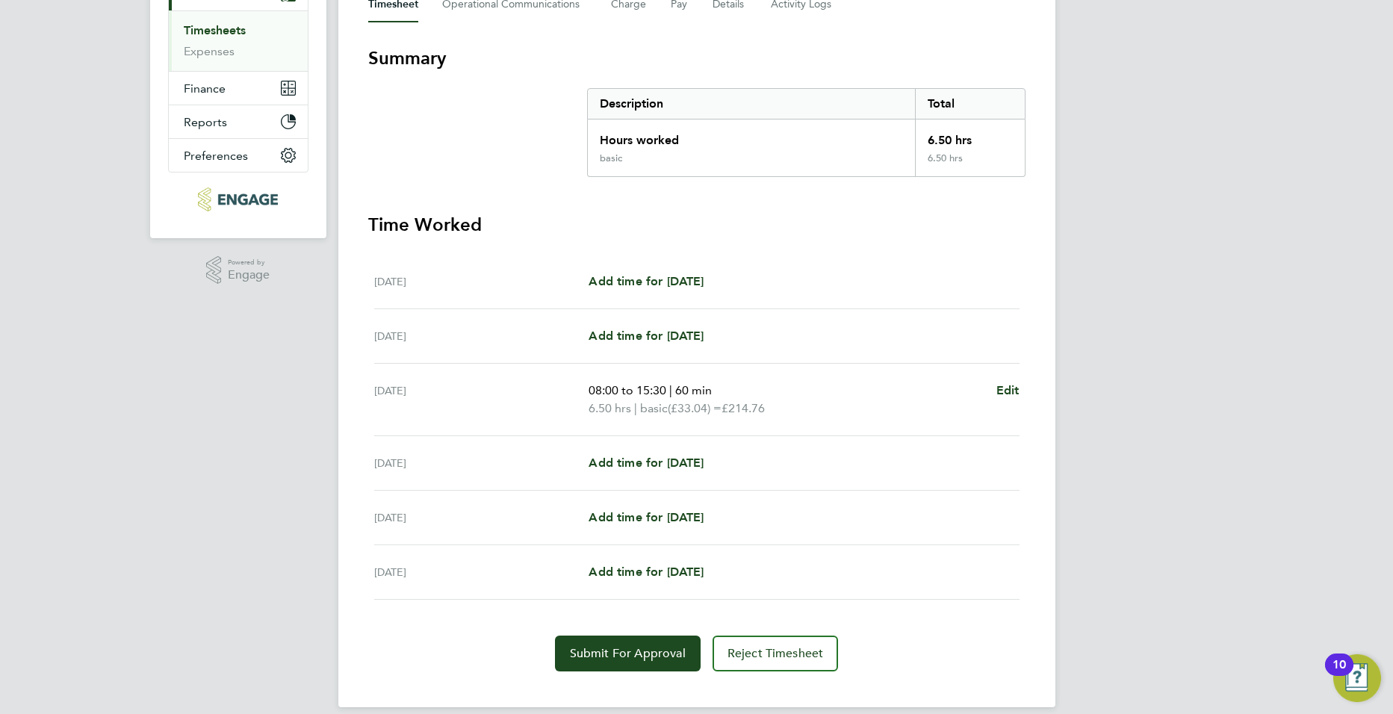
scroll to position [251, 0]
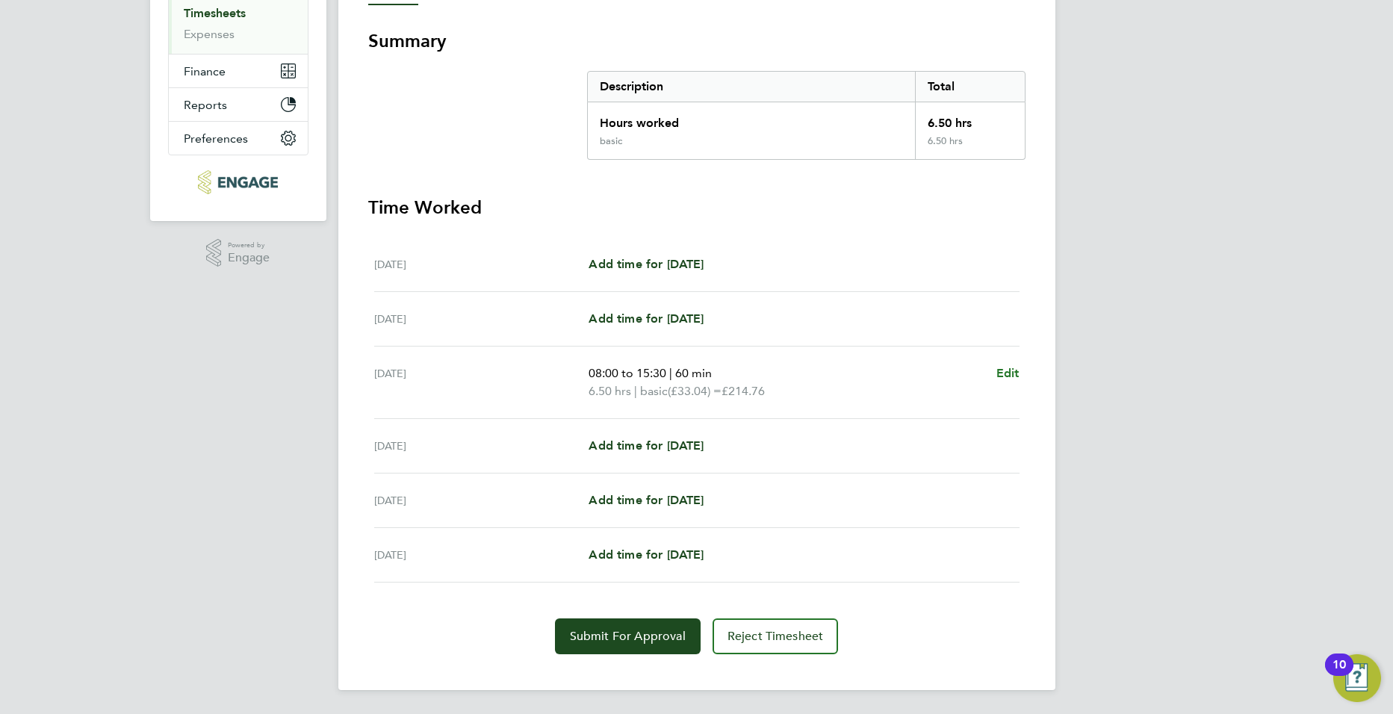
click at [1004, 381] on link "Edit" at bounding box center [1007, 374] width 23 height 18
select select "60"
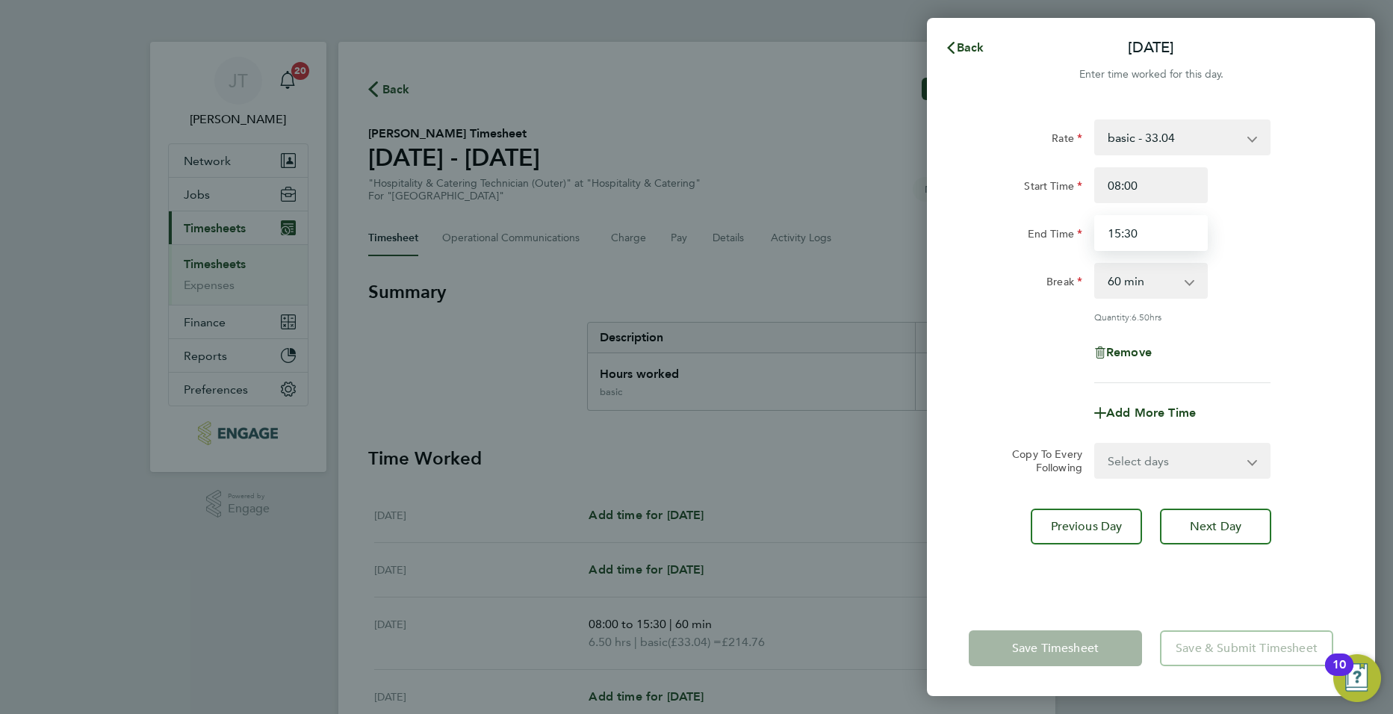
click at [1141, 226] on input "15:30" at bounding box center [1151, 233] width 114 height 36
click at [1118, 233] on input "15:30" at bounding box center [1151, 233] width 114 height 36
type input "16:00"
click at [969, 388] on app-timesheet-line-form-group "Rate basic - 33.04 Start Time 08:00 End Time 16:00 Break 0 min 15 min 30 min 45…" at bounding box center [1151, 275] width 365 height 311
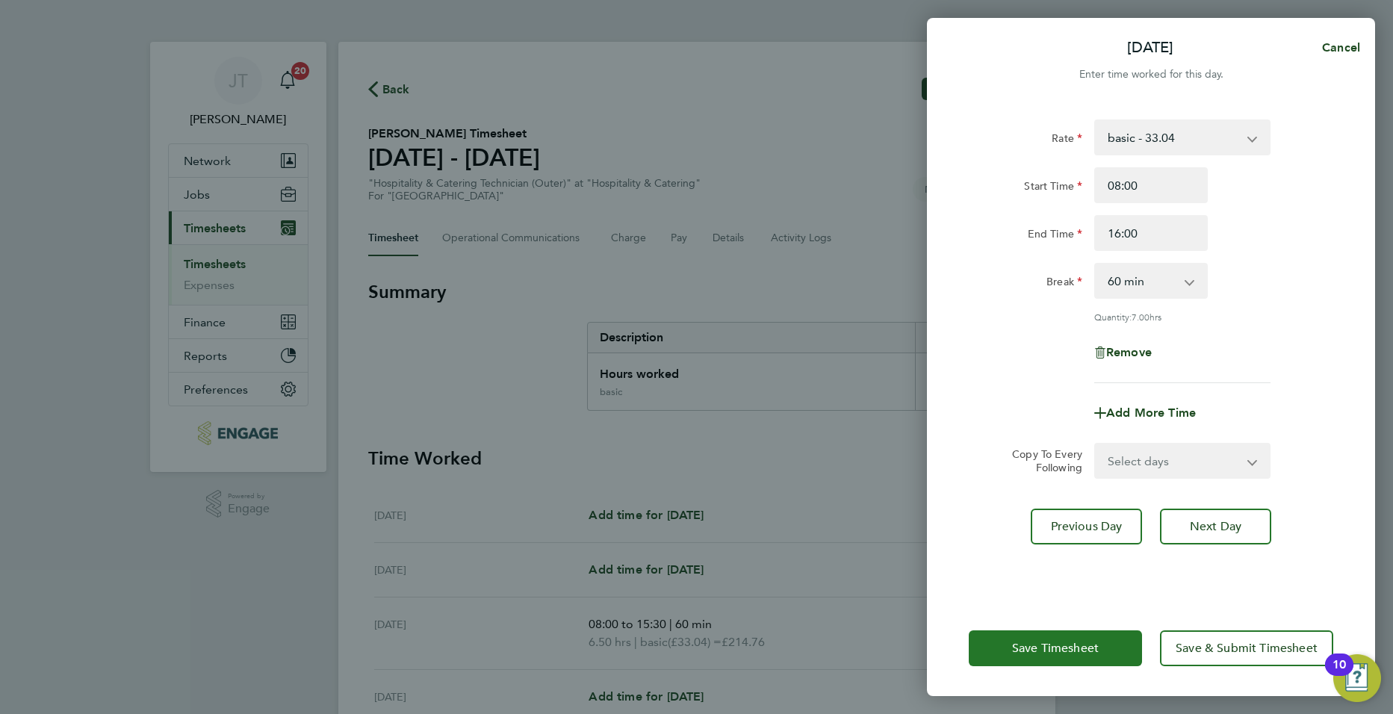
click at [1040, 654] on span "Save Timesheet" at bounding box center [1055, 648] width 87 height 15
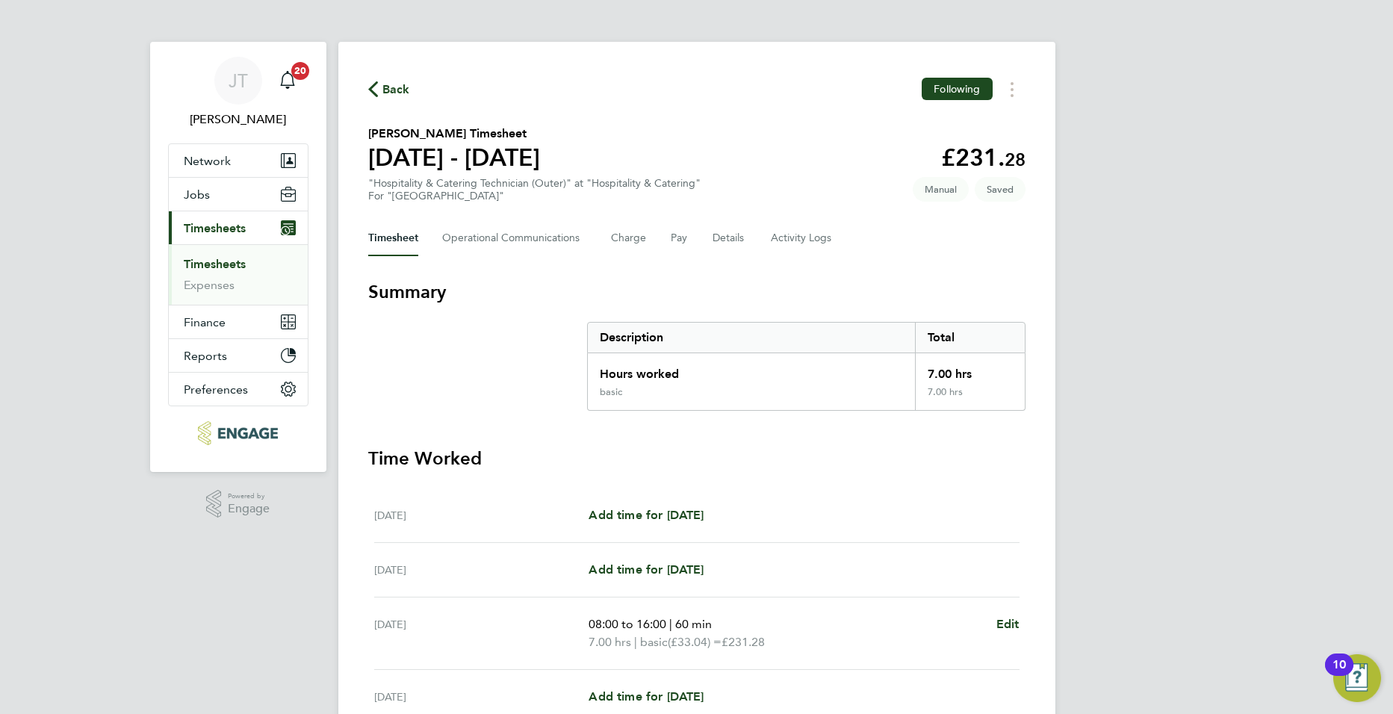
scroll to position [251, 0]
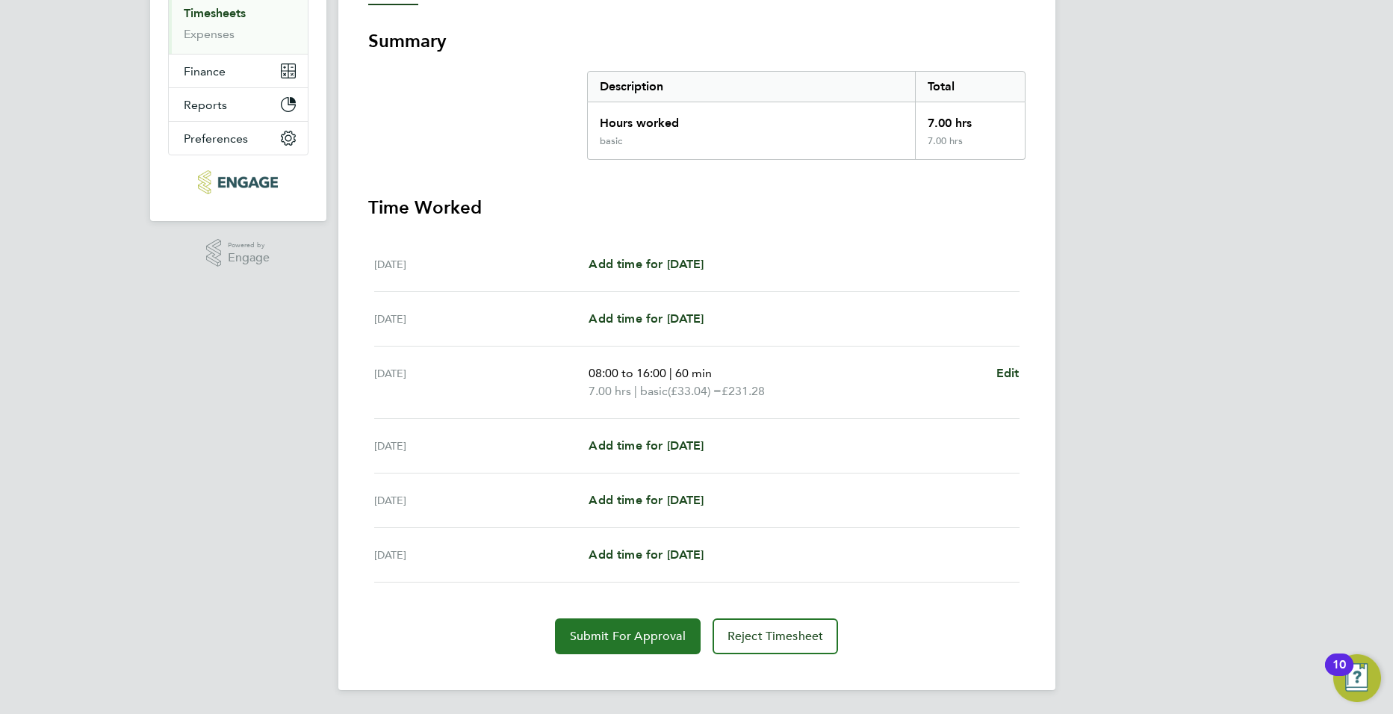
click at [648, 640] on span "Submit For Approval" at bounding box center [628, 636] width 116 height 15
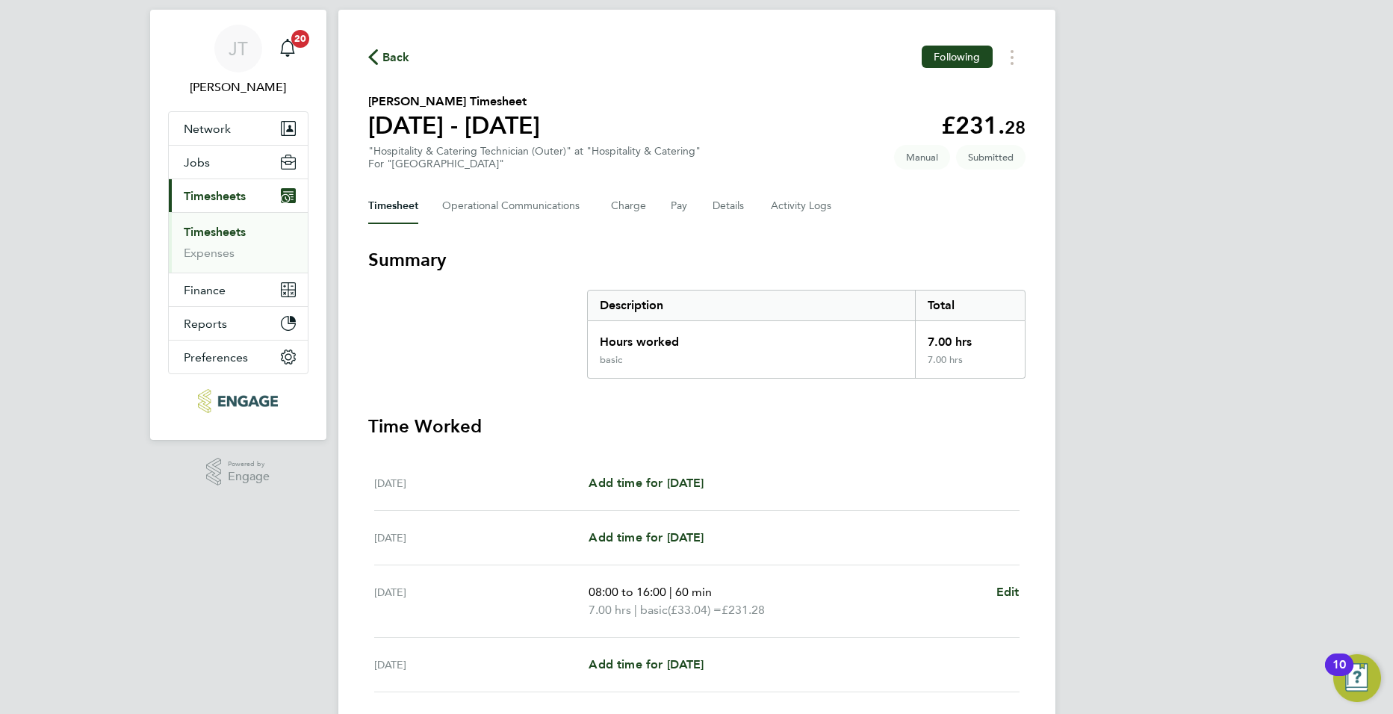
scroll to position [0, 0]
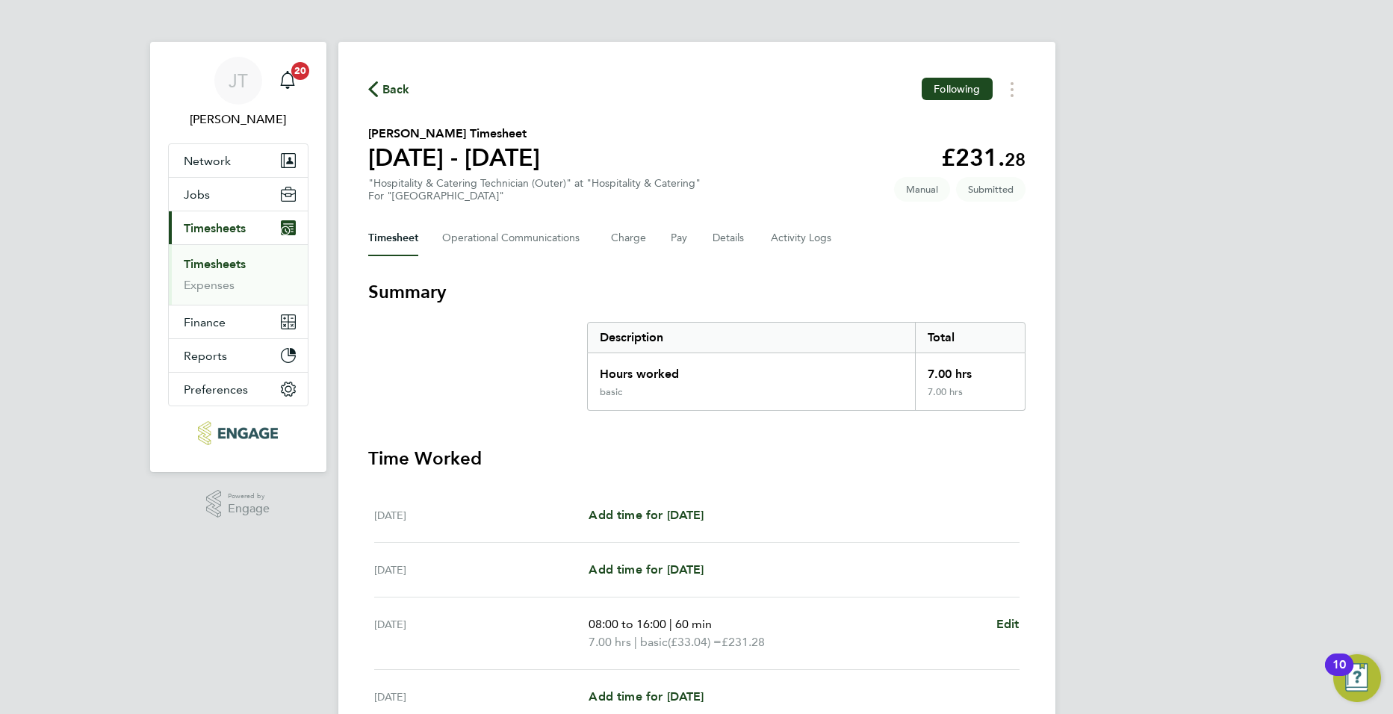
click at [236, 261] on link "Timesheets" at bounding box center [215, 264] width 62 height 14
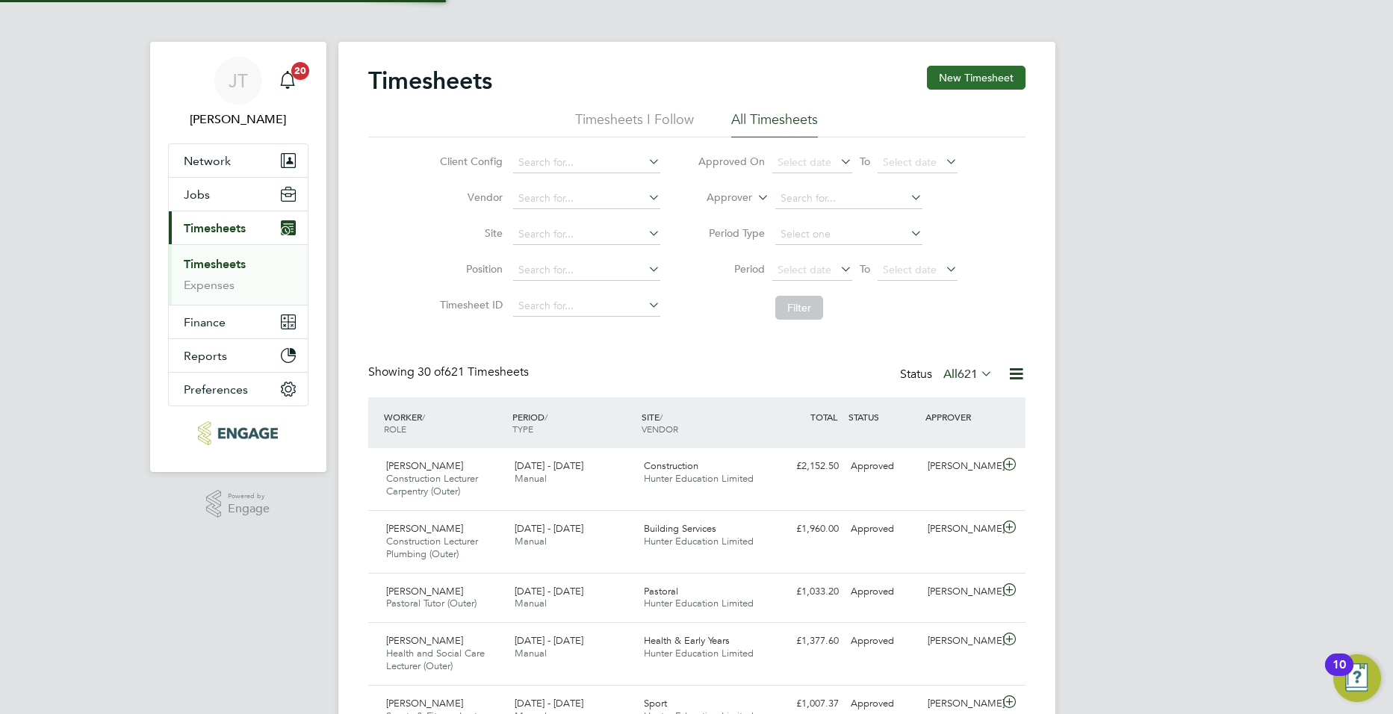
click at [1004, 72] on button "New Timesheet" at bounding box center [976, 78] width 99 height 24
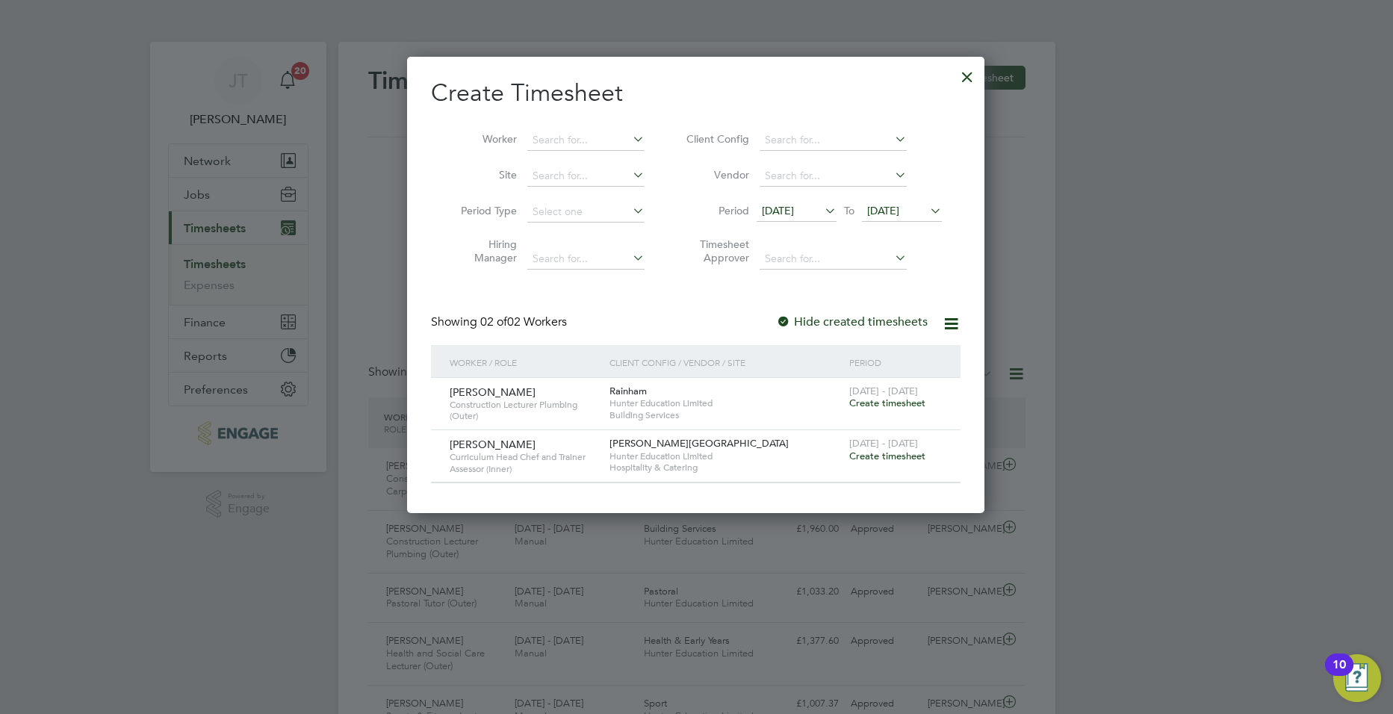
click at [917, 456] on span "Create timesheet" at bounding box center [887, 456] width 76 height 13
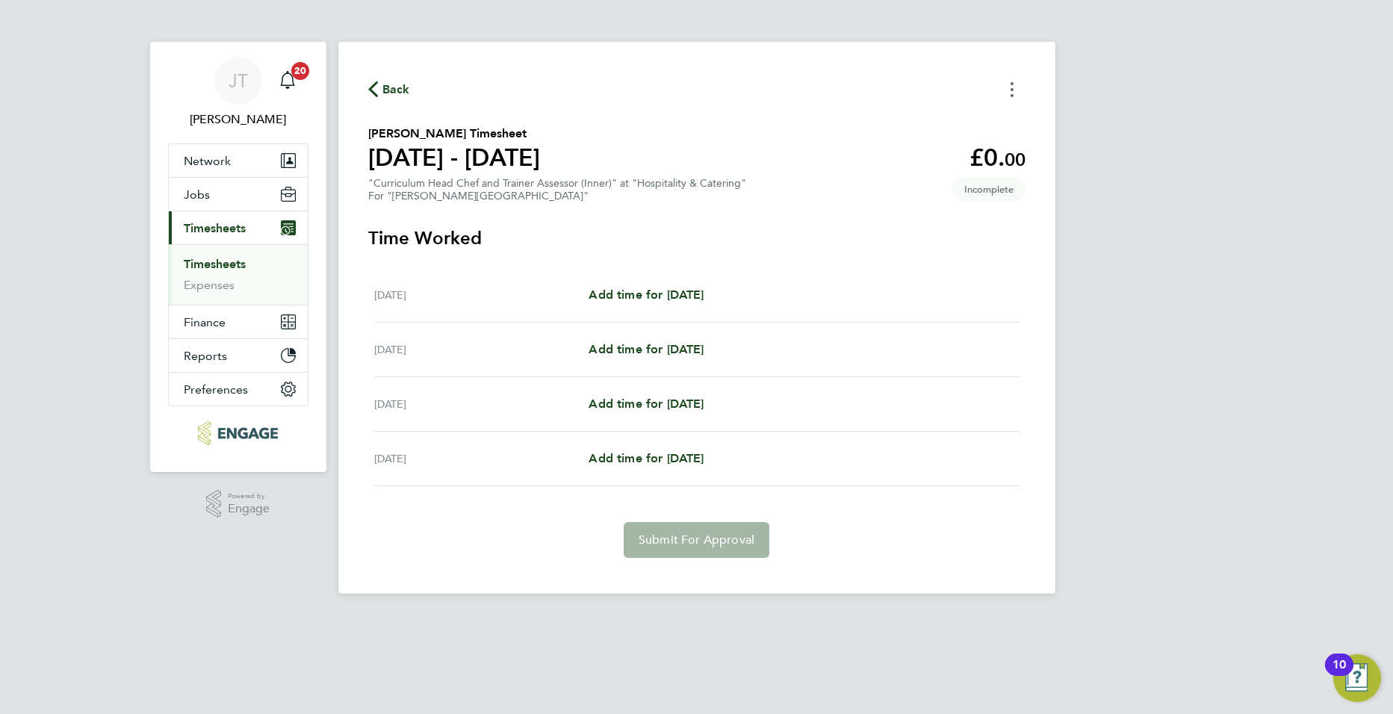
click at [1012, 91] on icon "Timesheets Menu" at bounding box center [1012, 89] width 3 height 15
click at [781, 437] on div "Sun 28 Sep Add time for Sun 28 Sep Add time for Sun 28 Sep" at bounding box center [696, 459] width 645 height 55
click at [447, 238] on h3 "Time Worked" at bounding box center [696, 238] width 657 height 24
click at [385, 82] on span "Back" at bounding box center [396, 90] width 28 height 18
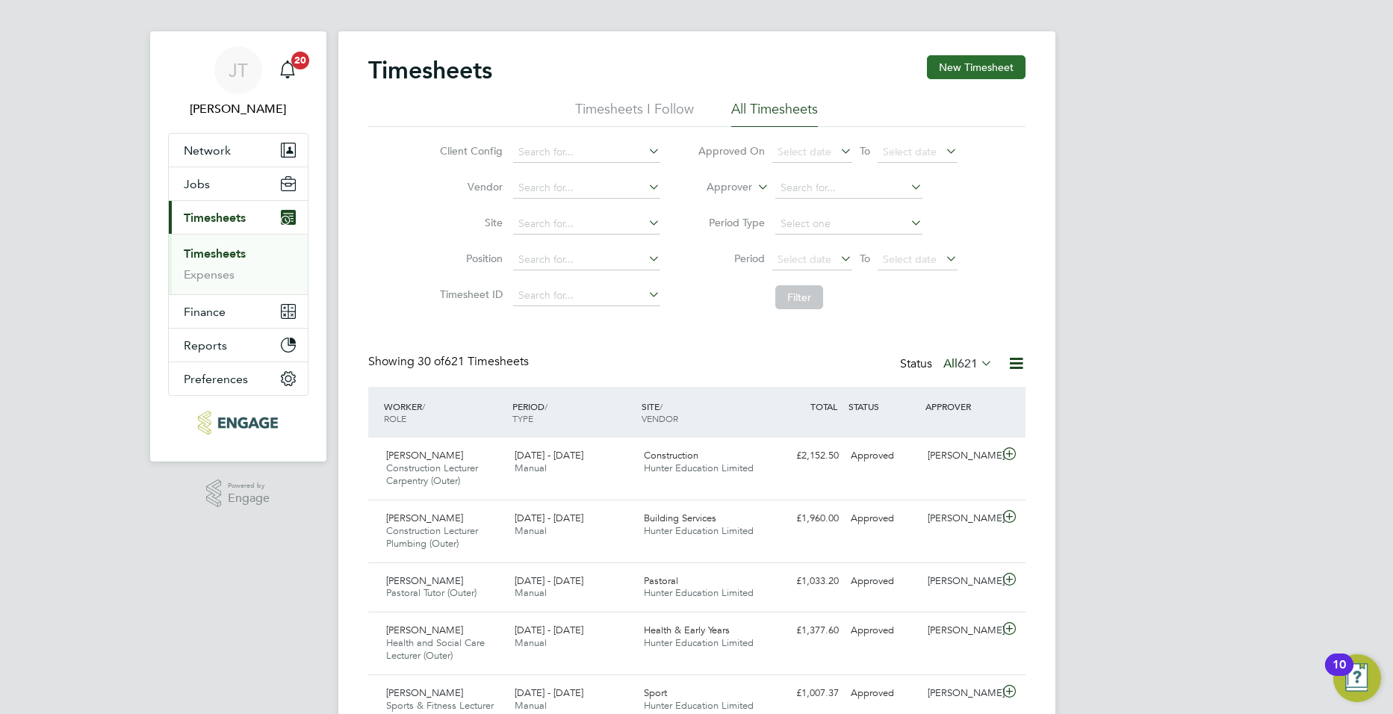
click at [961, 75] on button "New Timesheet" at bounding box center [976, 67] width 99 height 24
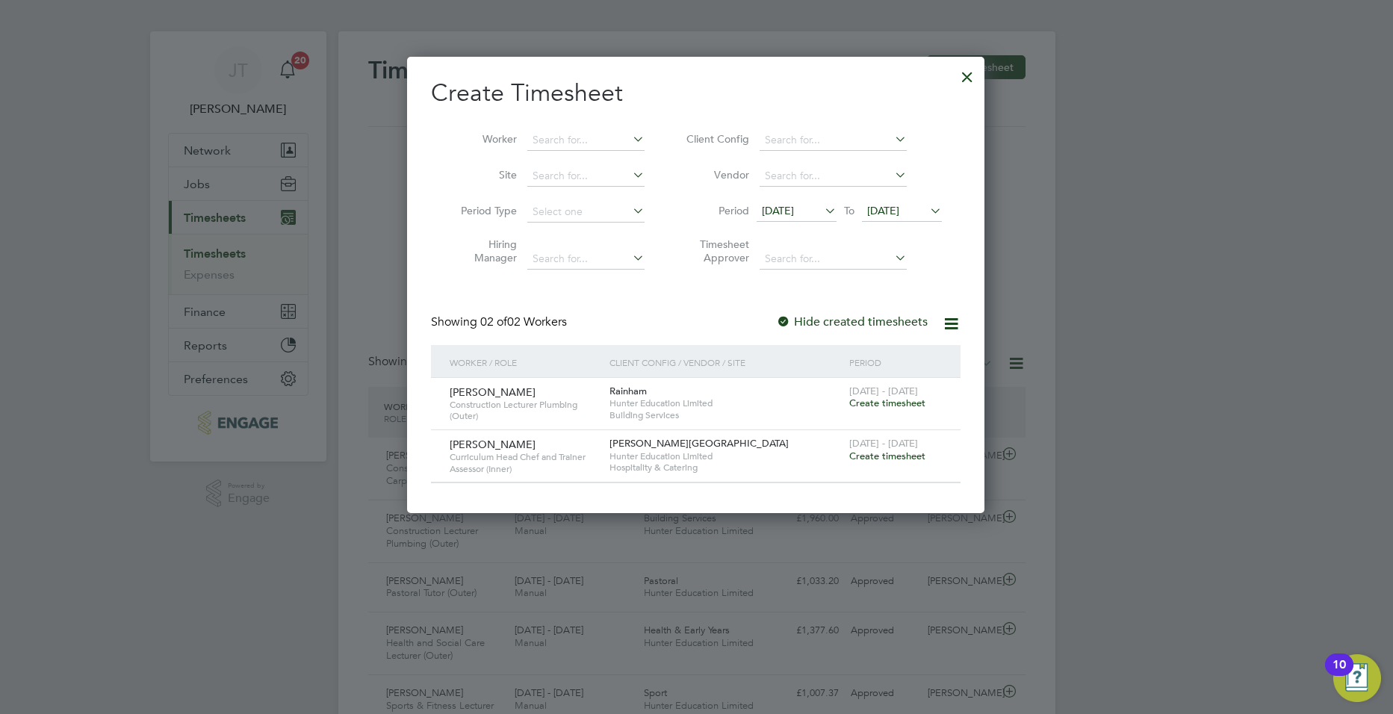
click at [878, 458] on span "Create timesheet" at bounding box center [887, 456] width 76 height 13
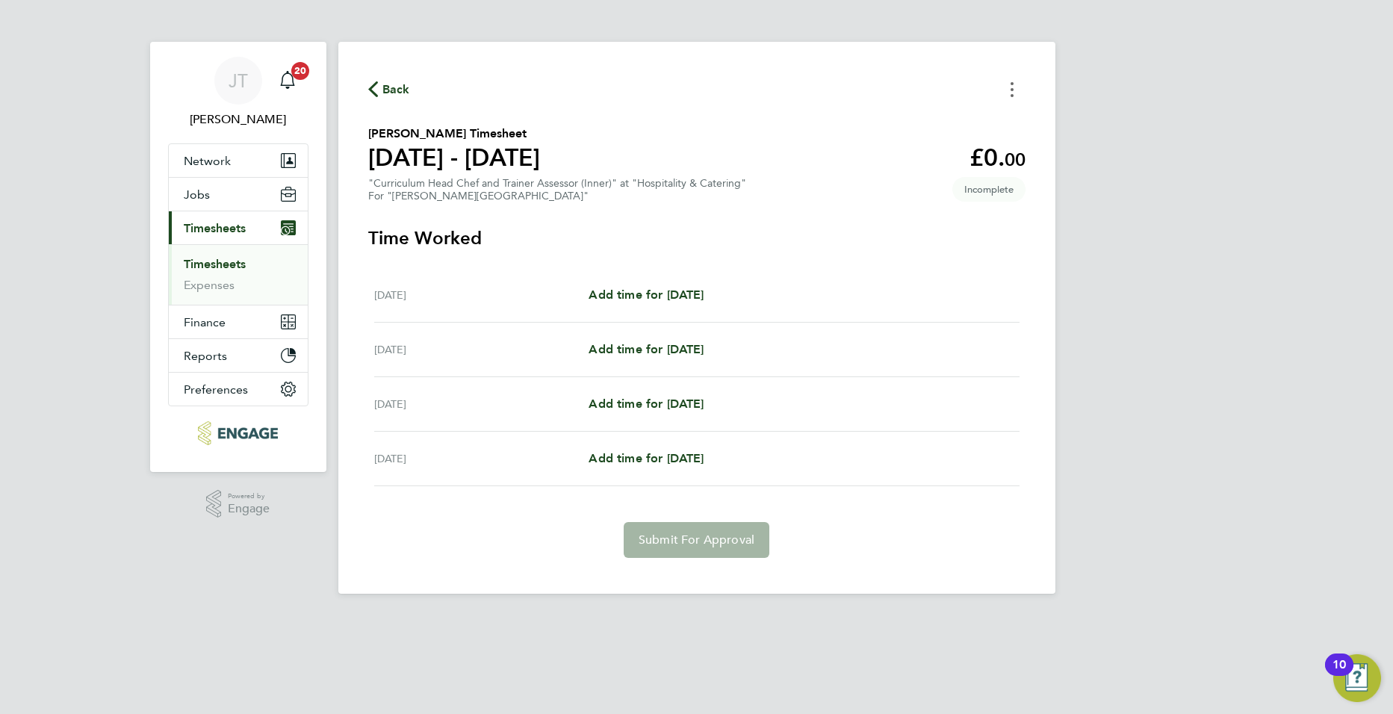
click at [1009, 87] on button "Timesheets Menu" at bounding box center [1012, 89] width 27 height 23
click at [905, 205] on div "Back Mark as absent Download timesheet Pallavi Burke's Timesheet 22 - 28 Sept 2…" at bounding box center [696, 318] width 717 height 552
click at [974, 193] on span "Incomplete" at bounding box center [988, 189] width 73 height 25
click at [666, 421] on div "Sat 27 Sep Add time for Sat 27 Sep Add time for Sat 27 Sep" at bounding box center [696, 404] width 645 height 55
click at [374, 81] on button "Back" at bounding box center [389, 89] width 42 height 19
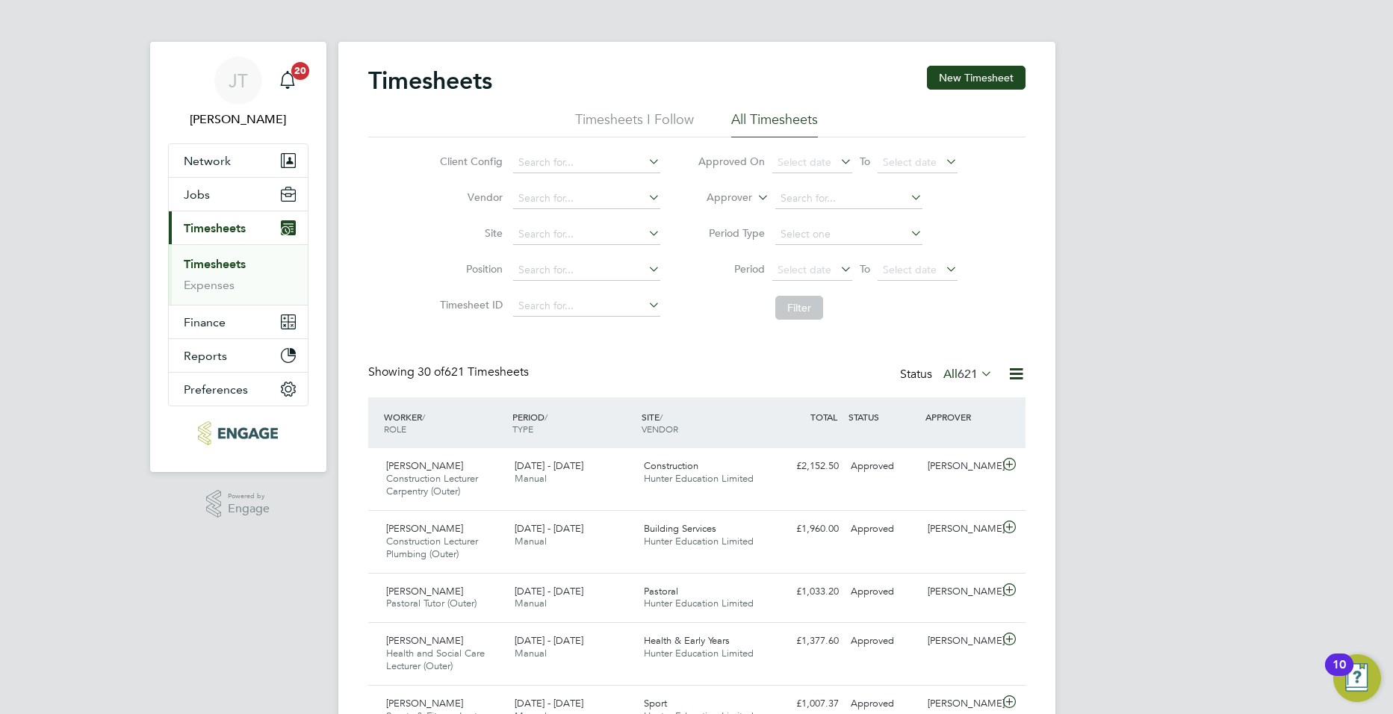
click at [220, 232] on span "Timesheets" at bounding box center [215, 228] width 62 height 14
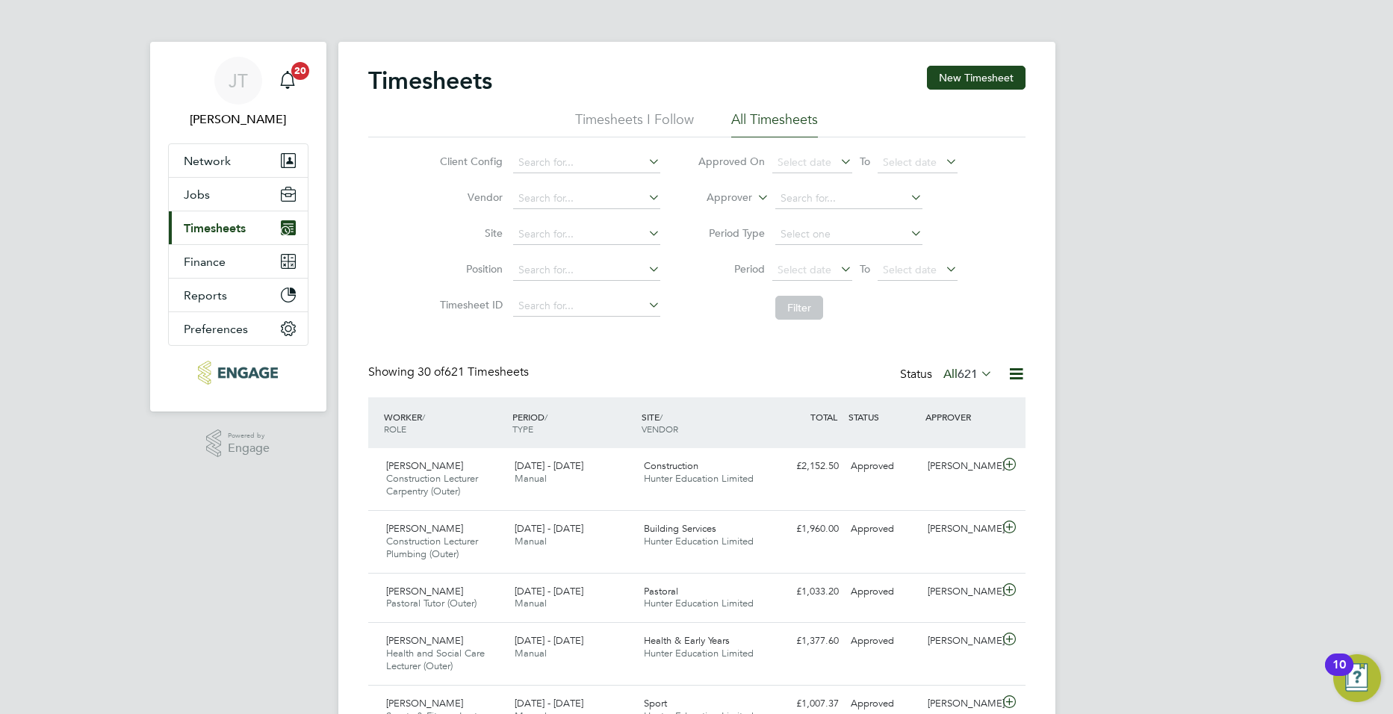
click at [220, 232] on span "Timesheets" at bounding box center [215, 228] width 62 height 14
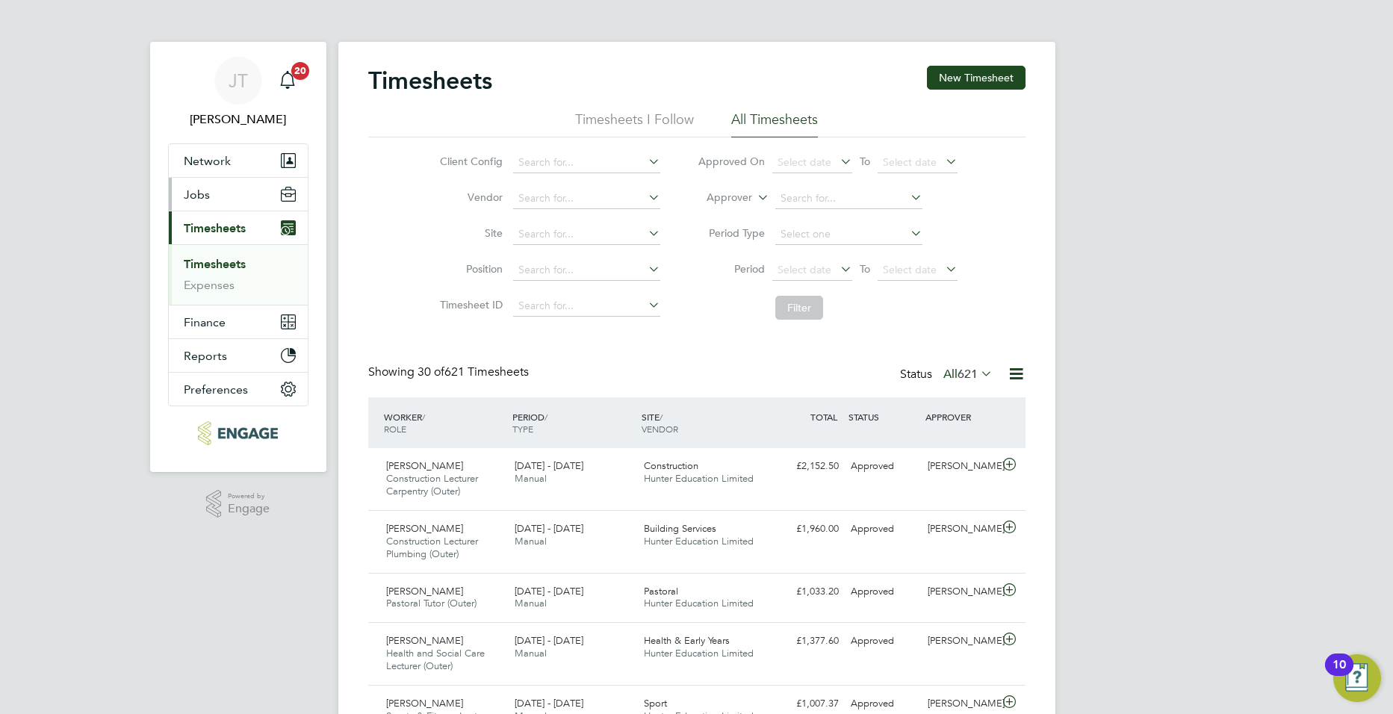
click at [228, 189] on button "Jobs" at bounding box center [238, 194] width 139 height 33
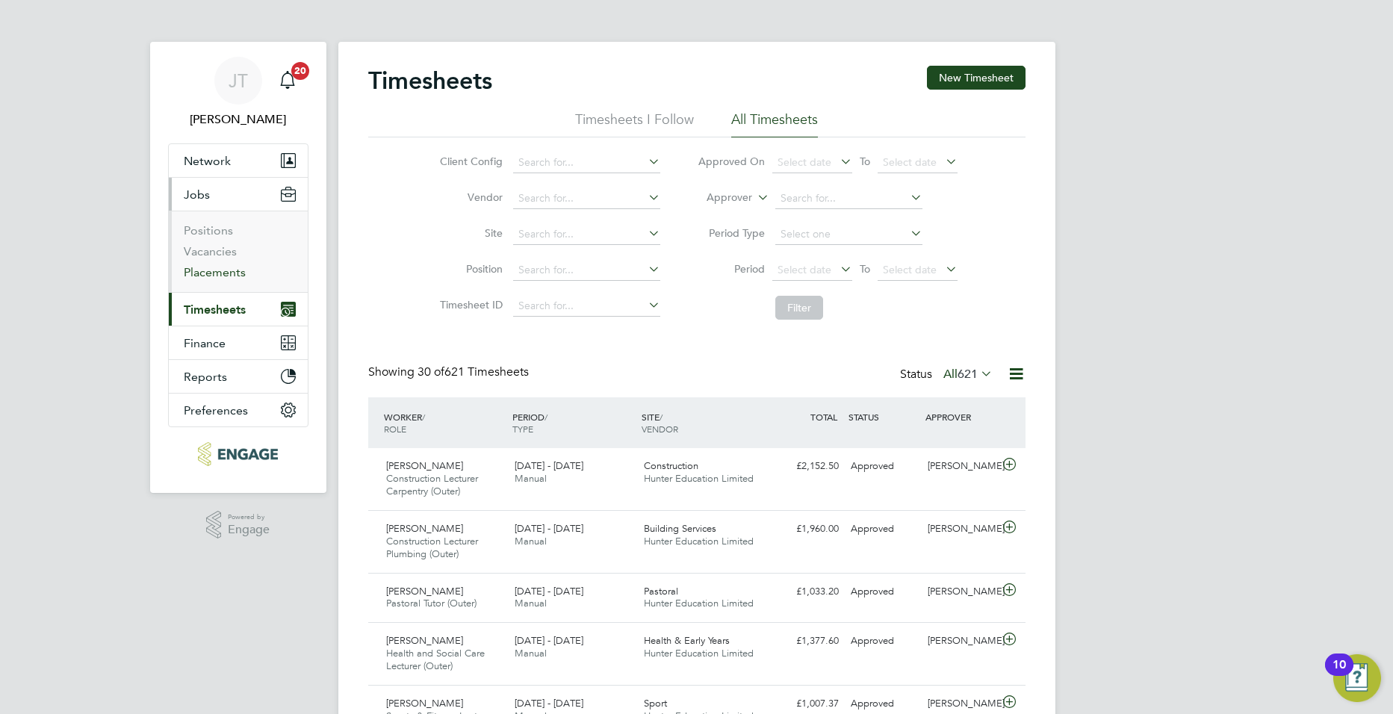
click at [217, 271] on link "Placements" at bounding box center [215, 272] width 62 height 14
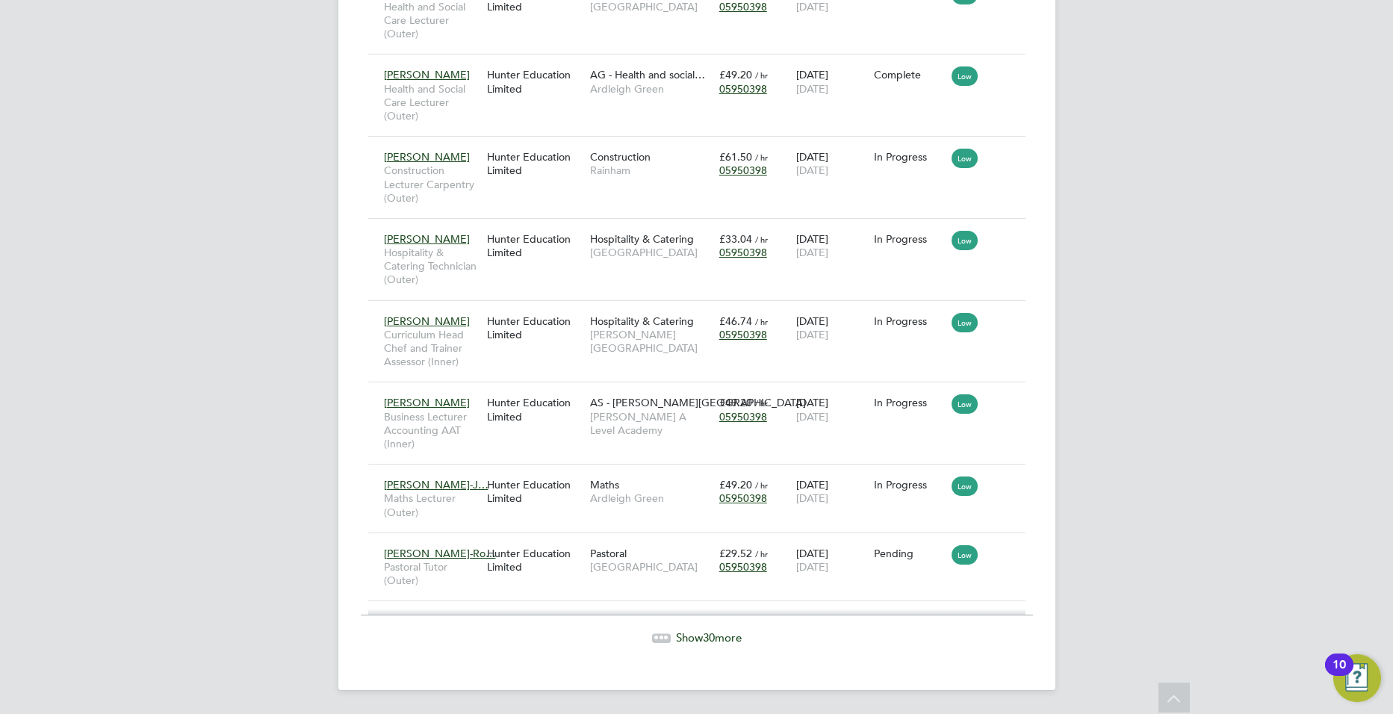
click at [737, 643] on span "Show 30 more" at bounding box center [709, 637] width 66 height 14
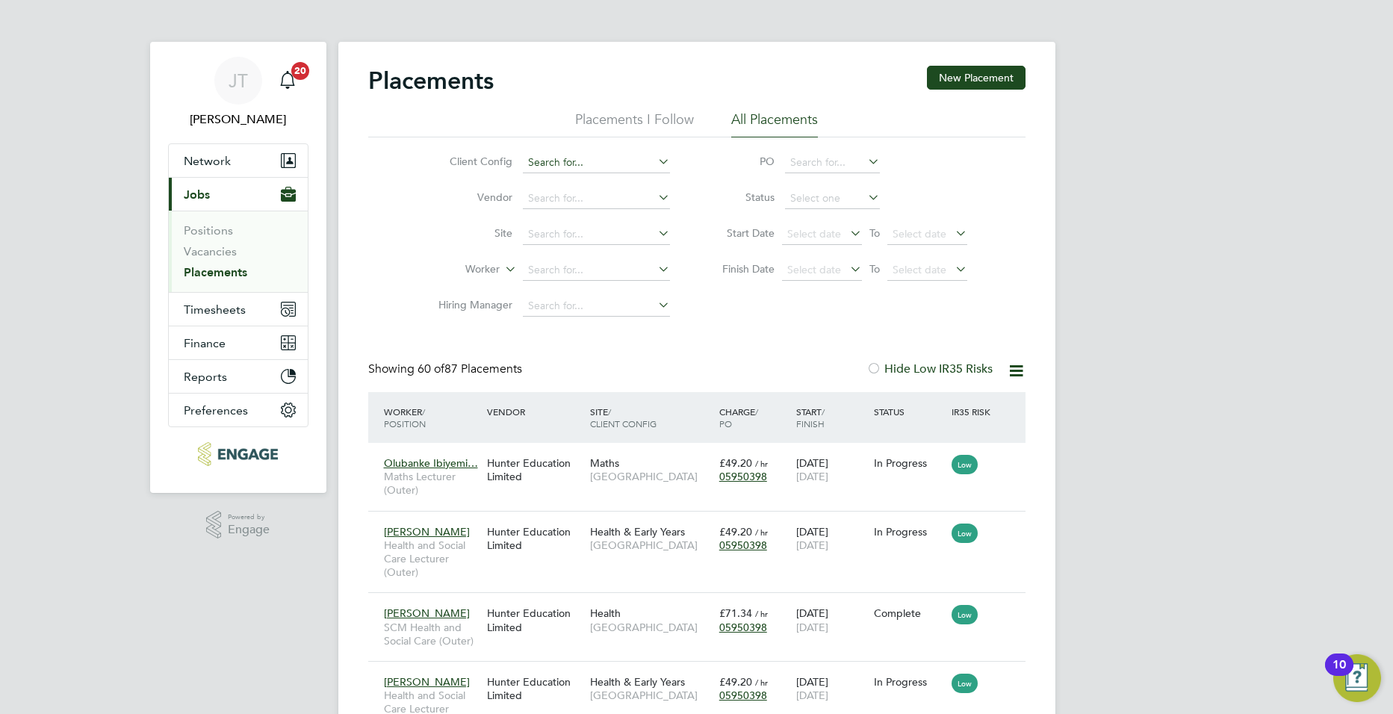
click at [554, 160] on input at bounding box center [596, 162] width 147 height 21
click at [574, 300] on li "[PERSON_NAME][GEOGRAPHIC_DATA]" at bounding box center [623, 305] width 205 height 20
type input "[PERSON_NAME][GEOGRAPHIC_DATA]"
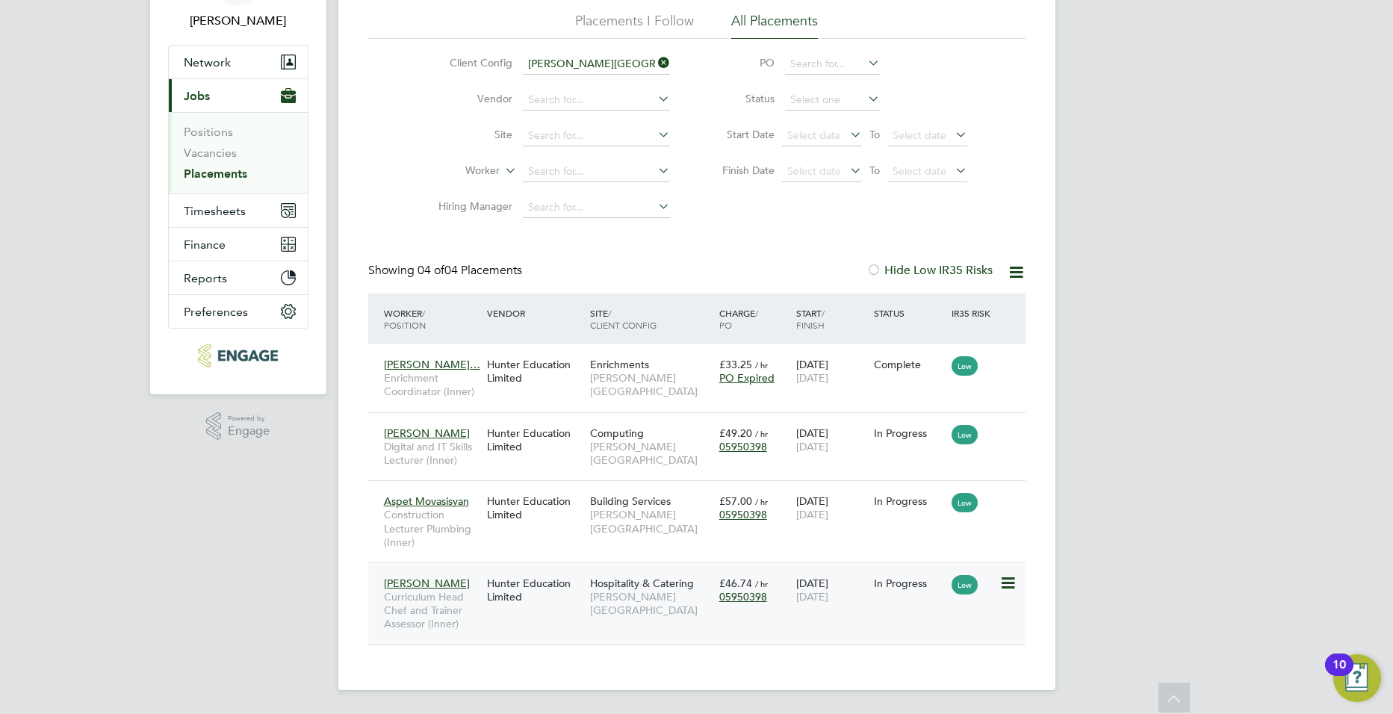
click at [1009, 585] on icon at bounding box center [1006, 583] width 15 height 18
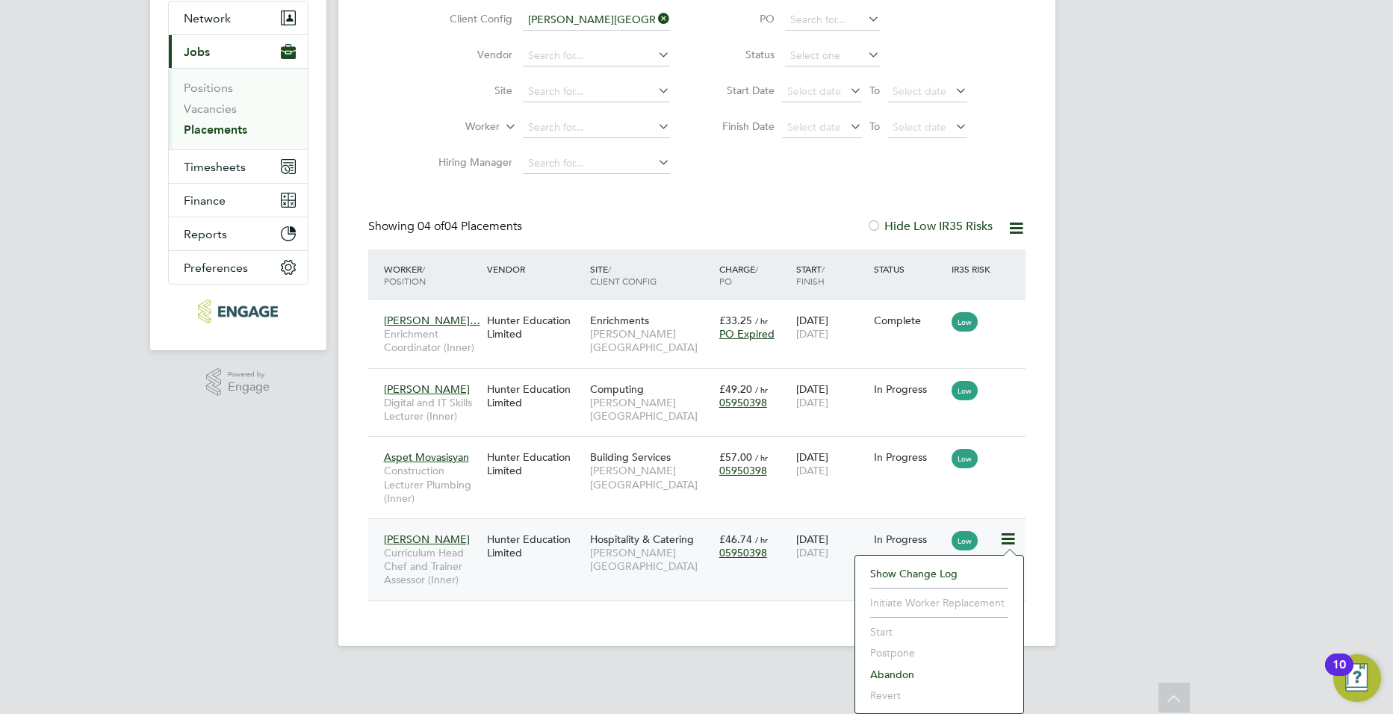
drag, startPoint x: 605, startPoint y: 569, endPoint x: 659, endPoint y: 562, distance: 54.3
click at [606, 569] on div "Pallavi Burke Curriculum Head Chef and Trainer Assessor (Inner) Hunter Educatio…" at bounding box center [696, 559] width 657 height 82
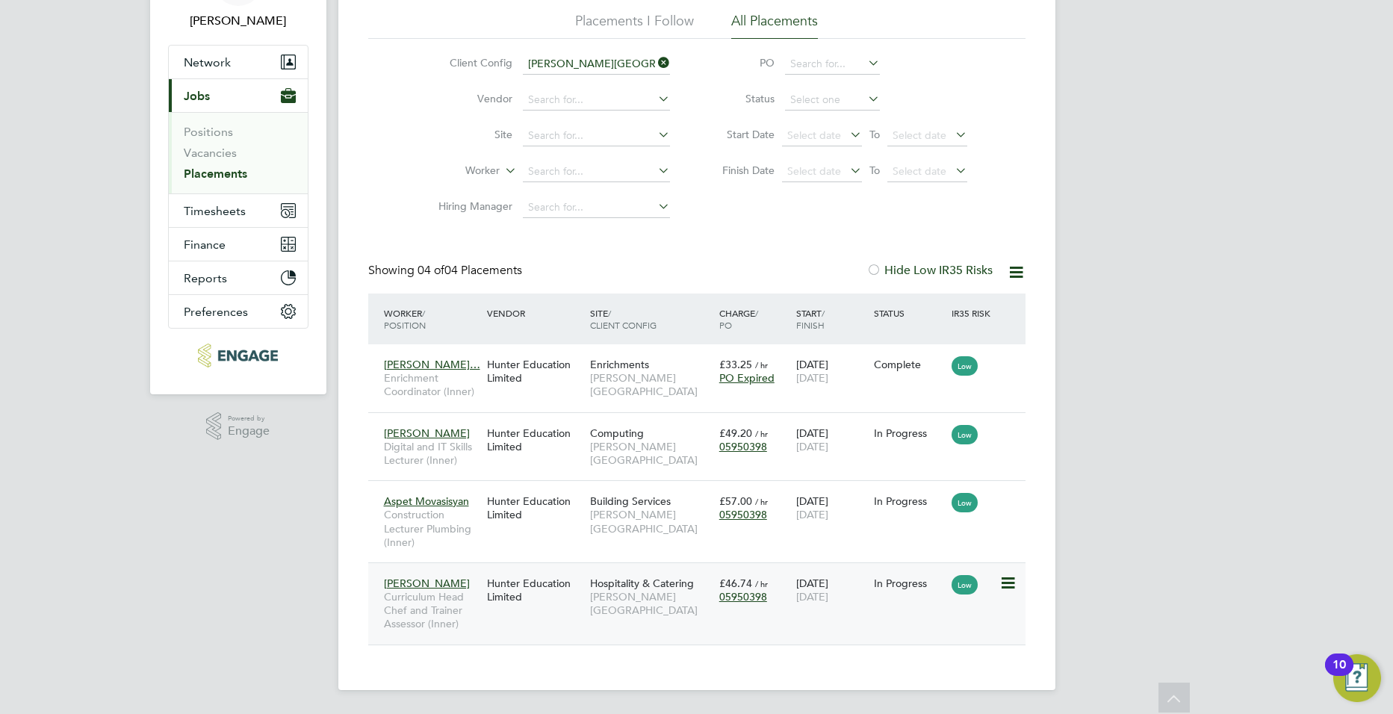
drag, startPoint x: 424, startPoint y: 580, endPoint x: 481, endPoint y: 591, distance: 58.5
click at [424, 580] on span "[PERSON_NAME]" at bounding box center [427, 583] width 86 height 13
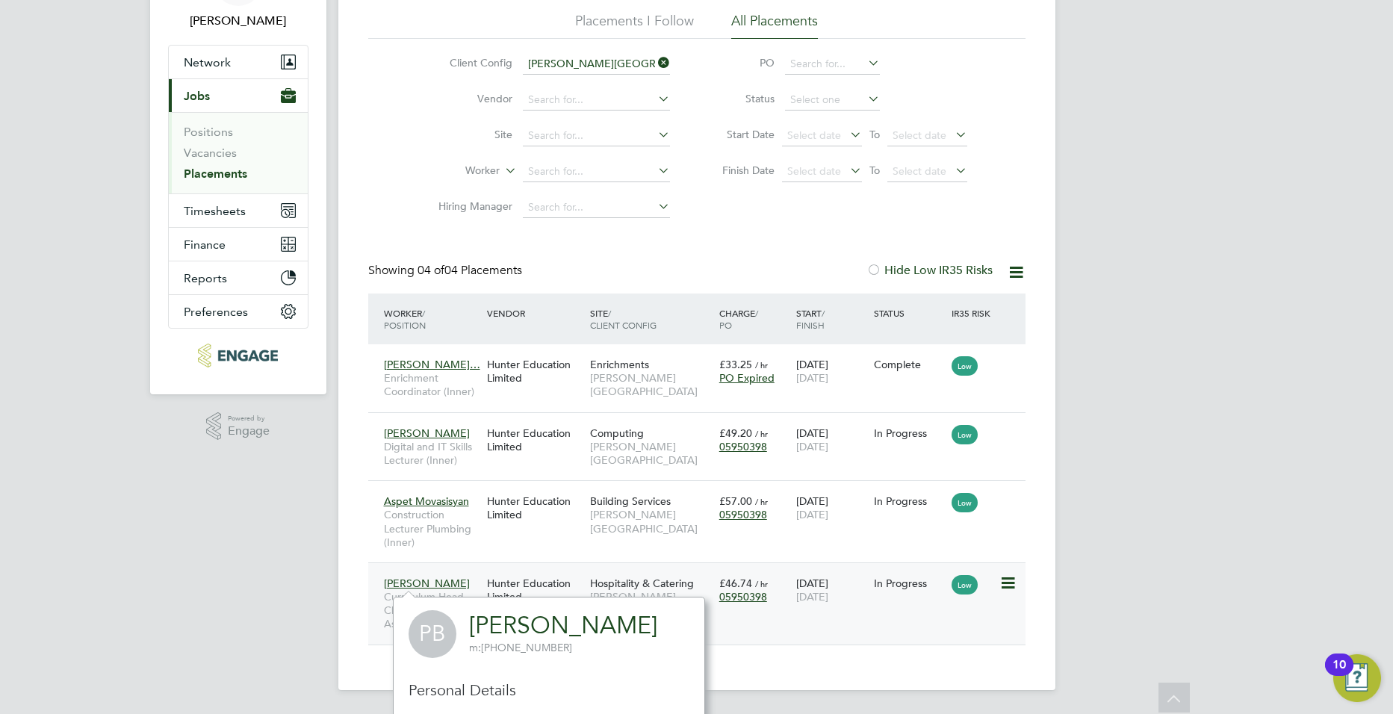
click at [642, 584] on span "Hospitality & Catering" at bounding box center [642, 583] width 104 height 13
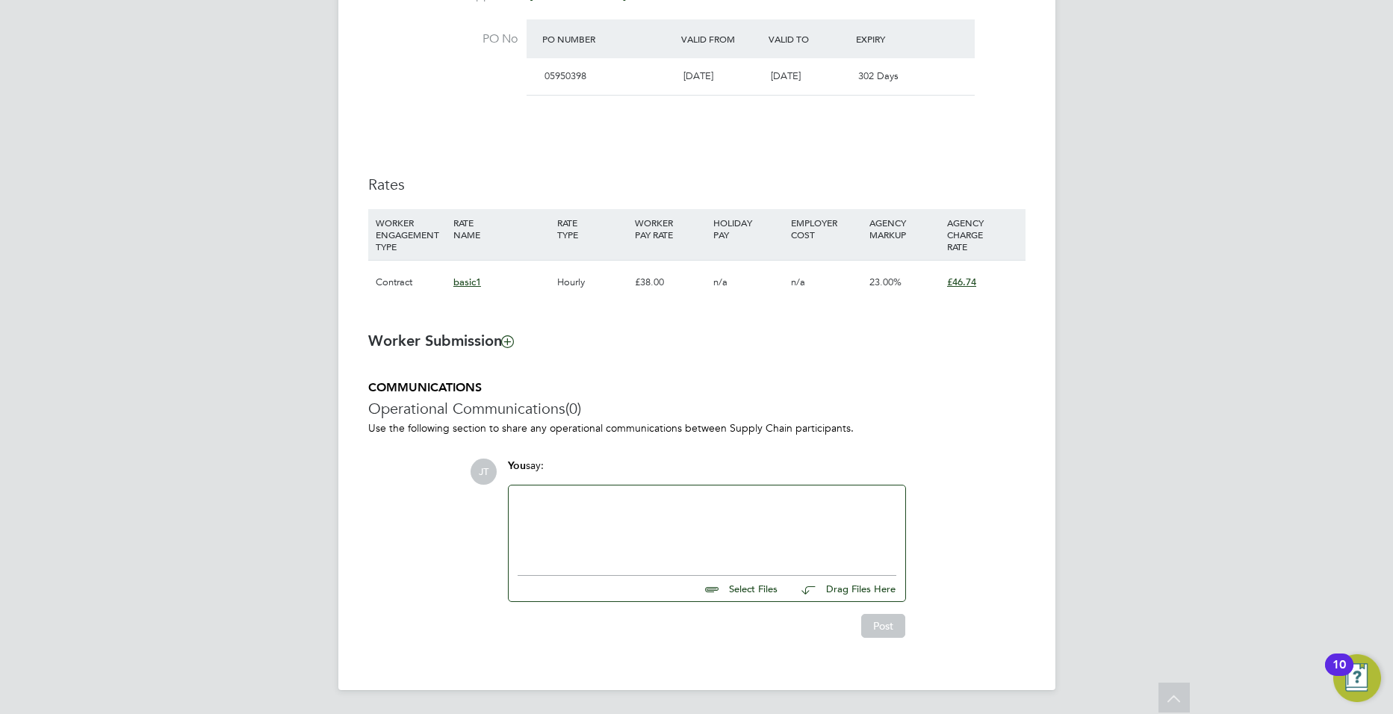
scroll to position [866, 0]
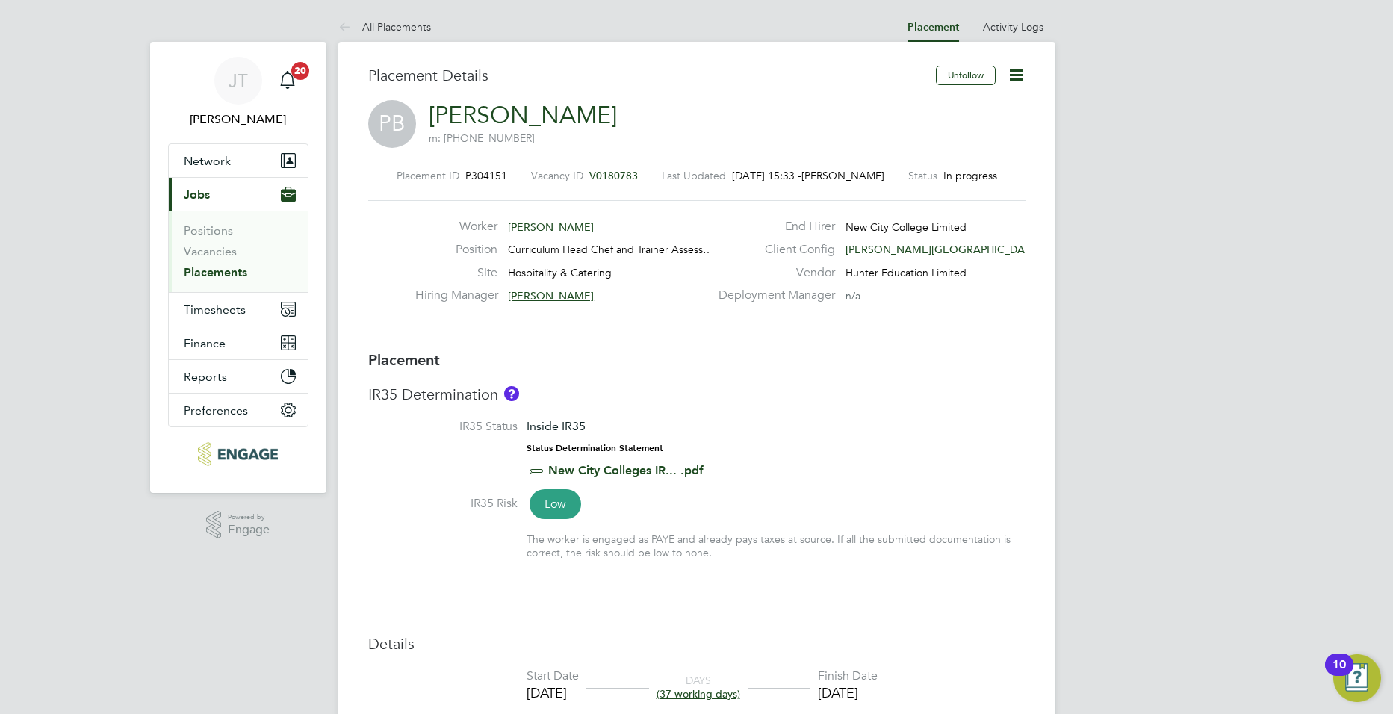
click at [1014, 72] on icon at bounding box center [1016, 75] width 19 height 19
click at [953, 109] on li "Edit Placement e" at bounding box center [968, 110] width 110 height 21
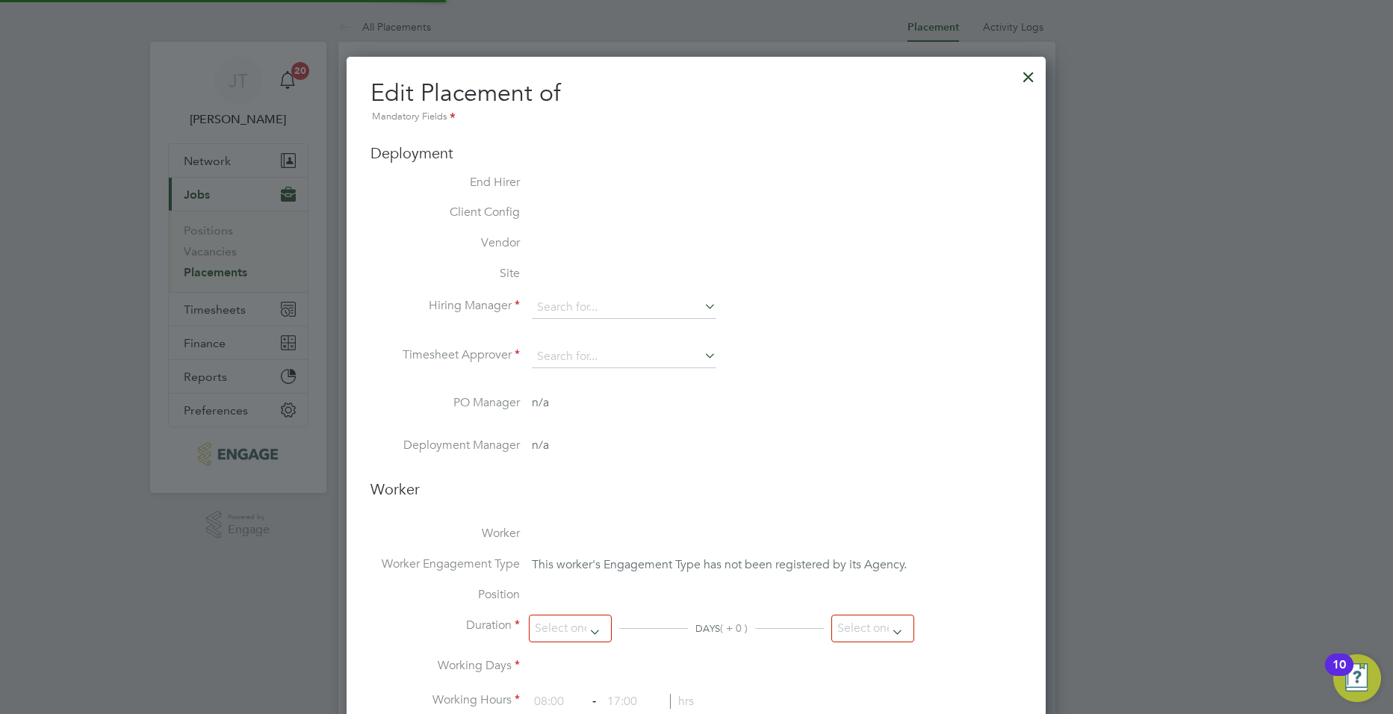
type input "[PERSON_NAME]"
type input "[DATE]"
type input "09:00"
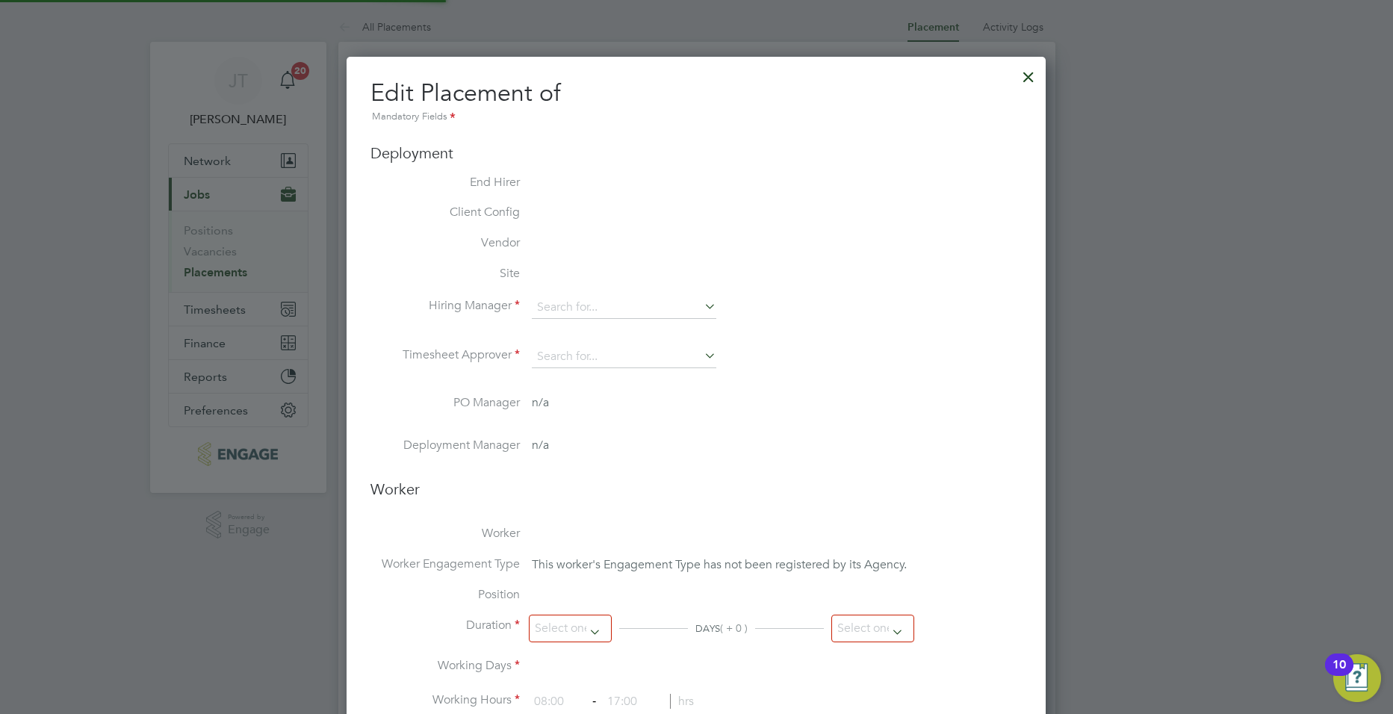
type input "17:00"
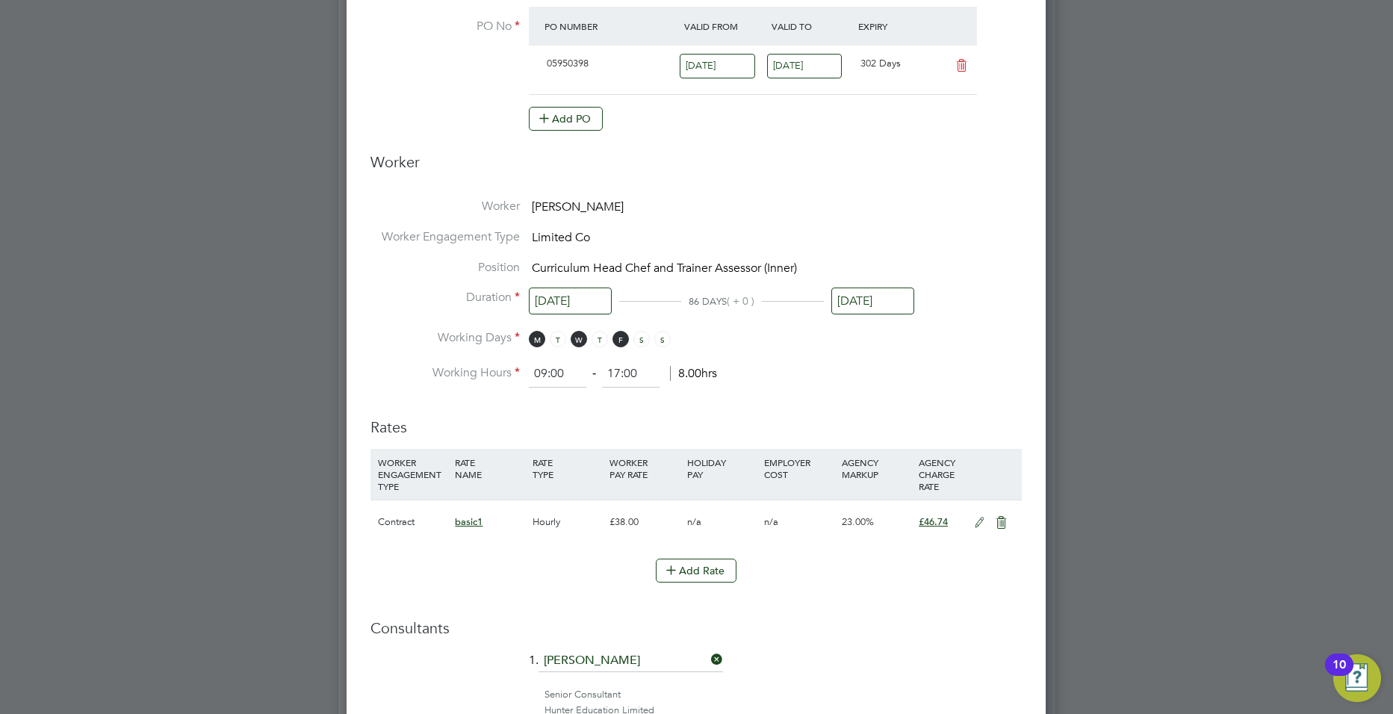
click at [545, 296] on input "[DATE]" at bounding box center [570, 302] width 83 height 28
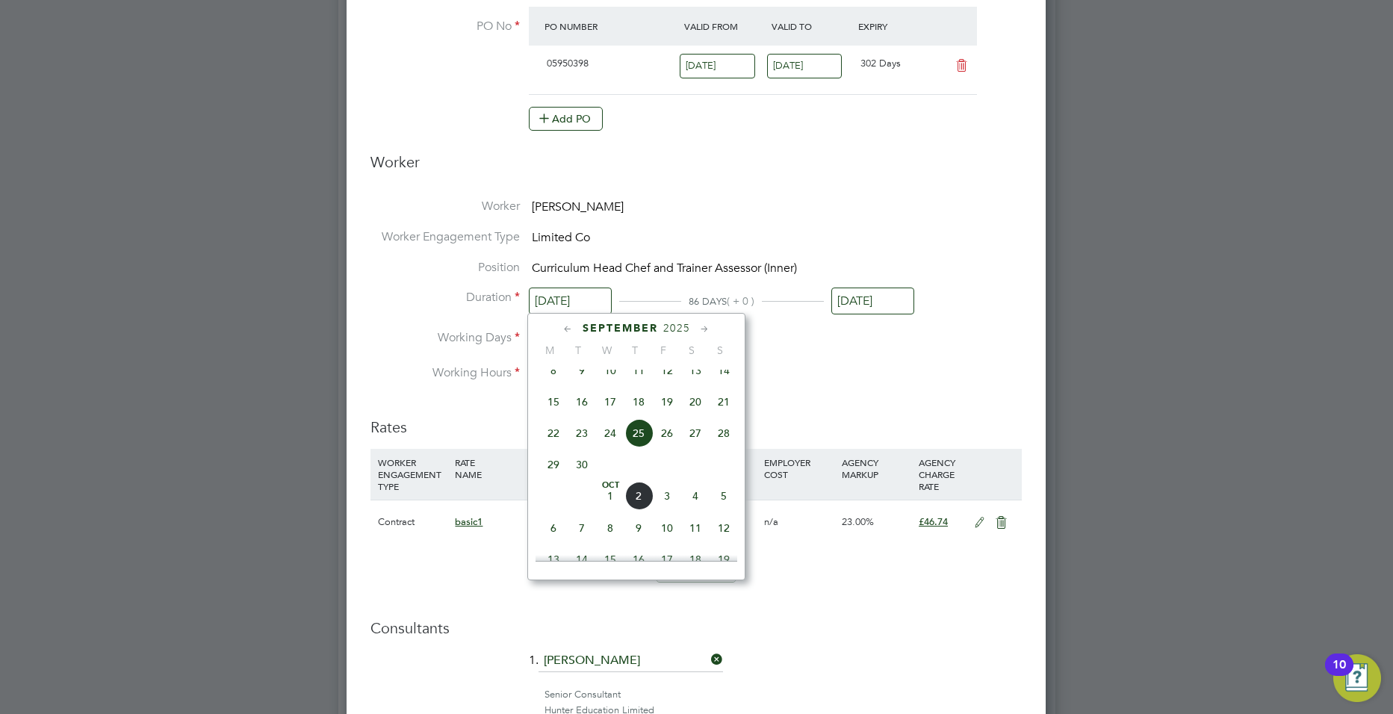
click at [560, 447] on span "22" at bounding box center [553, 433] width 28 height 28
type input "[DATE]"
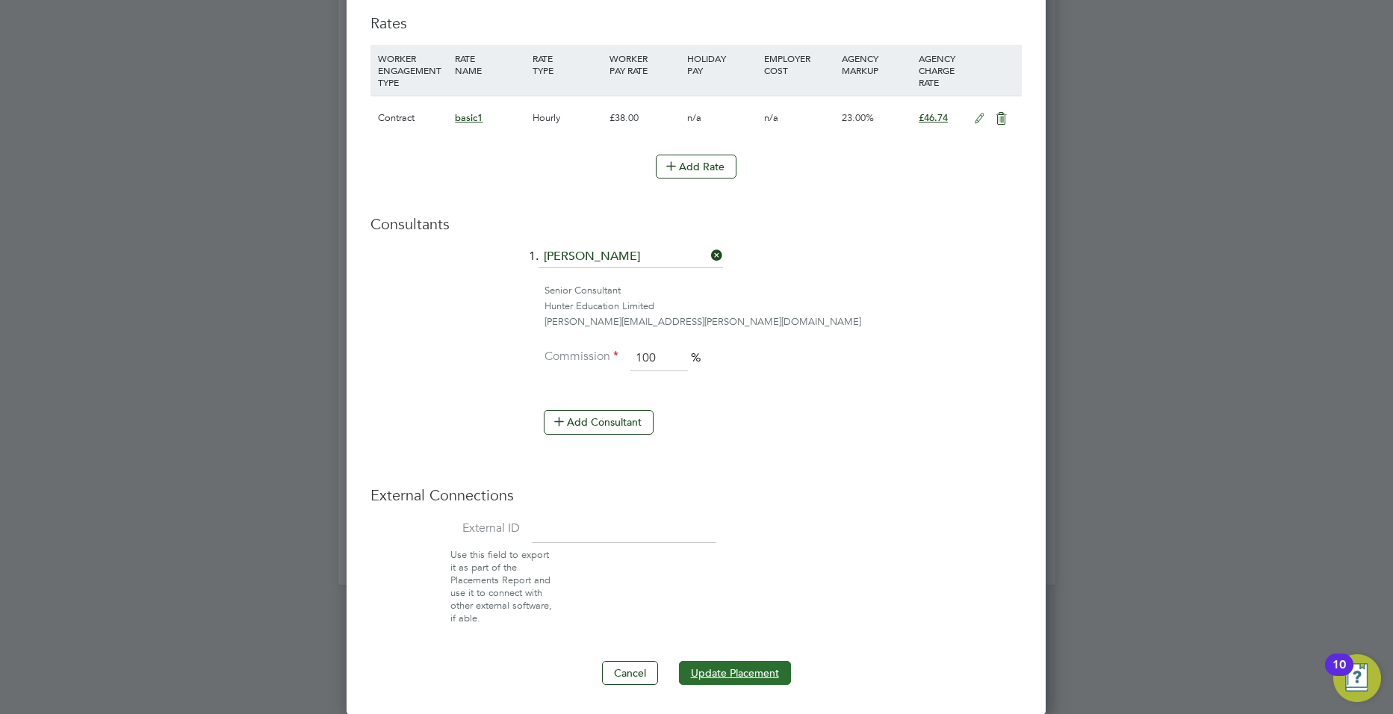
drag, startPoint x: 752, startPoint y: 664, endPoint x: 772, endPoint y: 669, distance: 19.9
click at [752, 663] on button "Update Placement" at bounding box center [735, 673] width 112 height 24
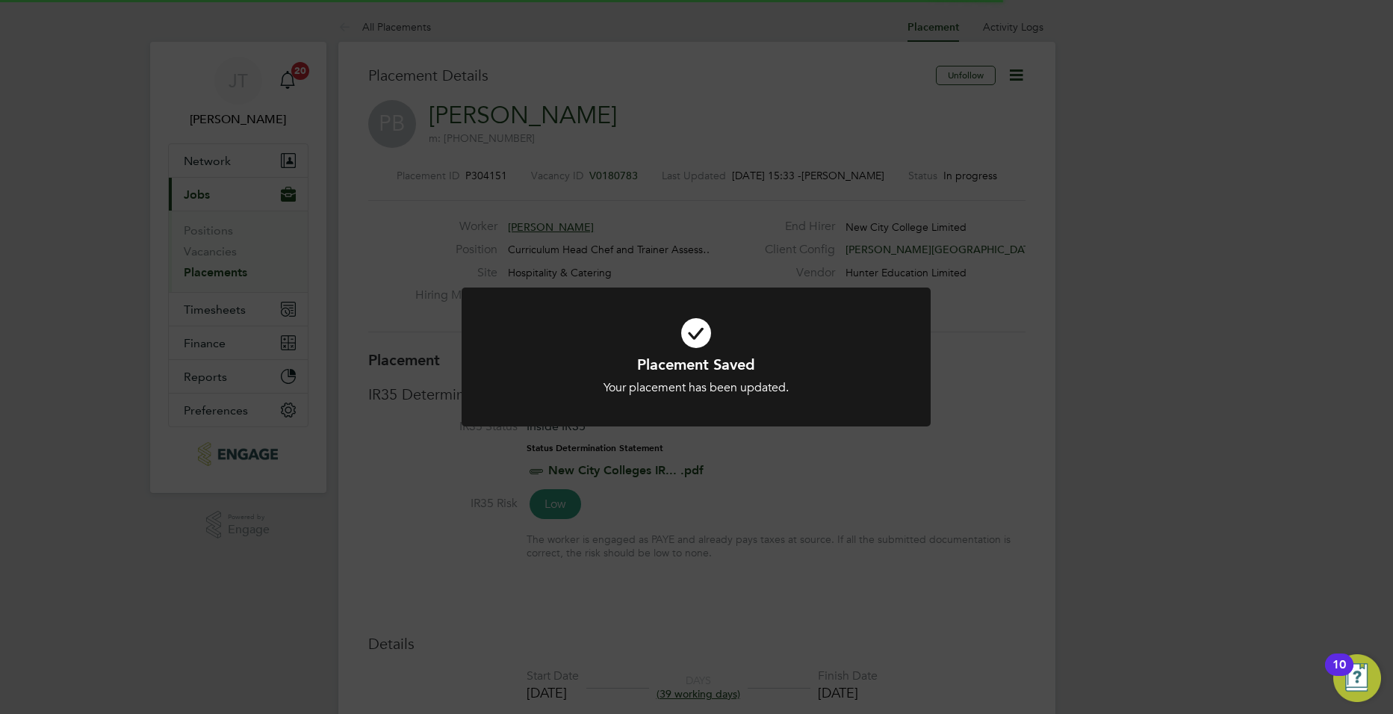
click at [731, 404] on div at bounding box center [696, 358] width 469 height 140
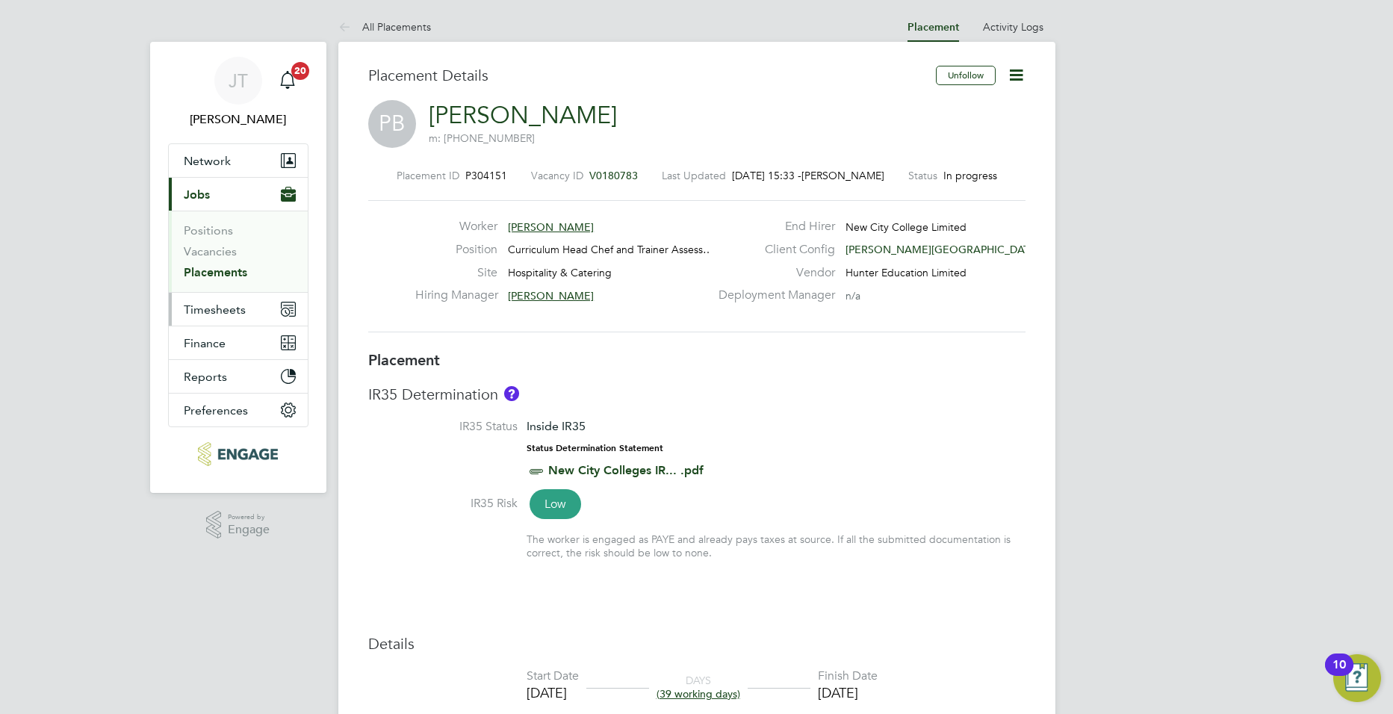
click at [246, 324] on button "Timesheets" at bounding box center [238, 309] width 139 height 33
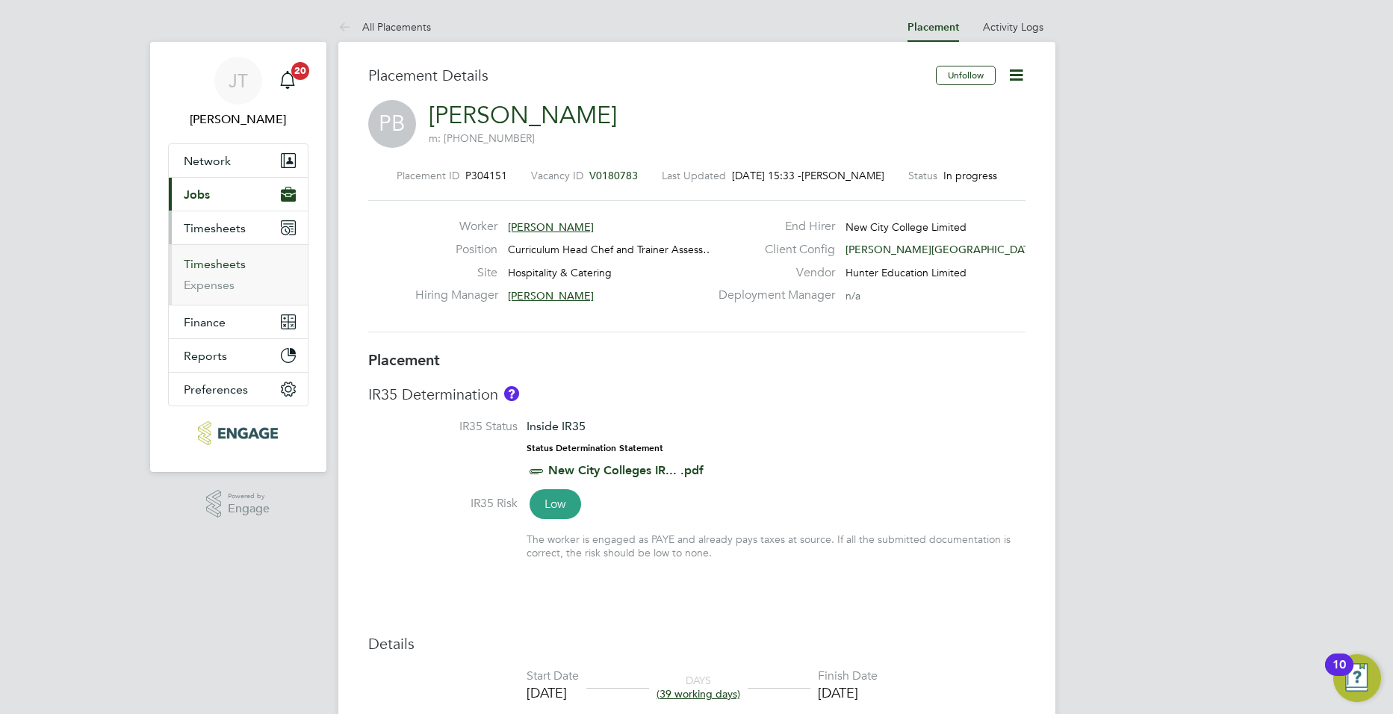
click at [220, 262] on link "Timesheets" at bounding box center [215, 264] width 62 height 14
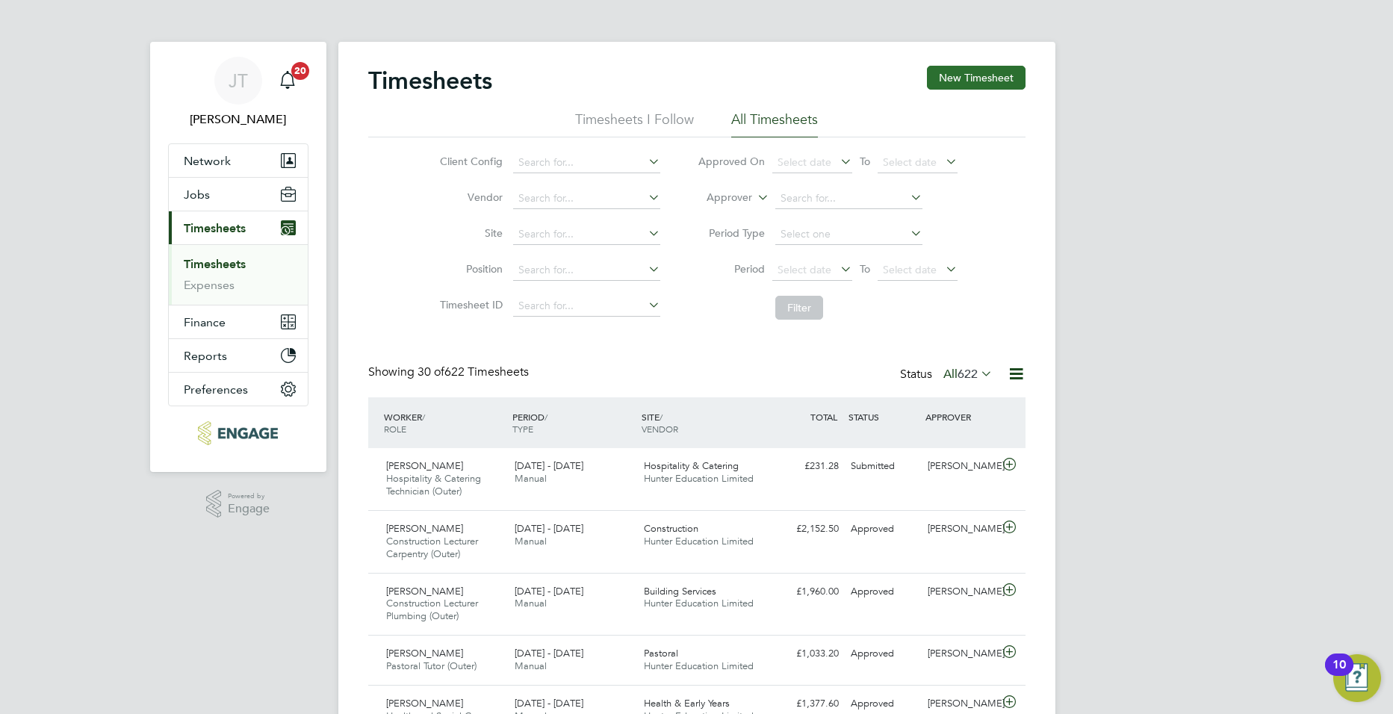
click at [976, 79] on button "New Timesheet" at bounding box center [976, 78] width 99 height 24
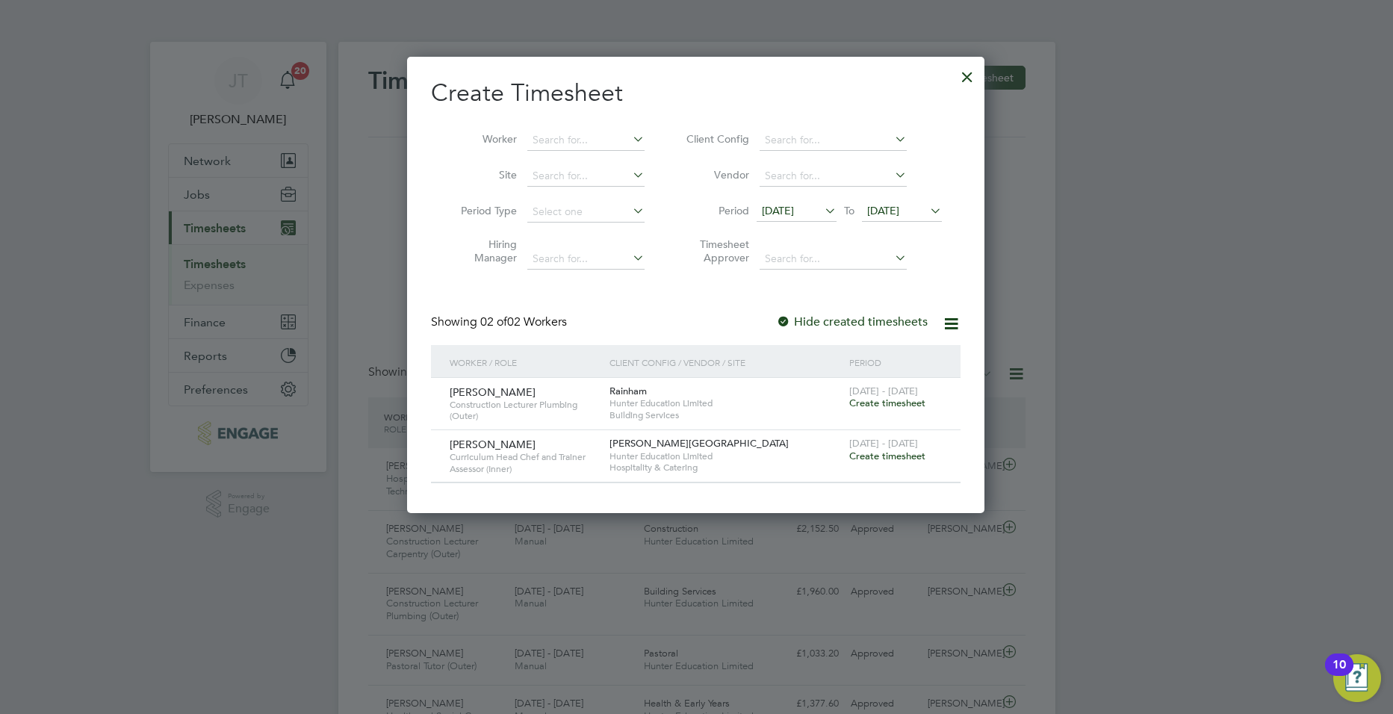
click at [862, 454] on span "Create timesheet" at bounding box center [887, 456] width 76 height 13
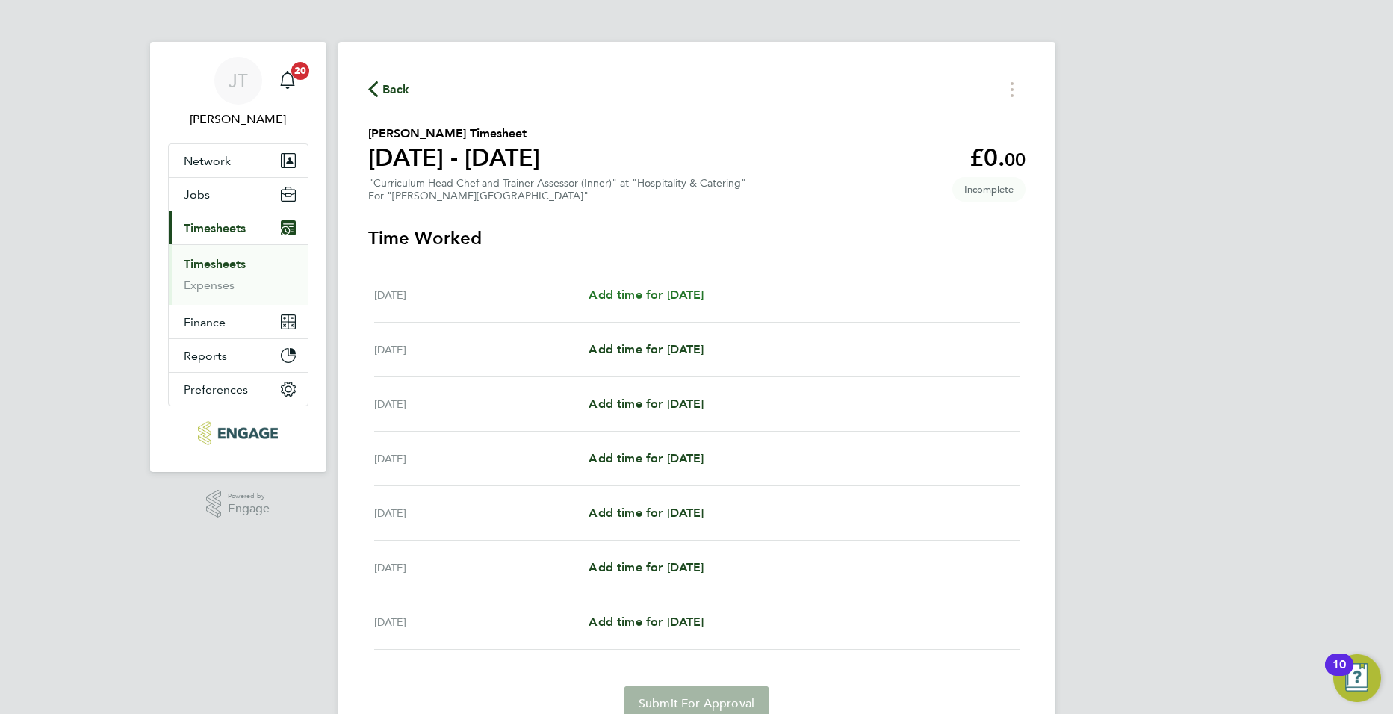
click at [663, 296] on span "Add time for Mon 22 Sep" at bounding box center [646, 295] width 115 height 14
select select "60"
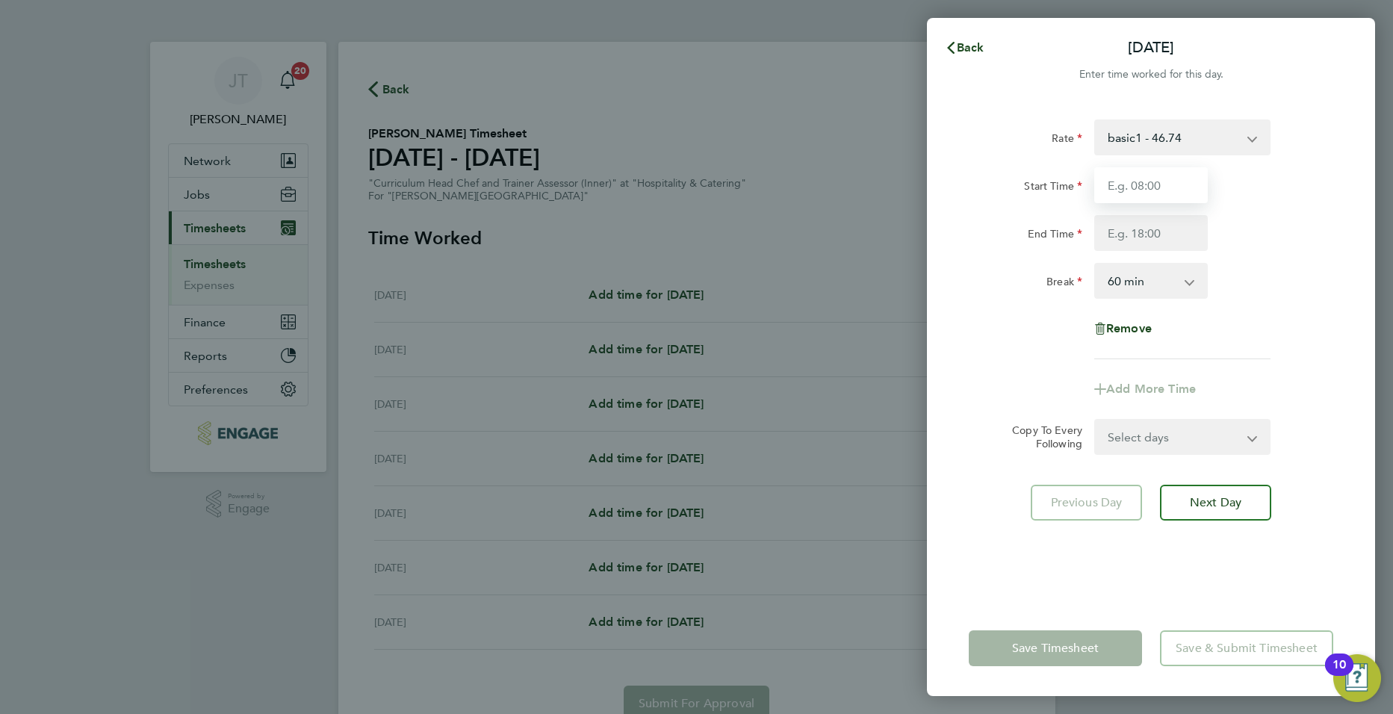
click at [1173, 179] on input "Start Time" at bounding box center [1151, 185] width 114 height 36
type input "08:00"
click at [1145, 242] on input "End Time" at bounding box center [1151, 233] width 114 height 36
type input "16:00"
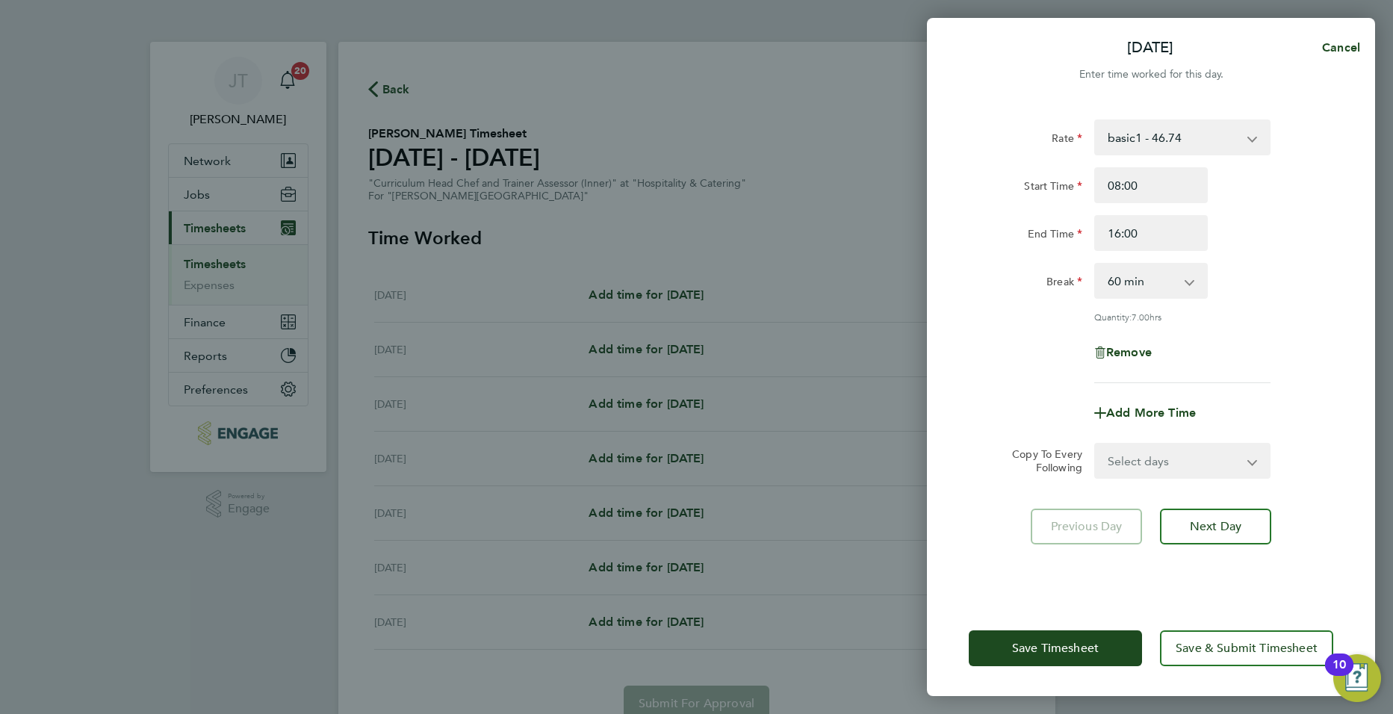
drag, startPoint x: 1238, startPoint y: 397, endPoint x: 1230, endPoint y: 405, distance: 11.6
click at [1239, 397] on div "Add More Time" at bounding box center [1151, 413] width 376 height 36
click at [1026, 648] on span "Save Timesheet" at bounding box center [1055, 648] width 87 height 15
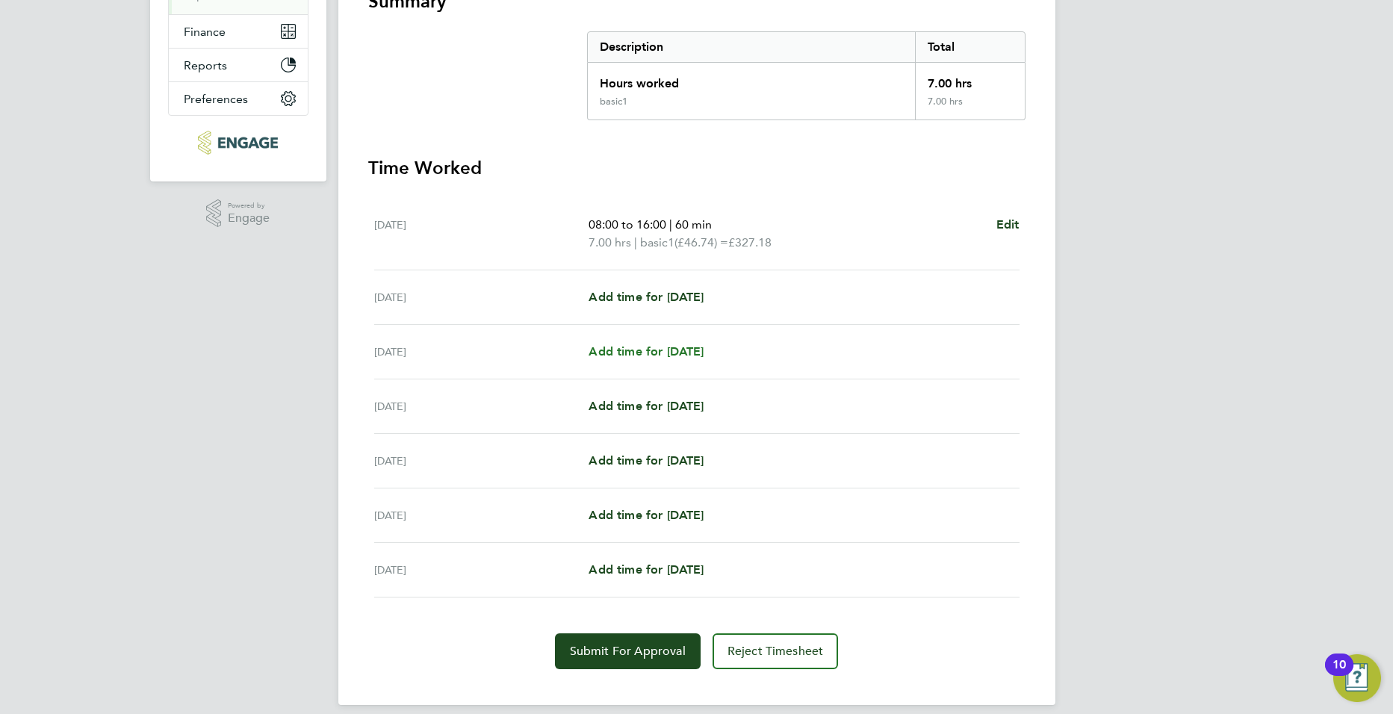
click at [647, 344] on span "Add time for Wed 24 Sep" at bounding box center [646, 351] width 115 height 14
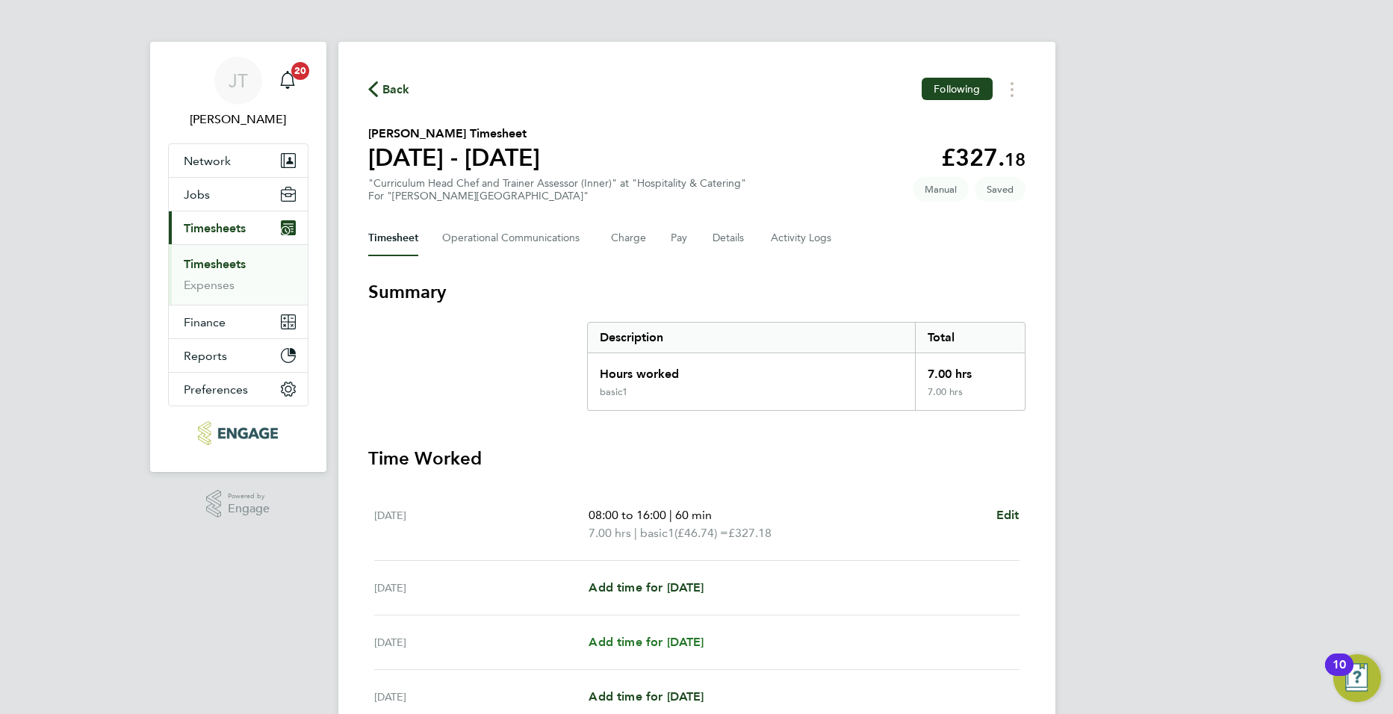
select select "60"
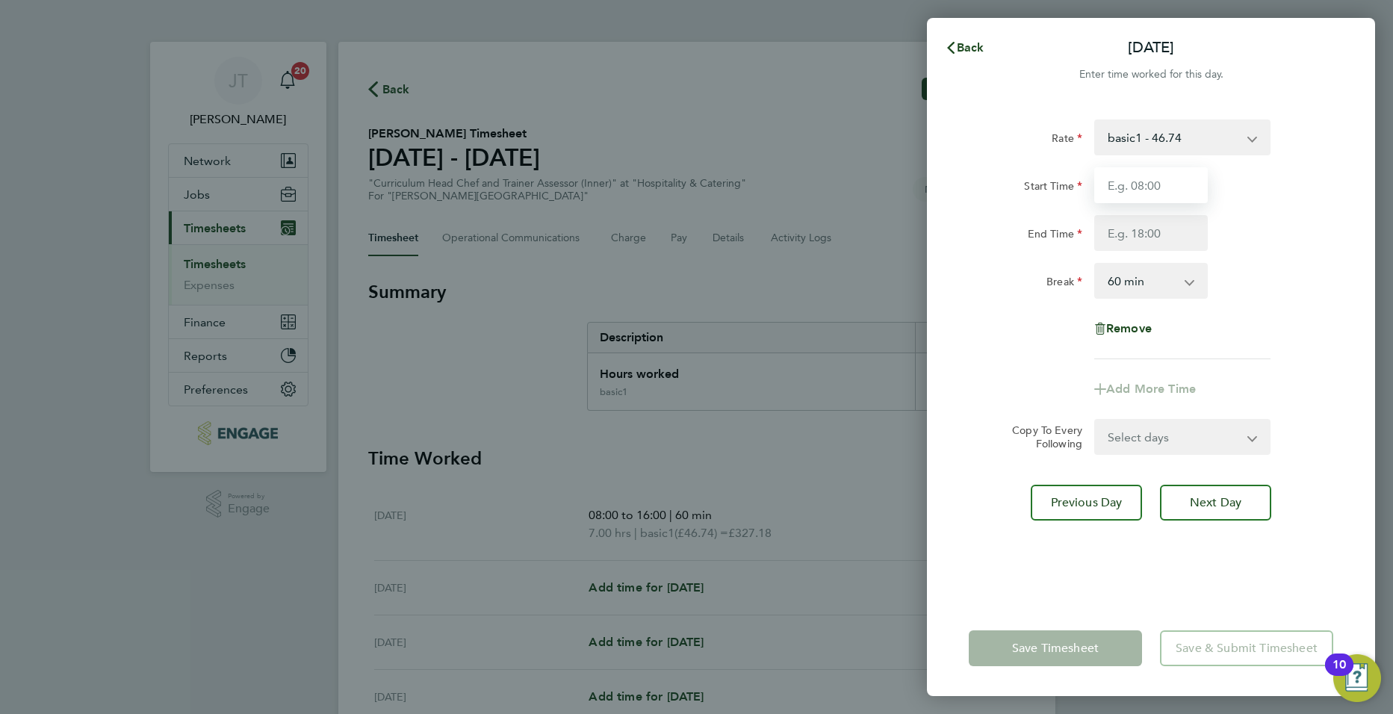
click at [1138, 188] on input "Start Time" at bounding box center [1151, 185] width 114 height 36
type input "08:00"
drag, startPoint x: 1127, startPoint y: 224, endPoint x: 1125, endPoint y: 235, distance: 10.7
click at [1127, 224] on input "End Time" at bounding box center [1151, 233] width 114 height 36
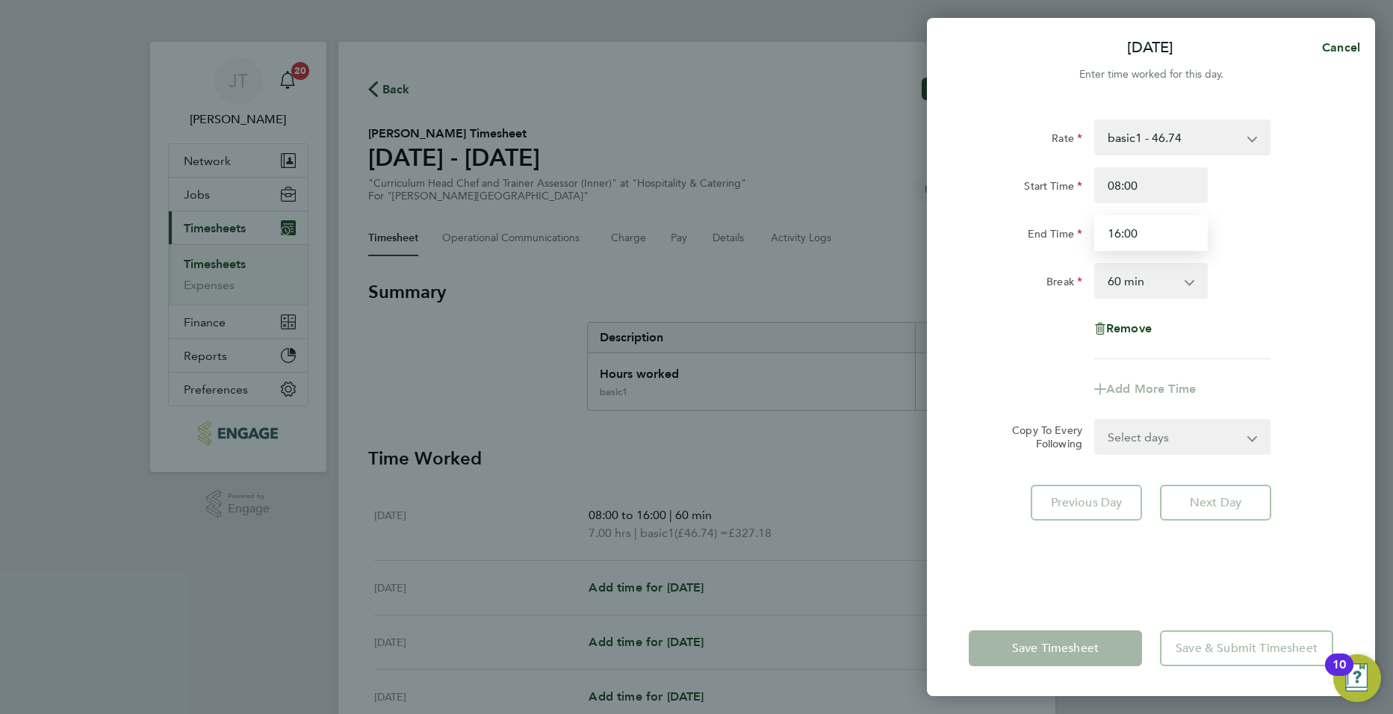
type input "16:00"
click at [1239, 254] on div "Rate basic1 - 46.74 Start Time 08:00 End Time 16:00 Break 0 min 15 min 30 min 4…" at bounding box center [1151, 240] width 365 height 240
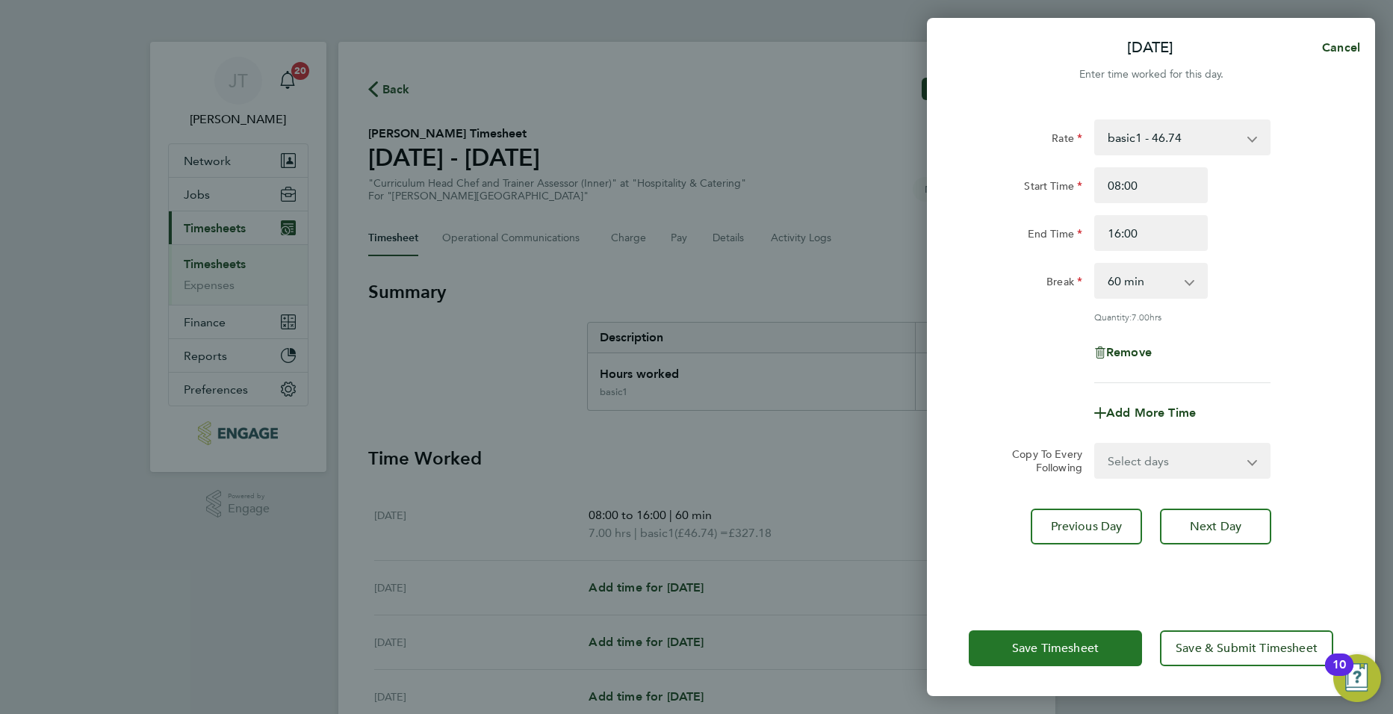
click at [1052, 645] on span "Save Timesheet" at bounding box center [1055, 648] width 87 height 15
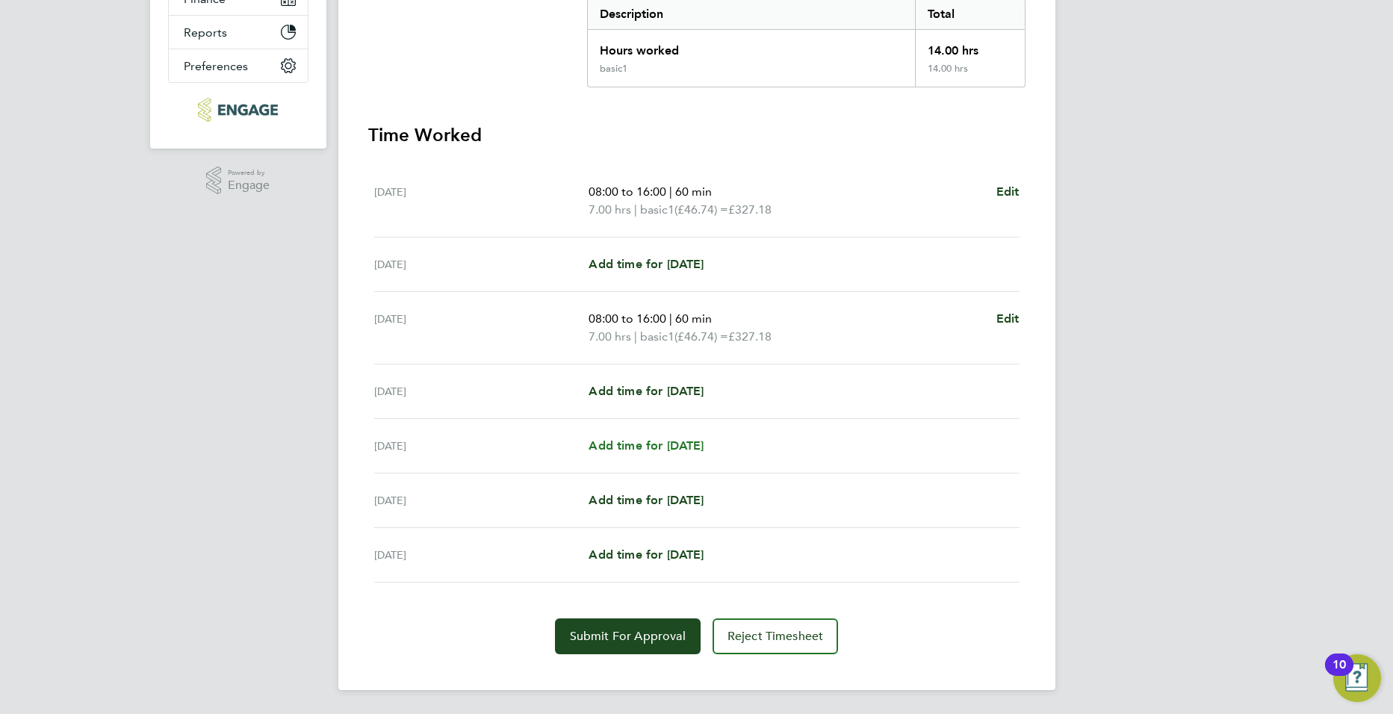
click at [644, 451] on span "Add time for Fri 26 Sep" at bounding box center [646, 445] width 115 height 14
select select "60"
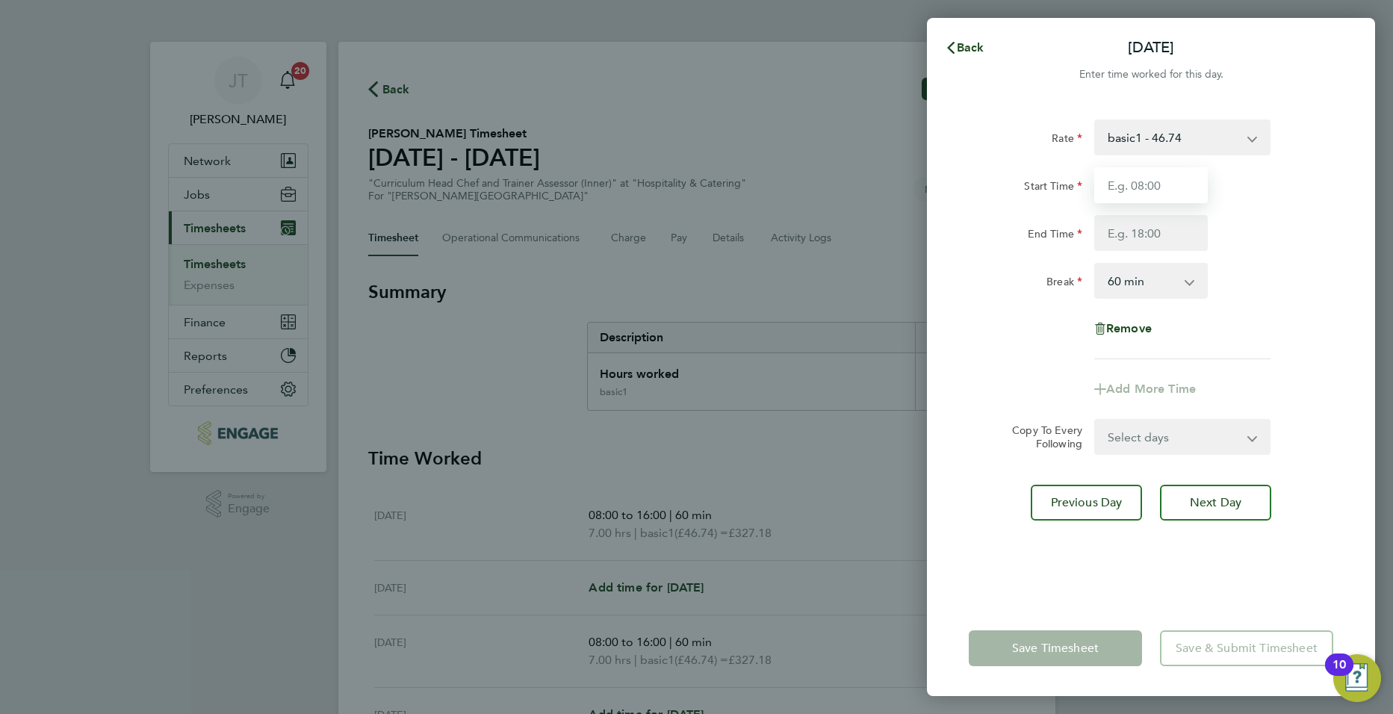
click at [1137, 188] on input "Start Time" at bounding box center [1151, 185] width 114 height 36
type input "08:00"
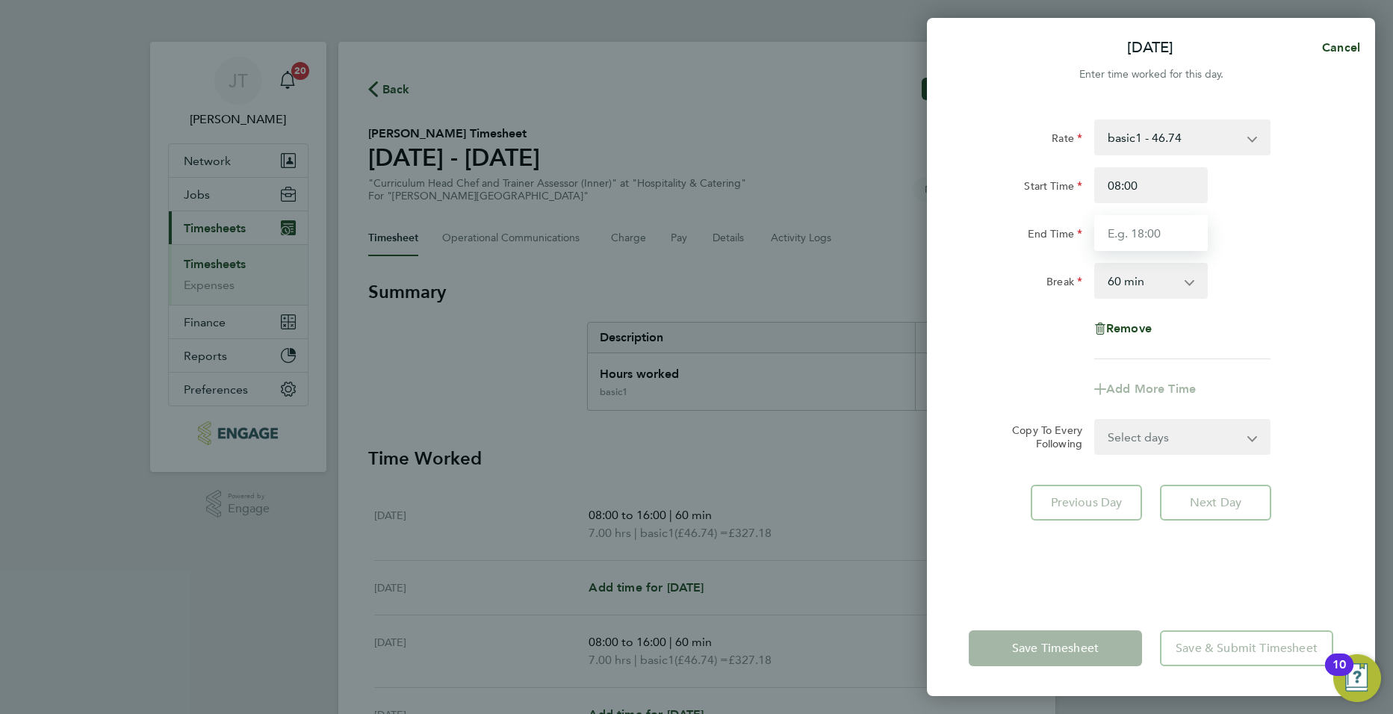
click at [1137, 230] on input "End Time" at bounding box center [1151, 233] width 114 height 36
type input "15:00"
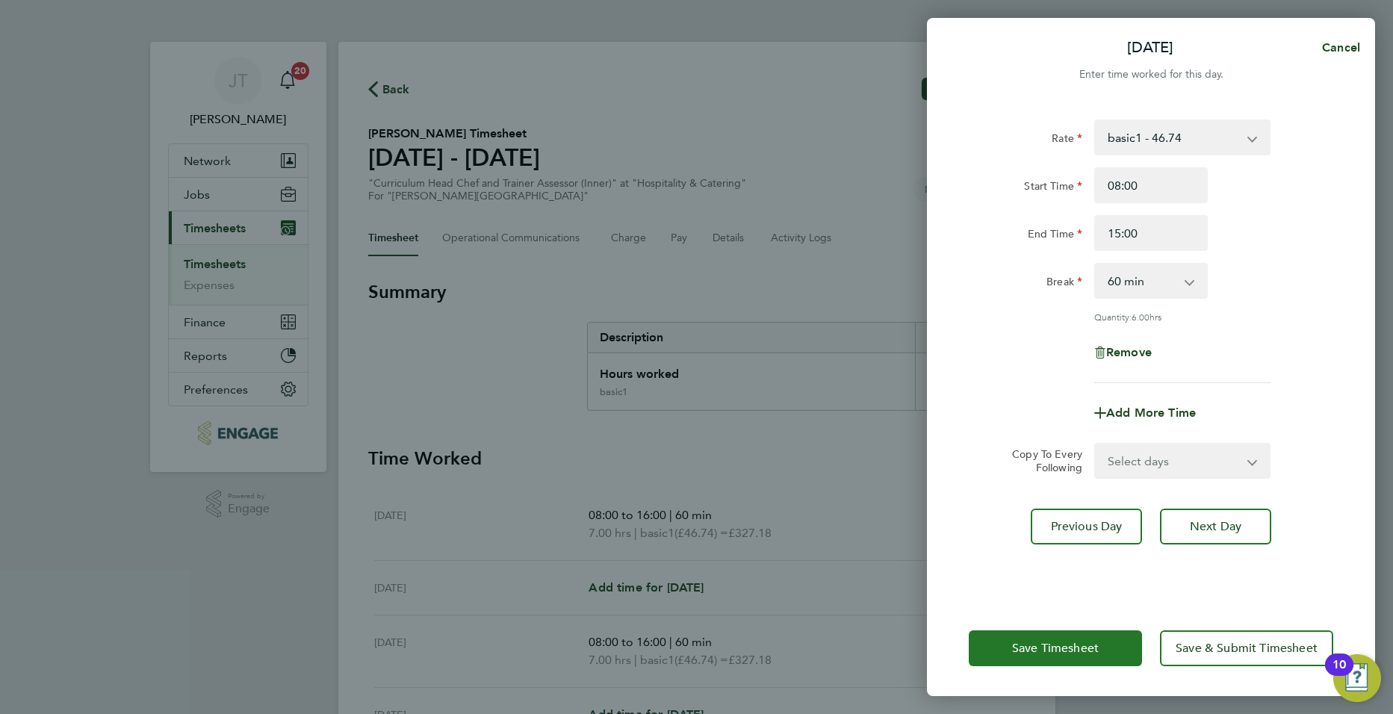
click at [1052, 654] on span "Save Timesheet" at bounding box center [1055, 648] width 87 height 15
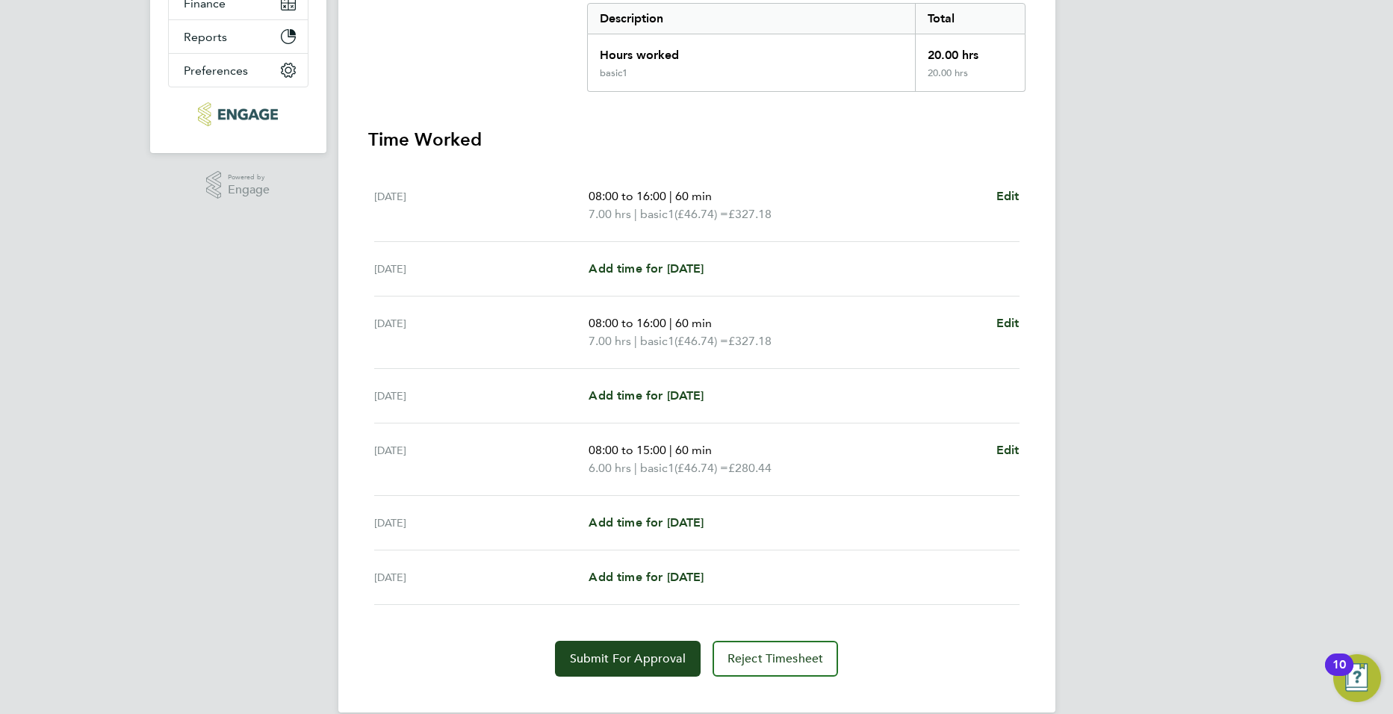
scroll to position [341, 0]
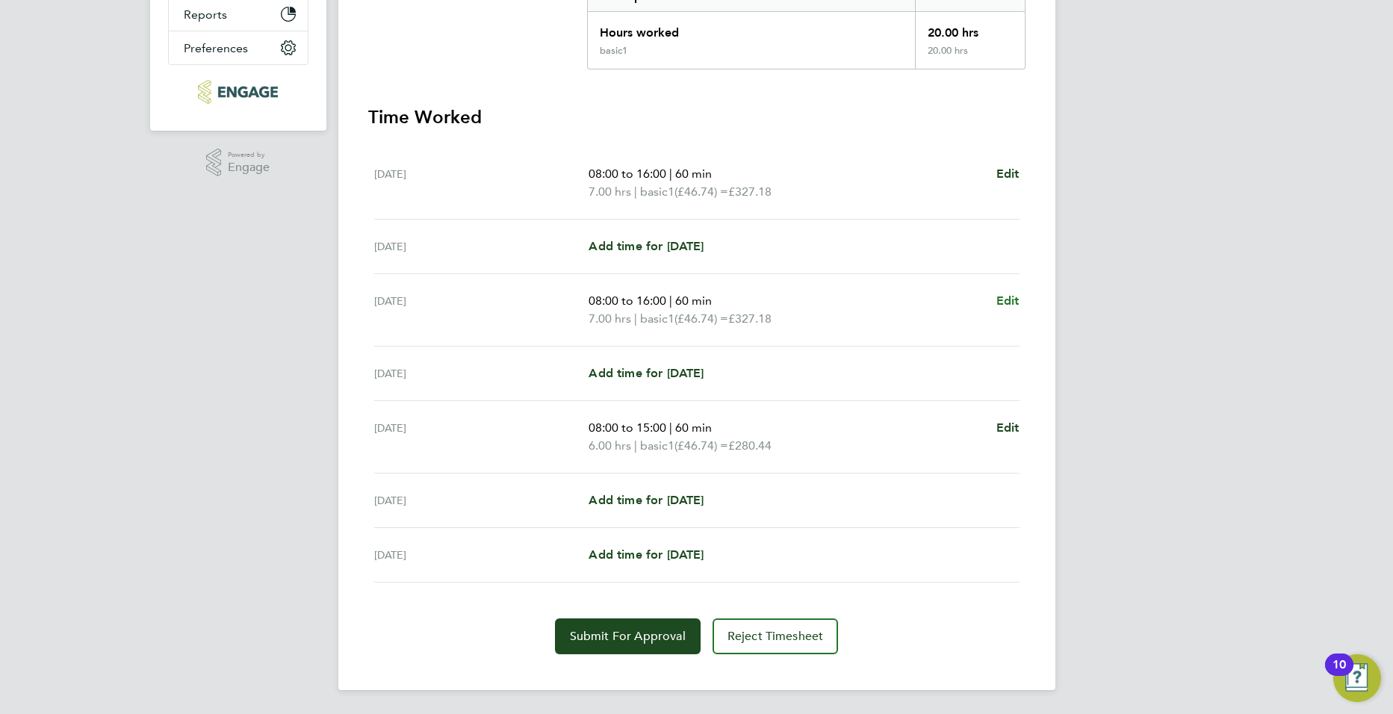
click at [1006, 303] on span "Edit" at bounding box center [1007, 301] width 23 height 14
select select "60"
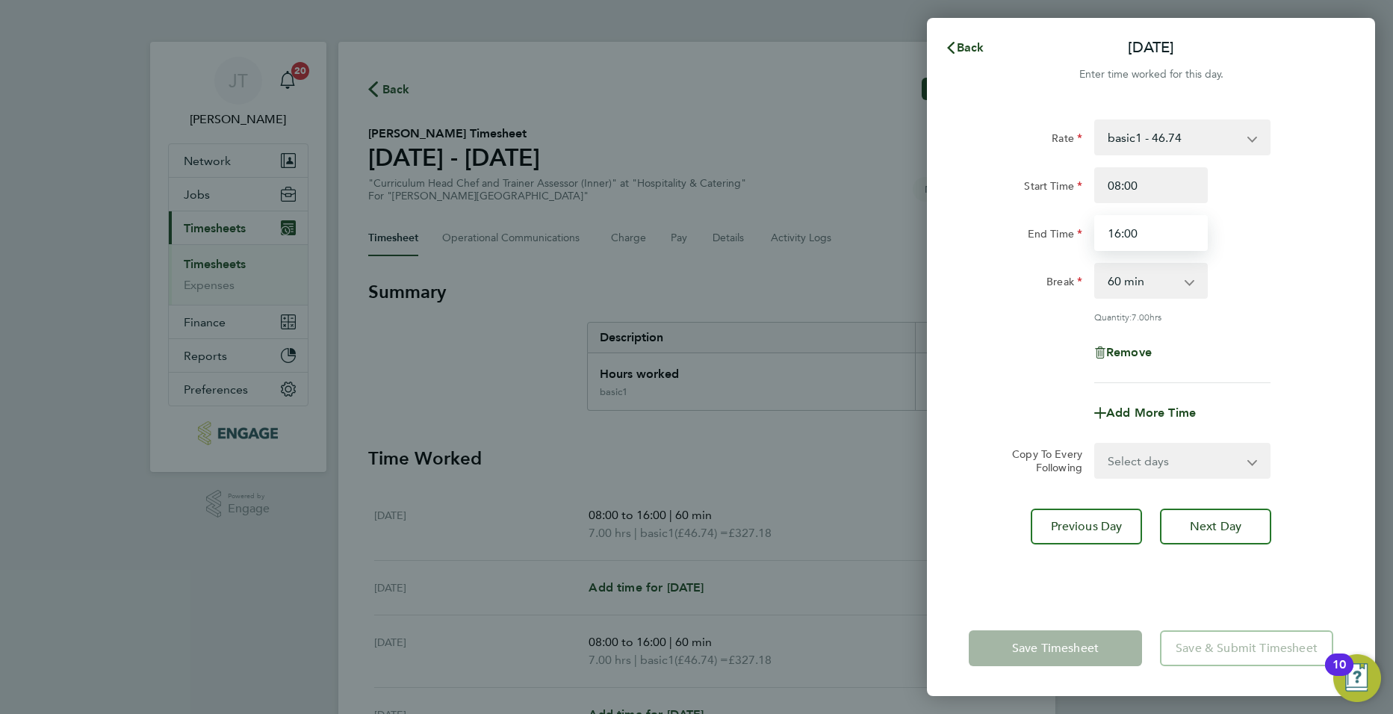
click at [1141, 235] on input "16:00" at bounding box center [1151, 233] width 114 height 36
type input "15:00"
drag, startPoint x: 1210, startPoint y: 353, endPoint x: 1211, endPoint y: 361, distance: 7.5
click at [1210, 355] on div "Remove" at bounding box center [1150, 353] width 125 height 36
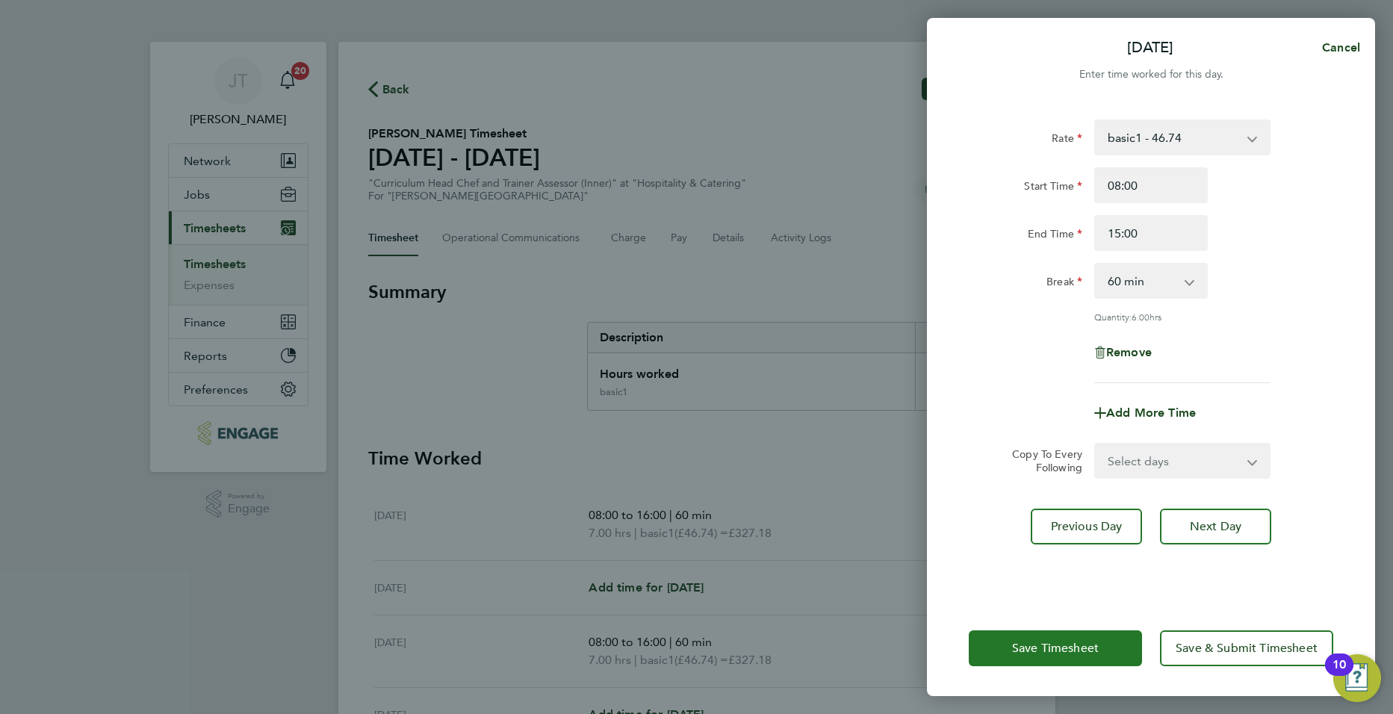
click at [1046, 642] on span "Save Timesheet" at bounding box center [1055, 648] width 87 height 15
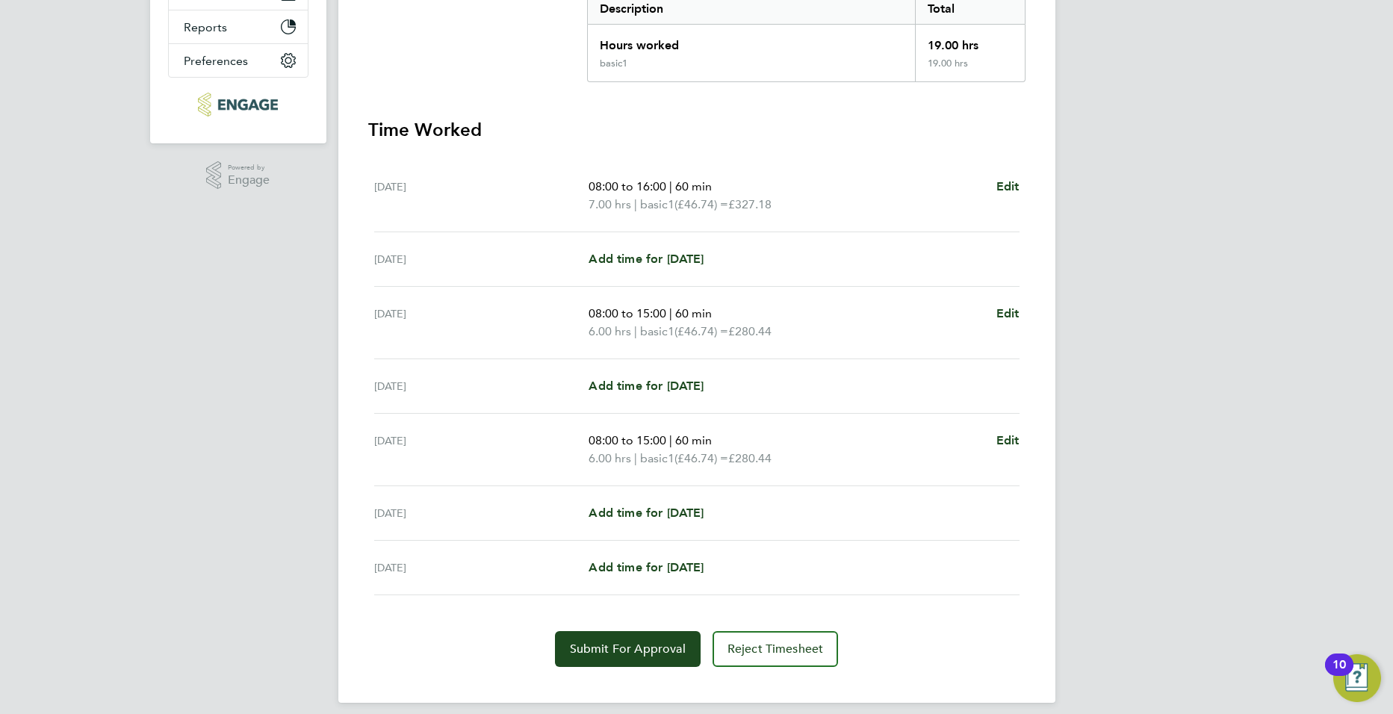
scroll to position [341, 0]
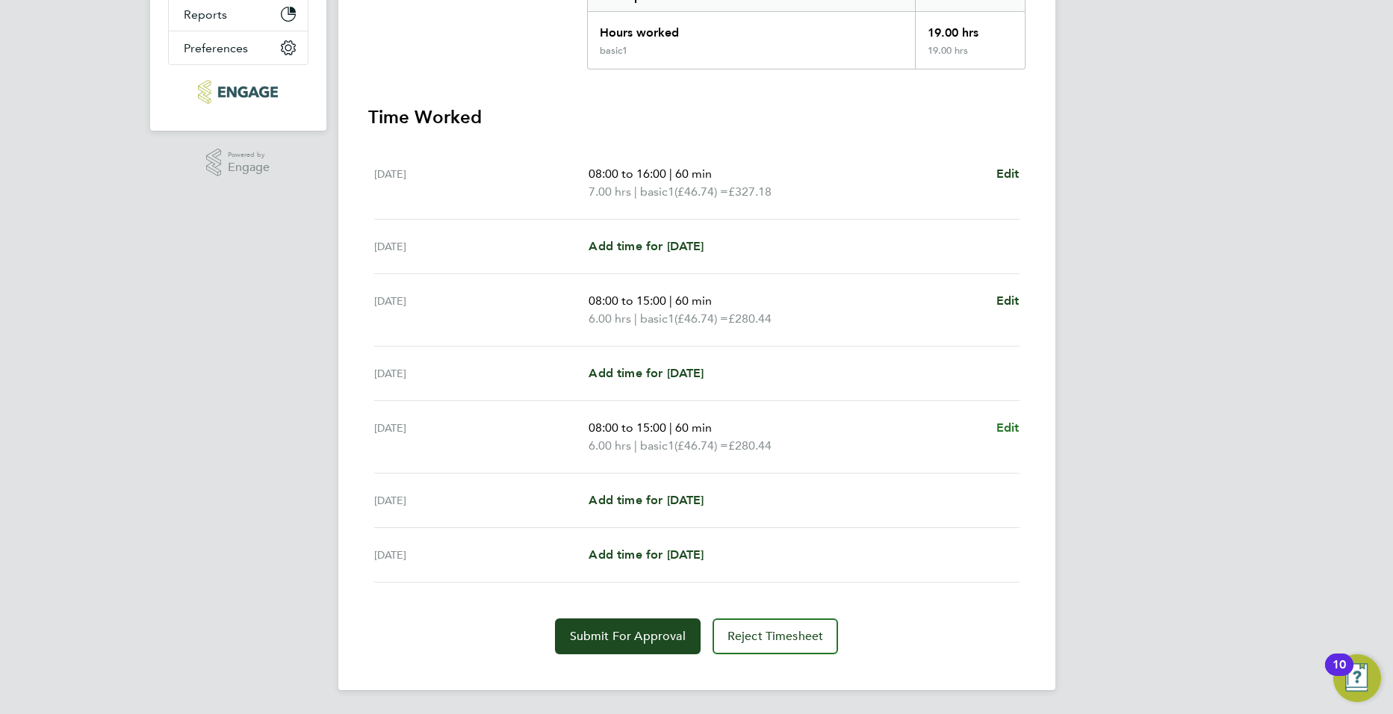
click at [1010, 421] on span "Edit" at bounding box center [1007, 428] width 23 height 14
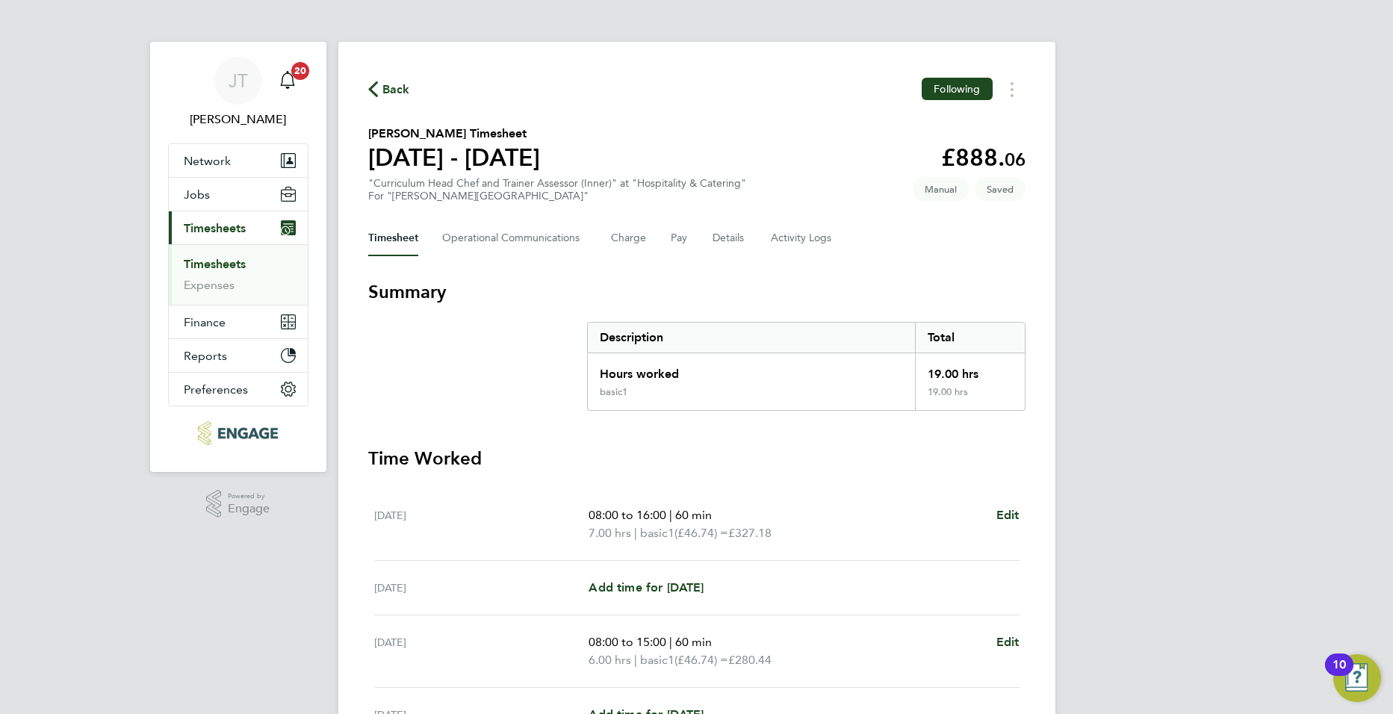
select select "60"
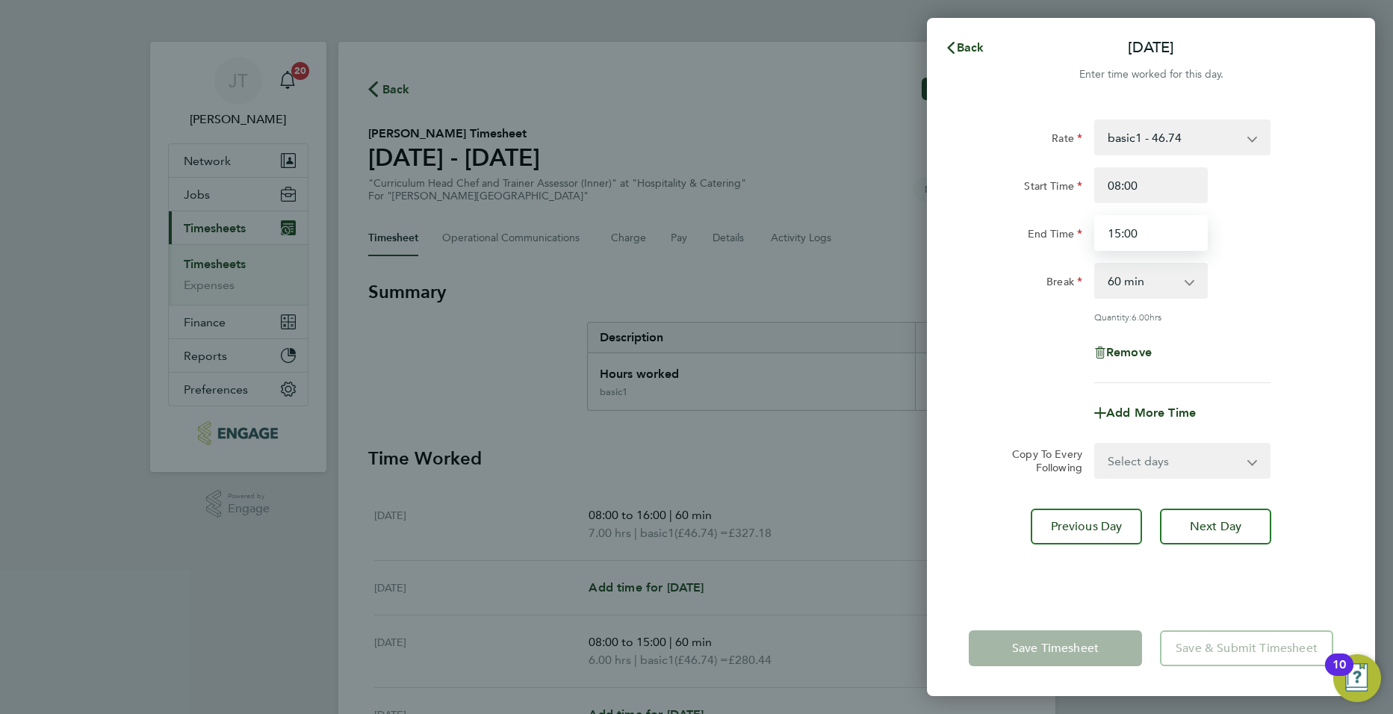
click at [1131, 228] on input "15:00" at bounding box center [1151, 233] width 114 height 36
type input "15:30"
click at [1115, 320] on div "Quantity: 6.00 hrs" at bounding box center [1182, 317] width 176 height 12
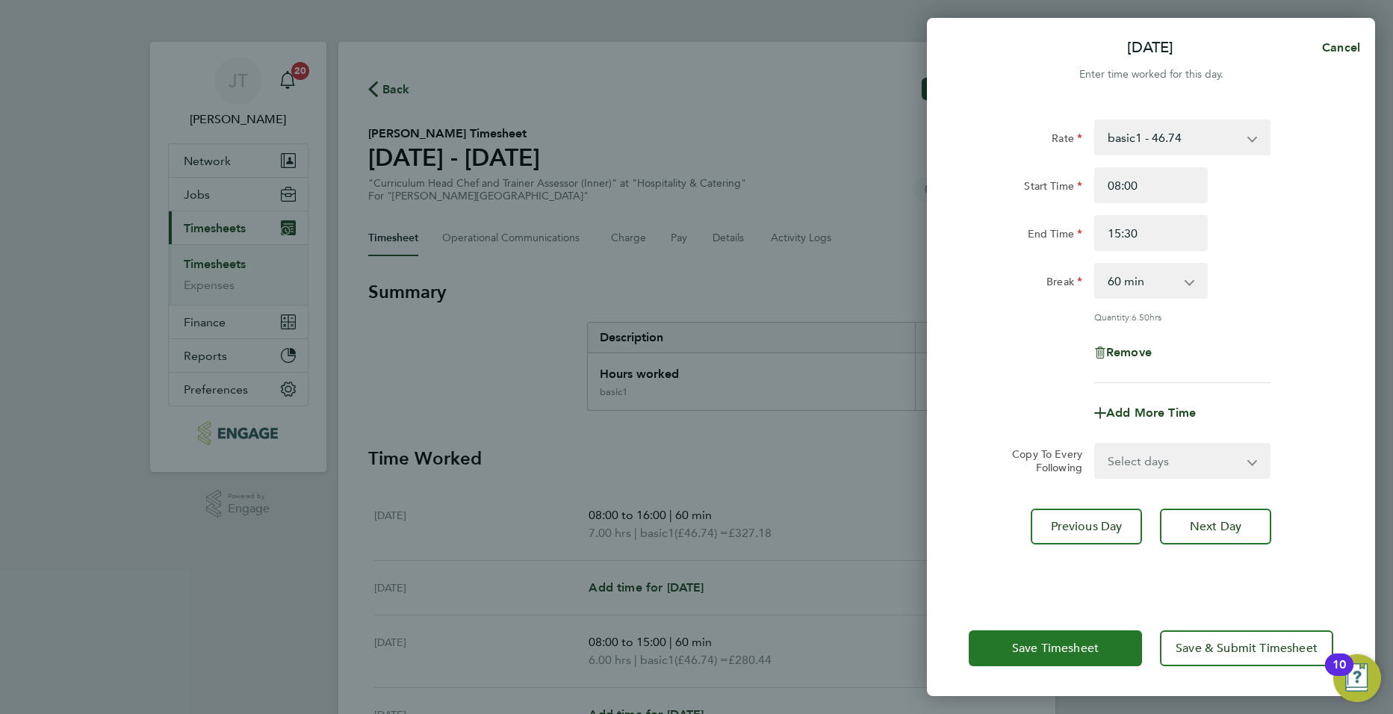
click at [1032, 657] on button "Save Timesheet" at bounding box center [1055, 648] width 173 height 36
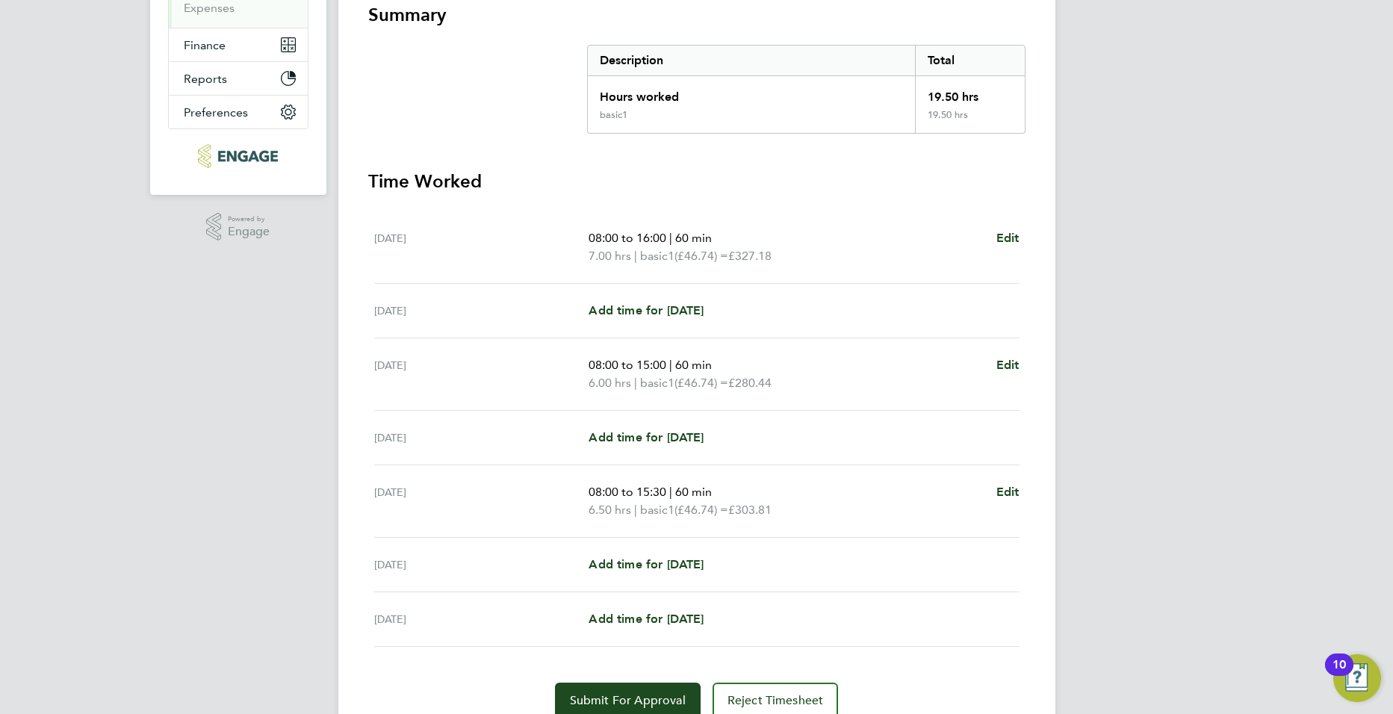
scroll to position [341, 0]
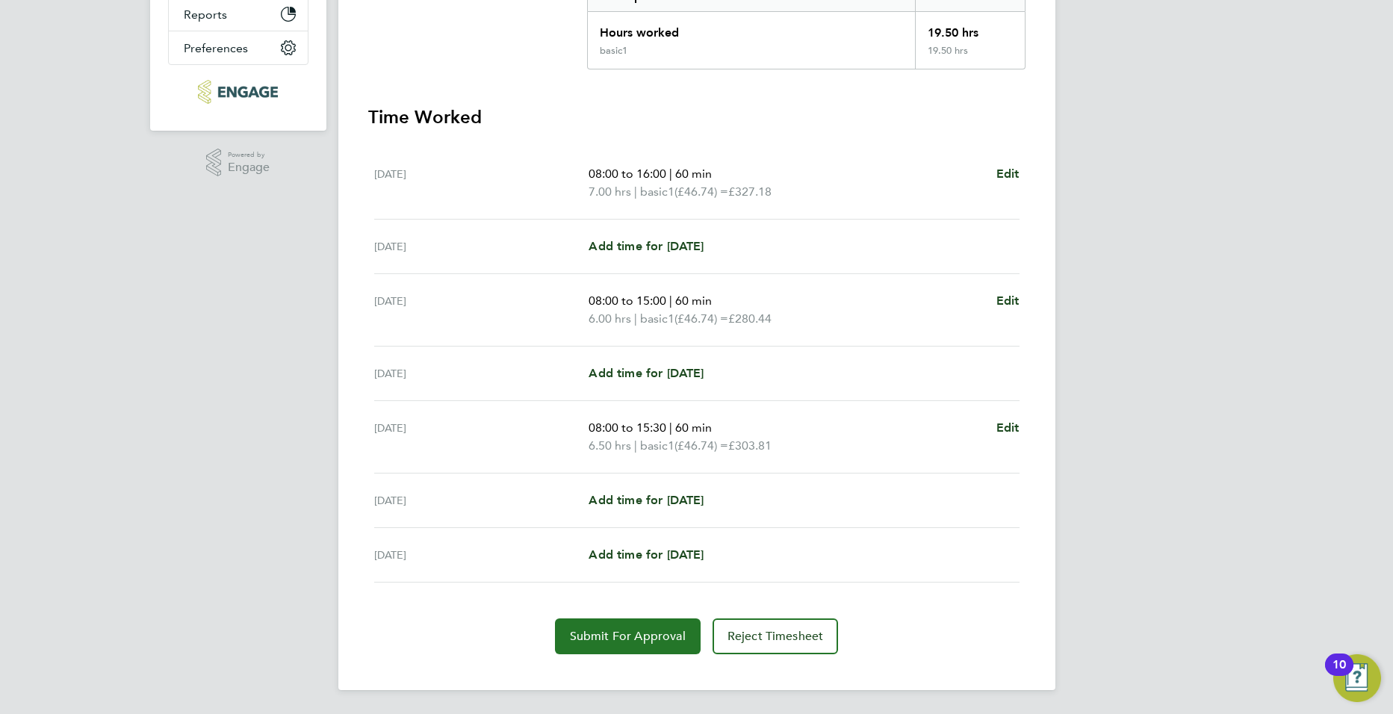
click at [603, 630] on span "Submit For Approval" at bounding box center [628, 636] width 116 height 15
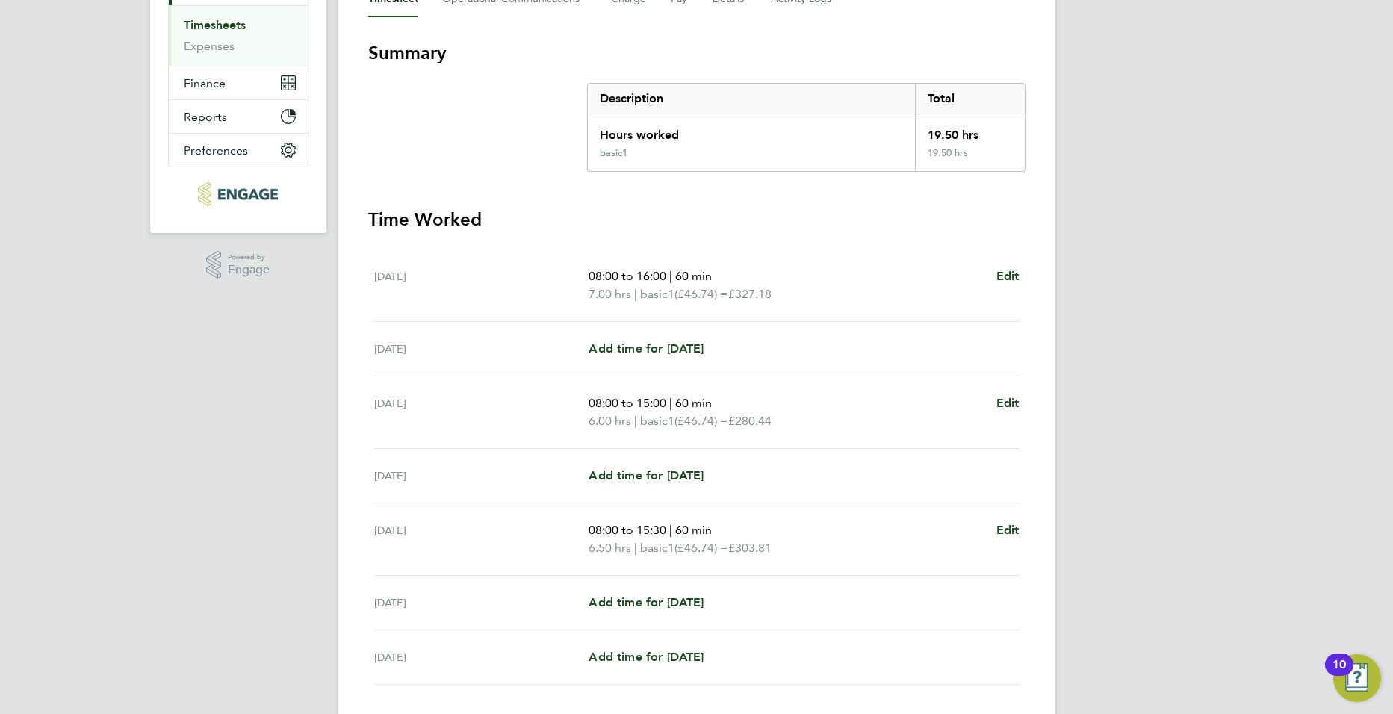
scroll to position [0, 0]
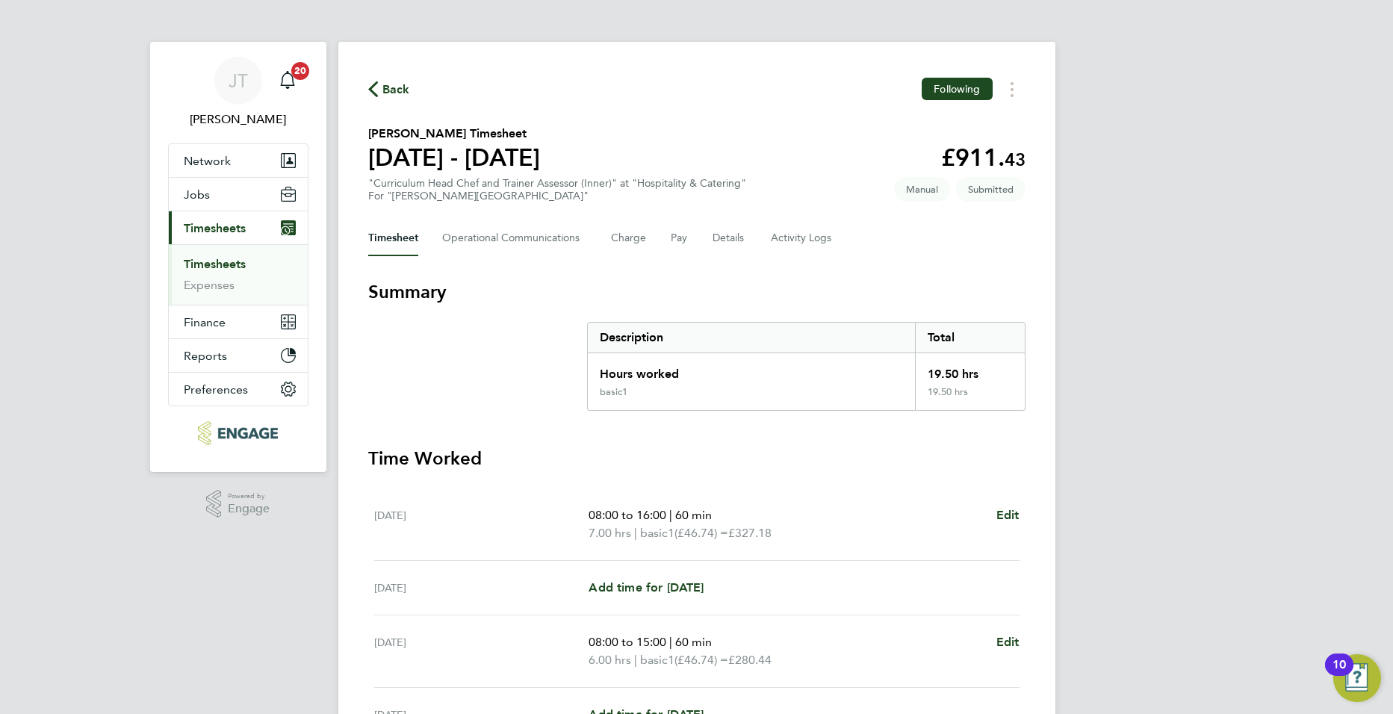
click at [228, 264] on link "Timesheets" at bounding box center [215, 264] width 62 height 14
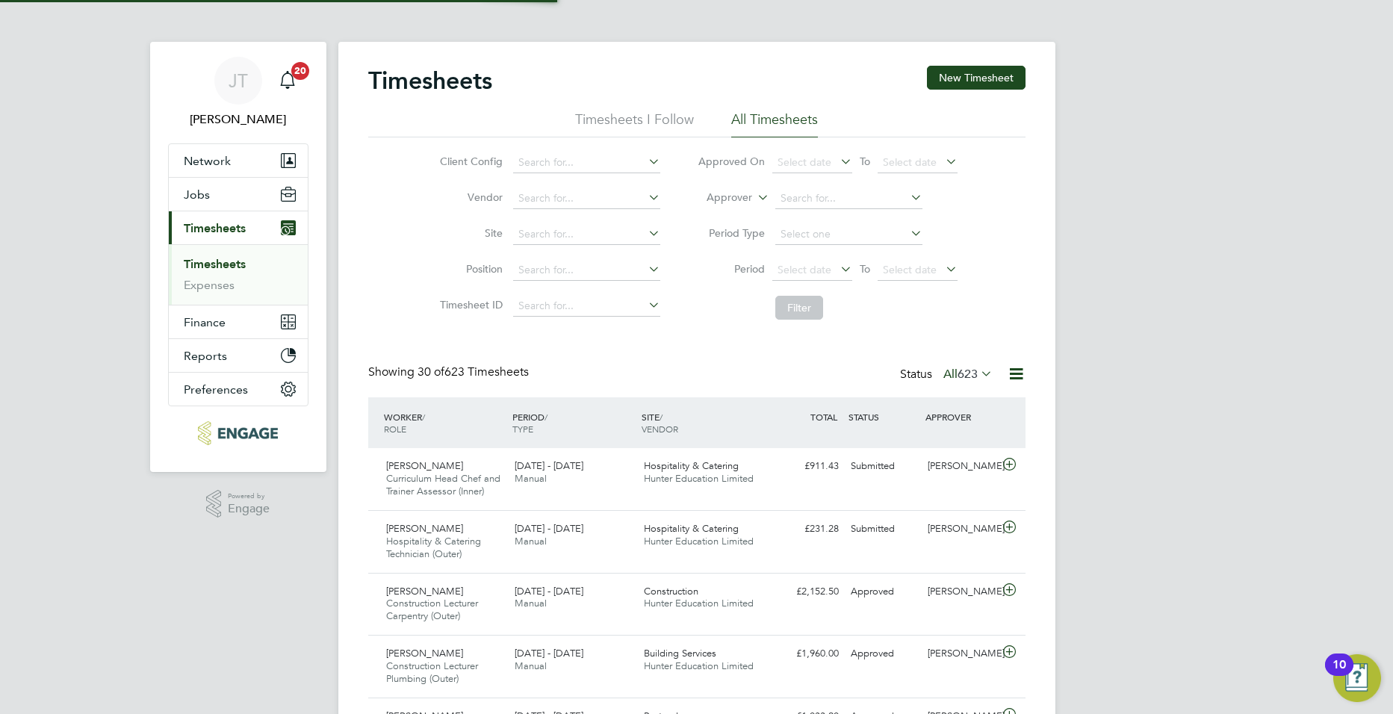
scroll to position [50, 130]
